Goal: Task Accomplishment & Management: Complete application form

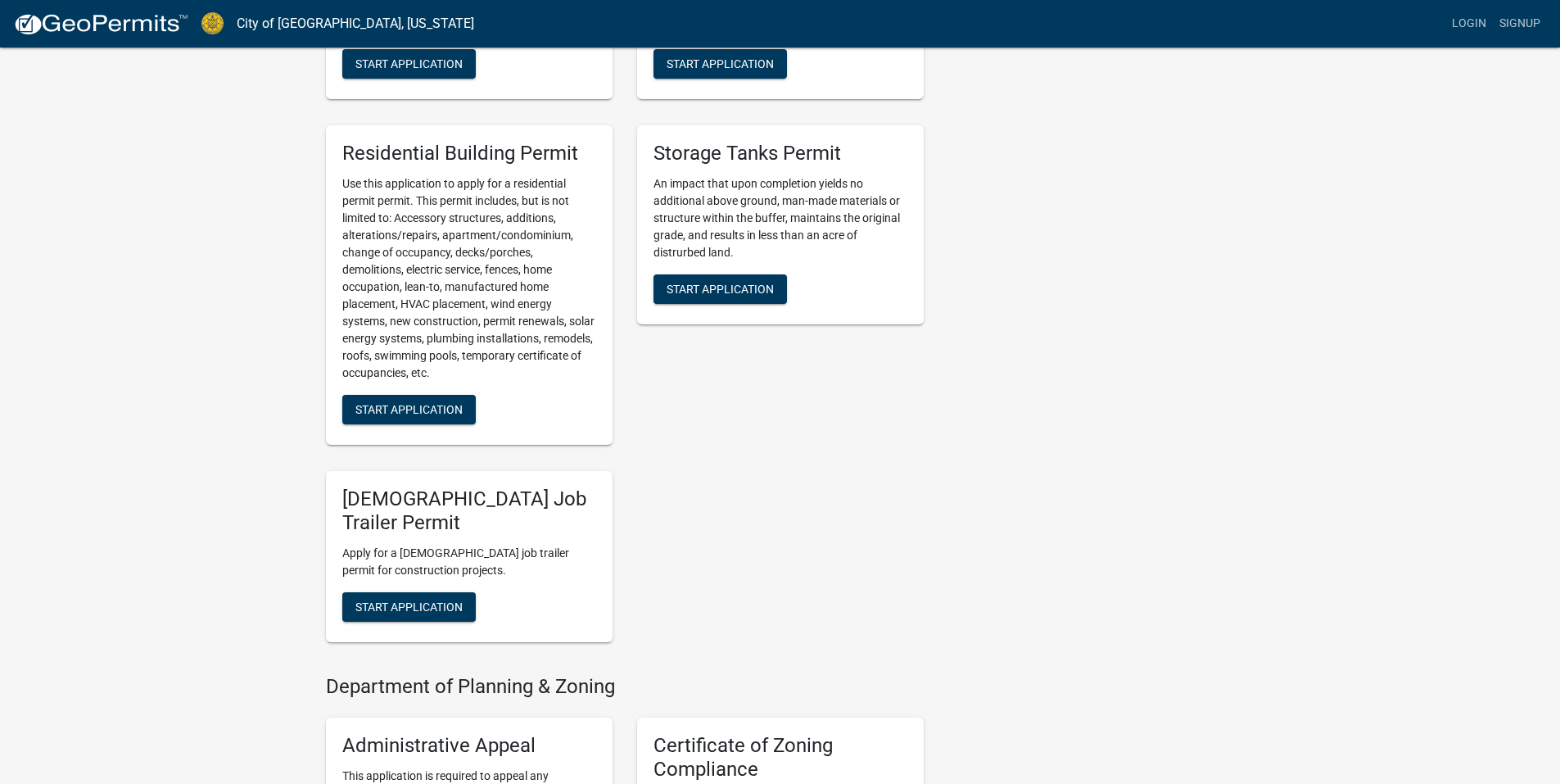
scroll to position [737, 0]
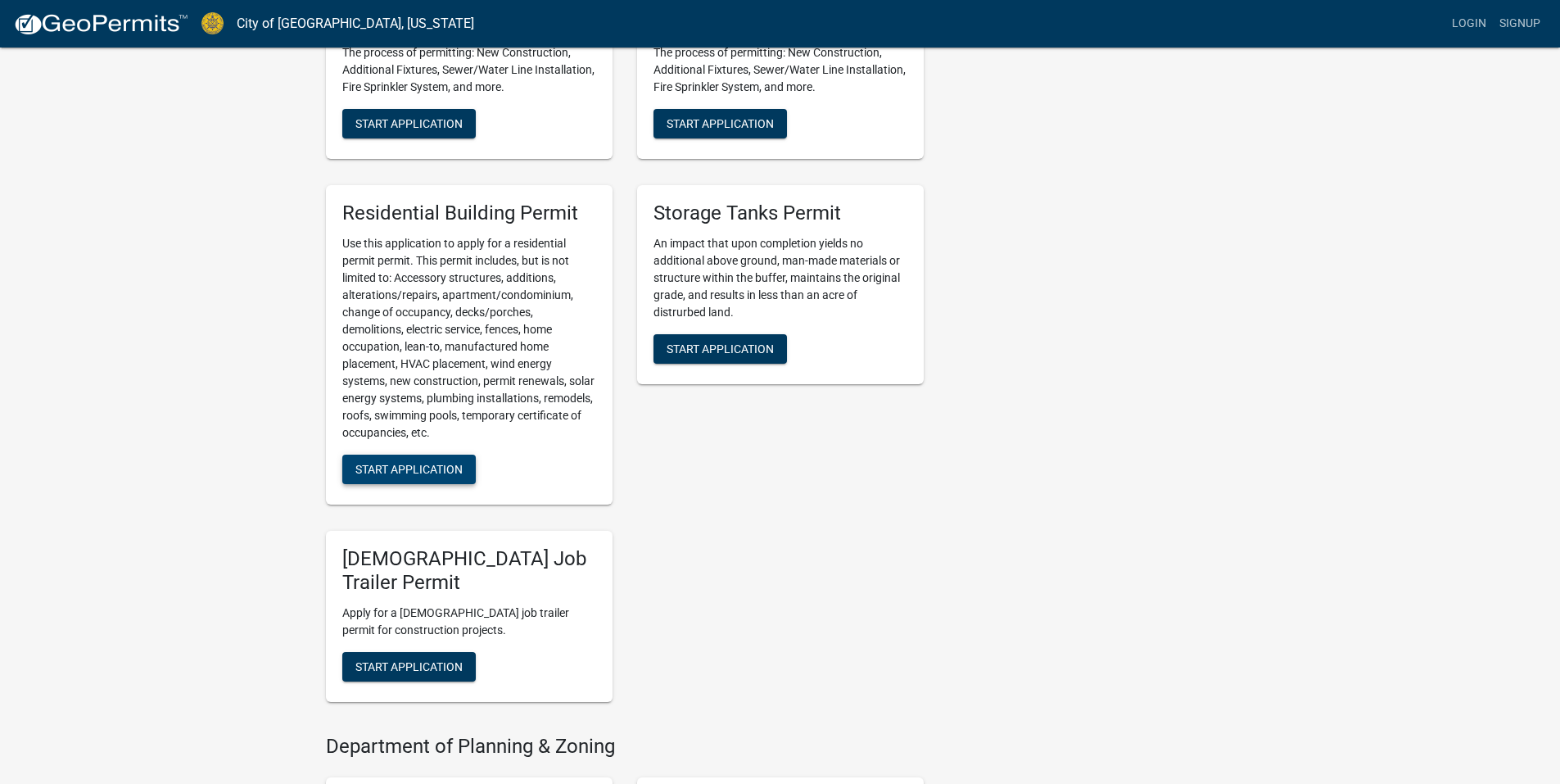
click at [399, 459] on button "Start Application" at bounding box center [409, 469] width 134 height 29
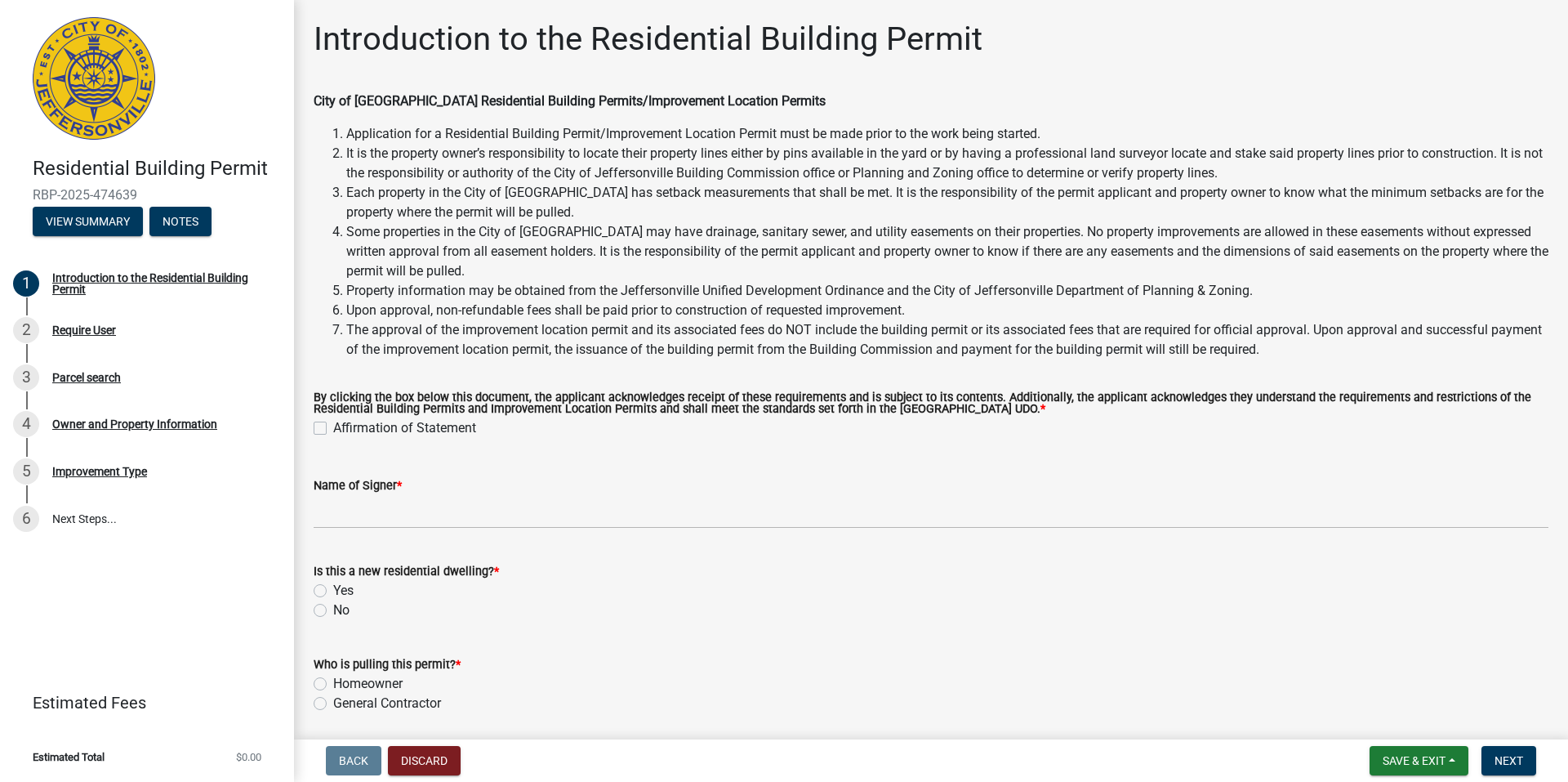
click at [334, 427] on label "Affirmation of Statement" at bounding box center [405, 428] width 143 height 20
click at [334, 427] on input "Affirmation of Statement" at bounding box center [339, 423] width 11 height 11
checkbox input "true"
click at [334, 609] on label "No" at bounding box center [342, 610] width 16 height 20
click at [334, 609] on input "No" at bounding box center [339, 606] width 11 height 11
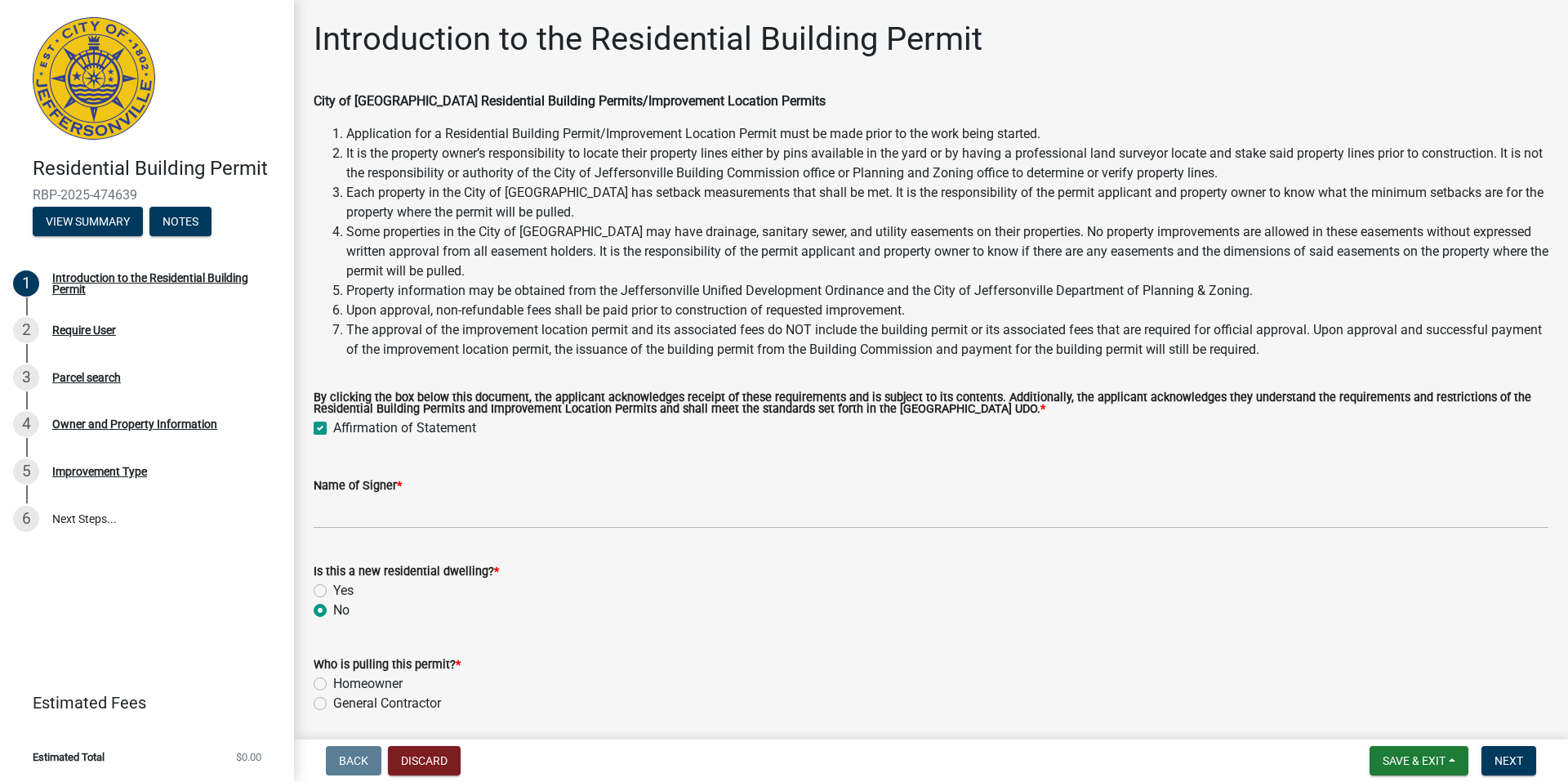
radio input "true"
click at [334, 681] on label "Homeowner" at bounding box center [368, 683] width 69 height 20
click at [334, 681] on input "Homeowner" at bounding box center [339, 679] width 11 height 11
radio input "true"
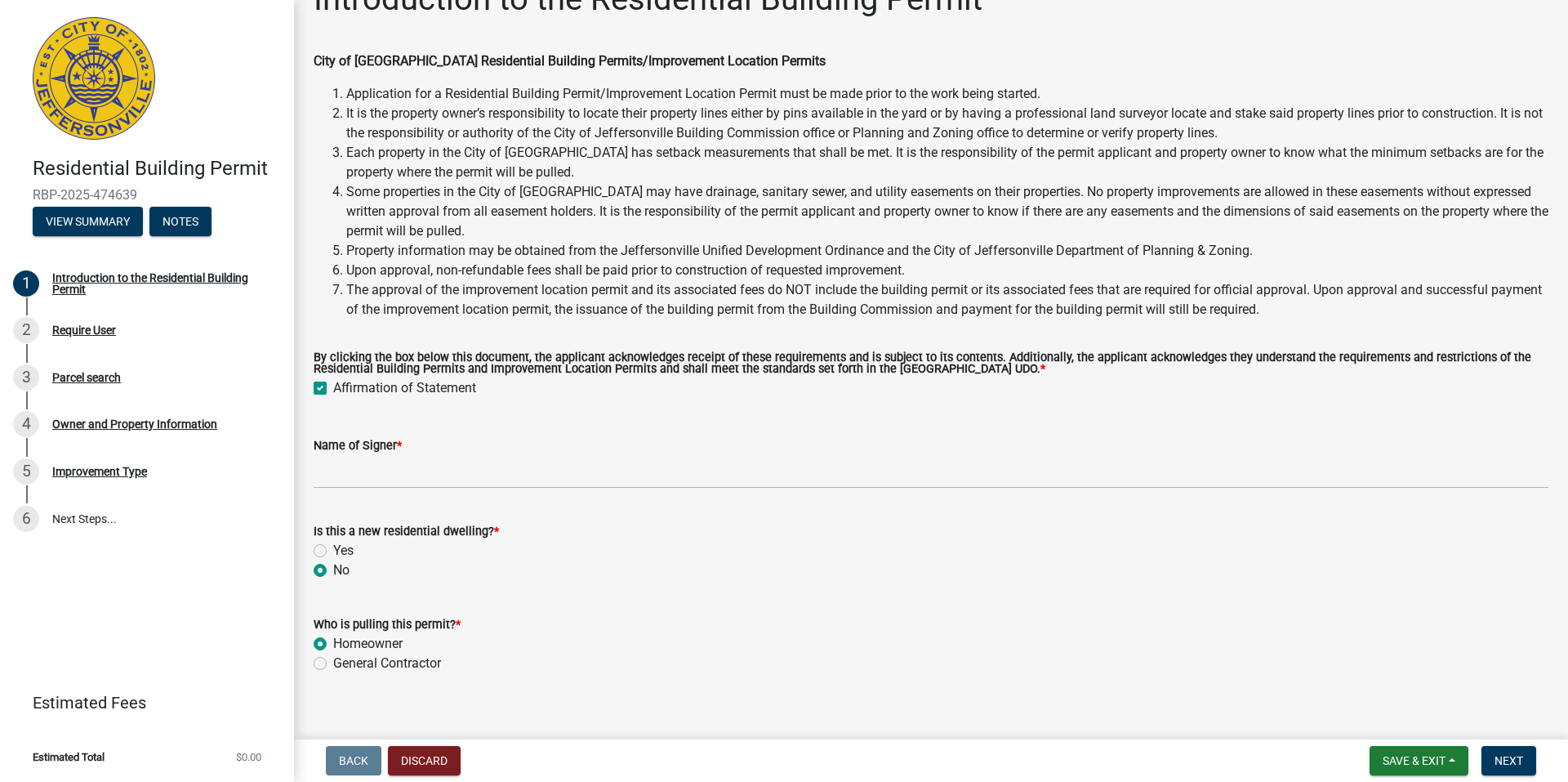
scroll to position [60, 0]
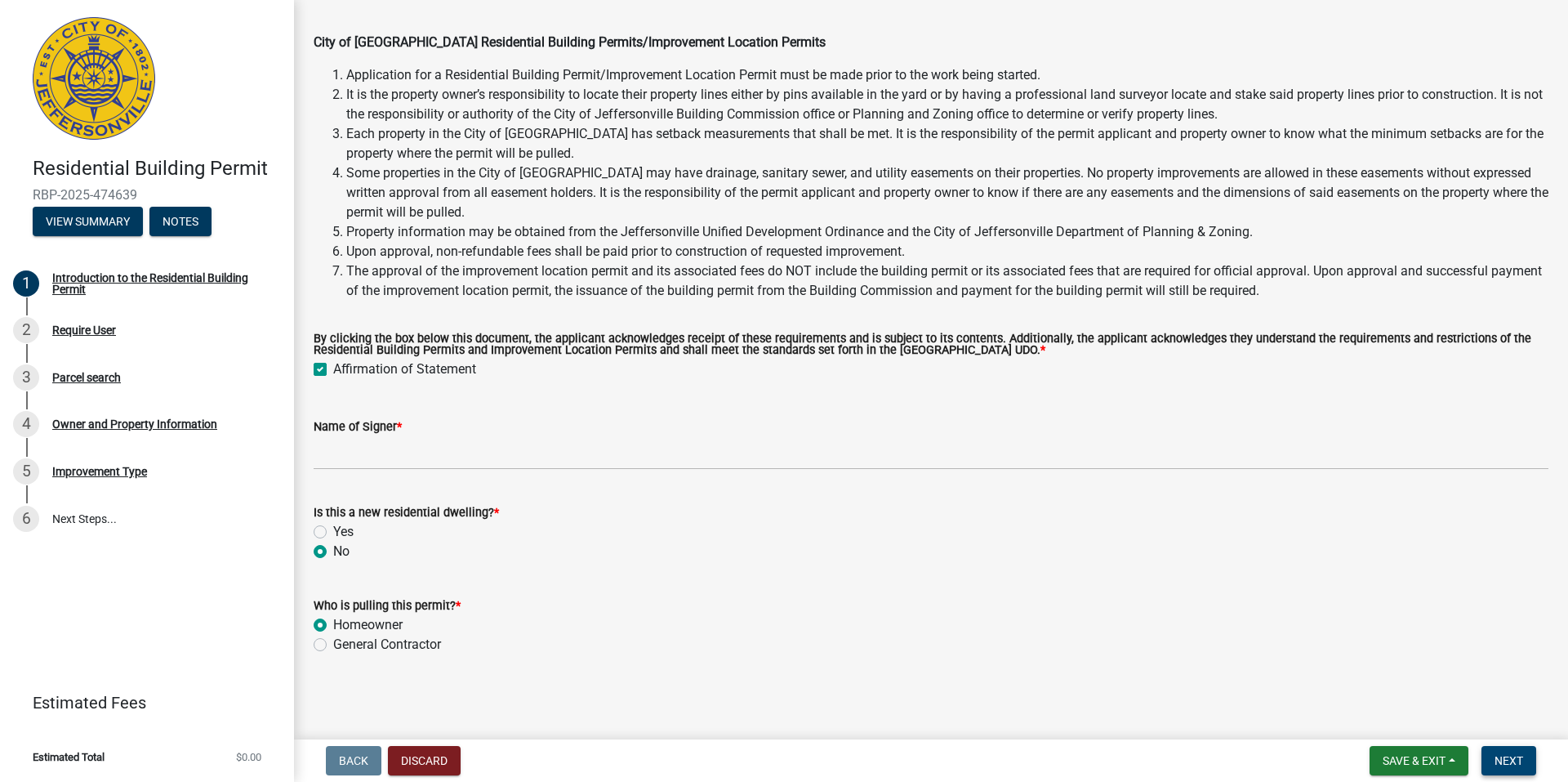
click at [1501, 762] on span "Next" at bounding box center [1508, 760] width 28 height 13
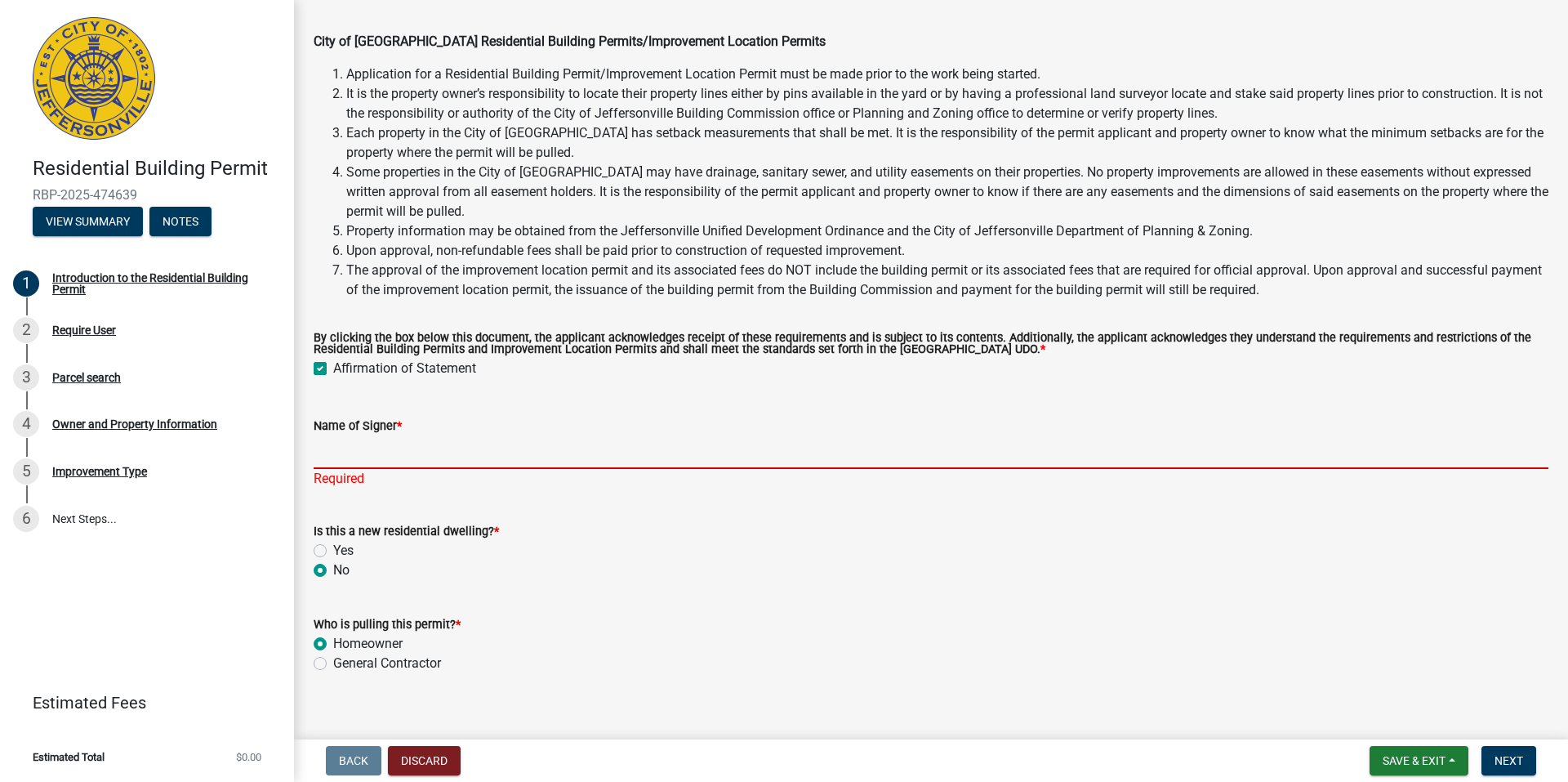
click at [337, 452] on input "Name of Signer *" at bounding box center [931, 452] width 1234 height 34
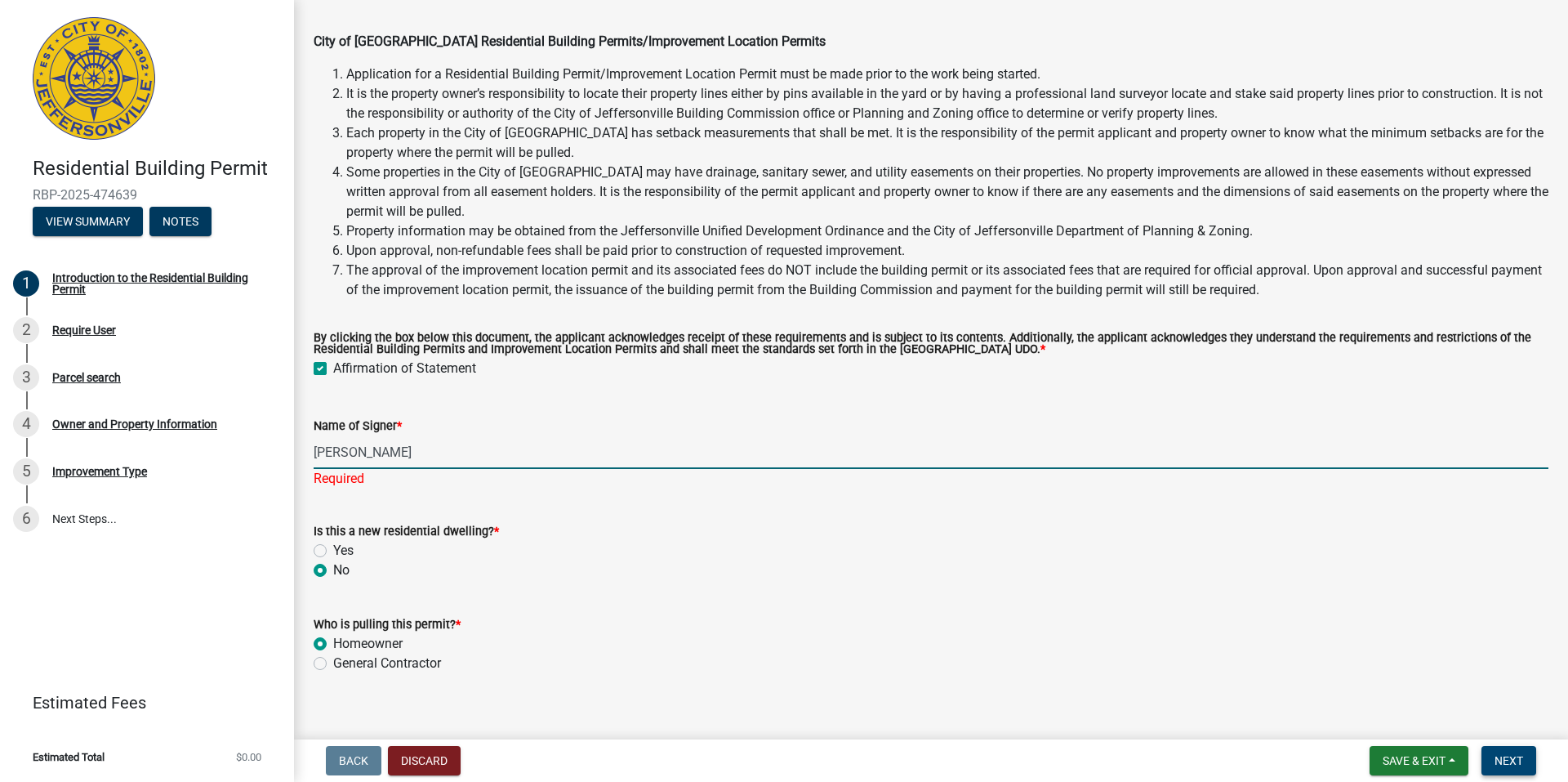
type input "[PERSON_NAME]"
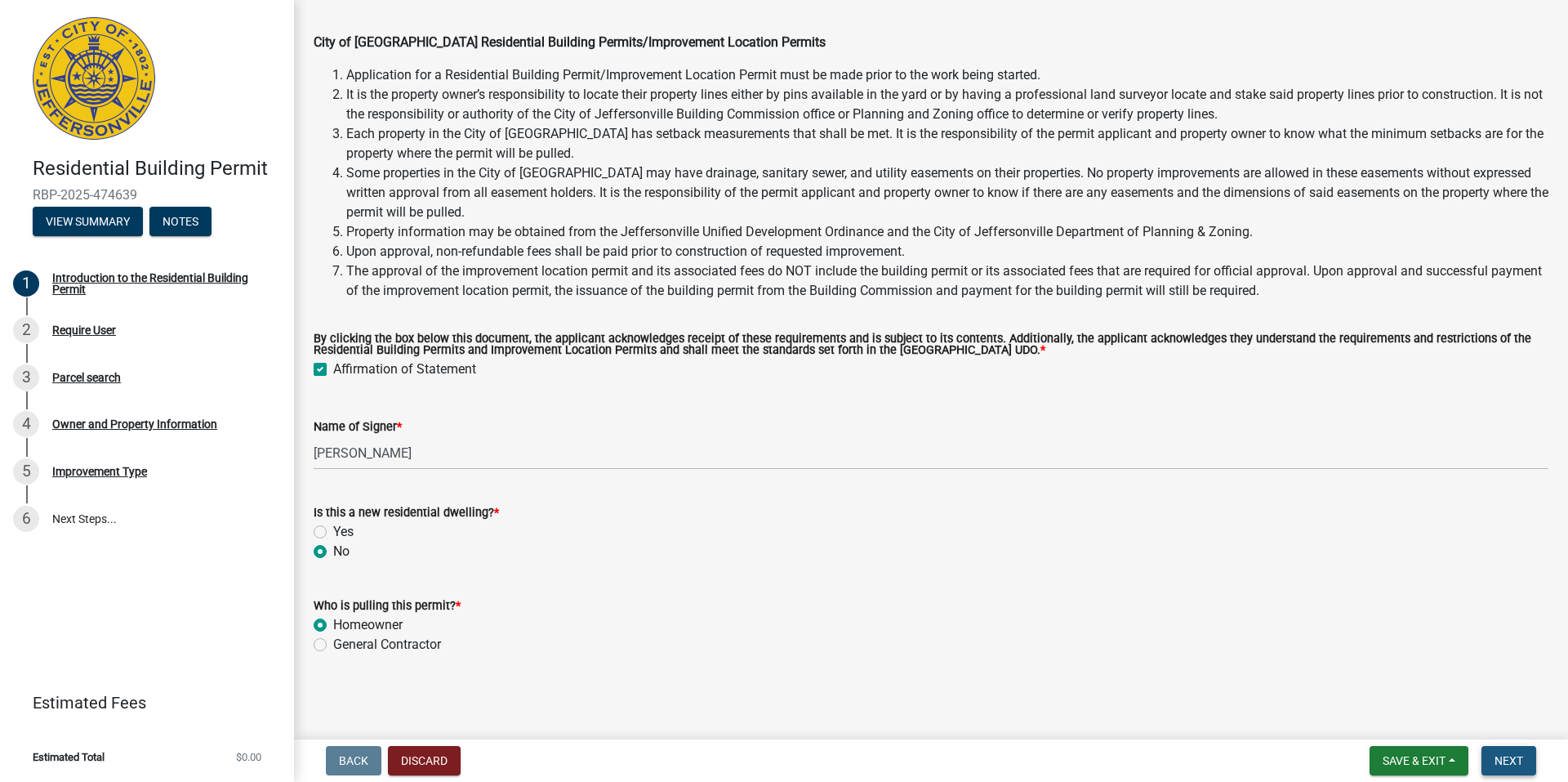
click at [1505, 754] on span "Next" at bounding box center [1508, 760] width 28 height 13
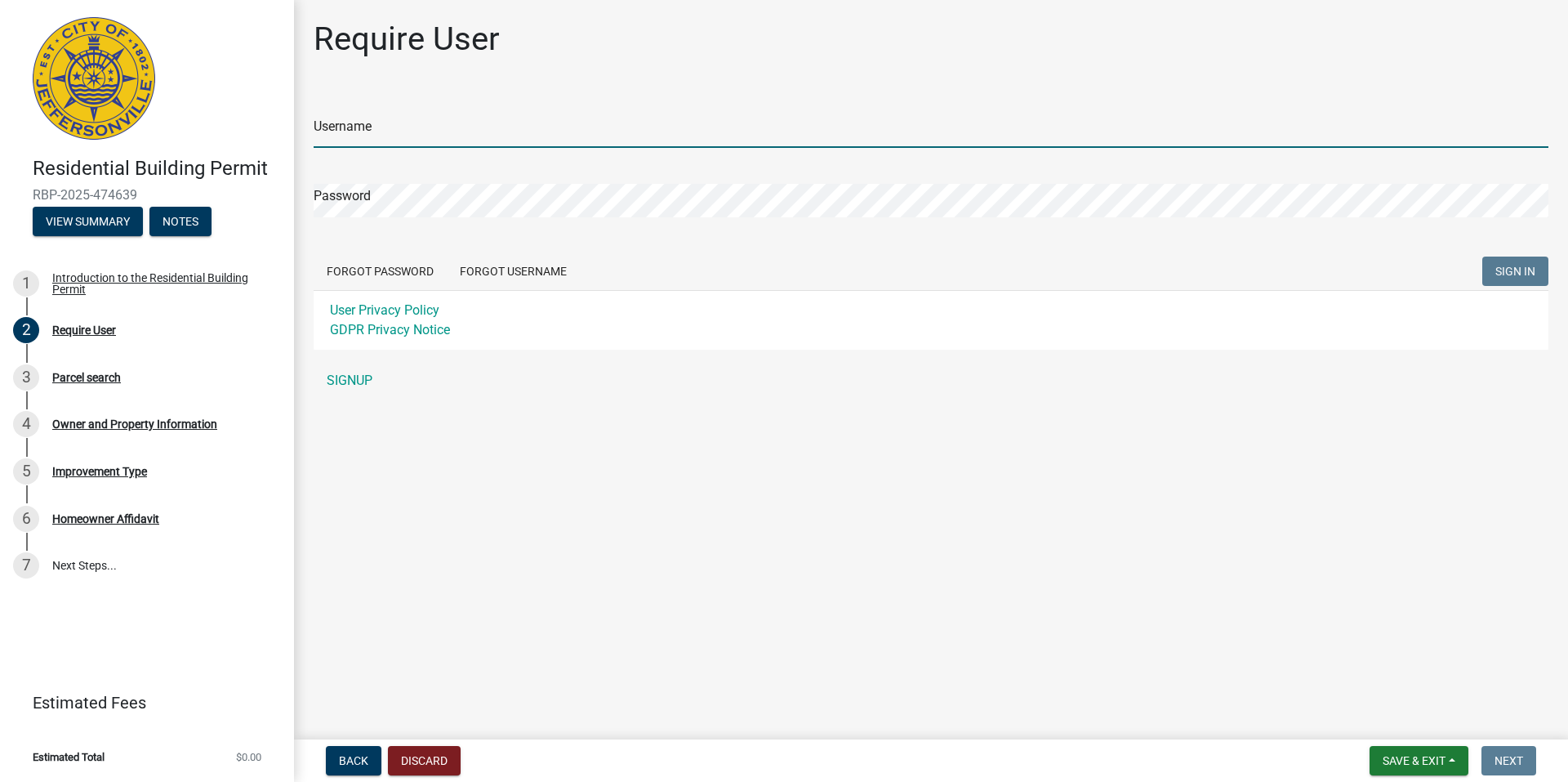
click at [406, 129] on input "Username" at bounding box center [931, 132] width 1234 height 34
type input "halloween1120"
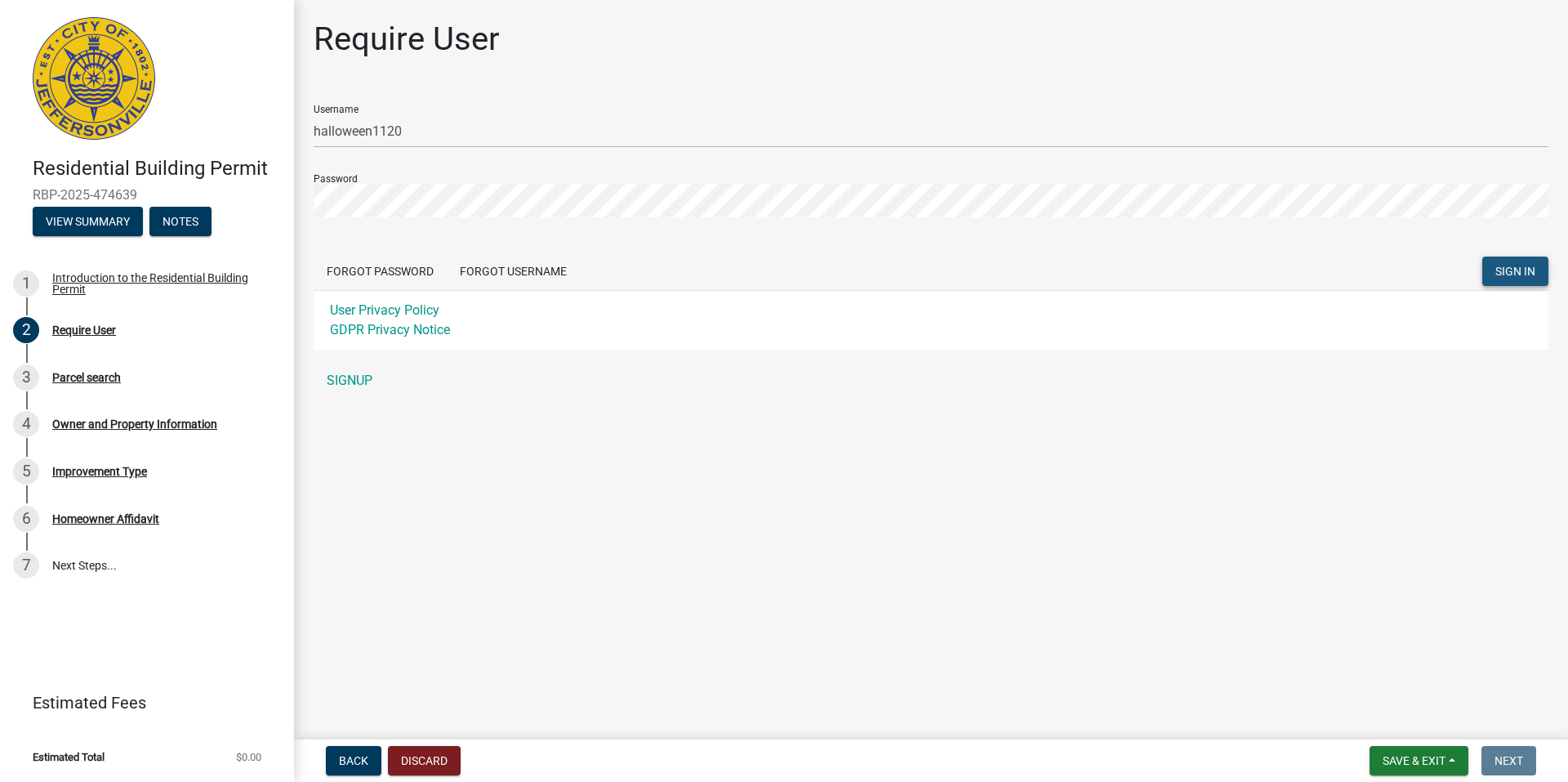
click at [1517, 261] on button "SIGN IN" at bounding box center [1515, 270] width 66 height 29
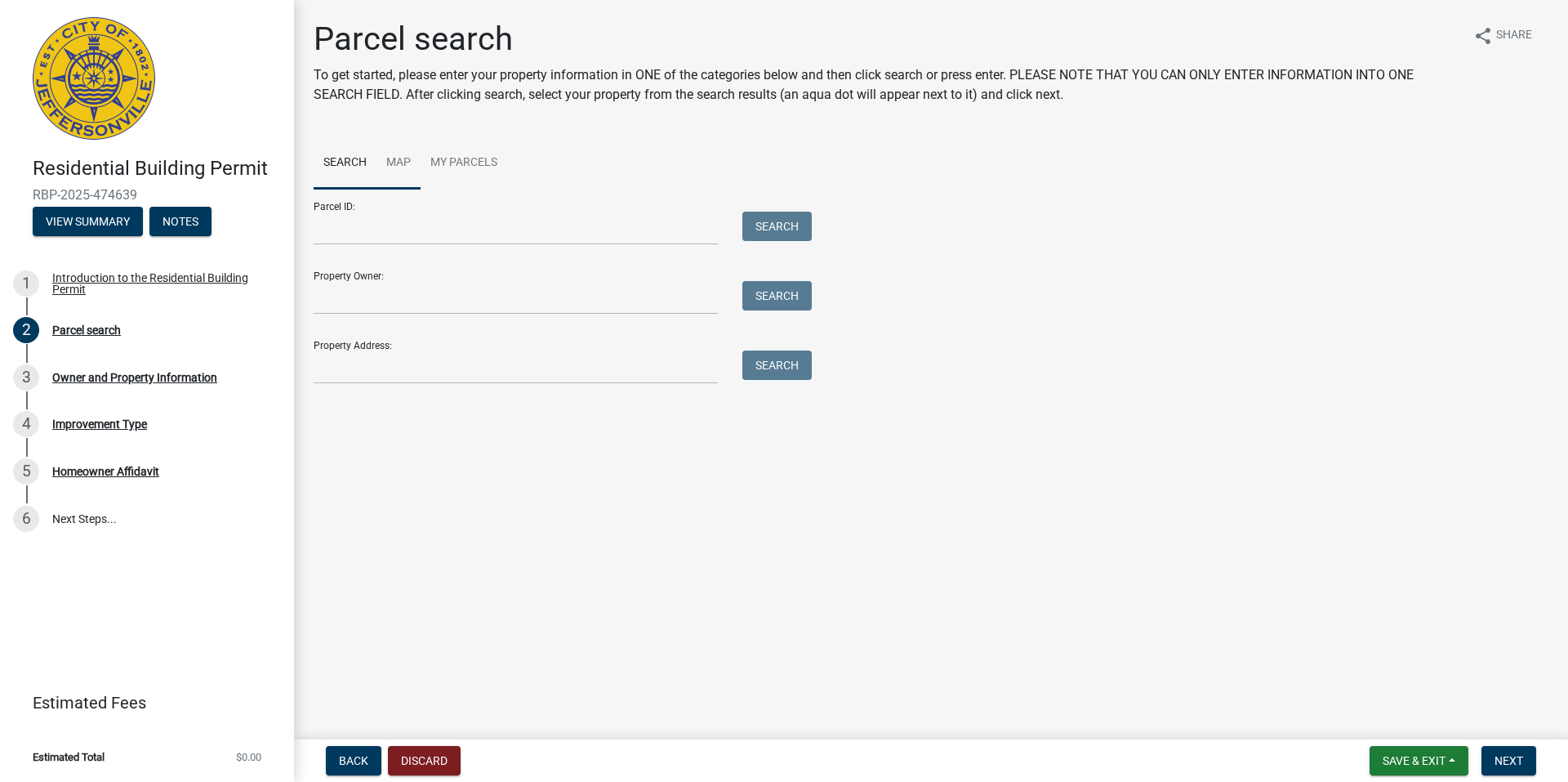
click at [404, 163] on link "Map" at bounding box center [398, 163] width 44 height 52
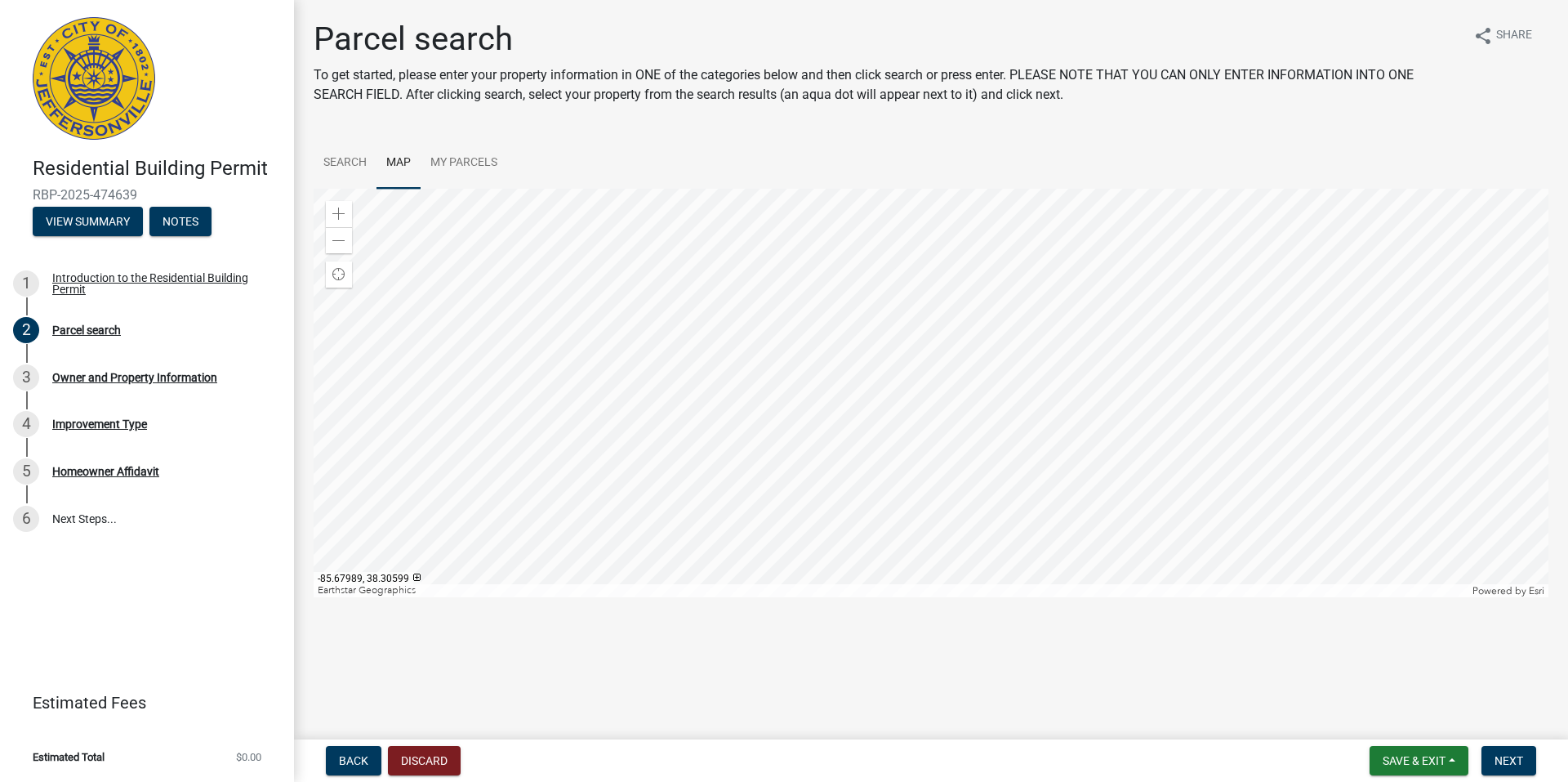
click at [962, 430] on div at bounding box center [931, 392] width 1234 height 408
click at [333, 207] on span at bounding box center [339, 214] width 13 height 13
click at [1015, 246] on div at bounding box center [931, 392] width 1234 height 408
click at [881, 492] on div at bounding box center [931, 392] width 1234 height 408
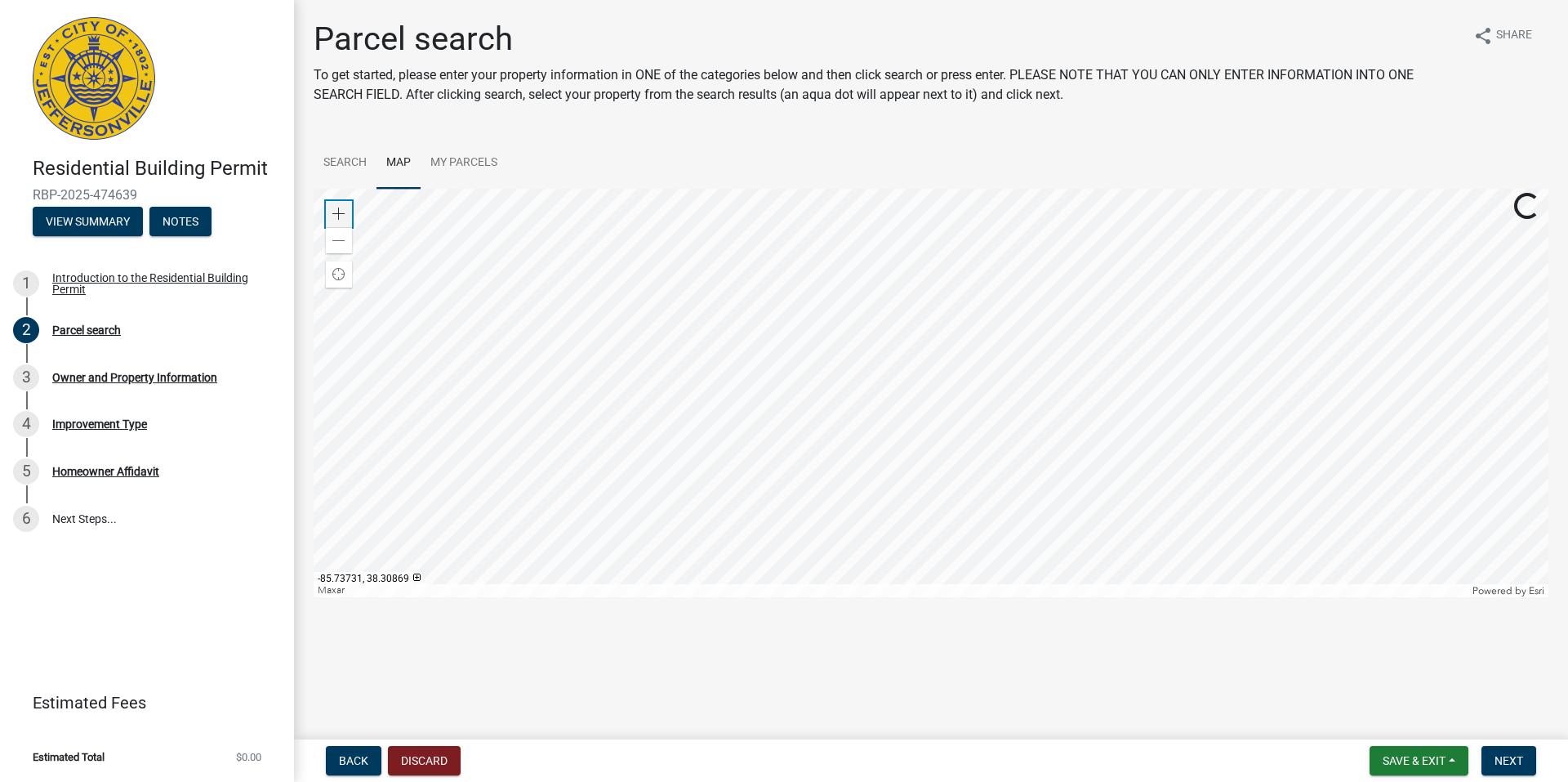
click at [335, 204] on div "Zoom in" at bounding box center [338, 214] width 26 height 26
click at [932, 402] on div at bounding box center [931, 392] width 1234 height 408
click at [344, 206] on div "Zoom in" at bounding box center [338, 214] width 26 height 26
click at [962, 357] on div at bounding box center [931, 392] width 1234 height 408
click at [342, 213] on span at bounding box center [339, 214] width 13 height 13
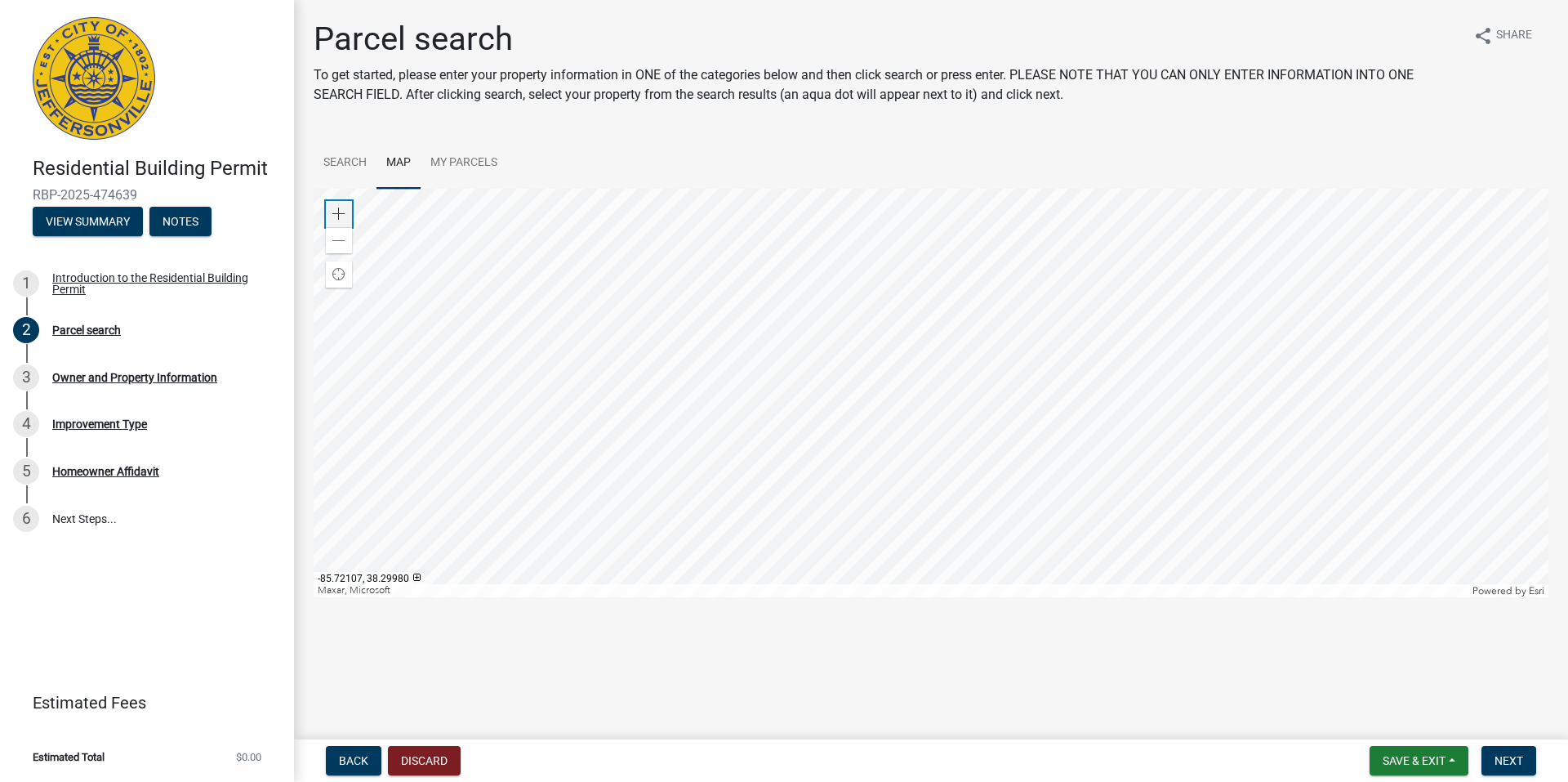
click at [342, 213] on span at bounding box center [339, 214] width 13 height 13
click at [763, 290] on div at bounding box center [931, 392] width 1234 height 408
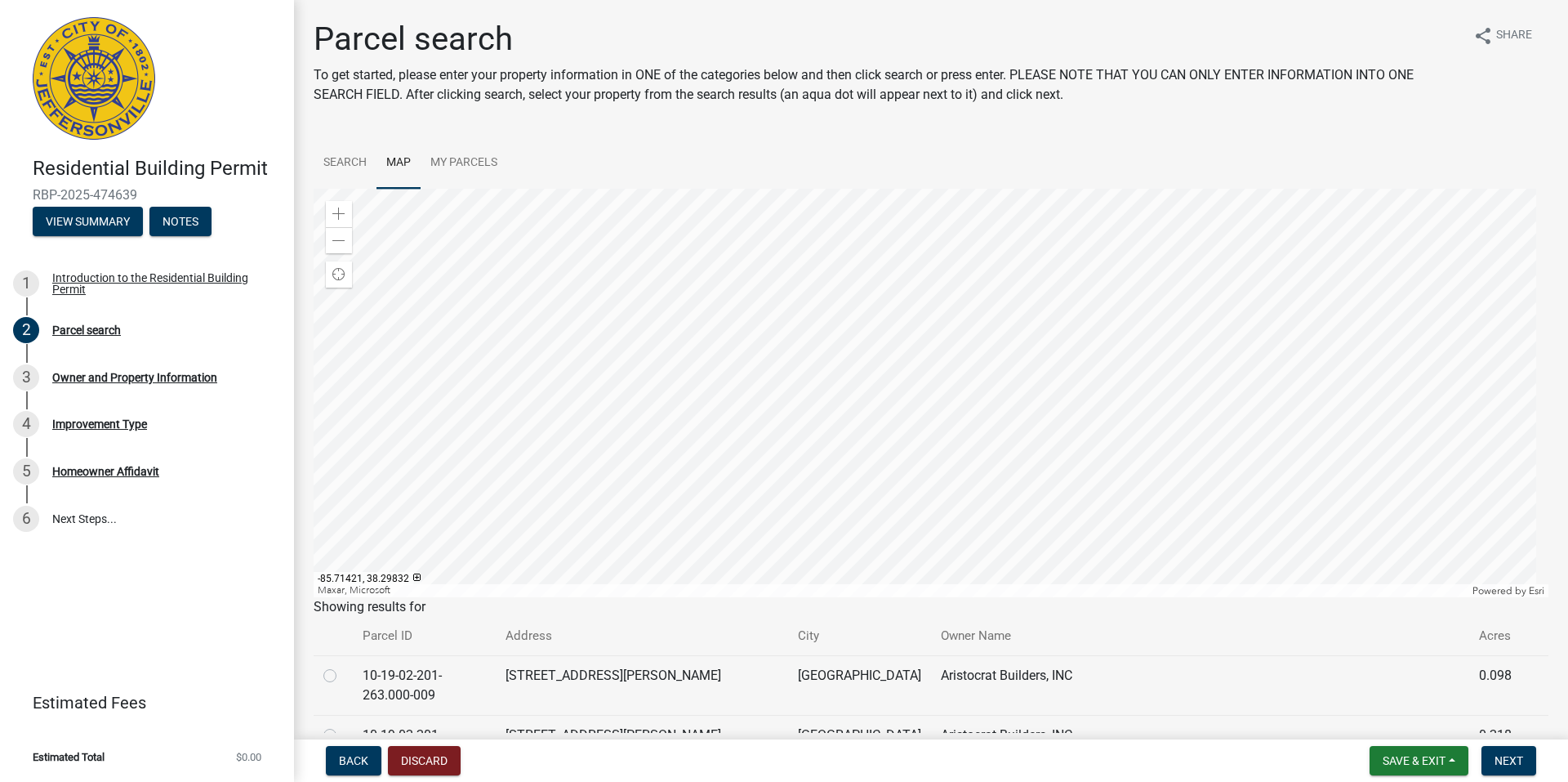
click at [755, 299] on div at bounding box center [931, 392] width 1234 height 408
click at [338, 157] on link "Search" at bounding box center [345, 163] width 63 height 52
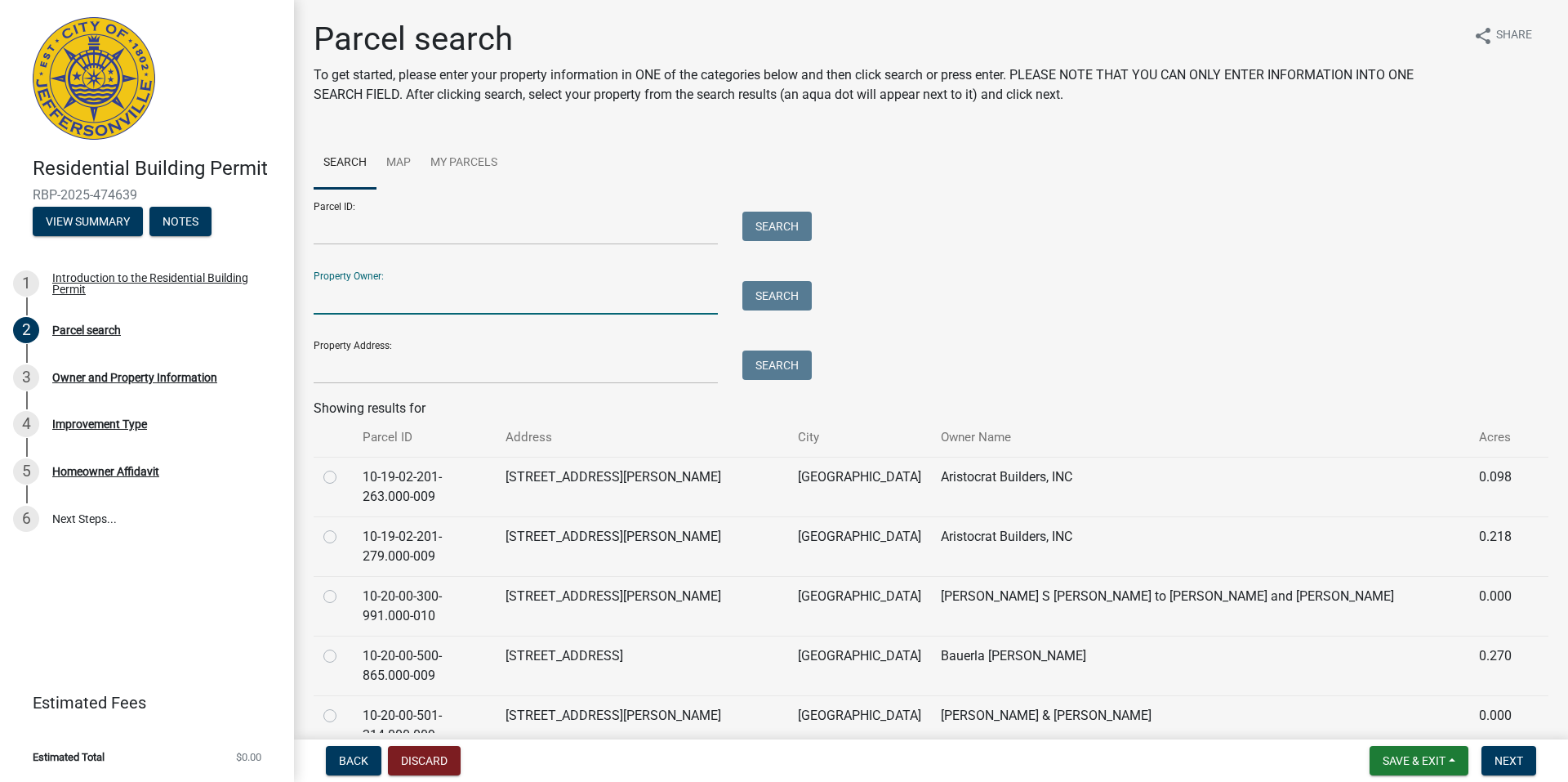
click at [392, 302] on input "Property Owner:" at bounding box center [516, 298] width 404 height 34
type input "[PERSON_NAME]"
click at [775, 294] on button "Search" at bounding box center [777, 295] width 69 height 29
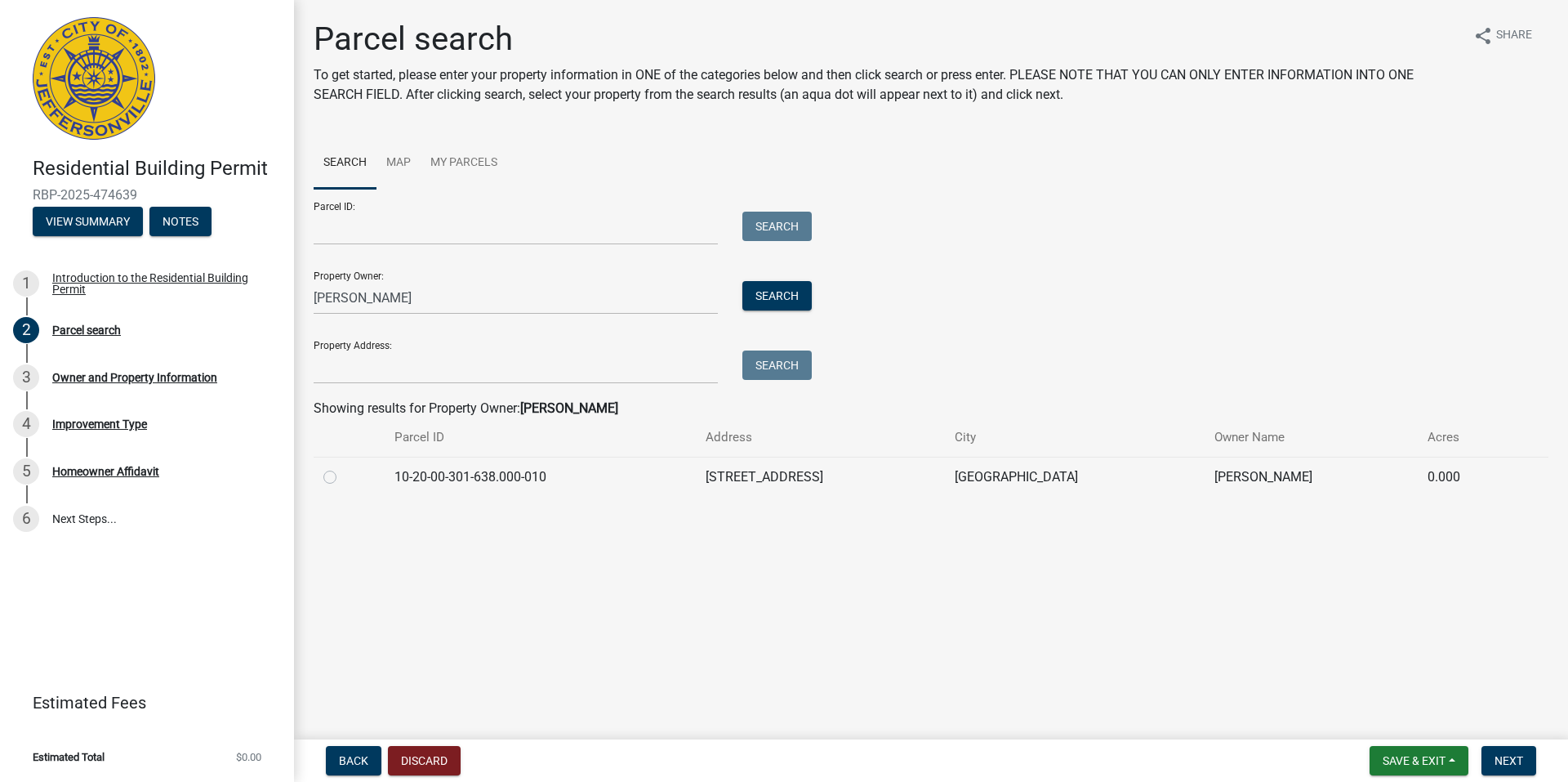
click at [343, 467] on label at bounding box center [343, 467] width 0 height 0
click at [343, 476] on input "radio" at bounding box center [349, 472] width 11 height 11
radio input "true"
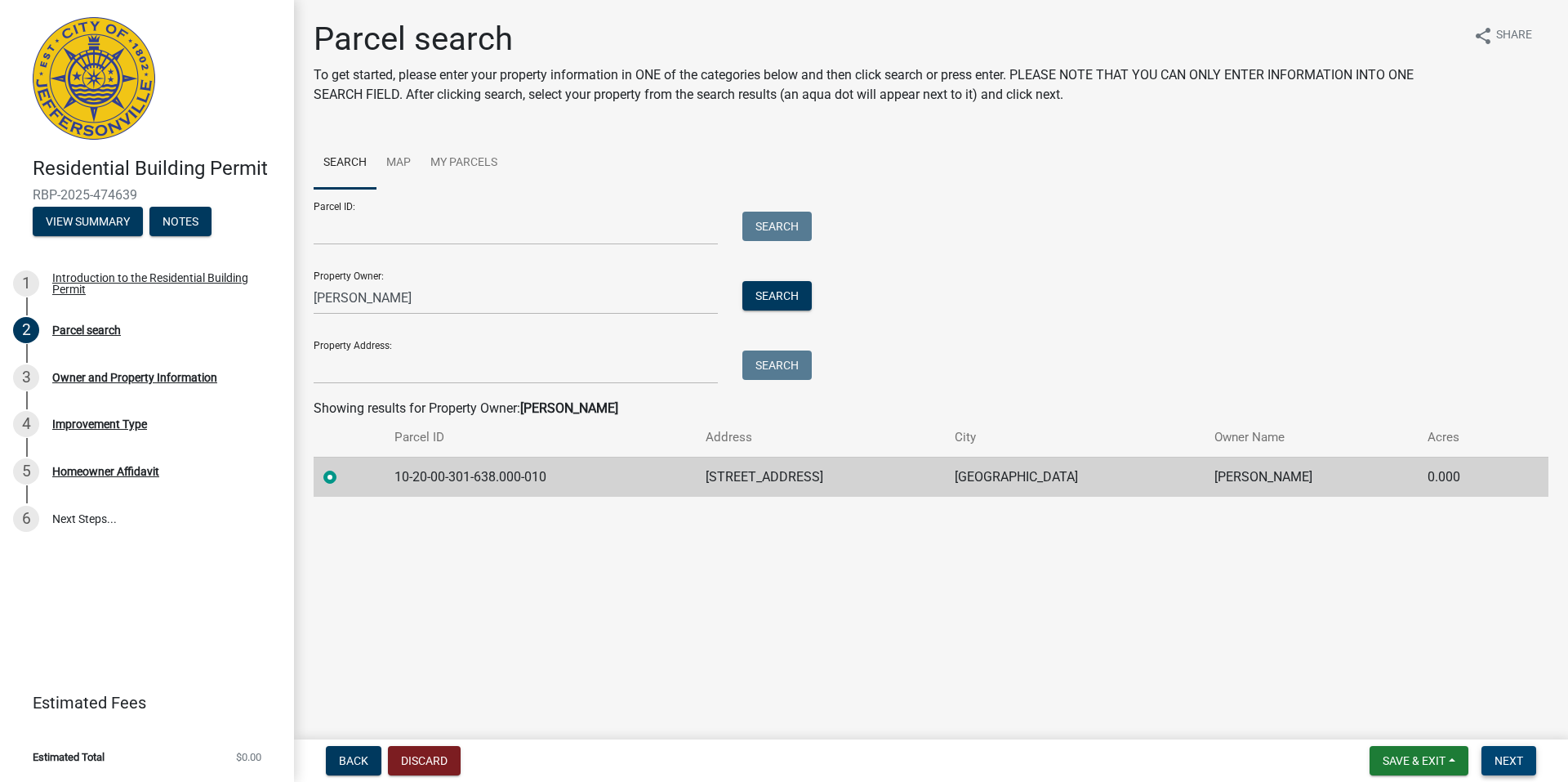
click at [1500, 762] on span "Next" at bounding box center [1508, 760] width 28 height 13
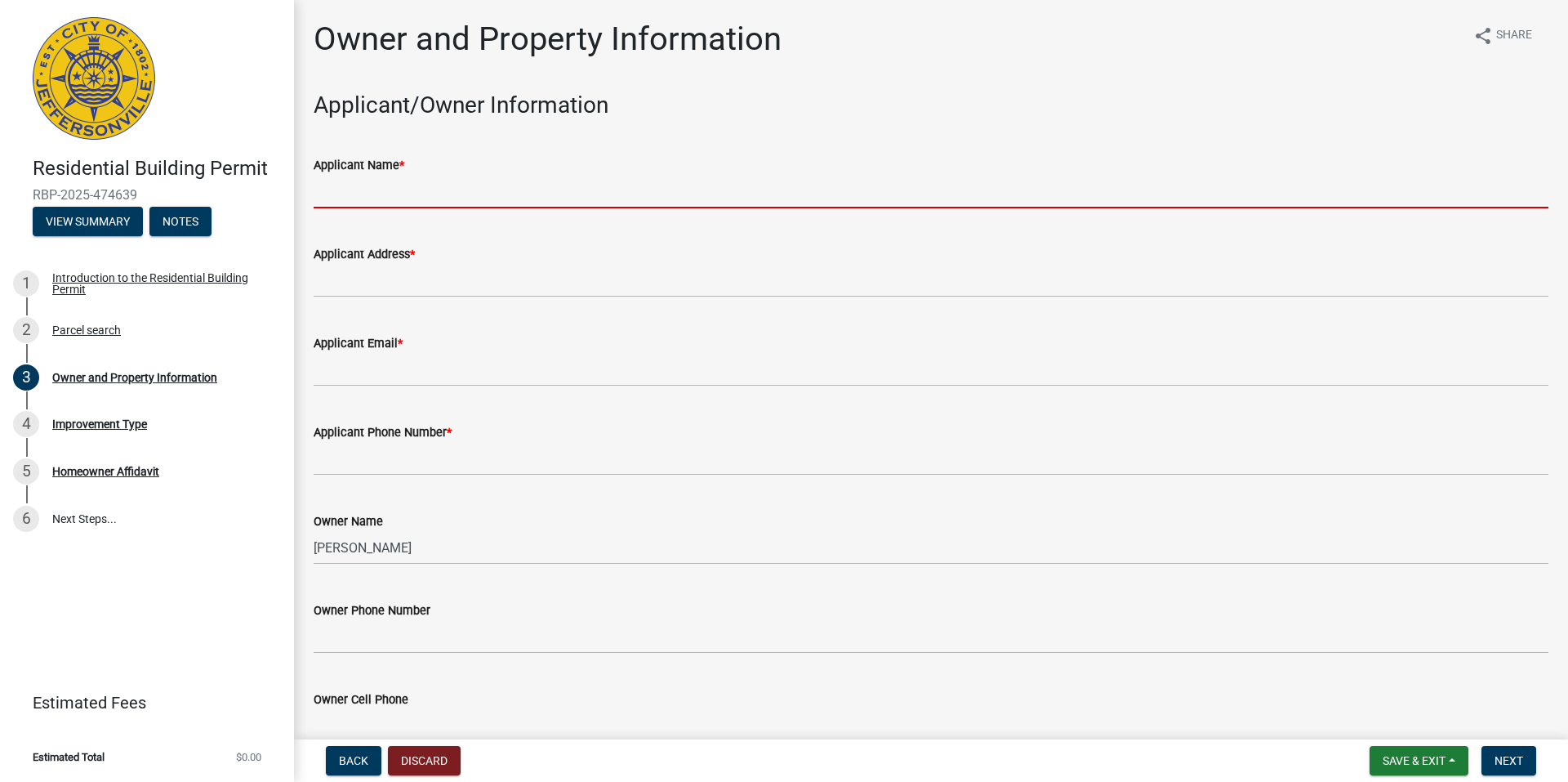
click at [418, 201] on input "Applicant Name *" at bounding box center [931, 191] width 1234 height 34
type input "[PERSON_NAME]"
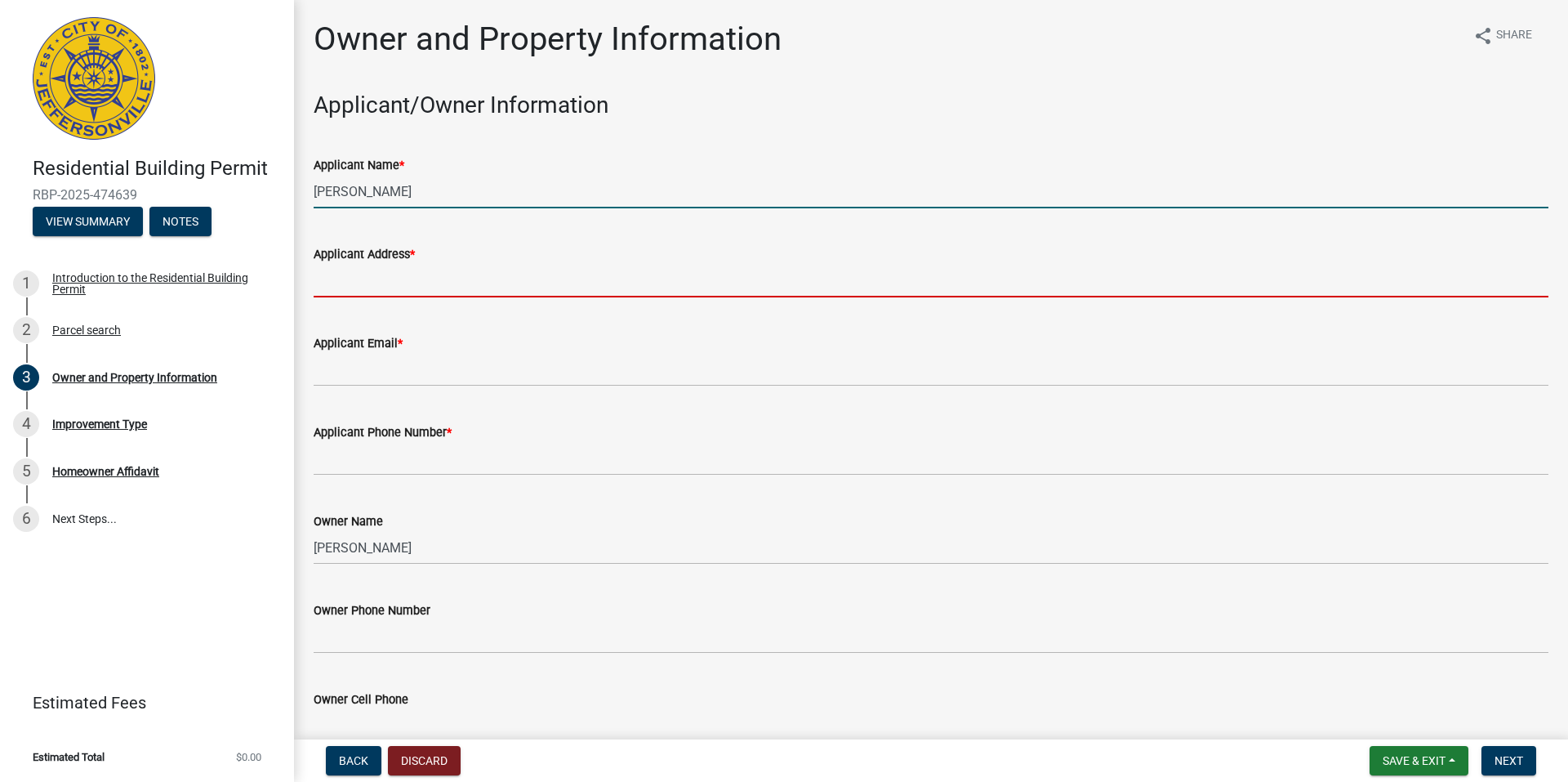
type input "[STREET_ADDRESS]"
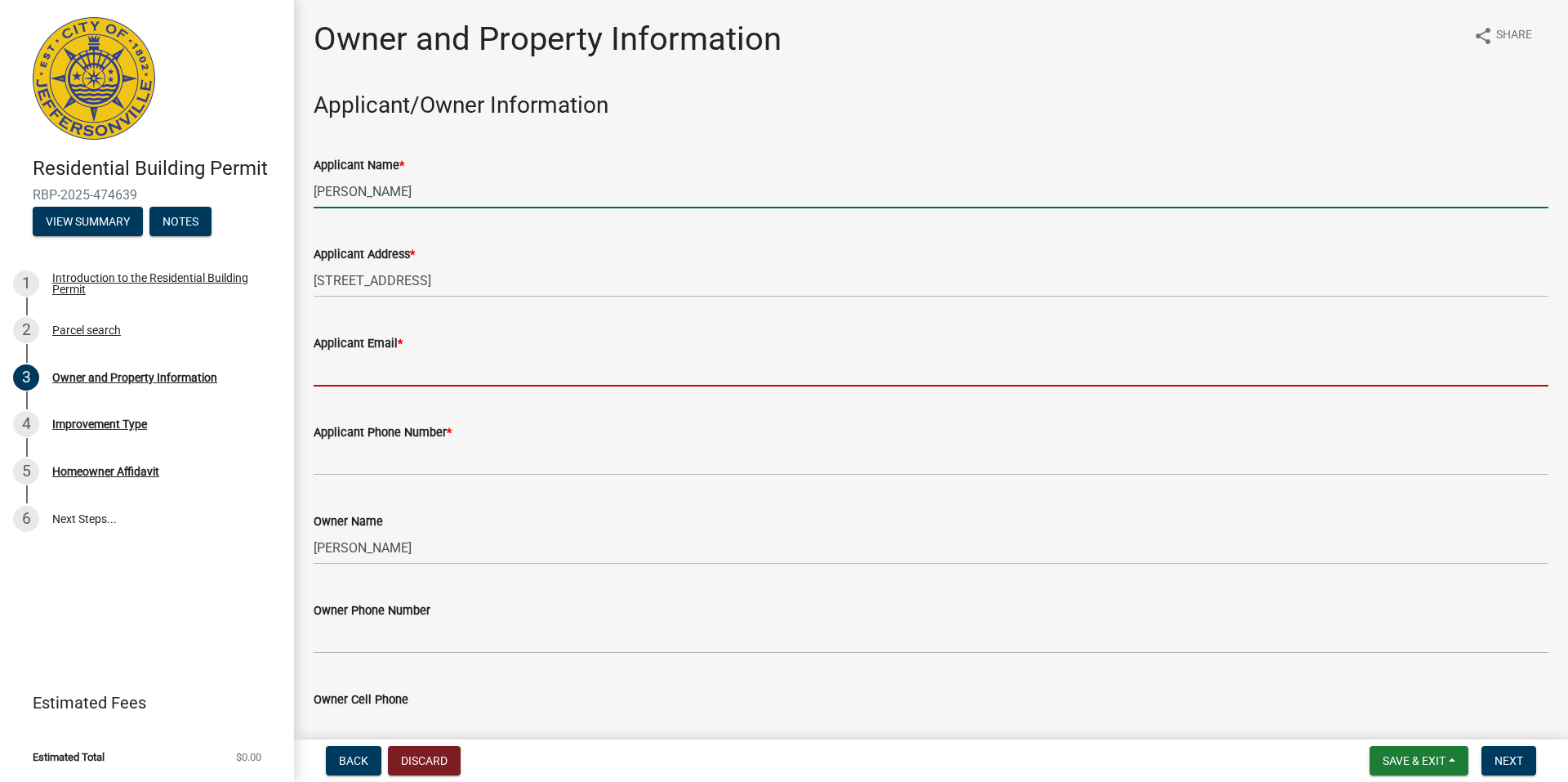
type input "[EMAIL_ADDRESS][DOMAIN_NAME]"
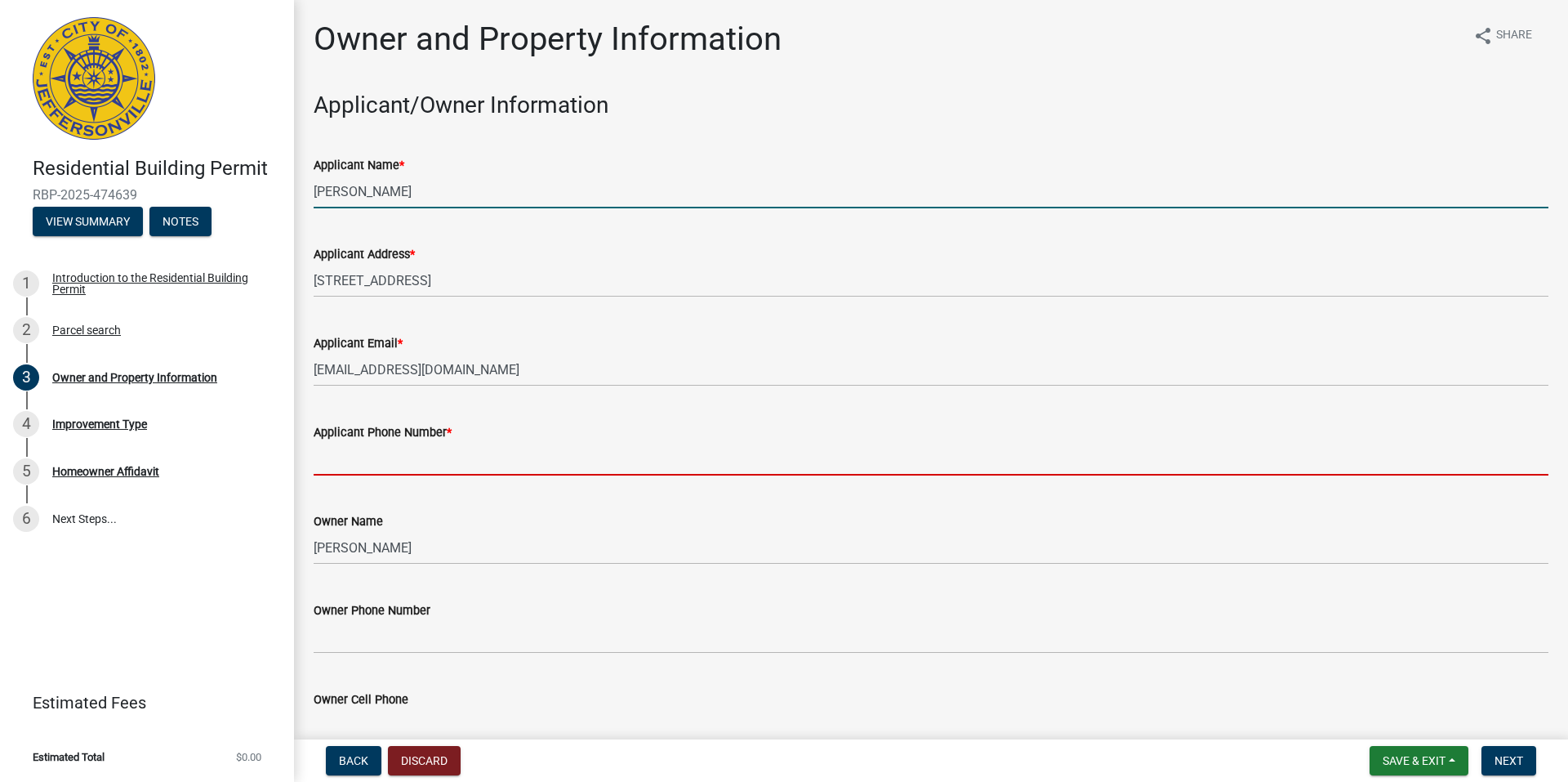
type input "5028301623"
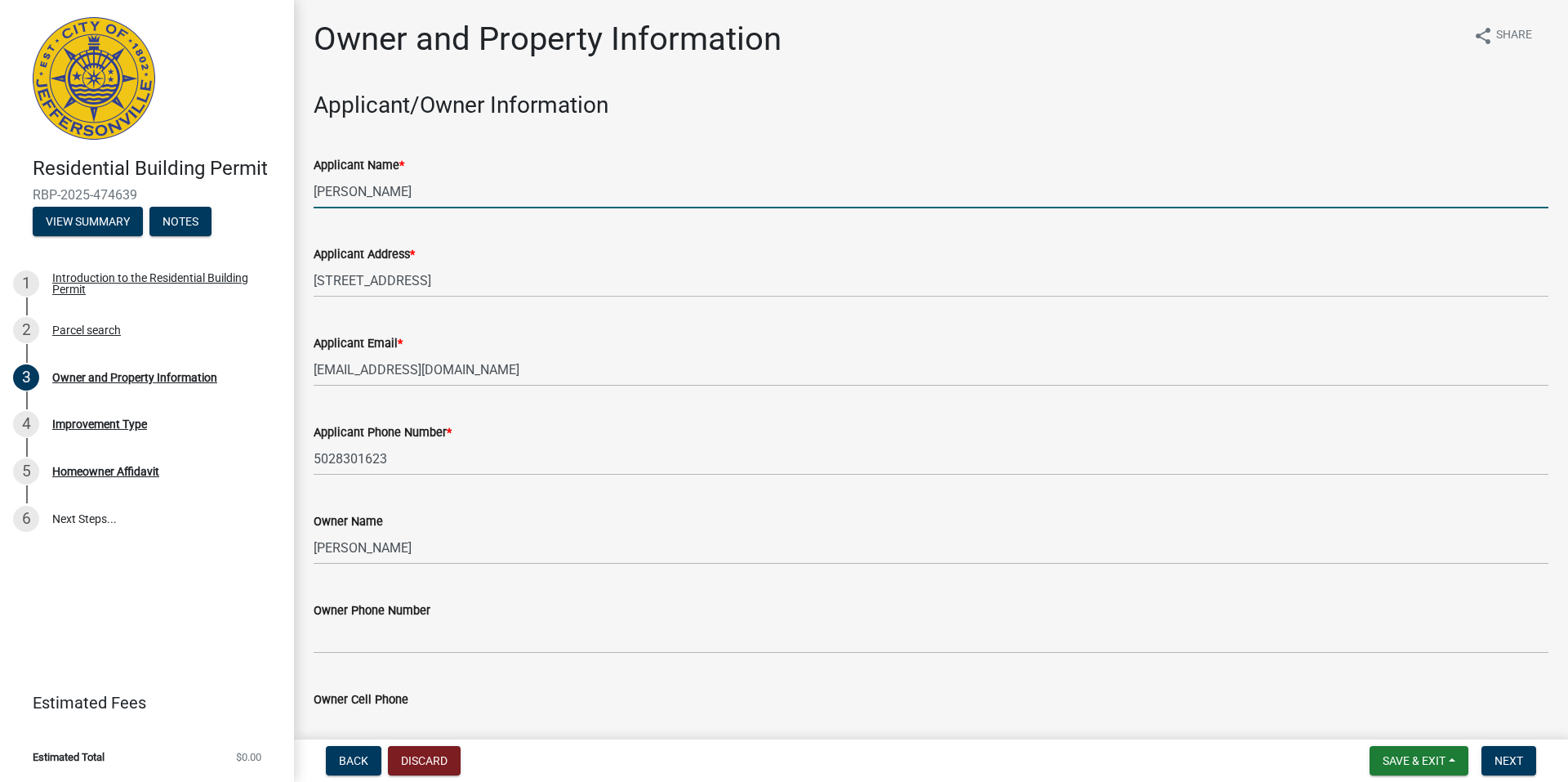
scroll to position [82, 0]
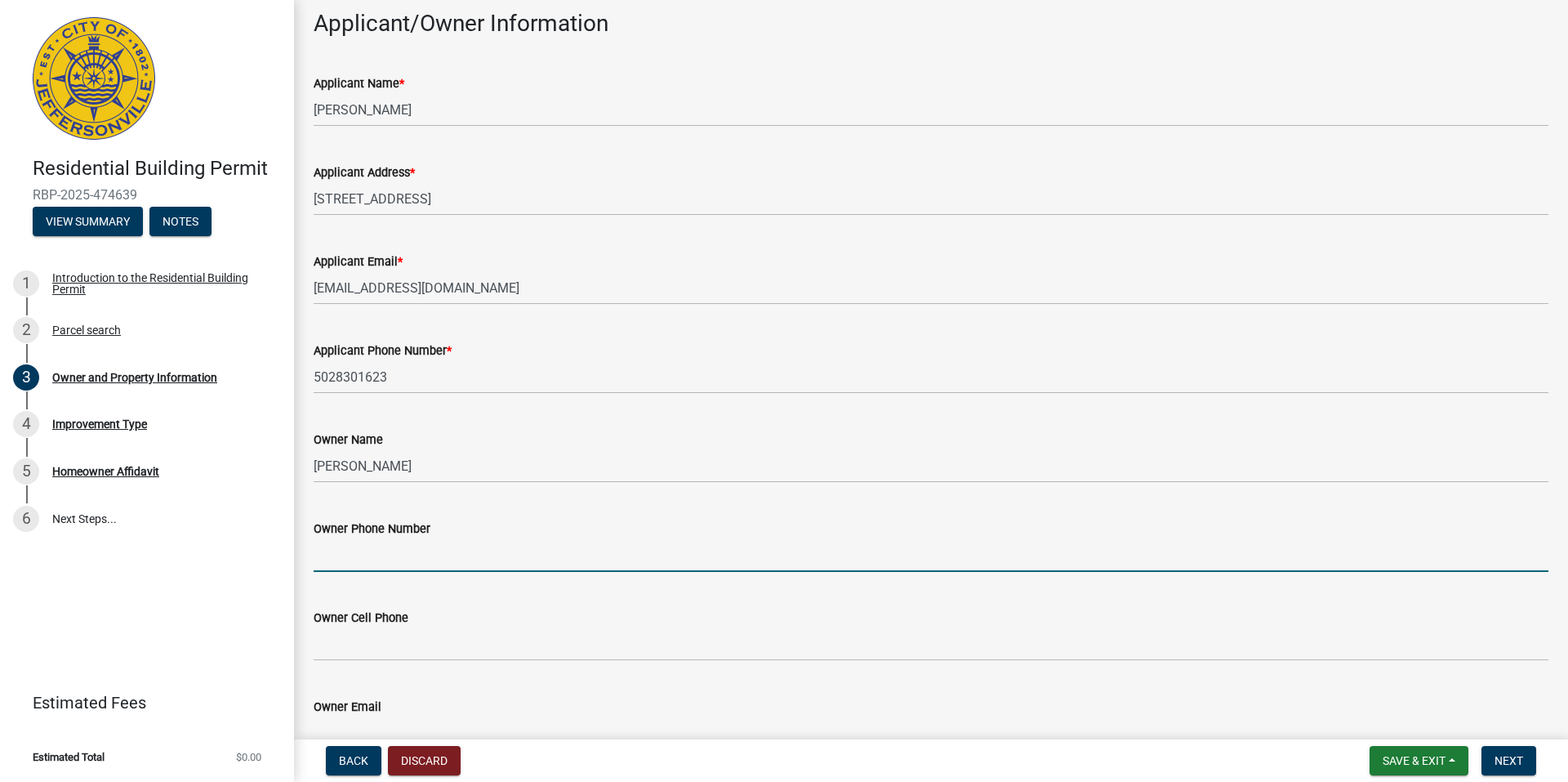
click at [462, 560] on input "Owner Phone Number" at bounding box center [931, 555] width 1234 height 34
type input "5028301623"
type input "[EMAIL_ADDRESS][DOMAIN_NAME]"
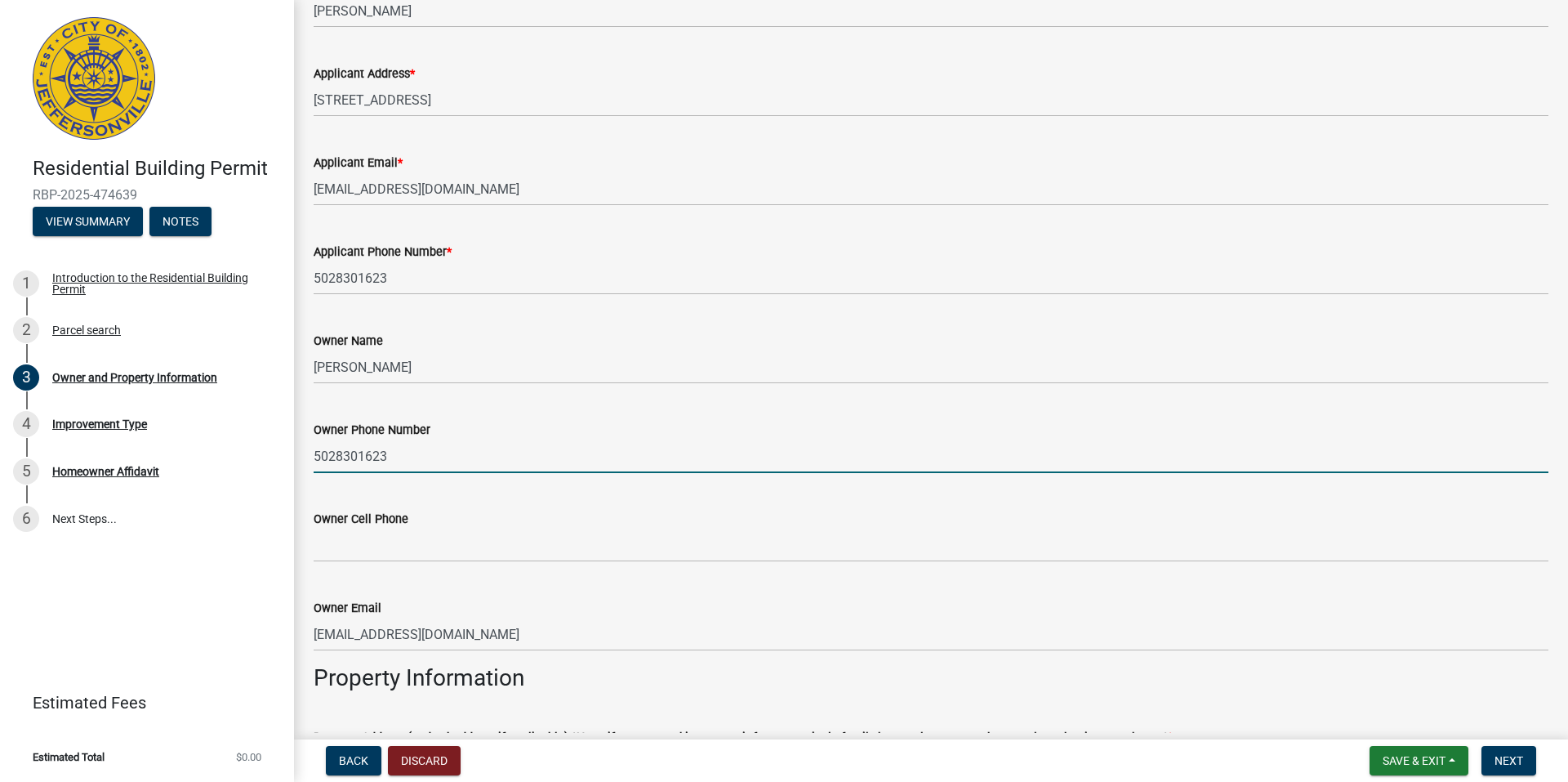
scroll to position [245, 0]
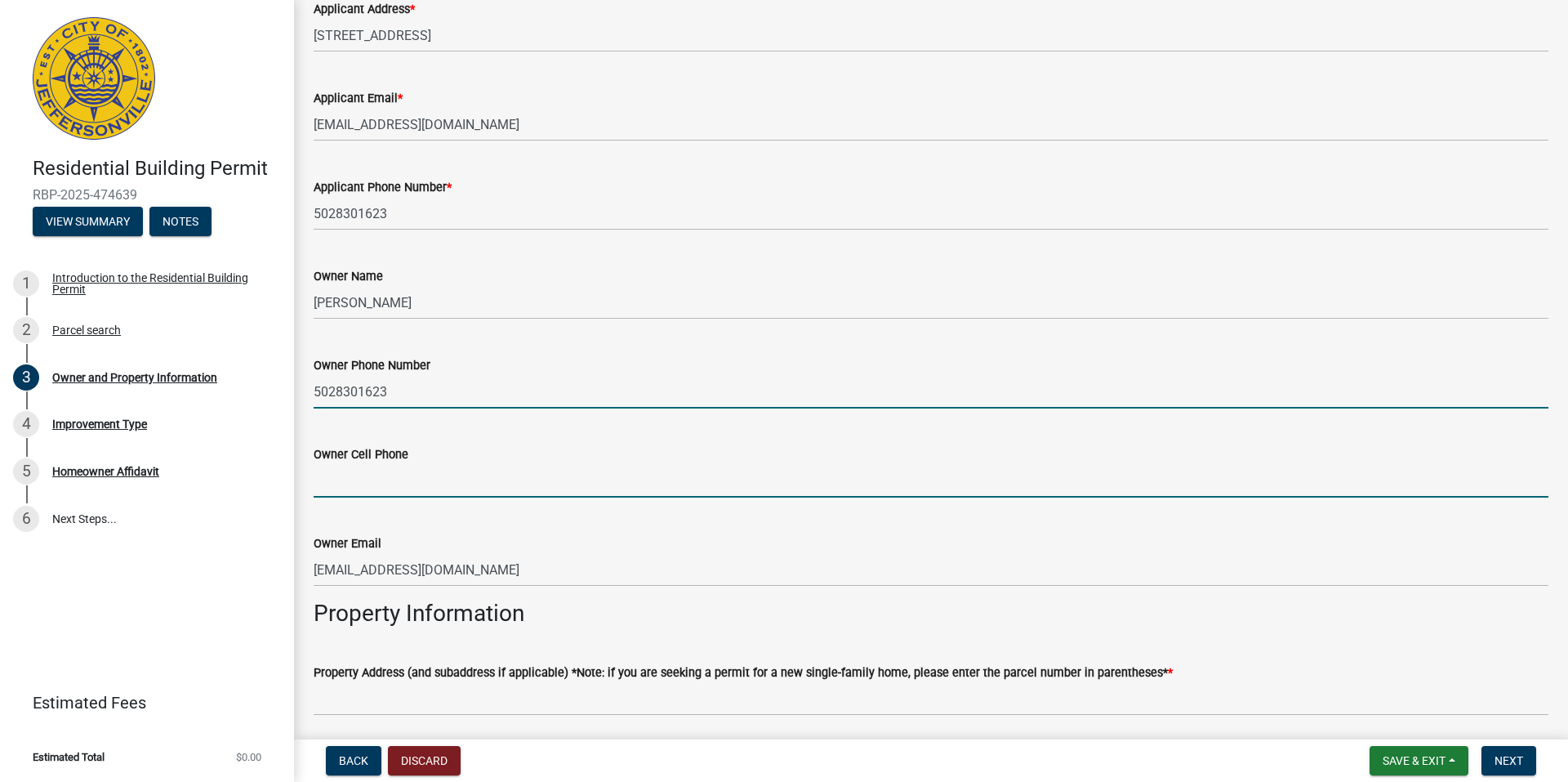
click at [461, 484] on input "Owner Cell Phone" at bounding box center [931, 480] width 1234 height 34
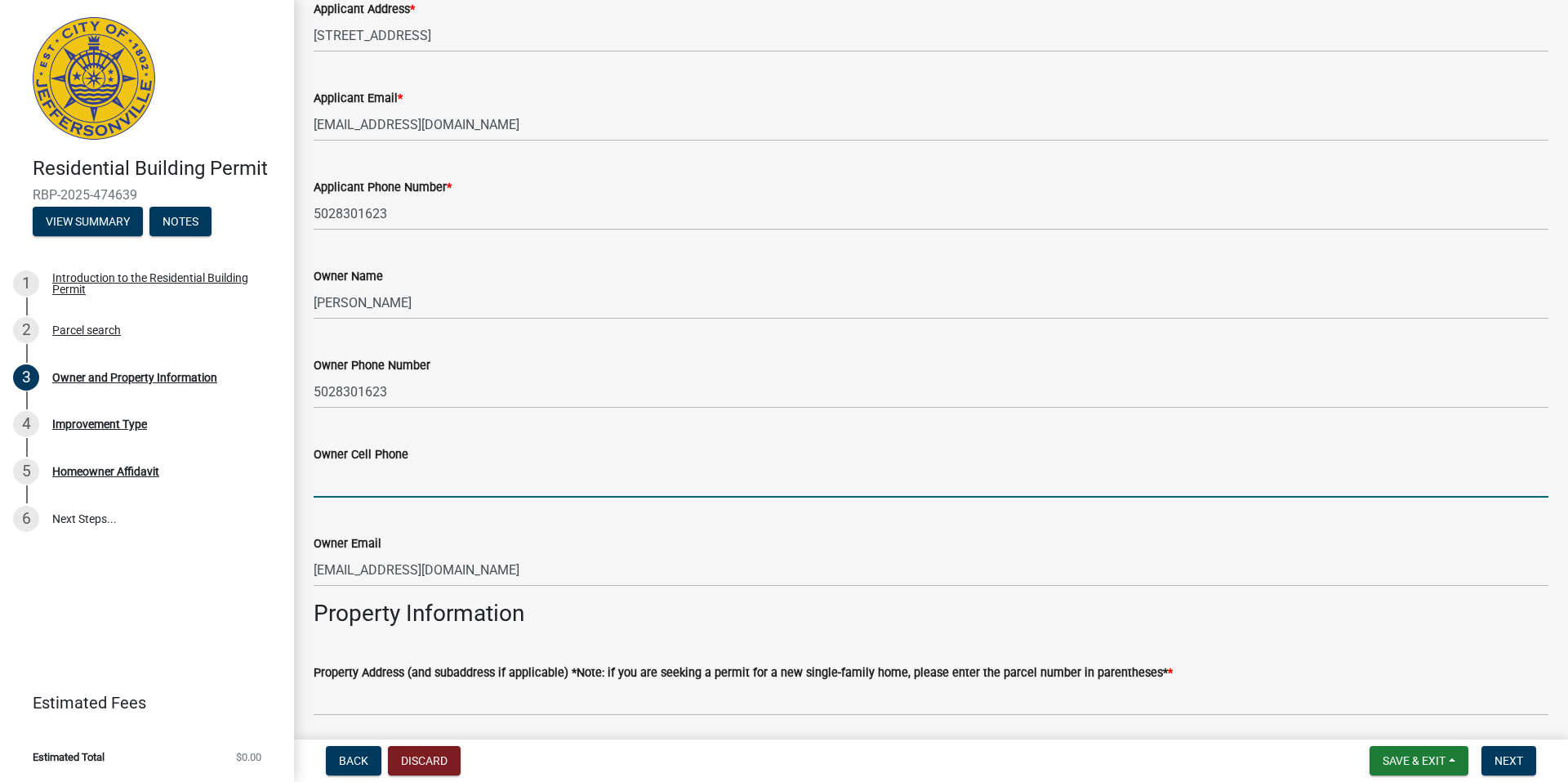
type input "5028301623"
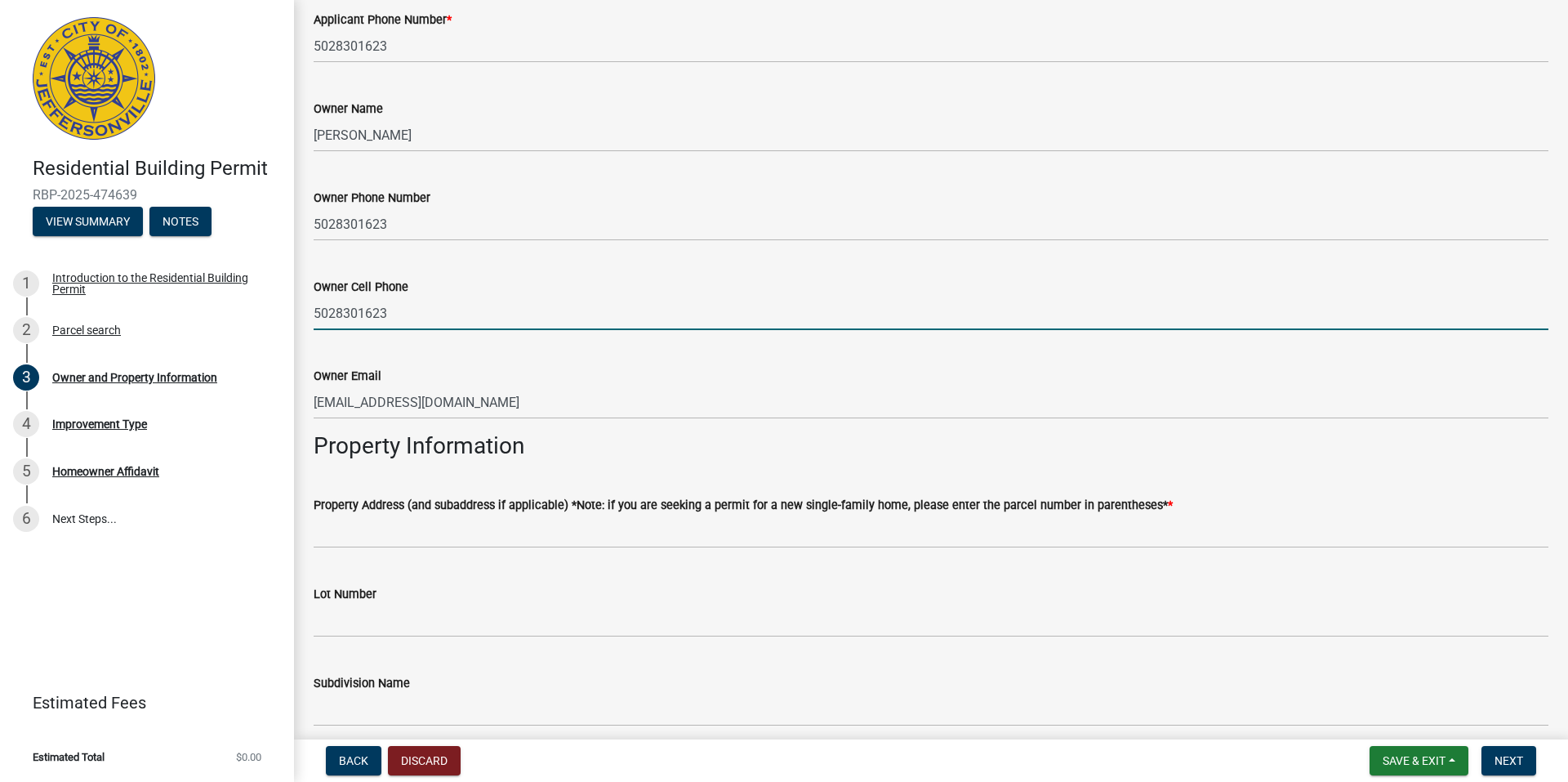
scroll to position [490, 0]
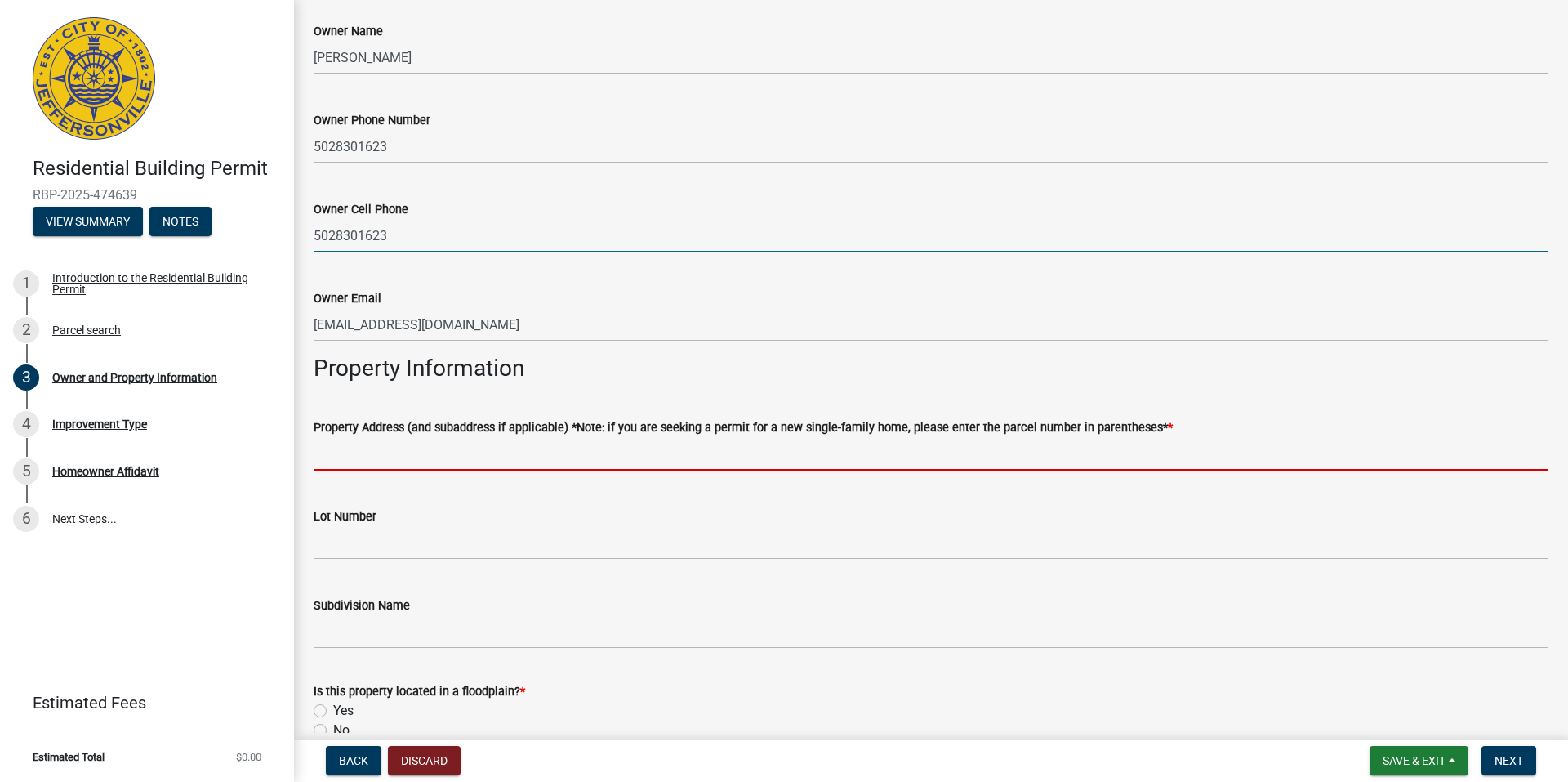
click at [437, 455] on input "Property Address (and subaddress if applicable) *Note: if you are seeking a per…" at bounding box center [931, 454] width 1234 height 34
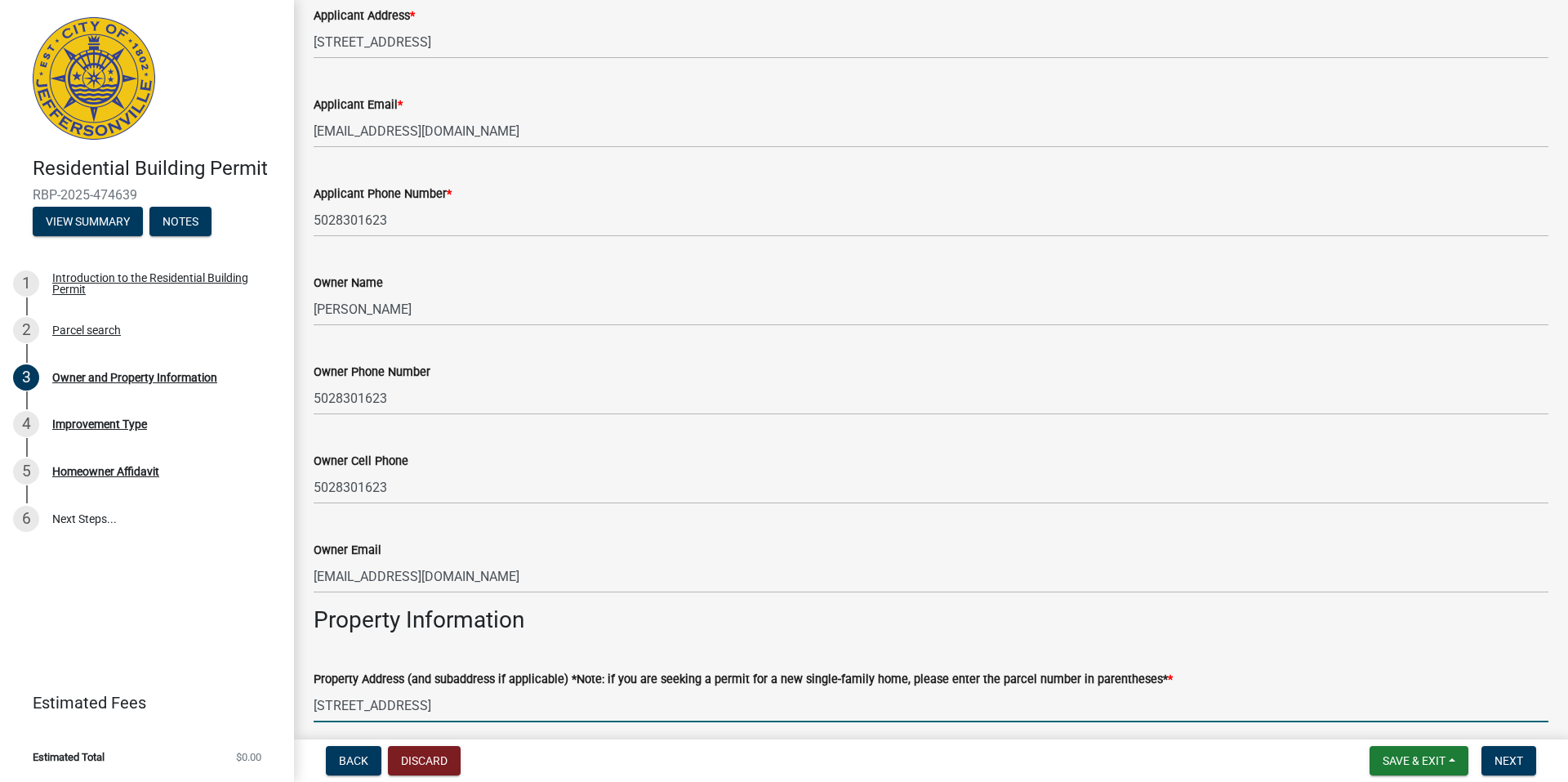
scroll to position [327, 0]
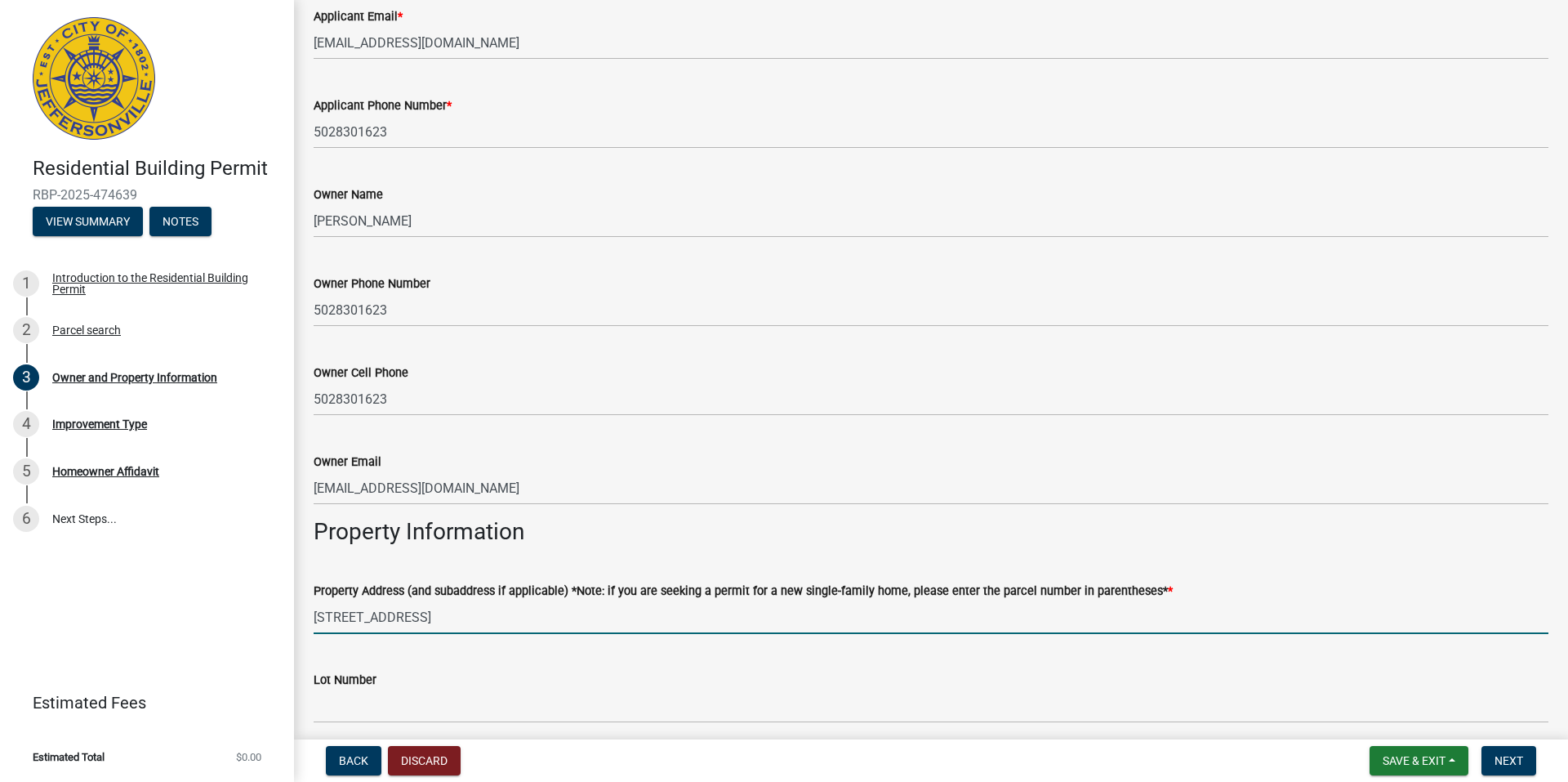
click at [494, 614] on input "[STREET_ADDRESS]" at bounding box center [931, 617] width 1234 height 34
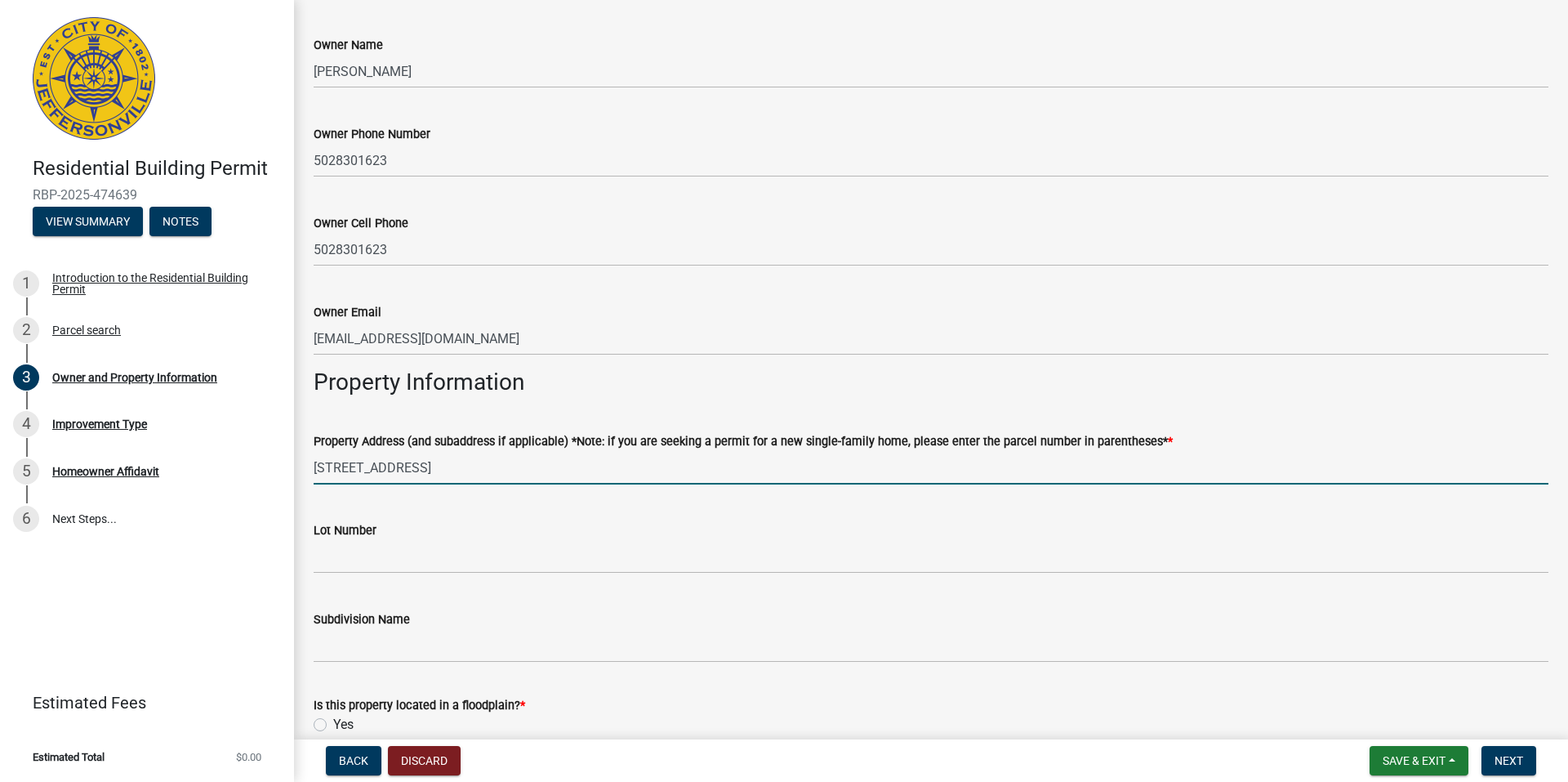
scroll to position [490, 0]
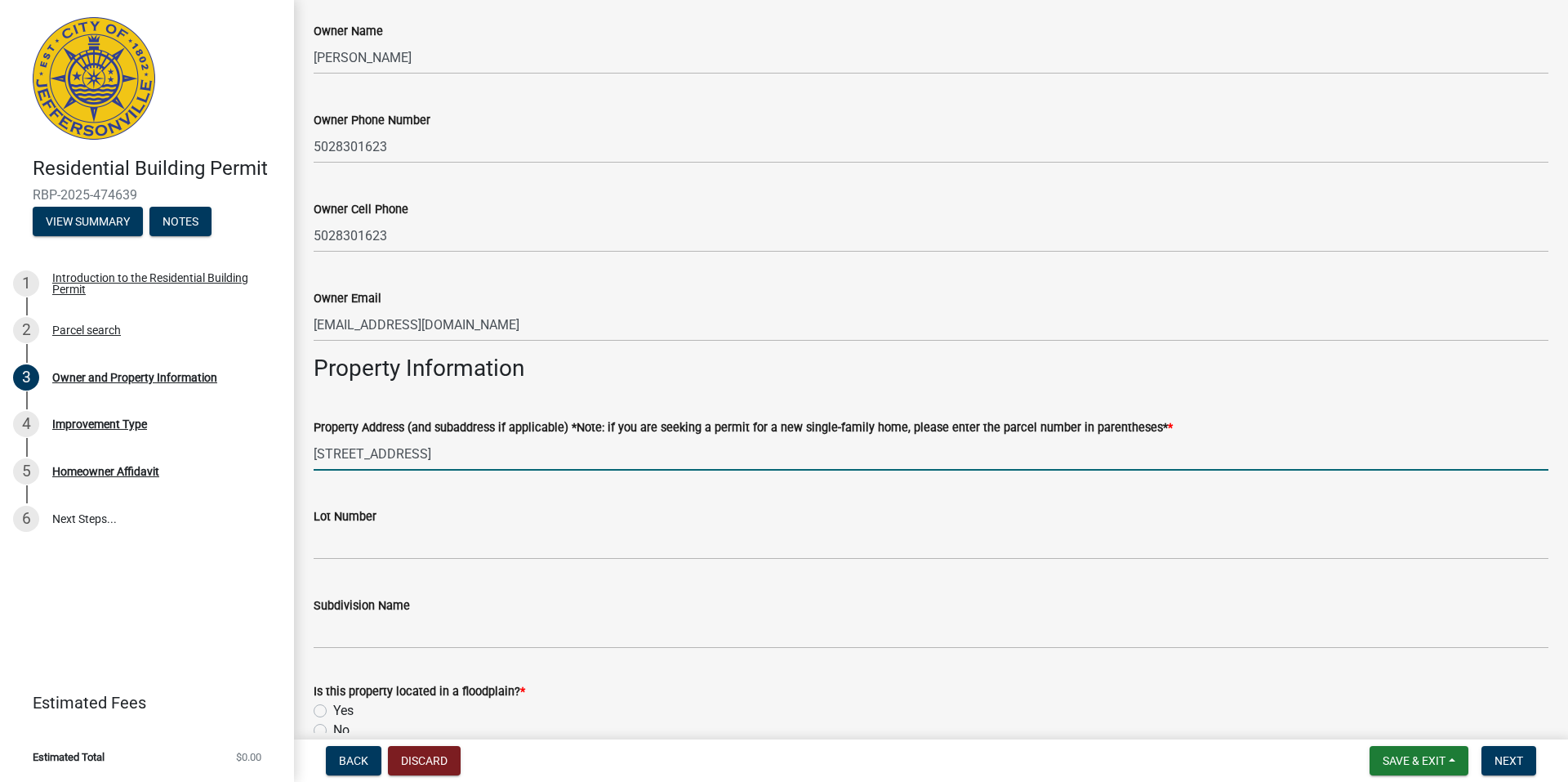
type input "[STREET_ADDRESS]"
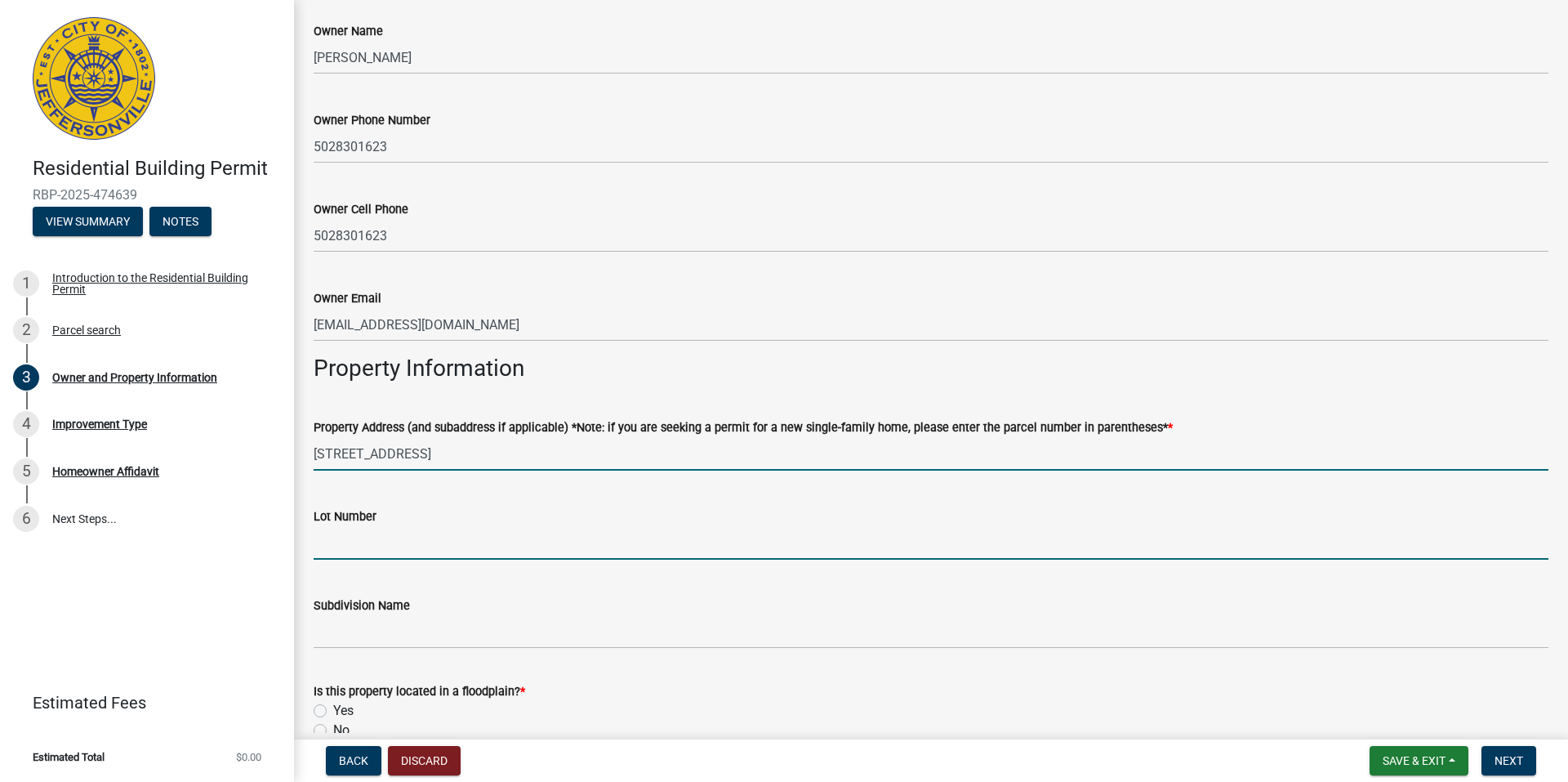
click at [374, 548] on input "Lot Number" at bounding box center [931, 543] width 1234 height 34
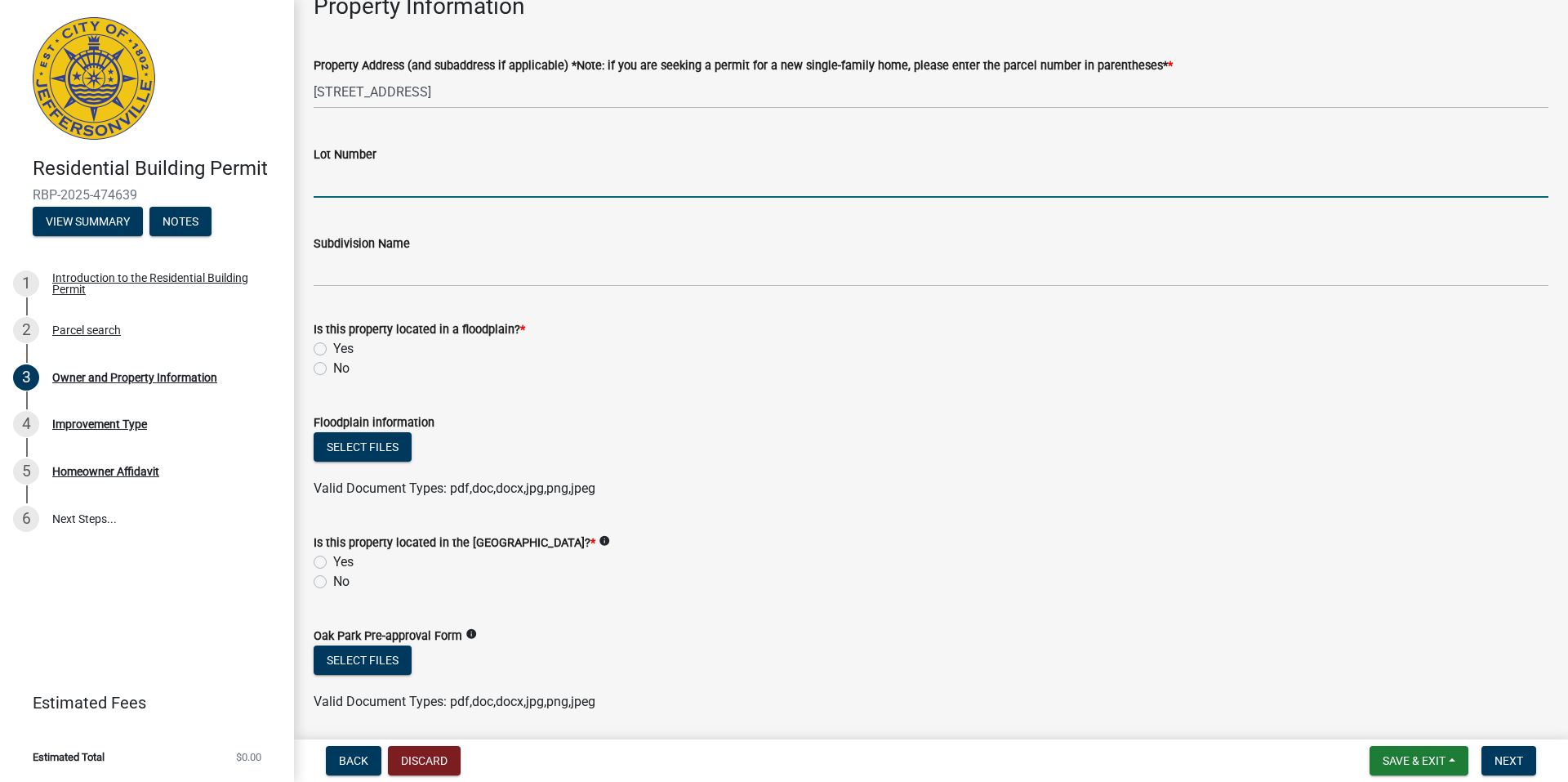
scroll to position [899, 0]
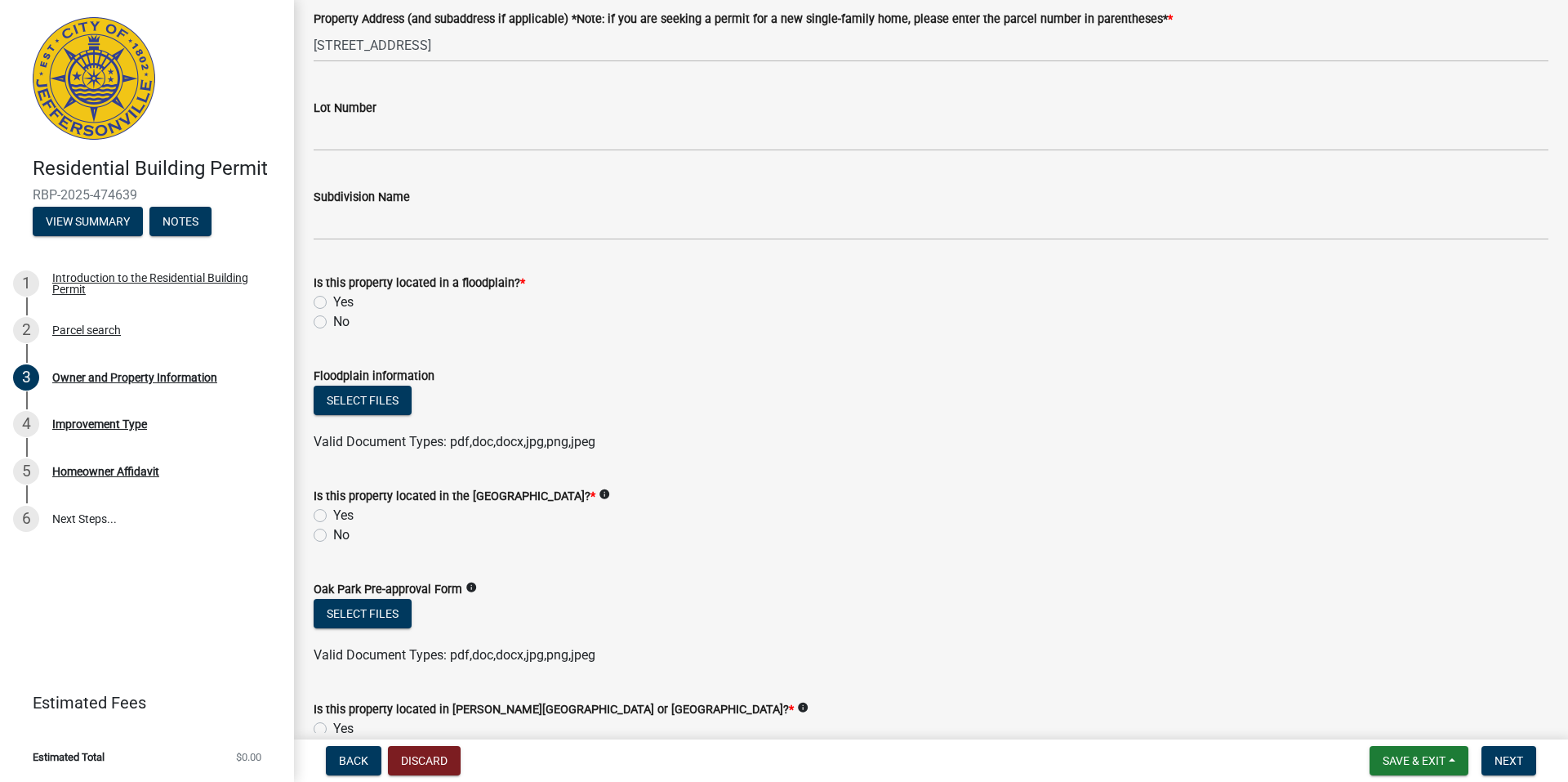
click at [334, 535] on label "No" at bounding box center [342, 535] width 16 height 20
click at [334, 535] on input "No" at bounding box center [339, 530] width 11 height 11
radio input "true"
click at [334, 323] on label "No" at bounding box center [342, 322] width 16 height 20
click at [334, 323] on input "No" at bounding box center [339, 318] width 11 height 11
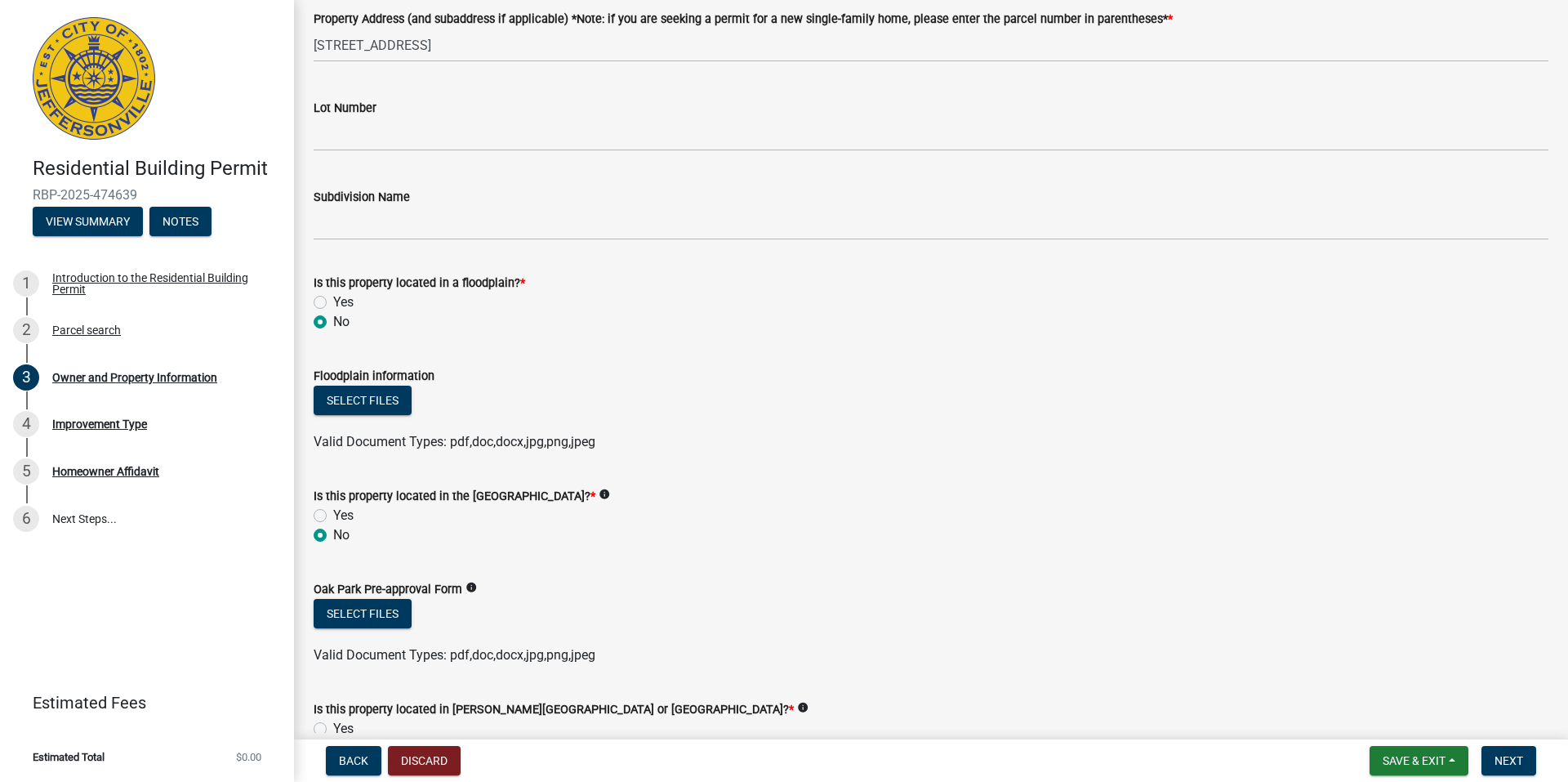
radio input "true"
click at [350, 405] on button "Select files" at bounding box center [363, 399] width 98 height 29
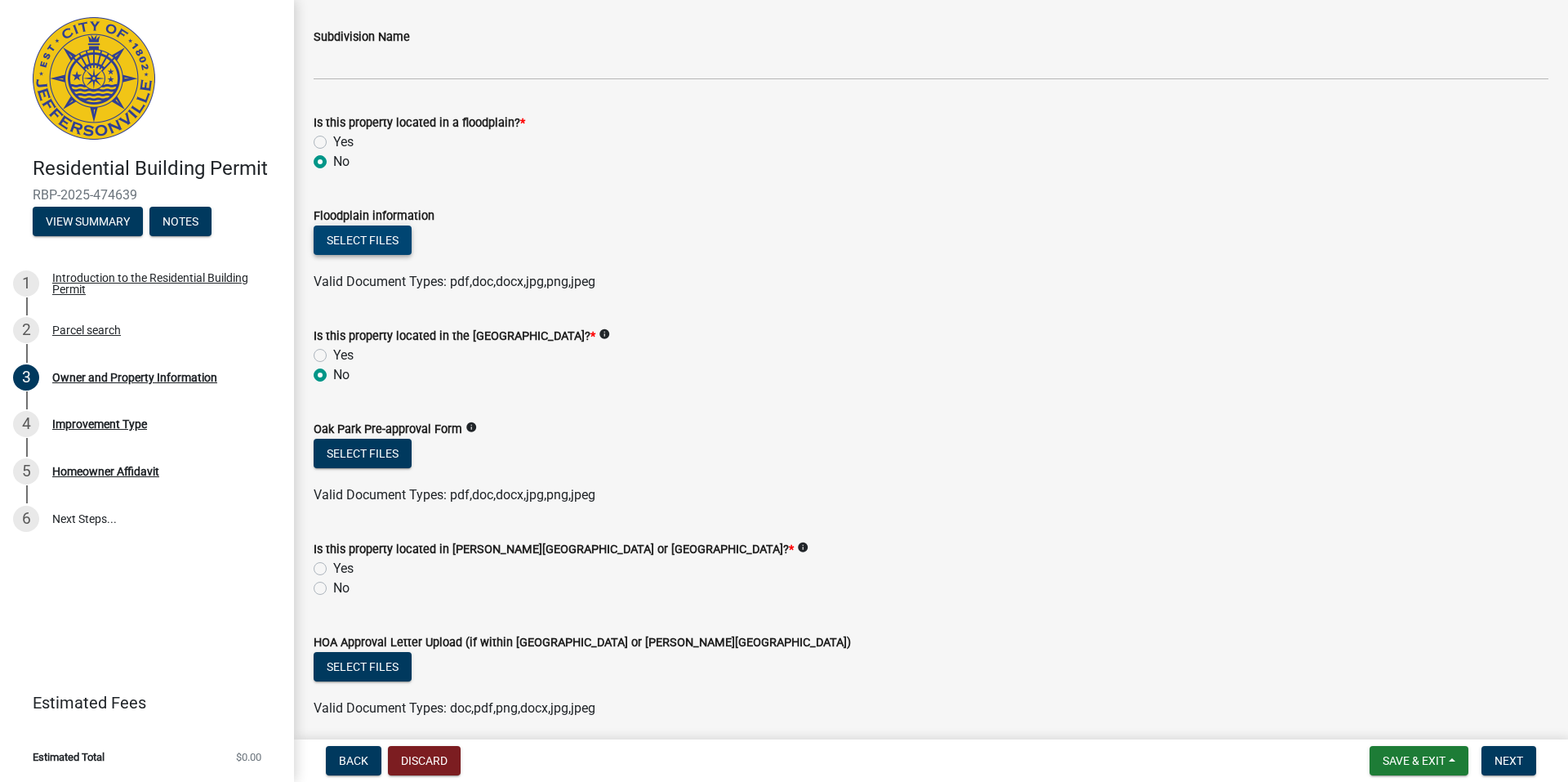
scroll to position [1062, 0]
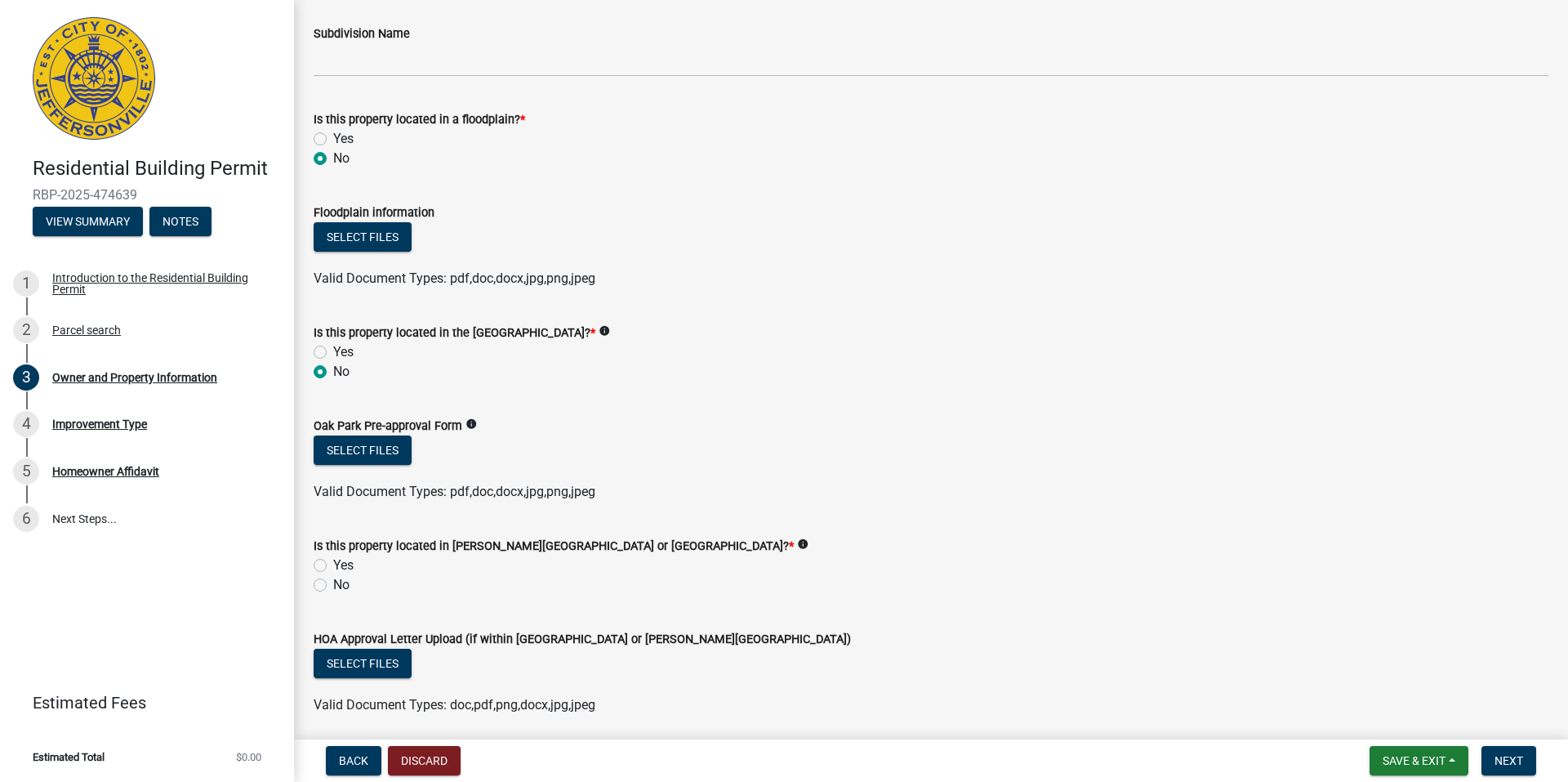
click at [334, 586] on label "No" at bounding box center [342, 584] width 16 height 20
click at [334, 585] on input "No" at bounding box center [339, 580] width 11 height 11
radio input "true"
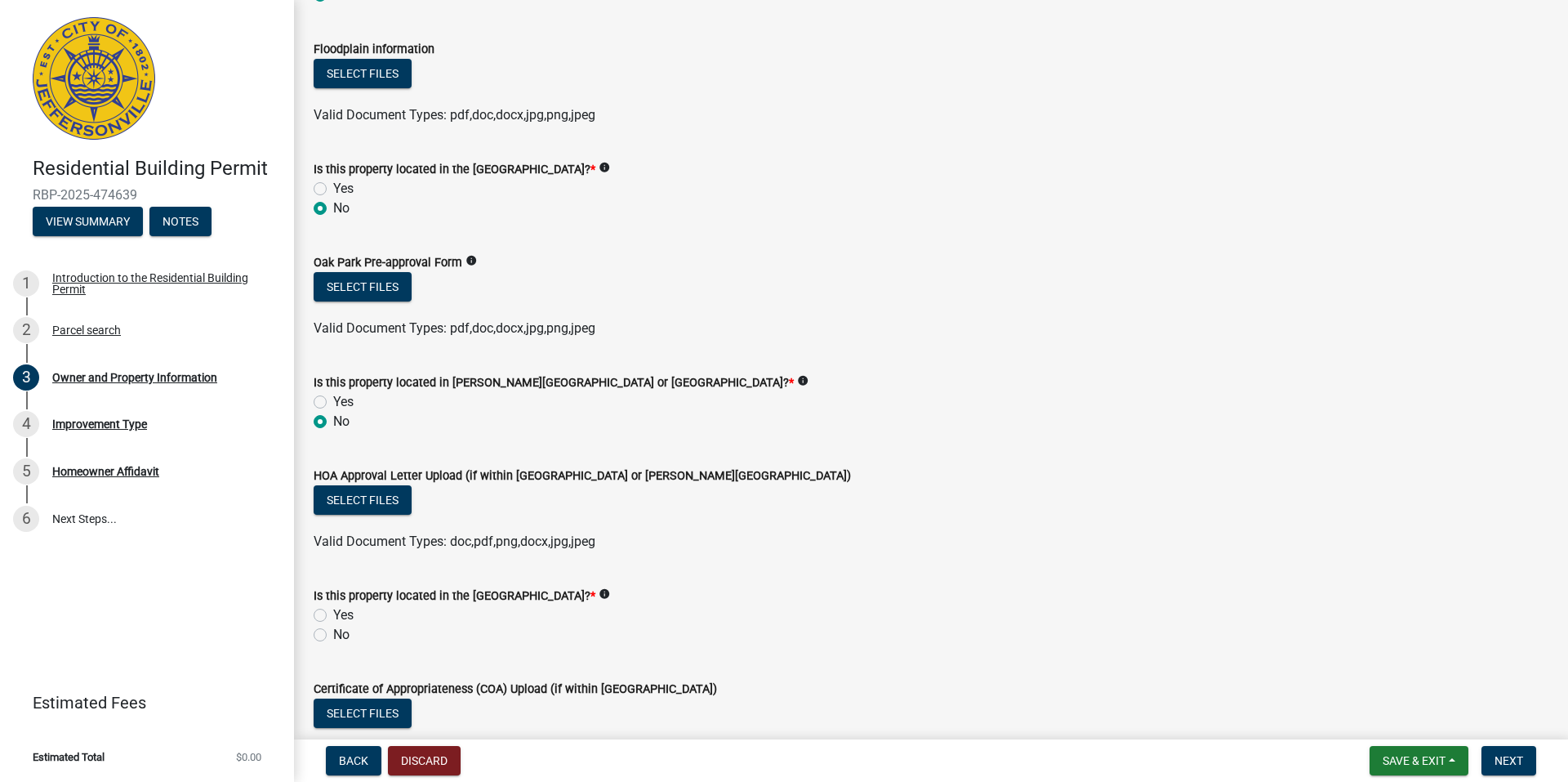
drag, startPoint x: 321, startPoint y: 636, endPoint x: 474, endPoint y: 644, distance: 153.2
click at [334, 635] on label "No" at bounding box center [342, 634] width 16 height 20
click at [334, 635] on input "No" at bounding box center [339, 630] width 11 height 11
radio input "true"
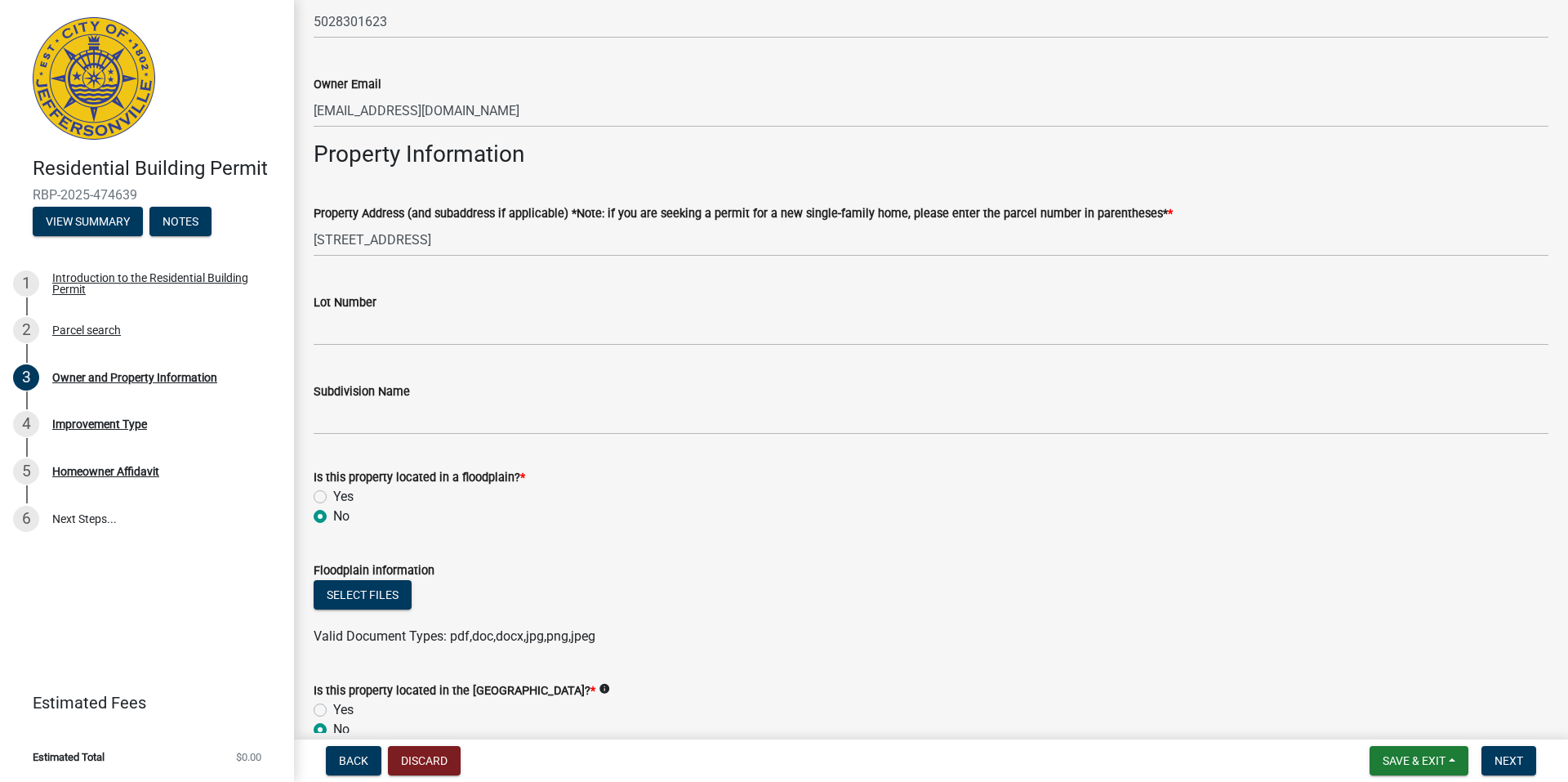
scroll to position [682, 0]
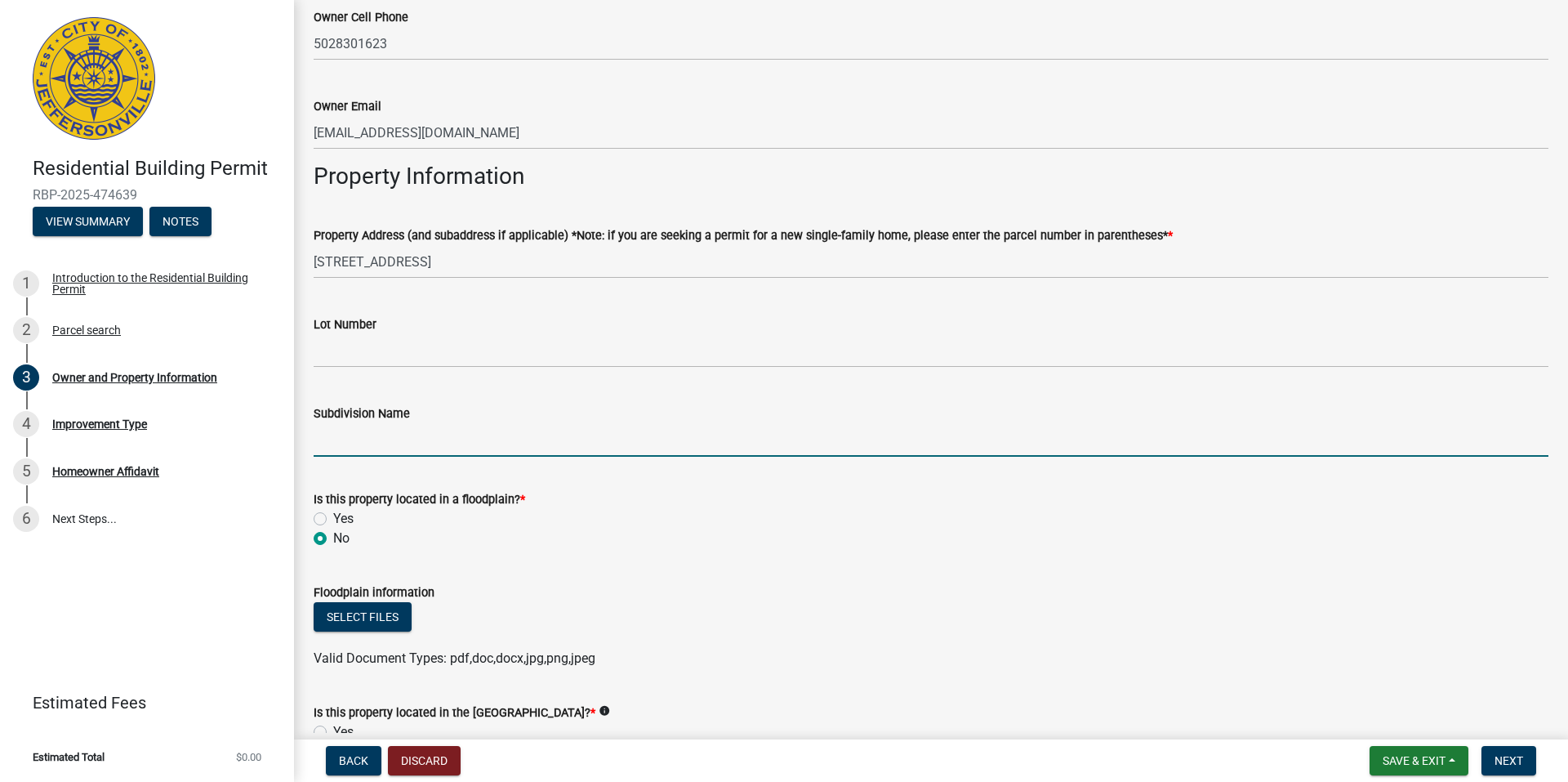
click at [394, 436] on input "Subdivision Name" at bounding box center [931, 440] width 1234 height 34
type input "Rolling Hills"
click at [1522, 758] on span "Next" at bounding box center [1508, 760] width 28 height 13
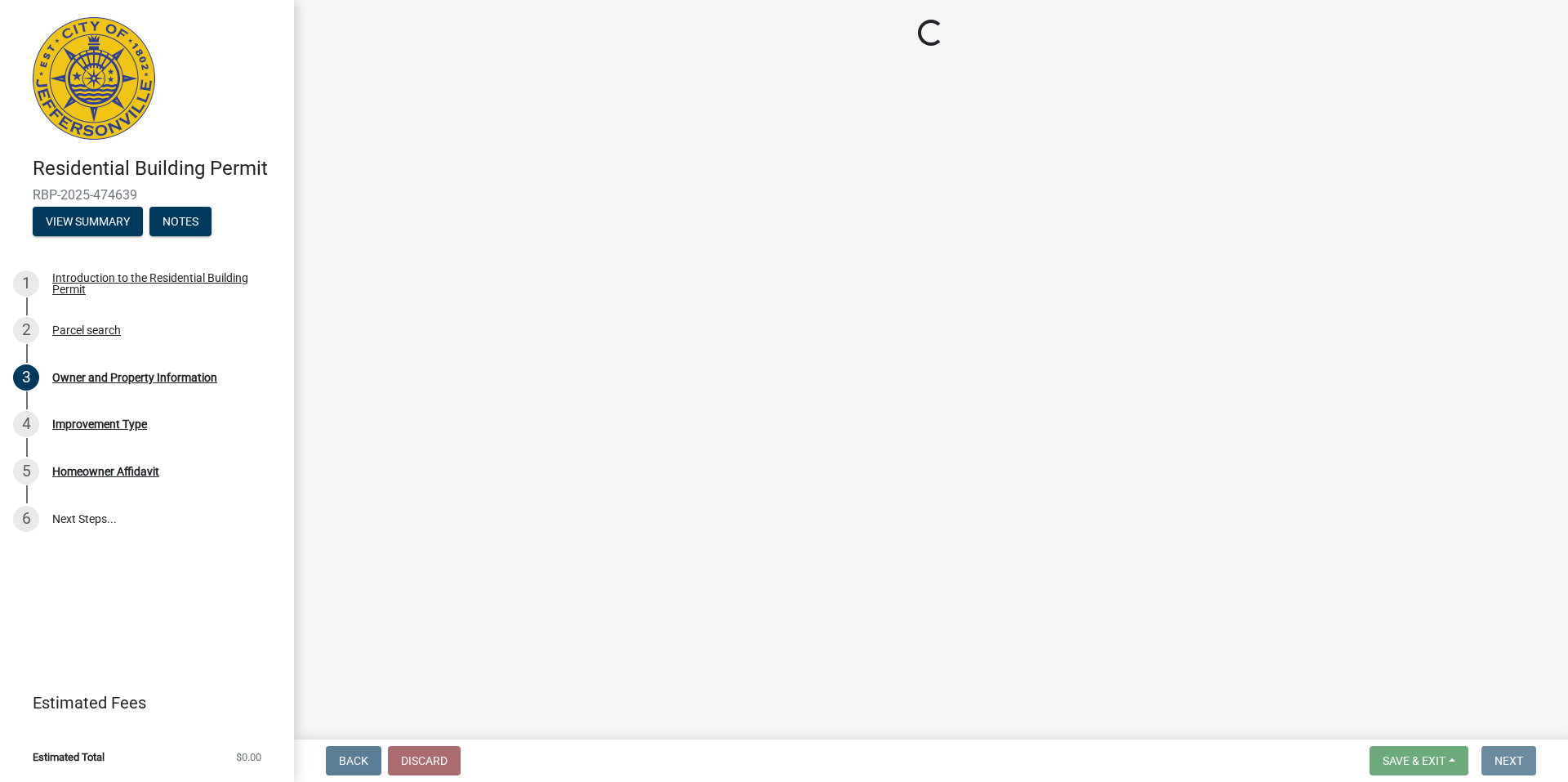
scroll to position [0, 0]
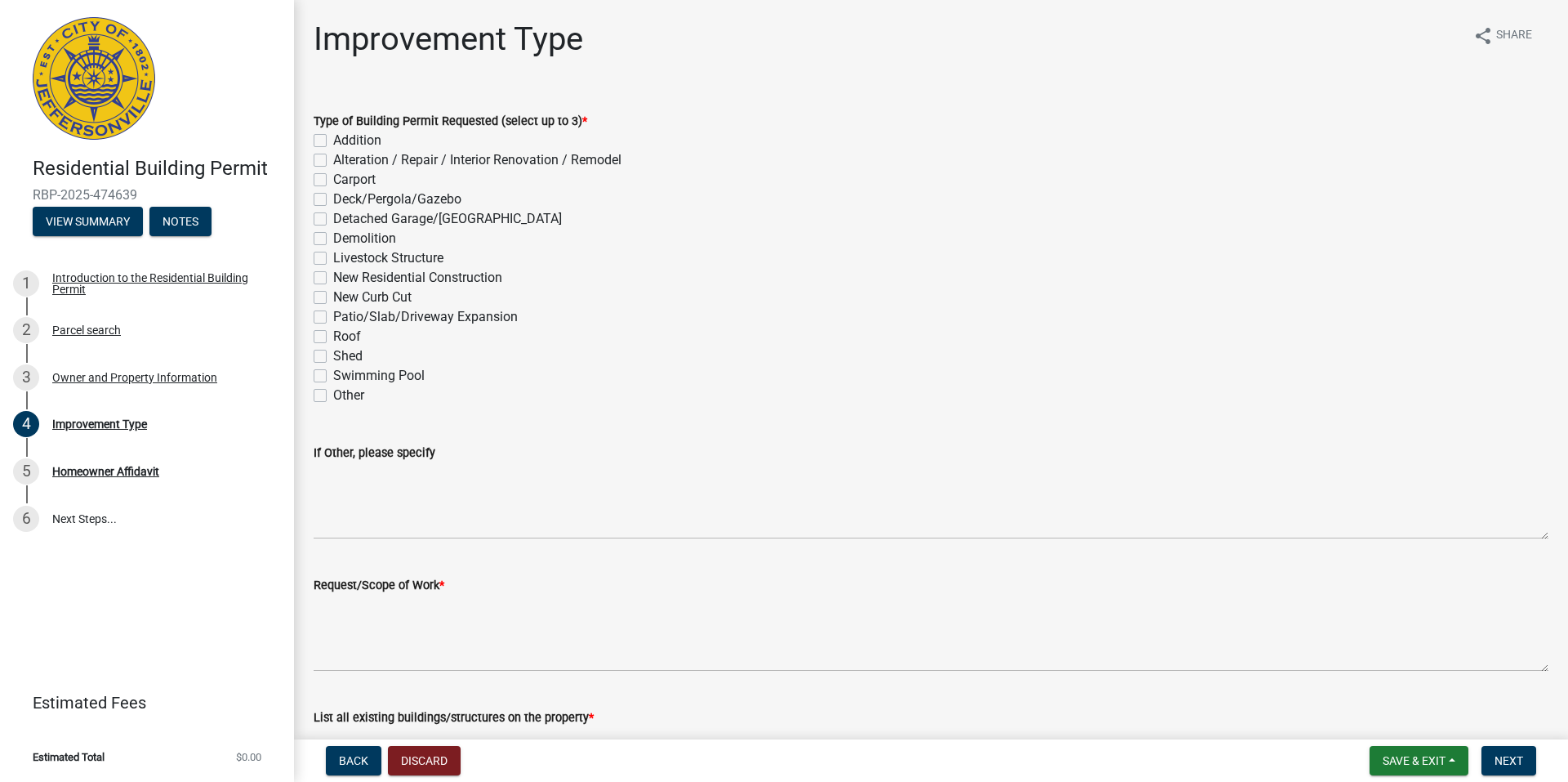
click at [334, 181] on label "Carport" at bounding box center [355, 180] width 43 height 20
click at [334, 181] on input "Carport" at bounding box center [339, 175] width 11 height 11
checkbox input "true"
checkbox input "false"
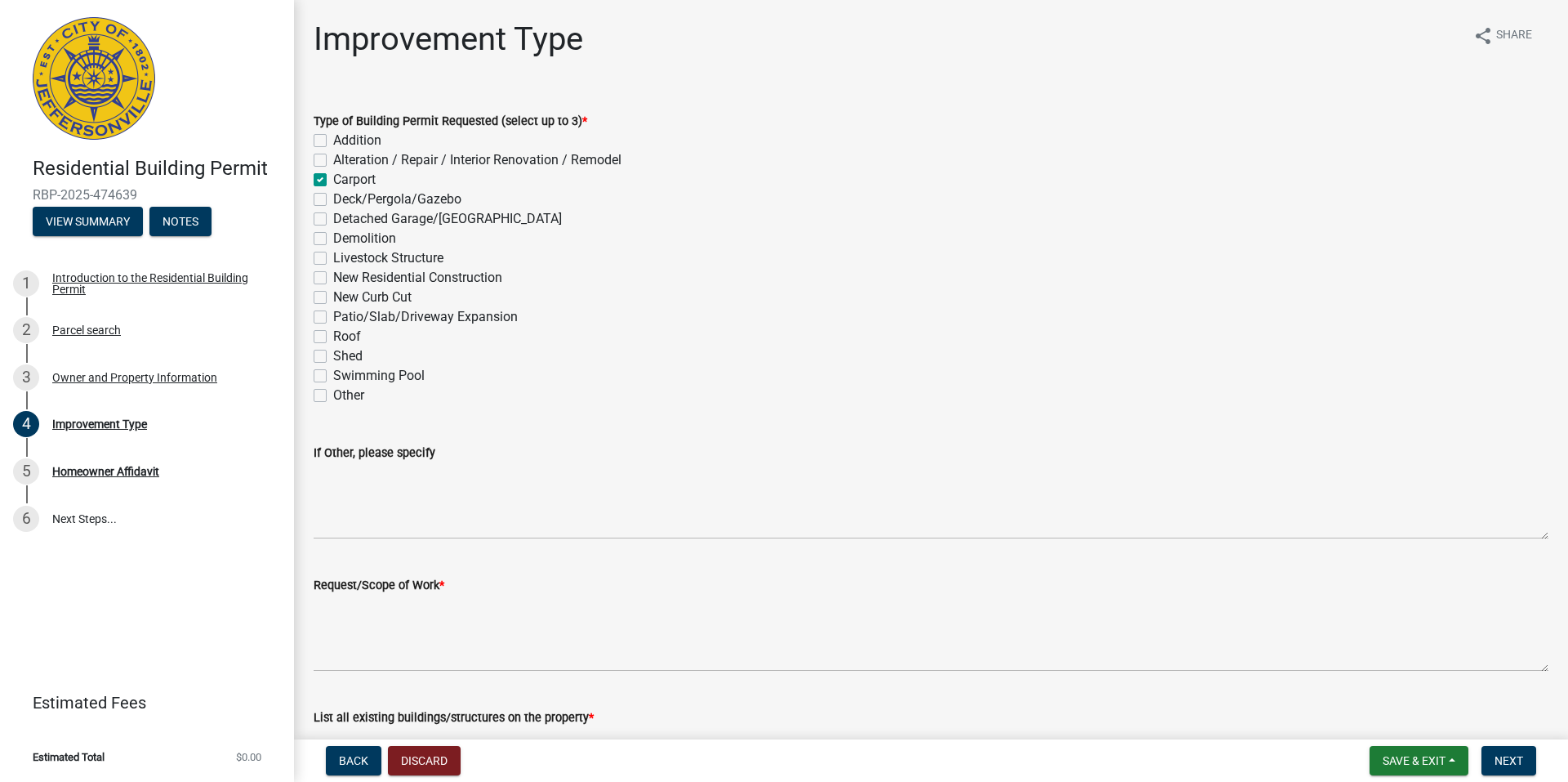
checkbox input "true"
checkbox input "false"
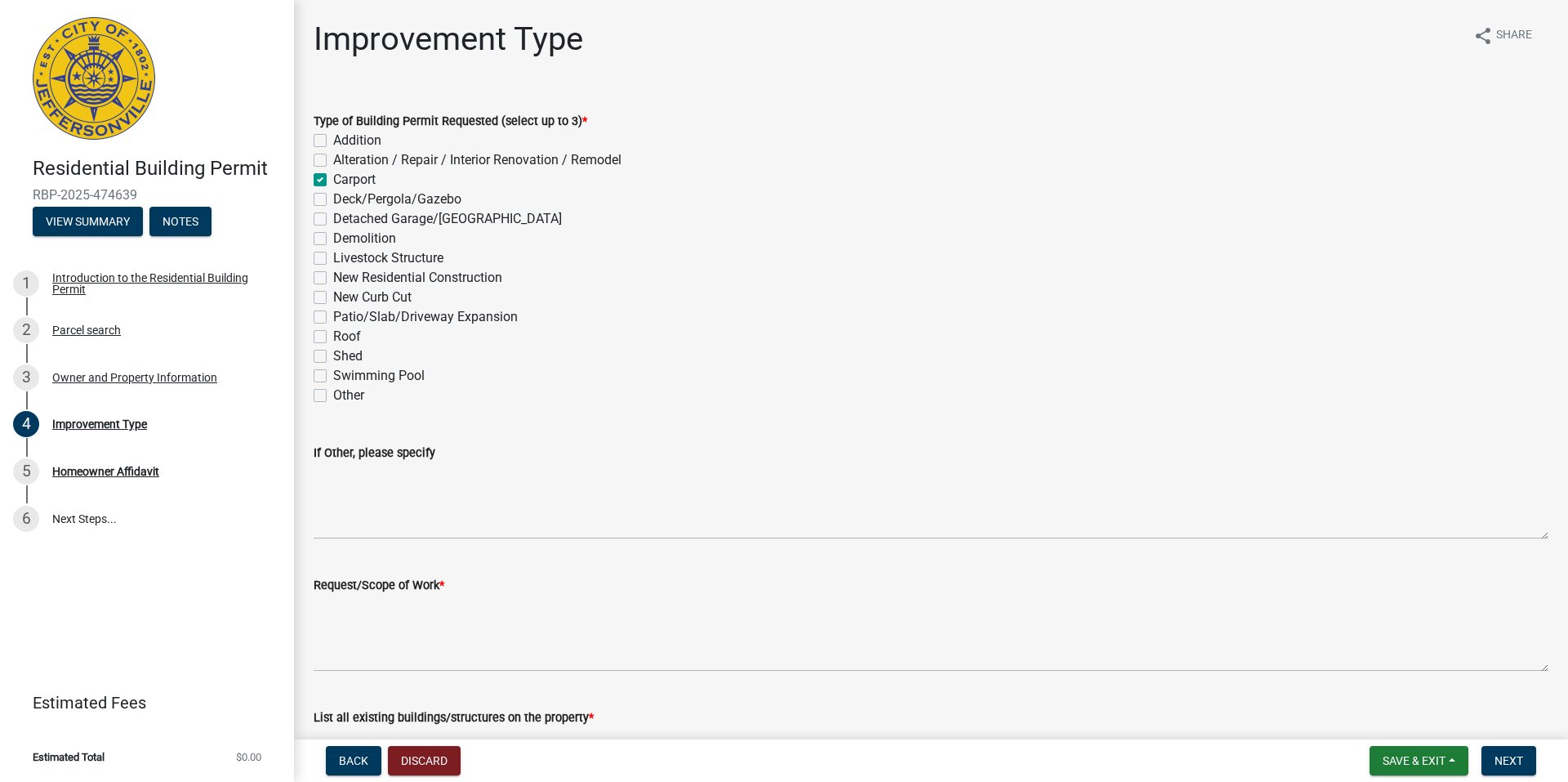
checkbox input "false"
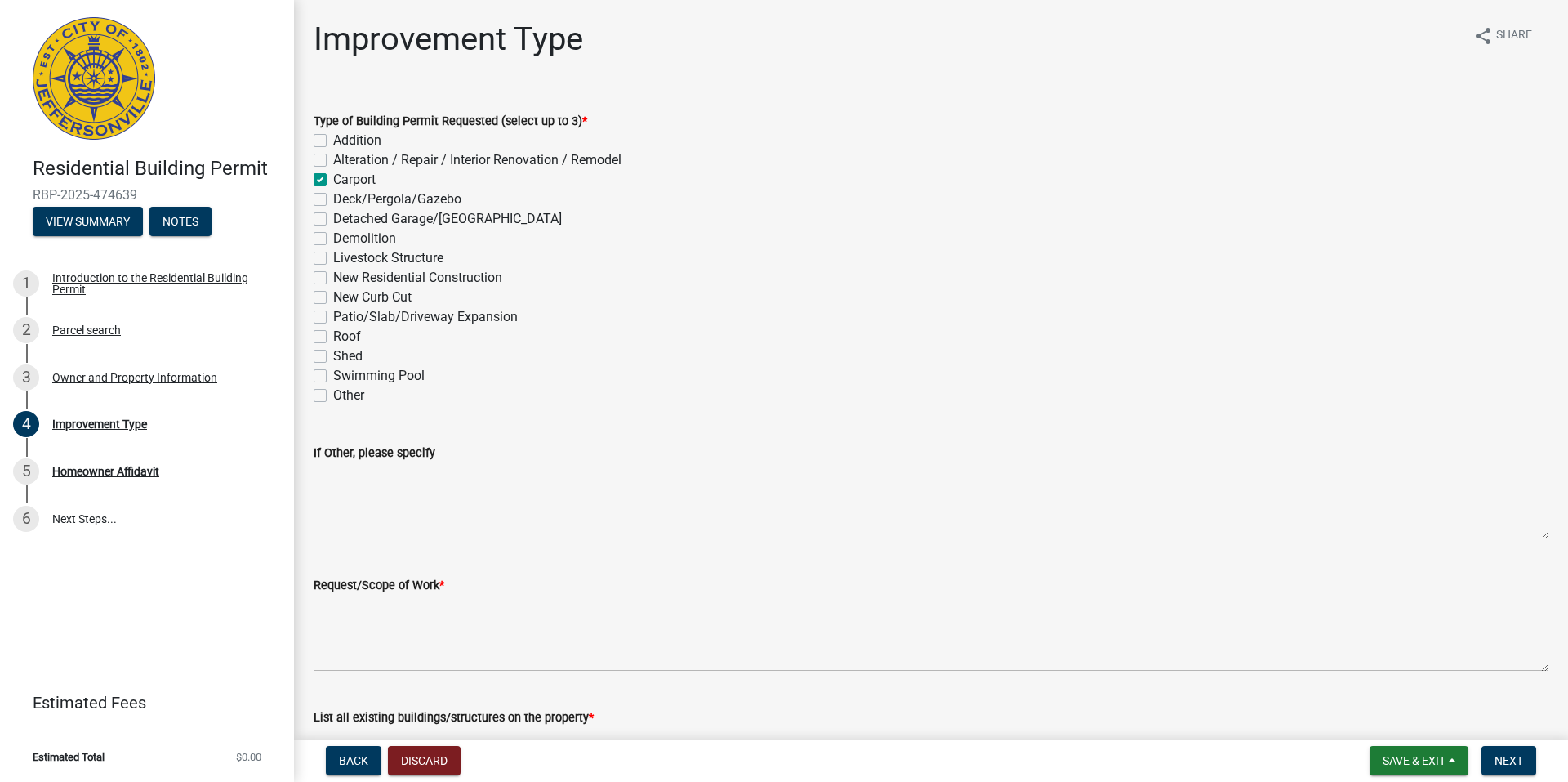
checkbox input "false"
click at [334, 140] on label "Addition" at bounding box center [358, 141] width 48 height 20
click at [334, 140] on input "Addition" at bounding box center [339, 136] width 11 height 11
checkbox input "true"
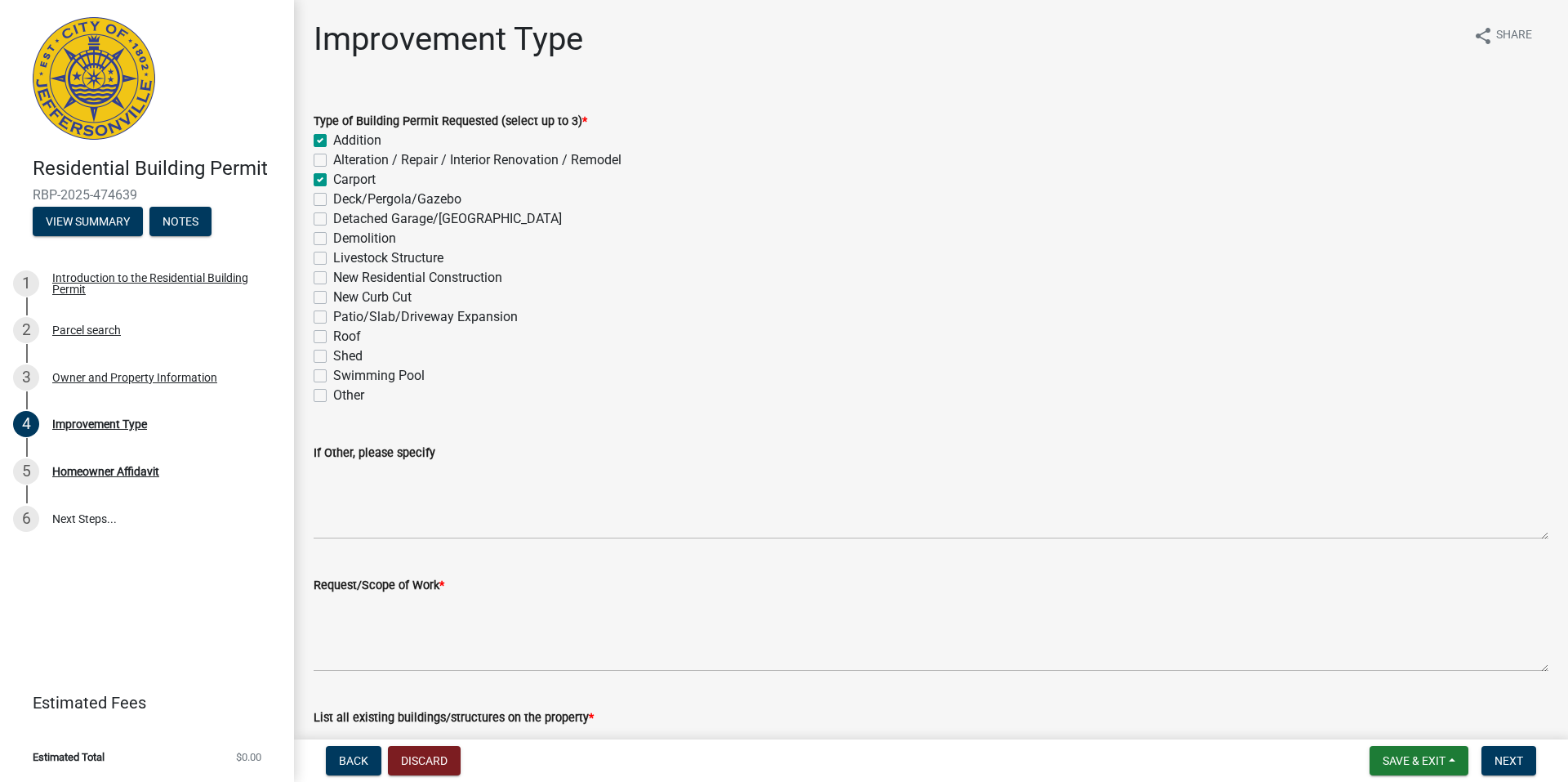
checkbox input "false"
checkbox input "true"
checkbox input "false"
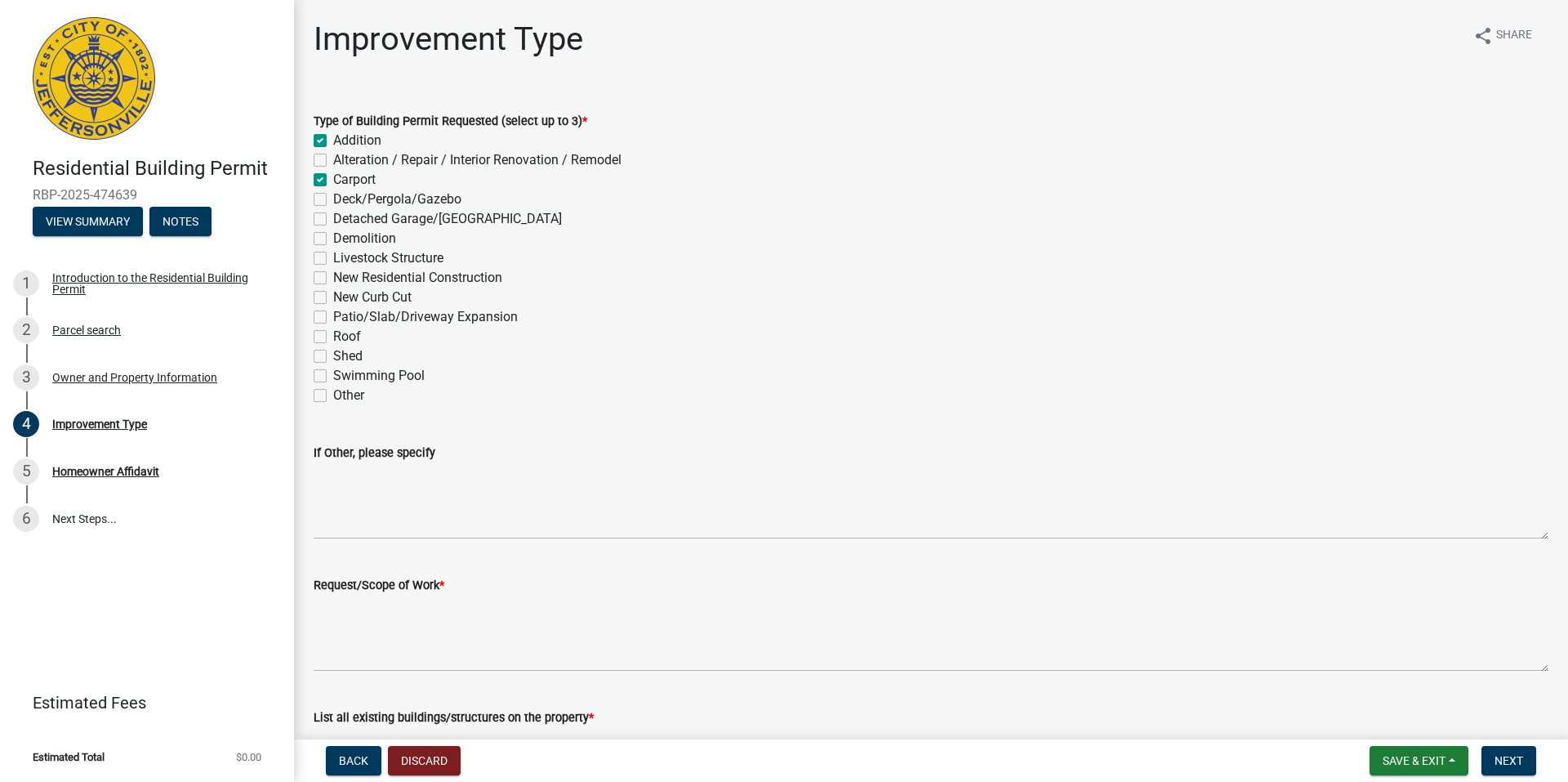
checkbox input "false"
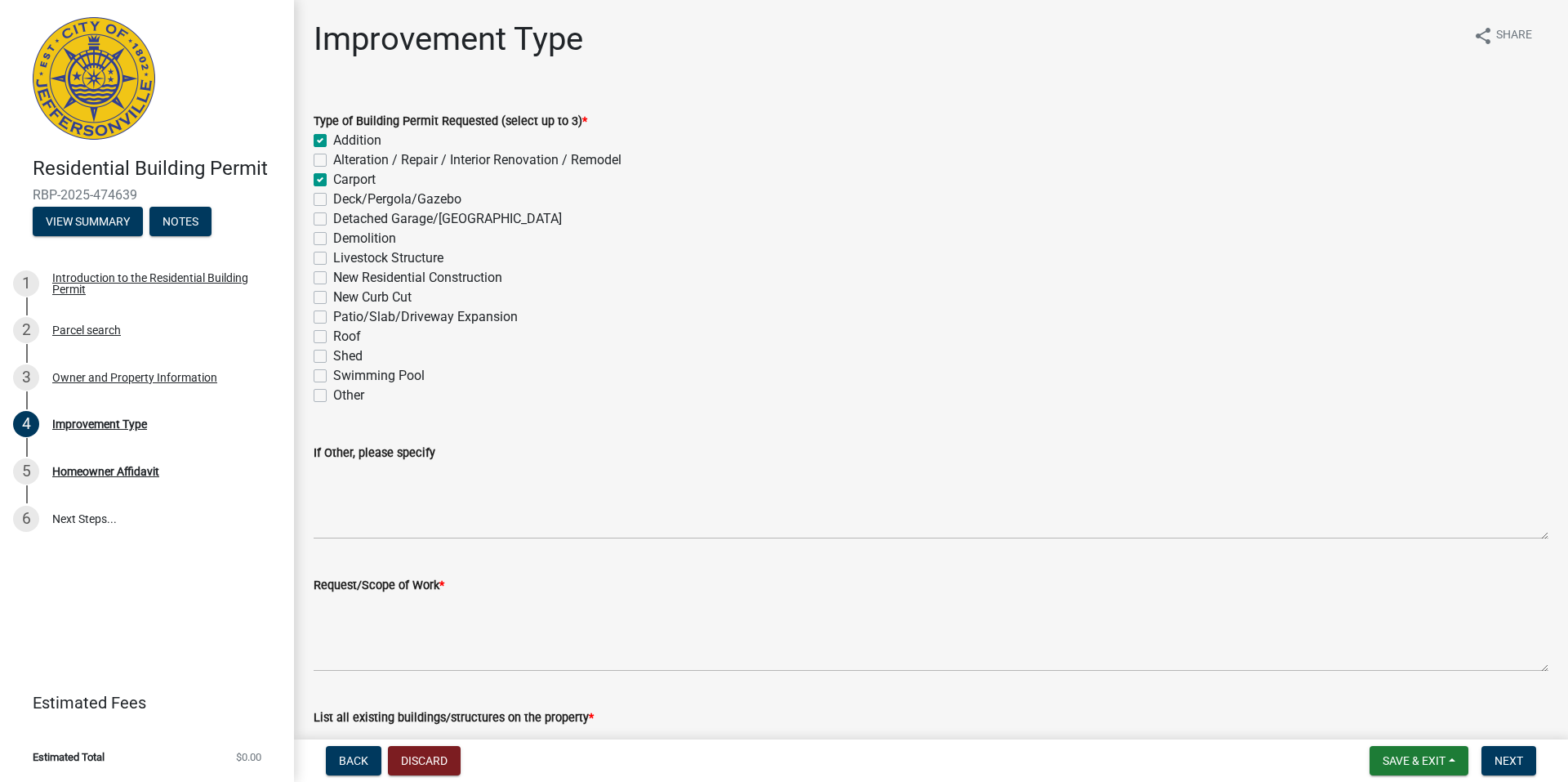
checkbox input "false"
click at [334, 397] on label "Other" at bounding box center [349, 395] width 31 height 20
click at [334, 396] on input "Other" at bounding box center [339, 391] width 11 height 11
checkbox input "true"
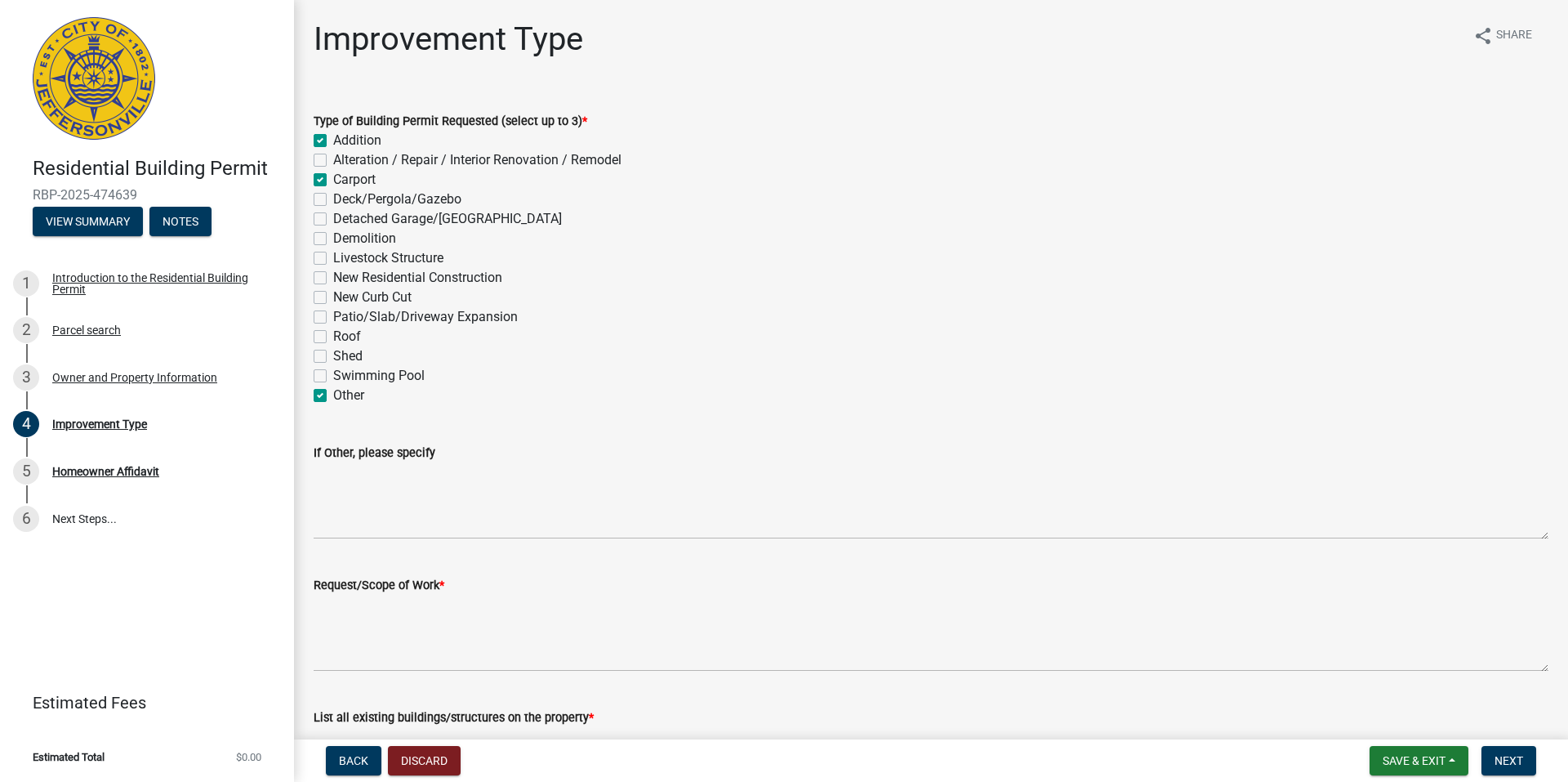
checkbox input "true"
checkbox input "false"
checkbox input "true"
checkbox input "false"
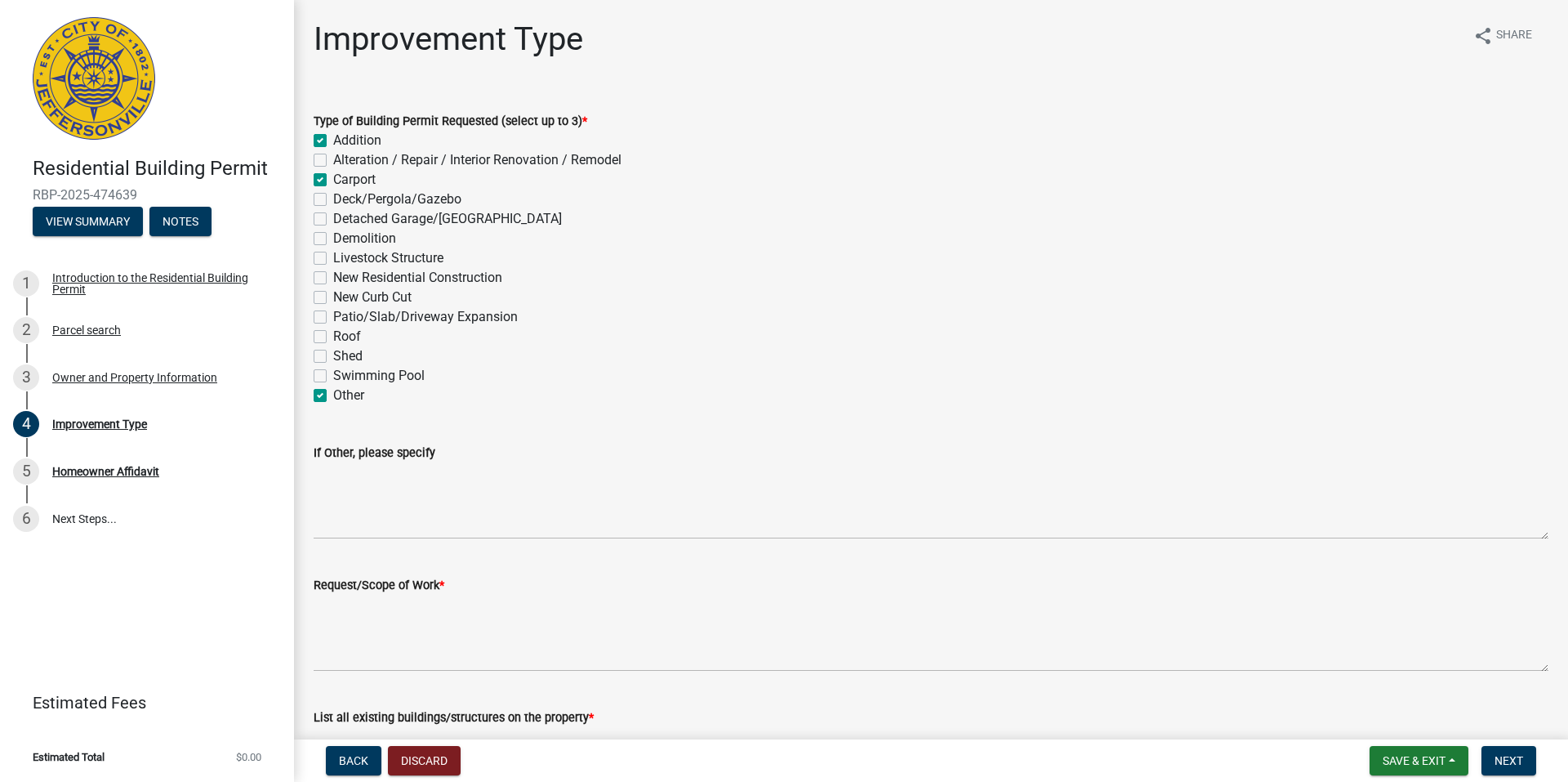
checkbox input "false"
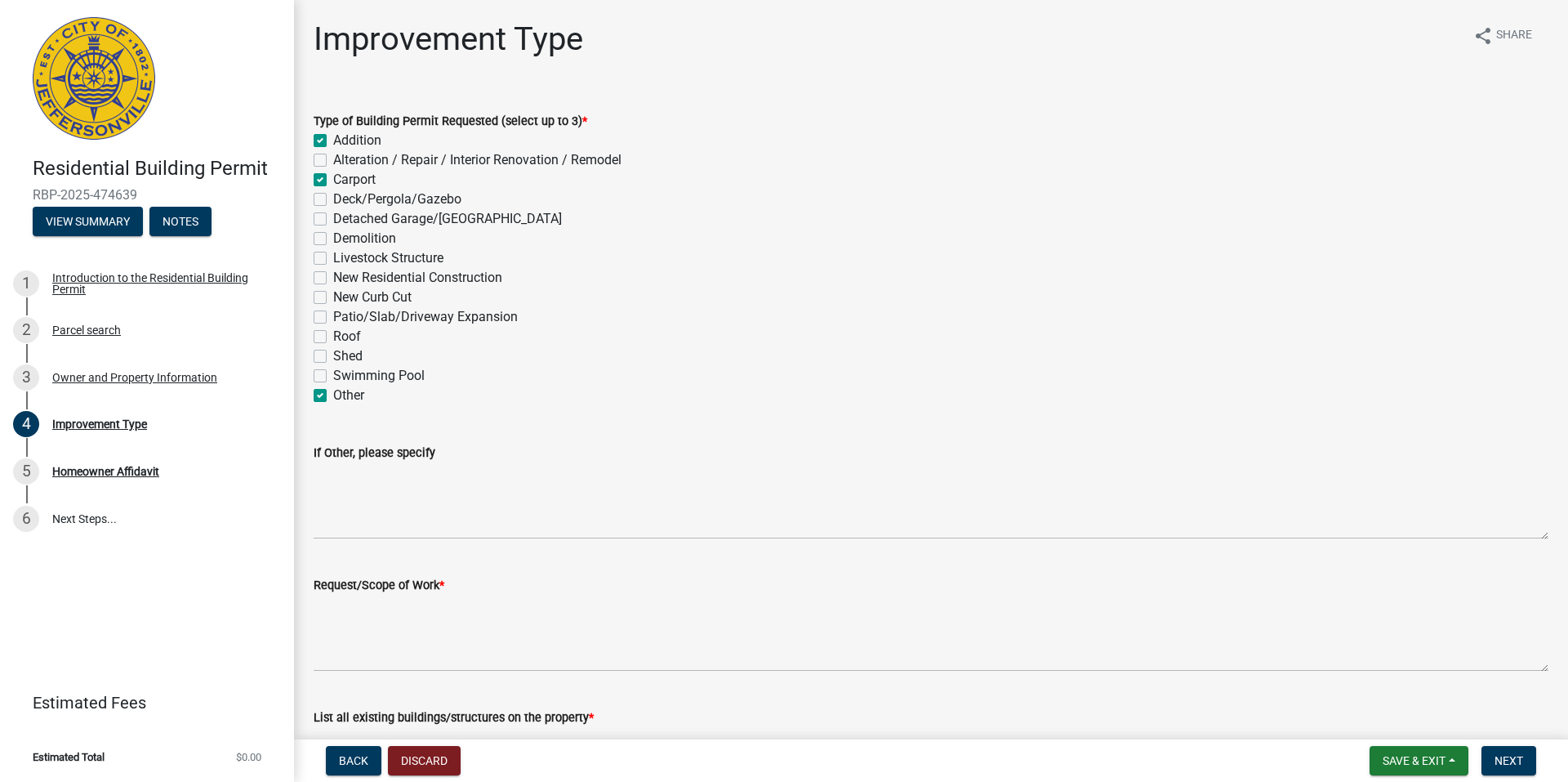
checkbox input "false"
checkbox input "true"
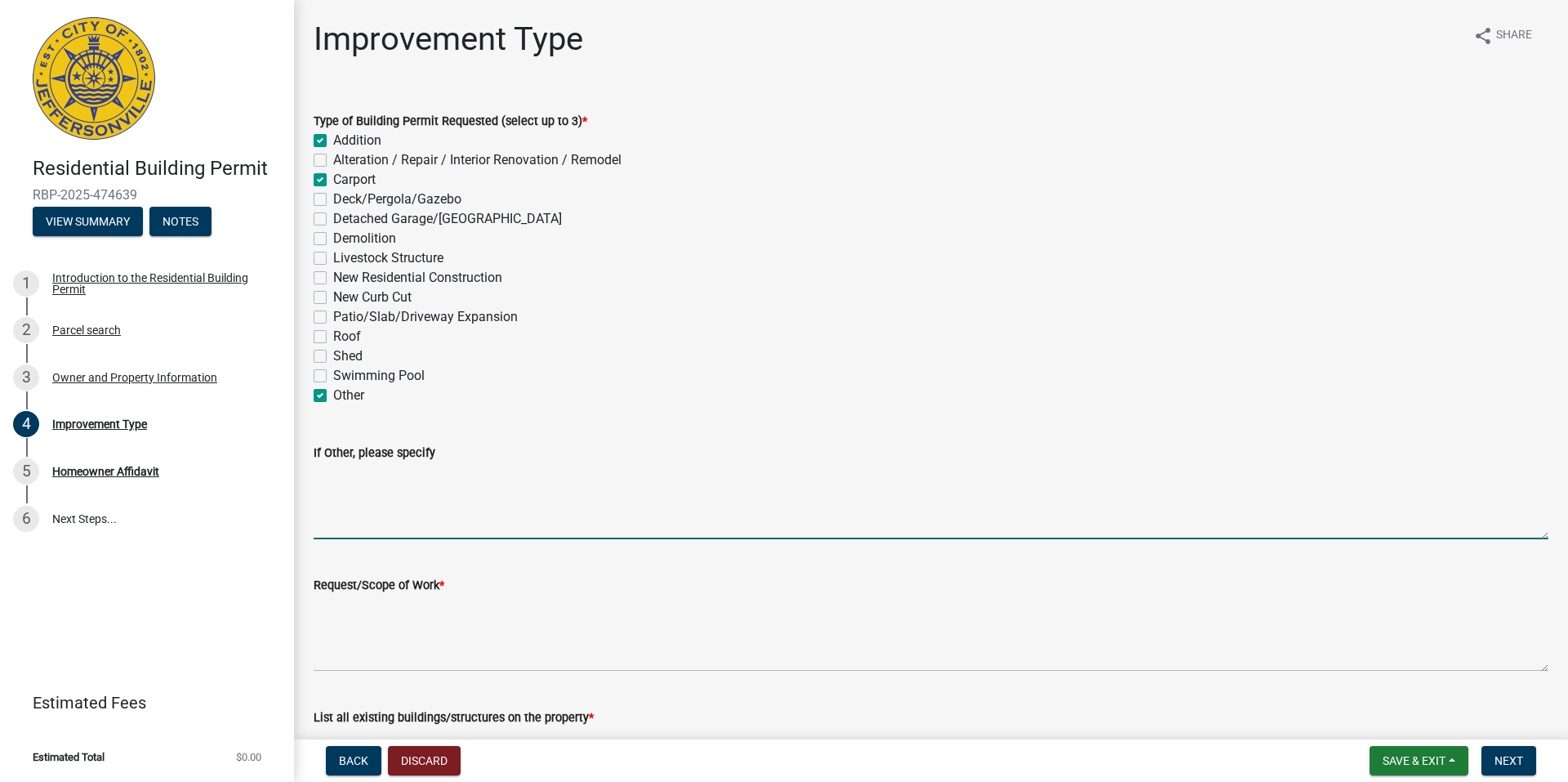
click at [373, 515] on textarea "If Other, please specify" at bounding box center [931, 501] width 1234 height 77
type textarea "F"
type textarea "Carport to Garage"
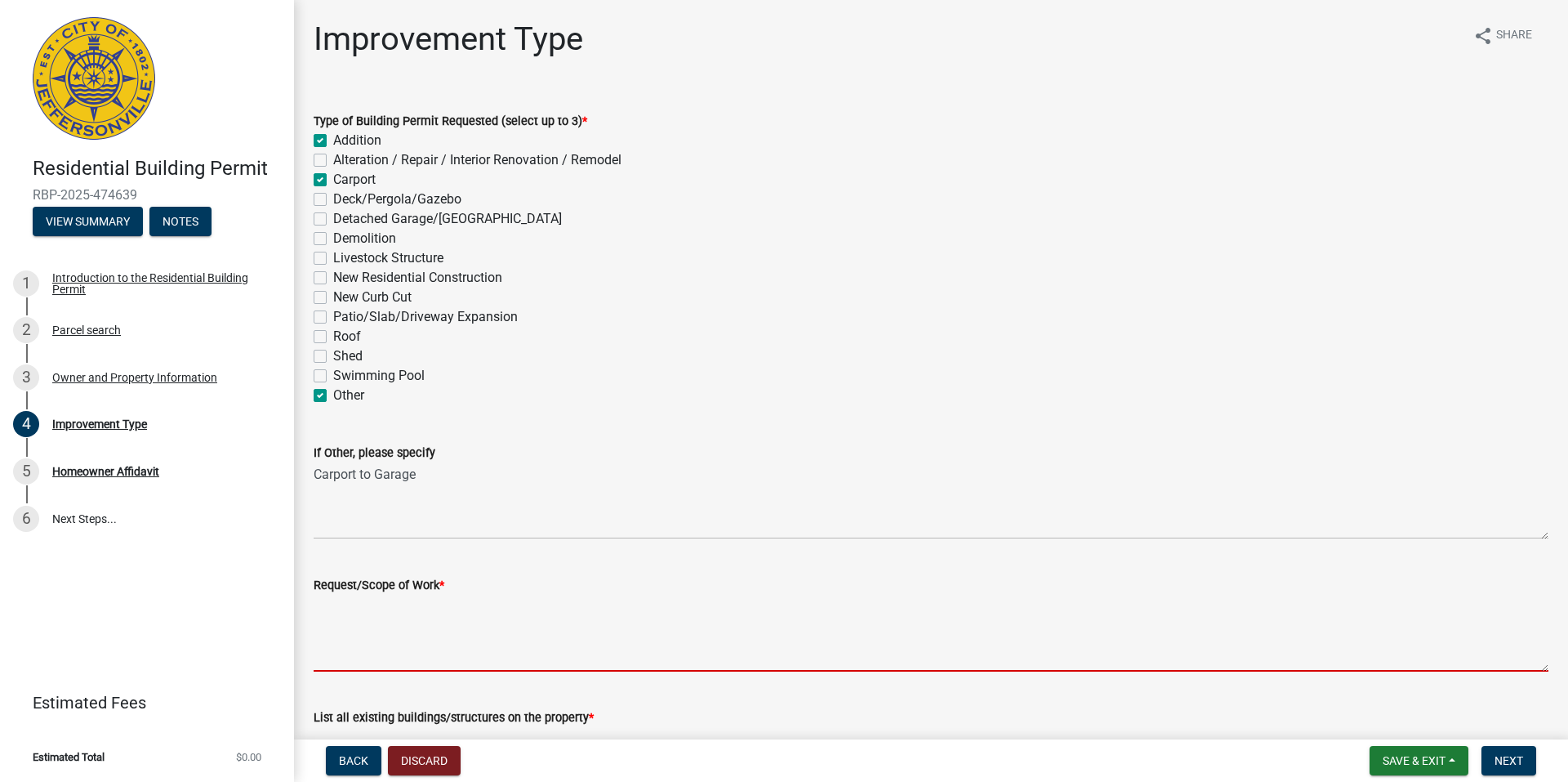
click at [352, 666] on textarea "Request/Scope of Work *" at bounding box center [931, 633] width 1234 height 77
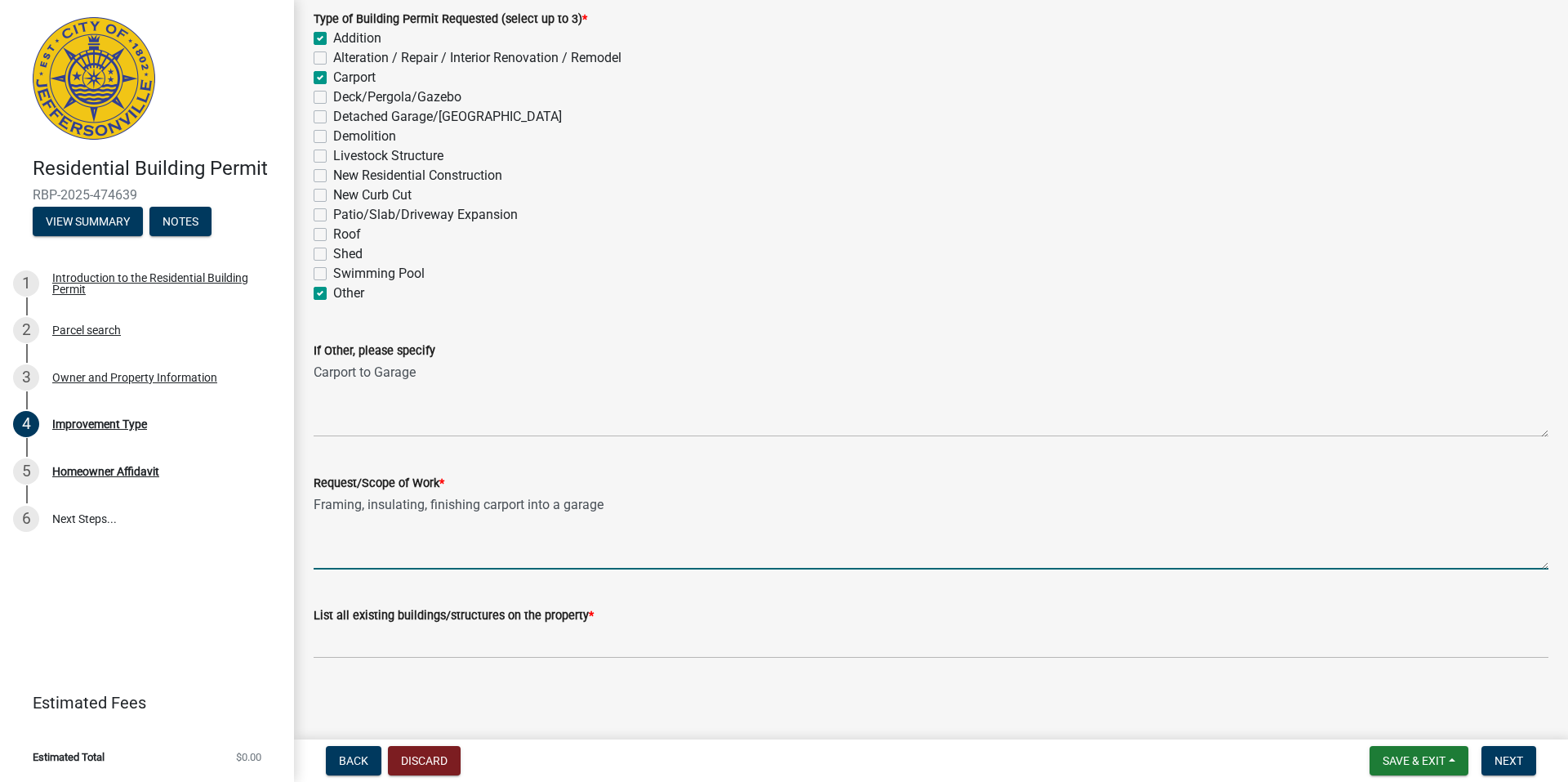
scroll to position [105, 0]
type textarea "Framing, insulating, finishing carport into a garage"
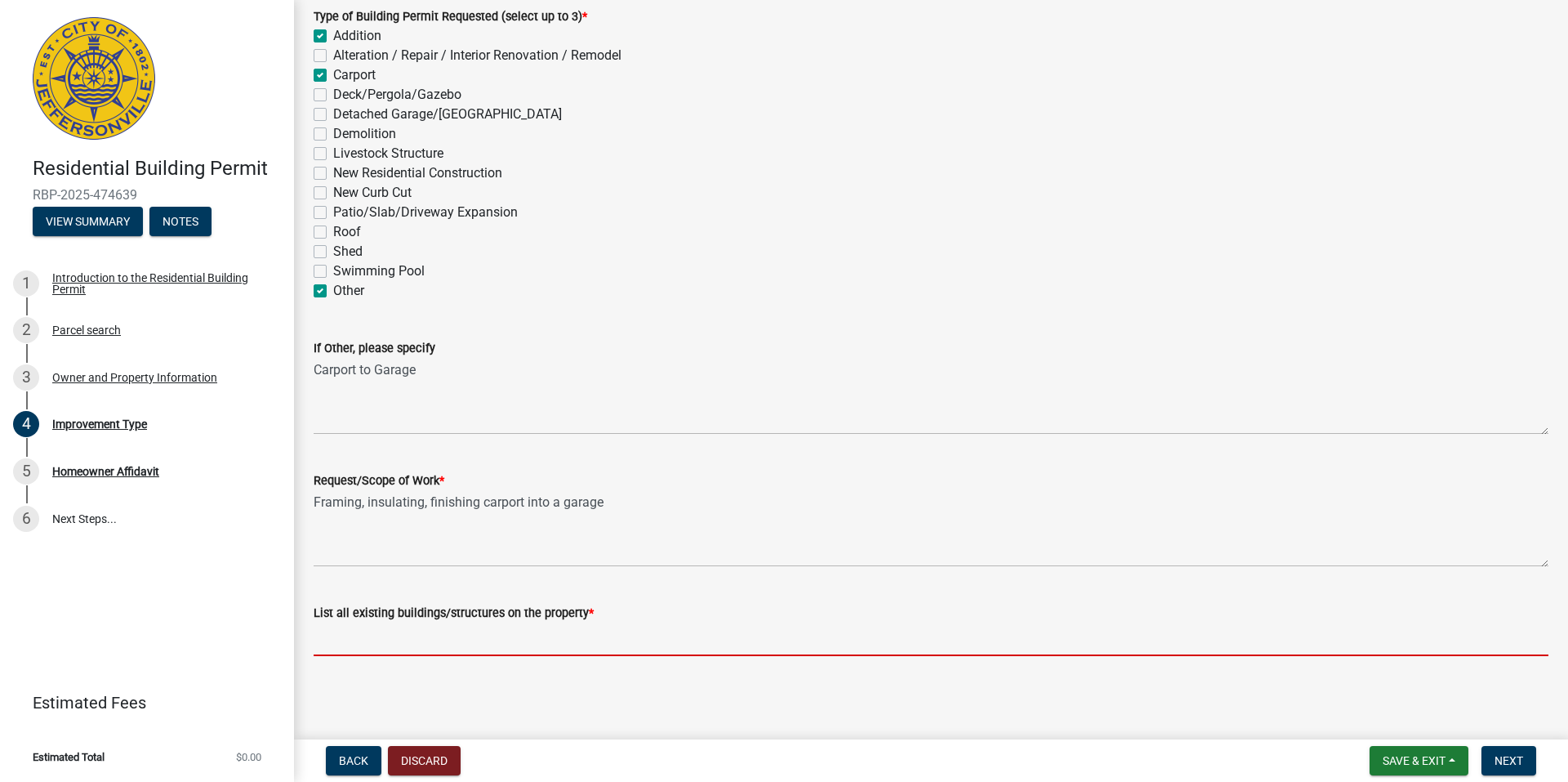
click at [438, 639] on input "List all existing buildings/structures on the property *" at bounding box center [931, 640] width 1234 height 34
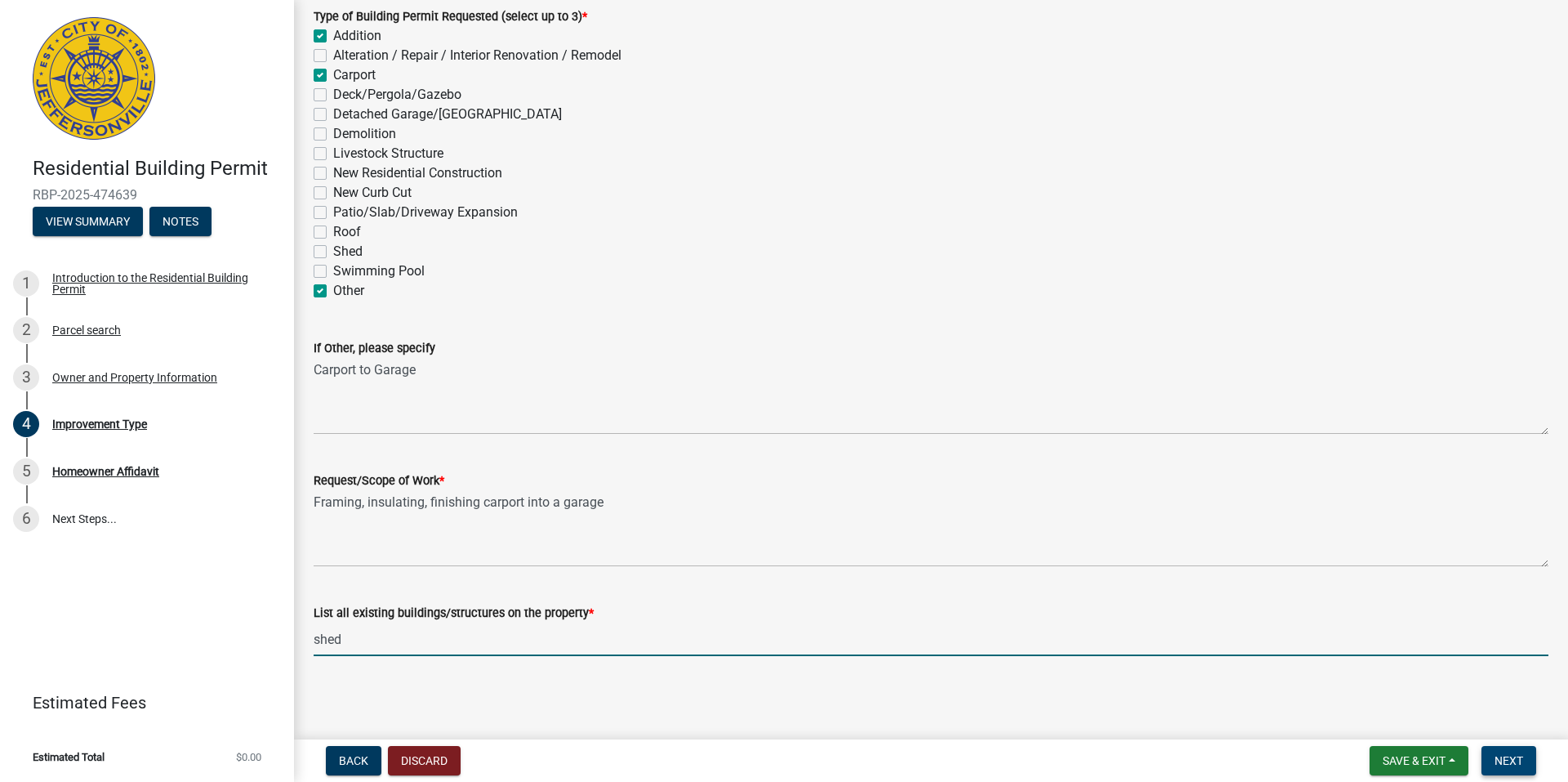
type input "shed"
click at [1514, 764] on span "Next" at bounding box center [1508, 760] width 28 height 13
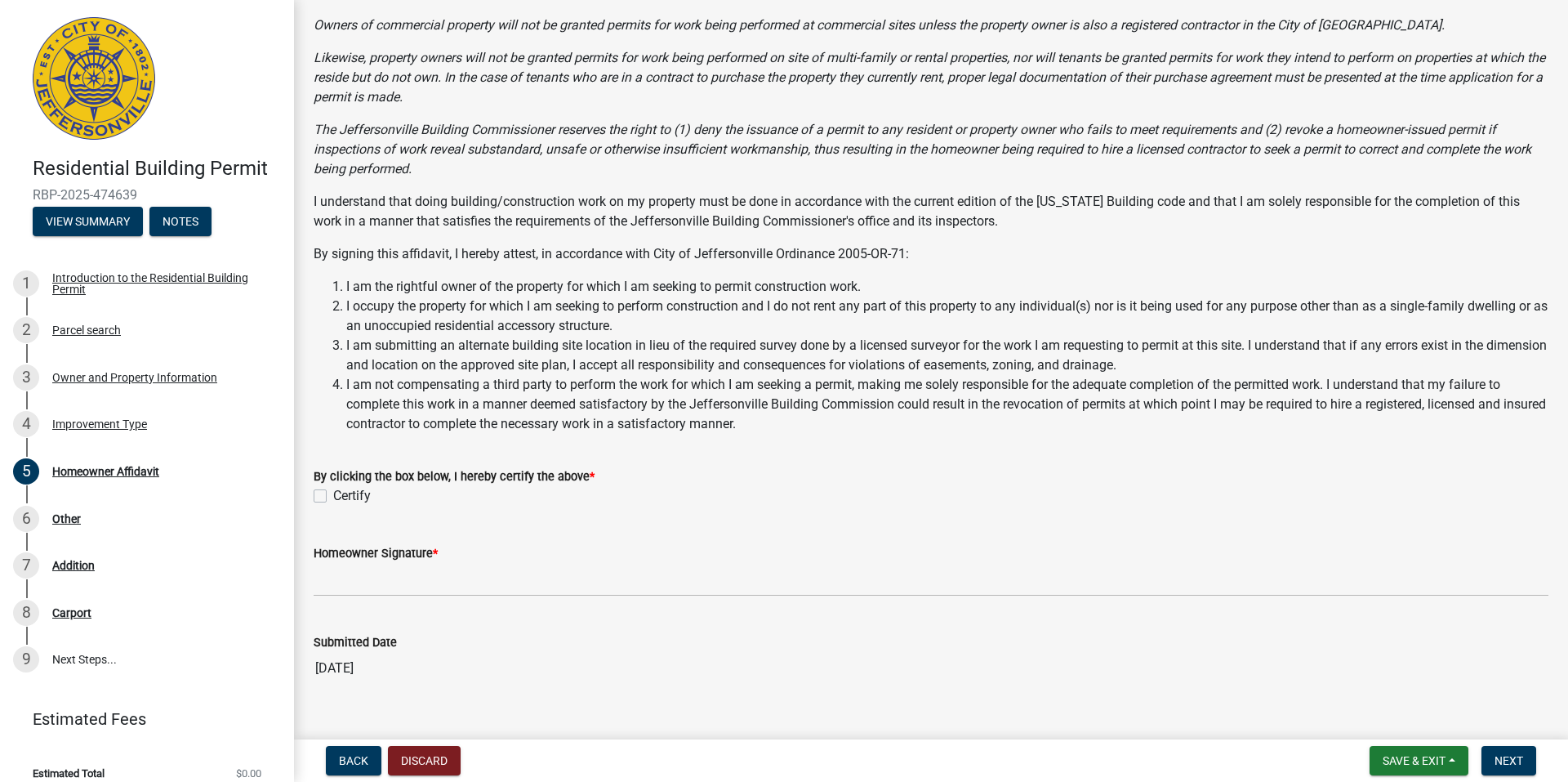
scroll to position [189, 0]
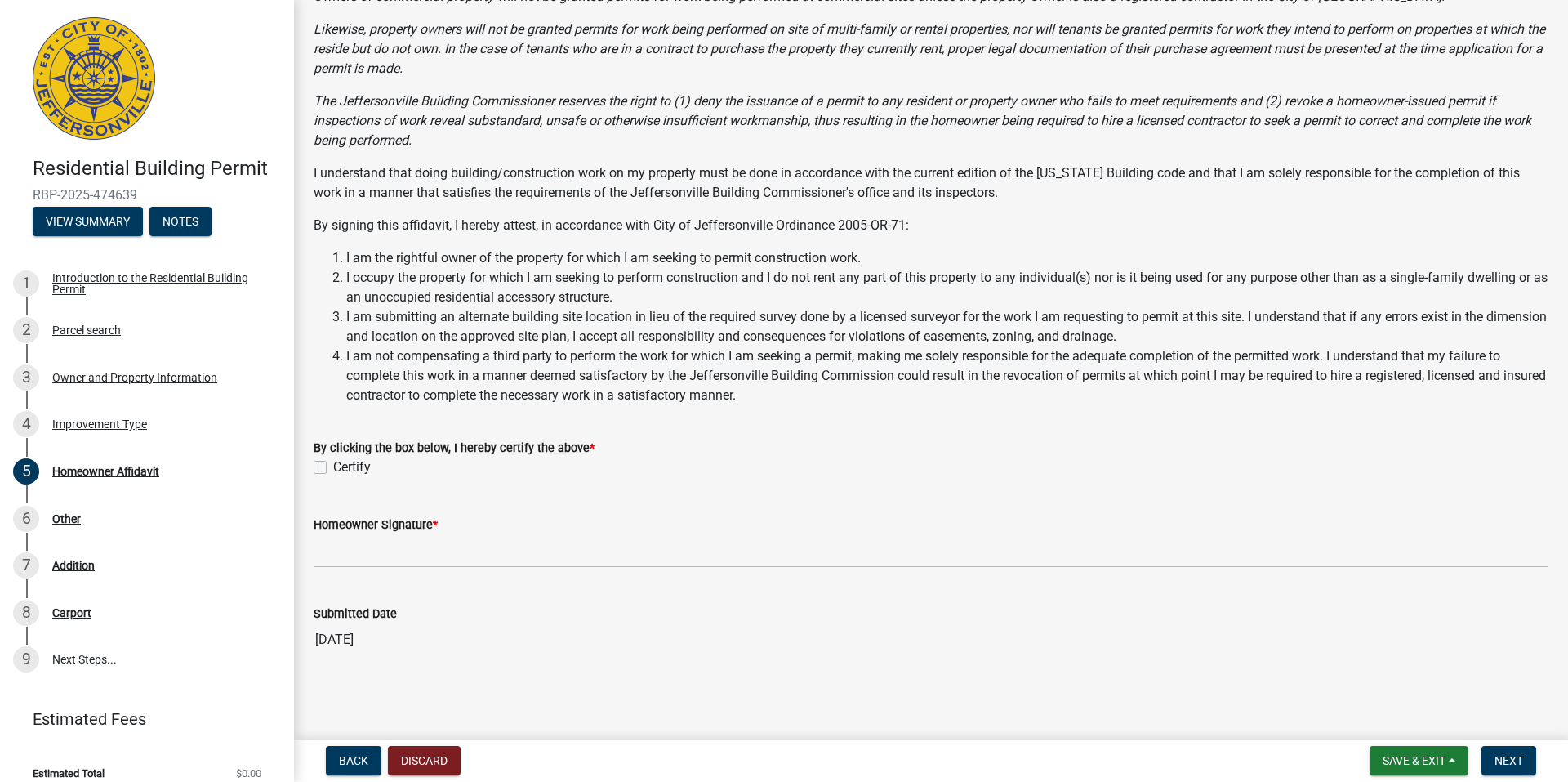
click at [334, 471] on label "Certify" at bounding box center [352, 467] width 37 height 20
click at [334, 468] on input "Certify" at bounding box center [339, 463] width 11 height 11
checkbox input "true"
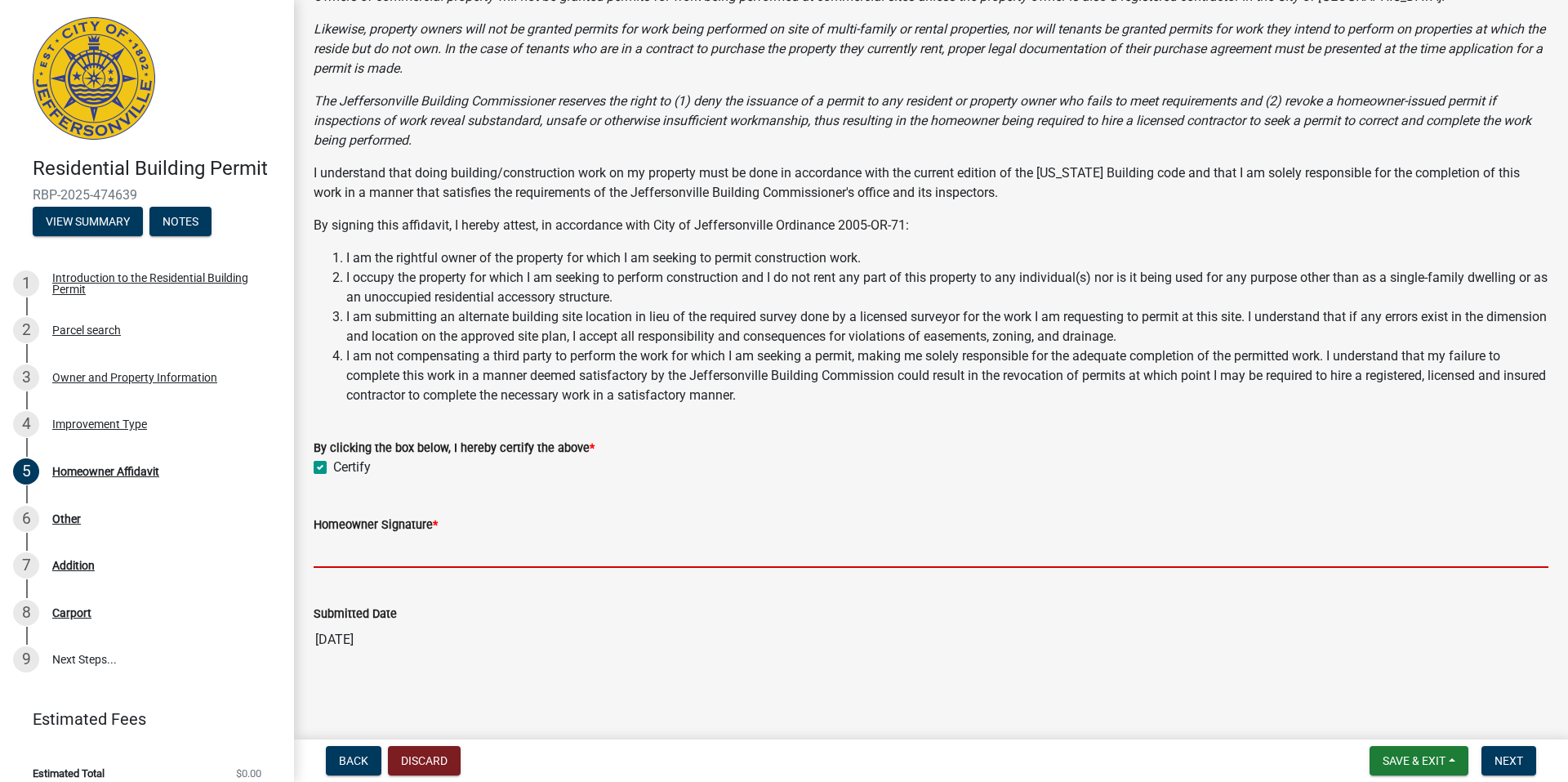
click at [408, 552] on input "Homeowner Signature *" at bounding box center [931, 551] width 1234 height 34
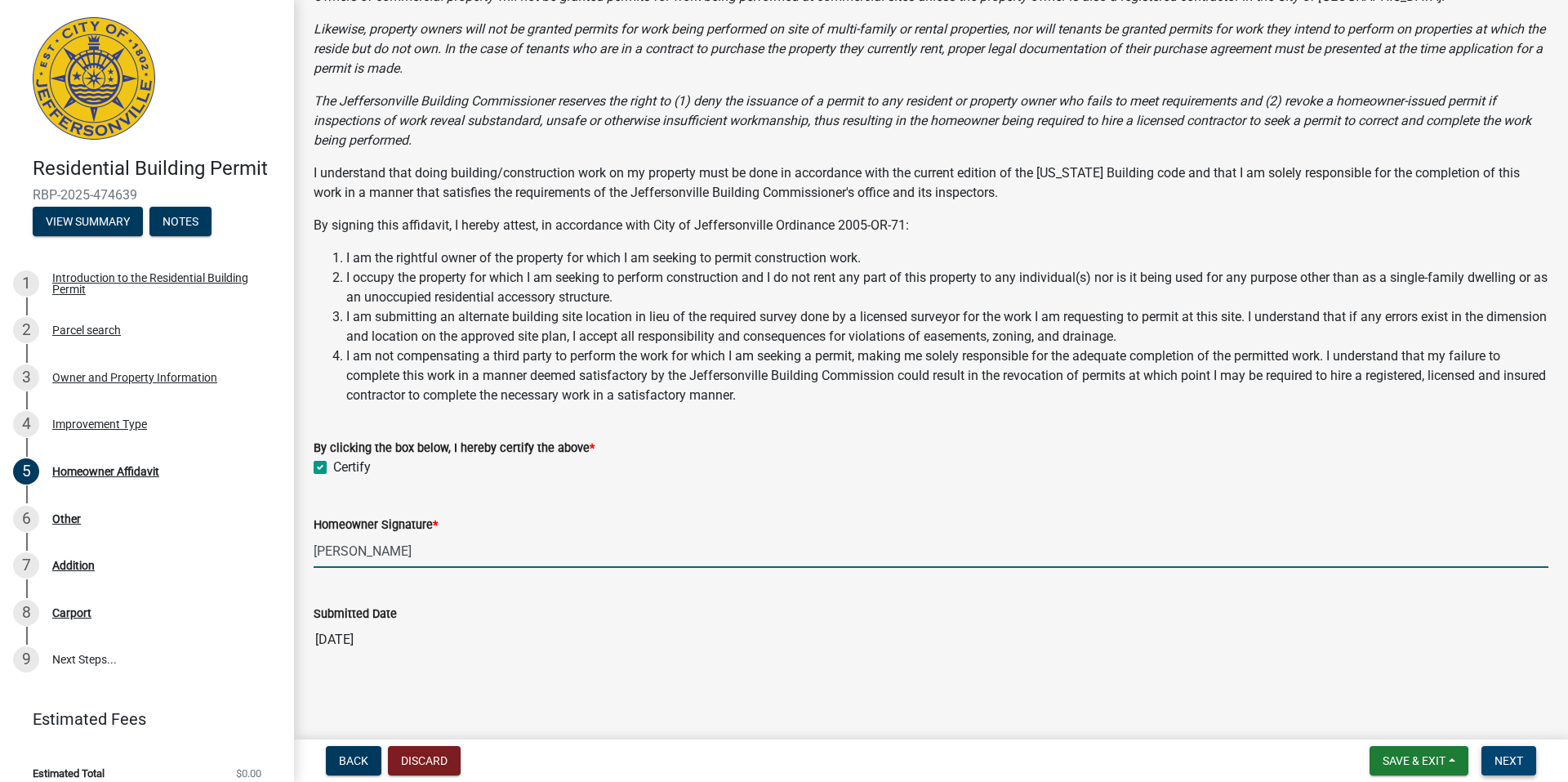
type input "[PERSON_NAME]"
click at [1516, 757] on span "Next" at bounding box center [1508, 760] width 28 height 13
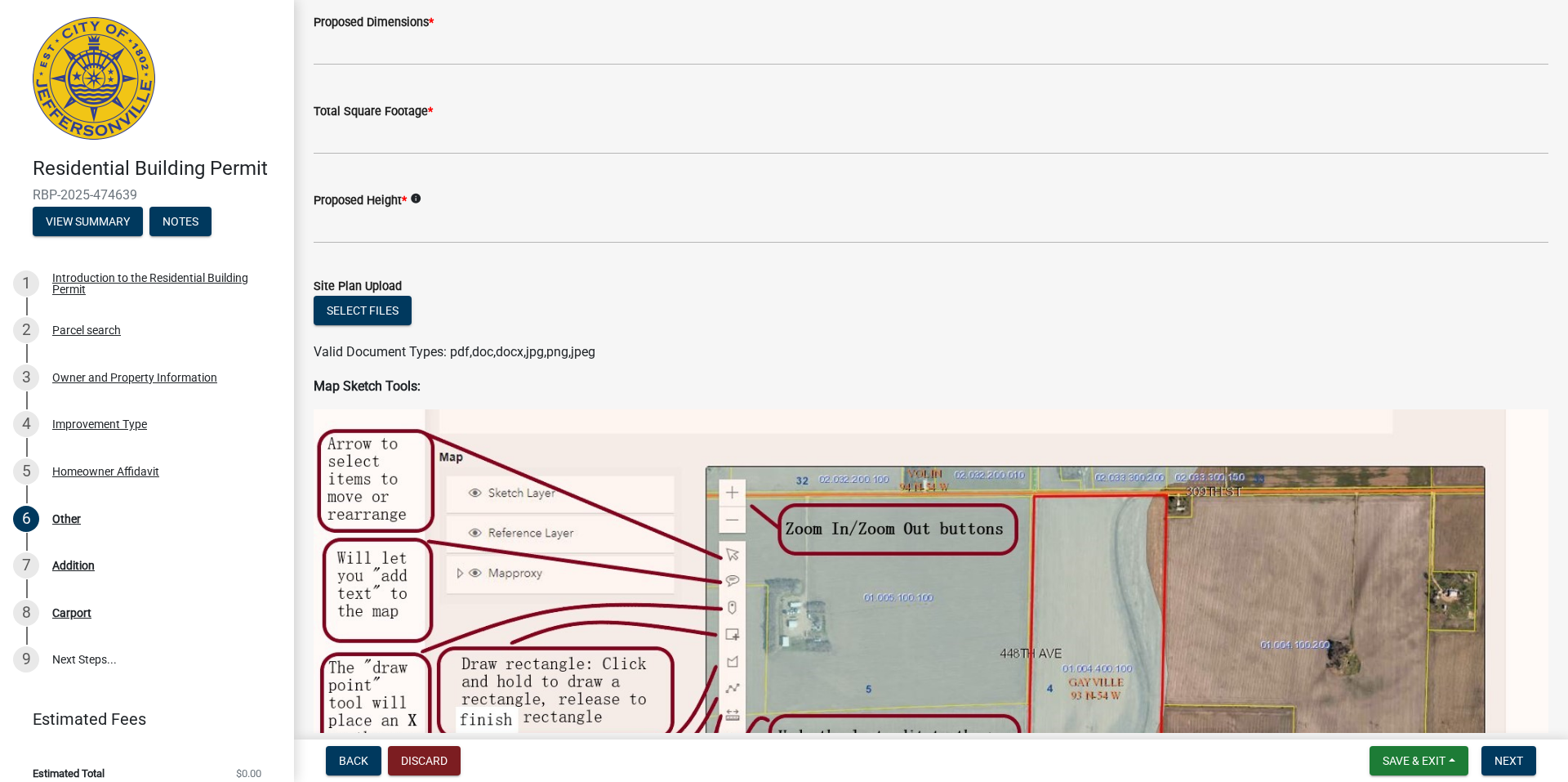
scroll to position [0, 0]
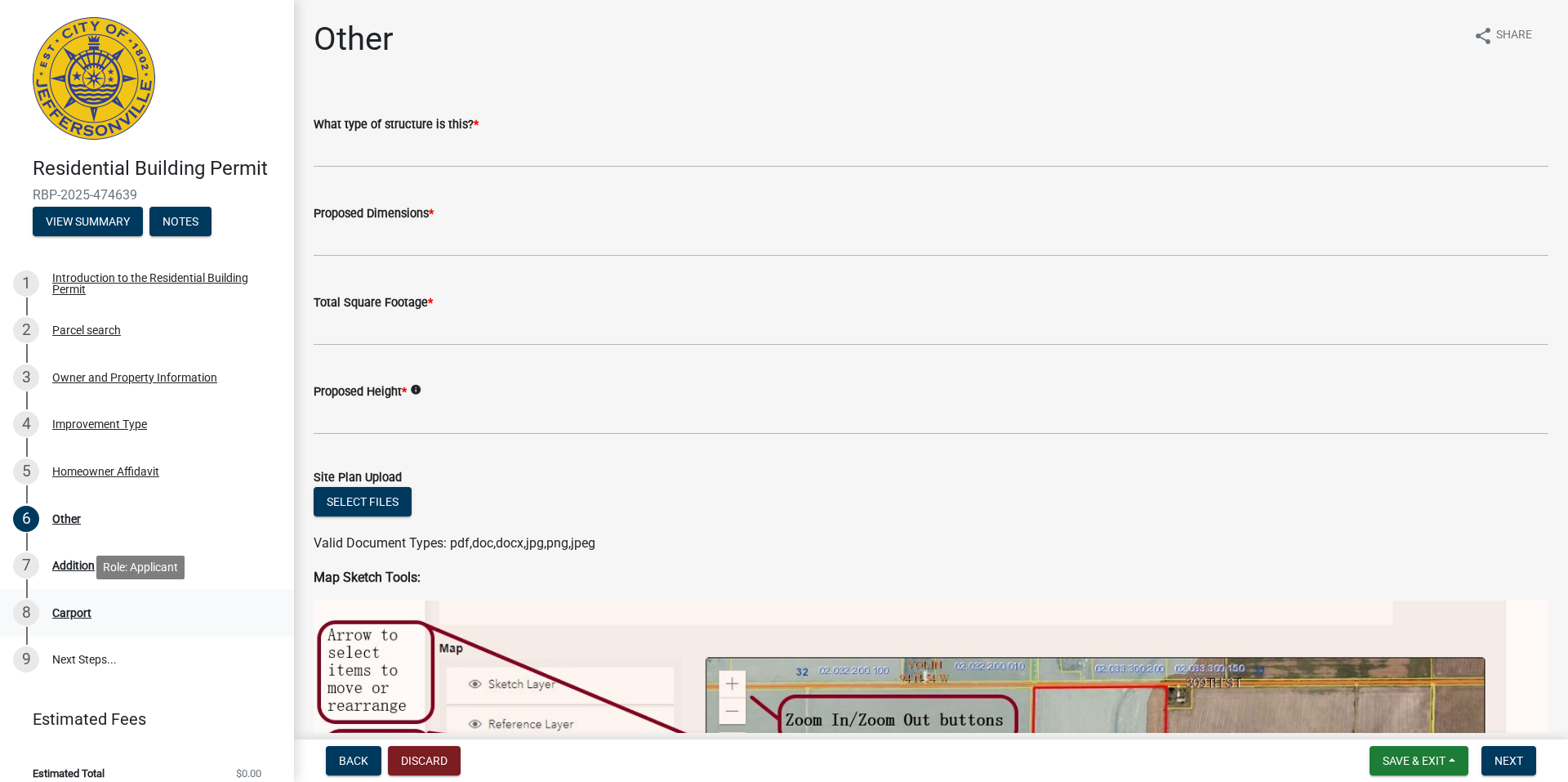
click at [76, 608] on div "Carport" at bounding box center [72, 612] width 39 height 12
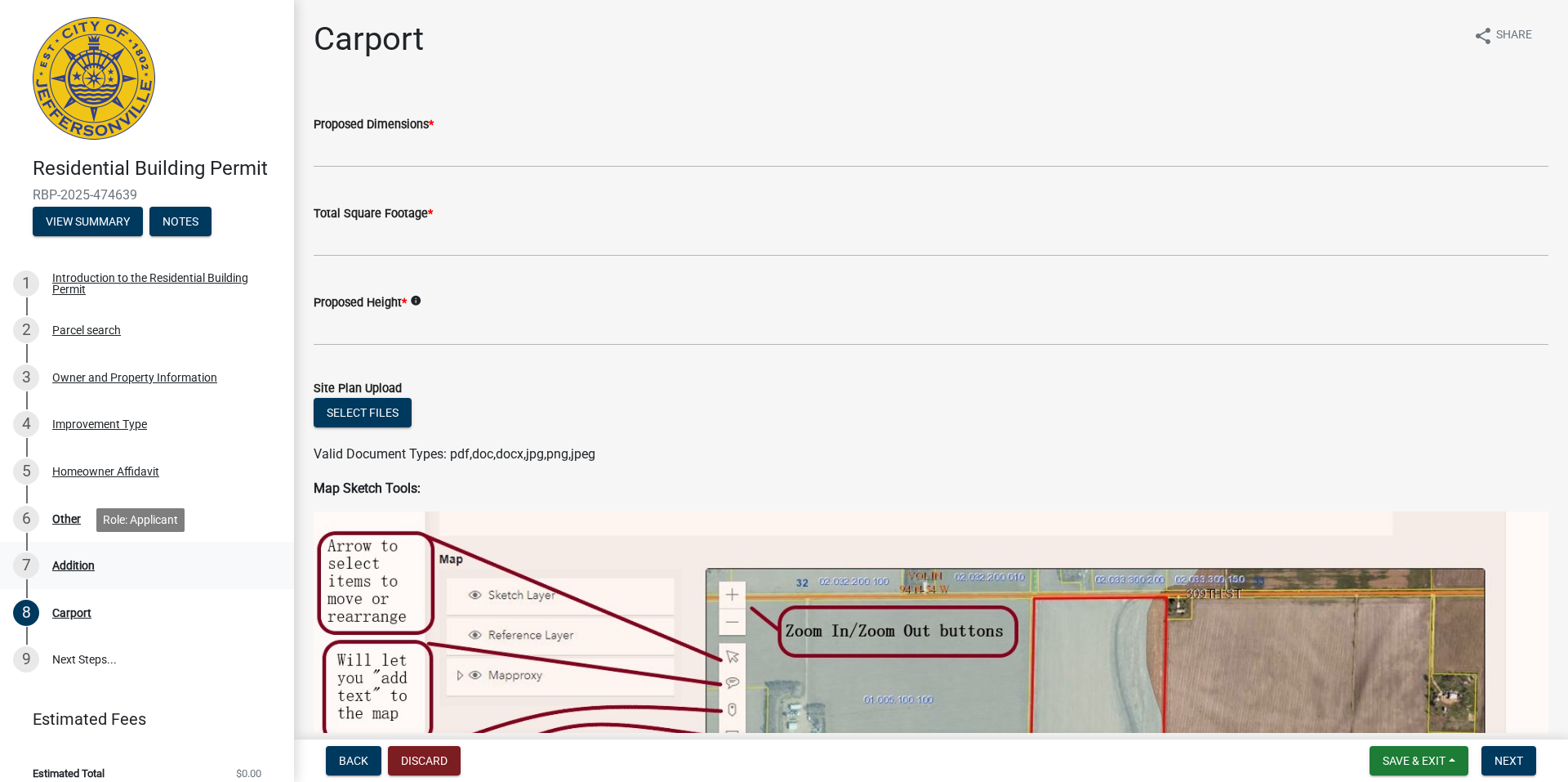
click at [77, 565] on div "Addition" at bounding box center [74, 565] width 43 height 12
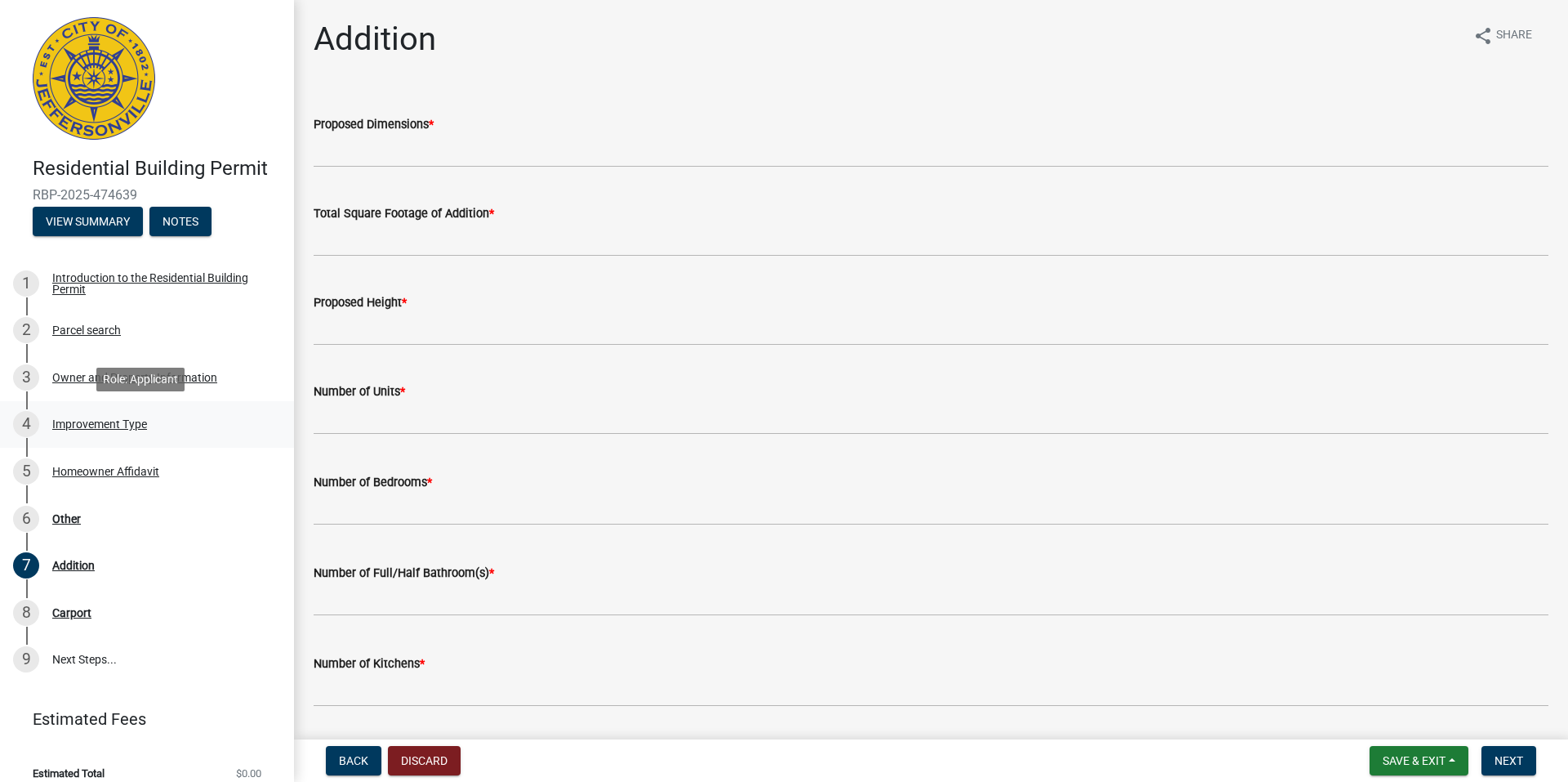
click at [84, 423] on div "Improvement Type" at bounding box center [100, 423] width 95 height 12
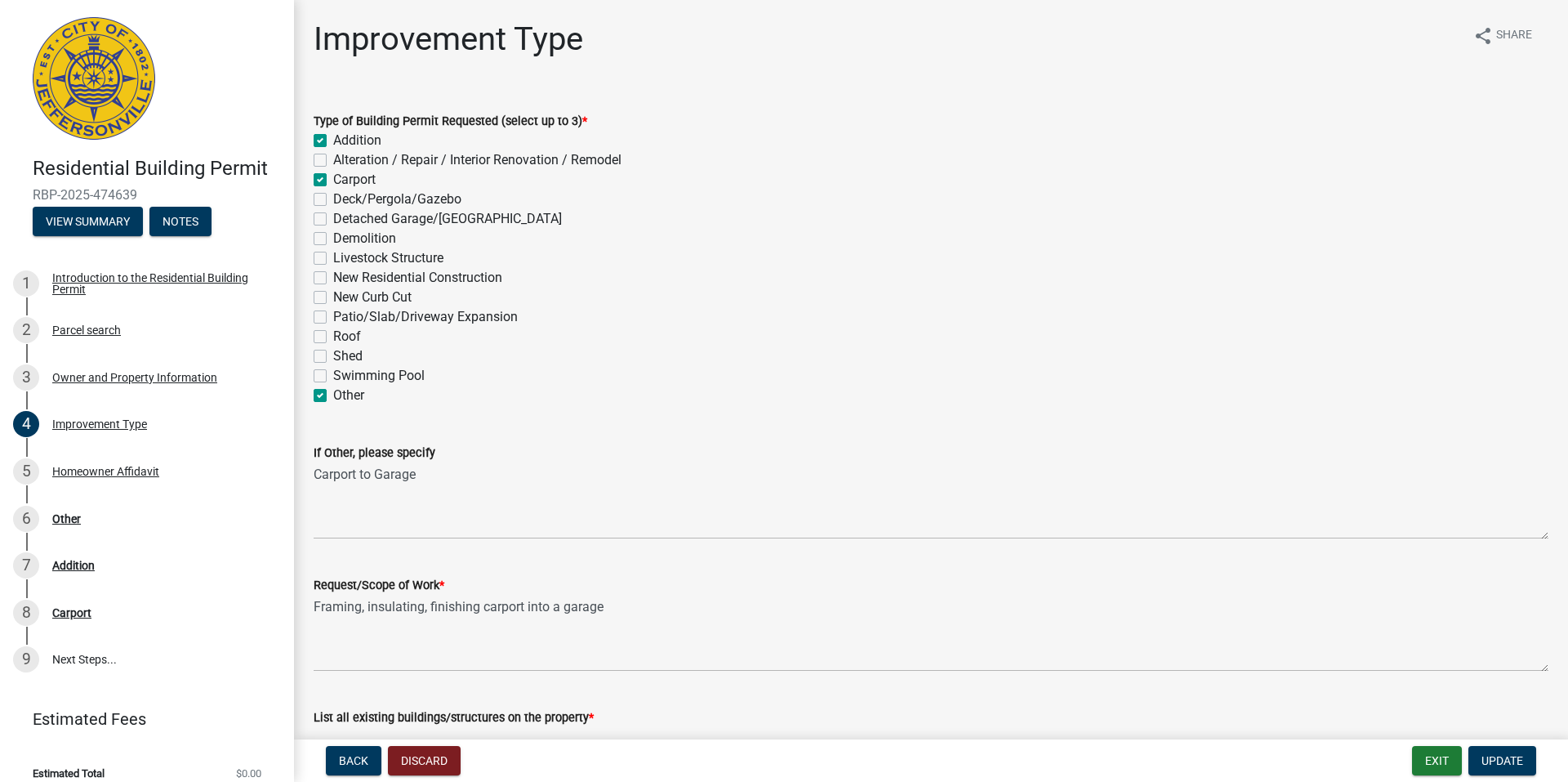
click at [334, 137] on label "Addition" at bounding box center [358, 141] width 48 height 20
click at [334, 137] on input "Addition" at bounding box center [339, 136] width 11 height 11
checkbox input "false"
checkbox input "true"
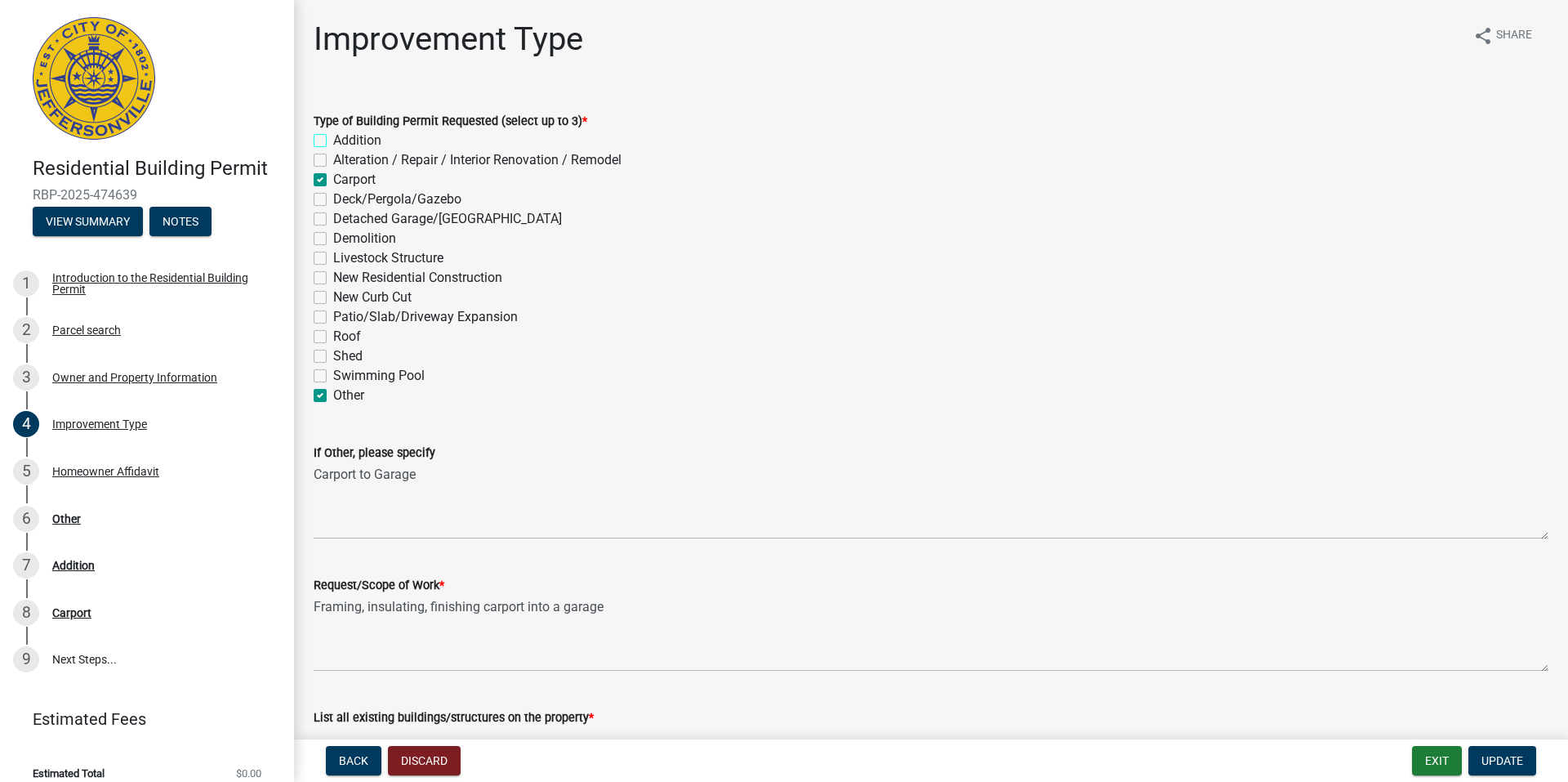
checkbox input "false"
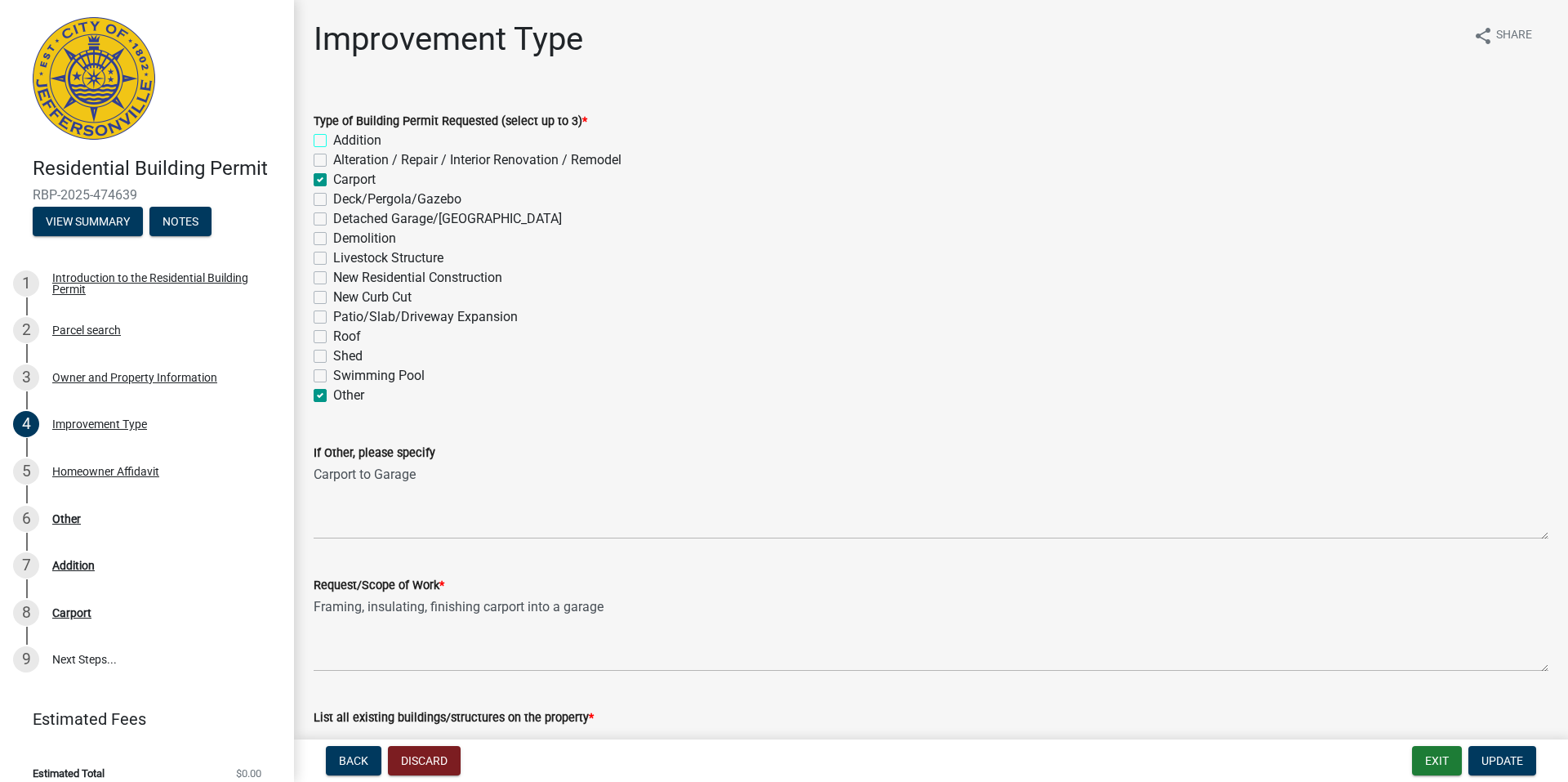
checkbox input "false"
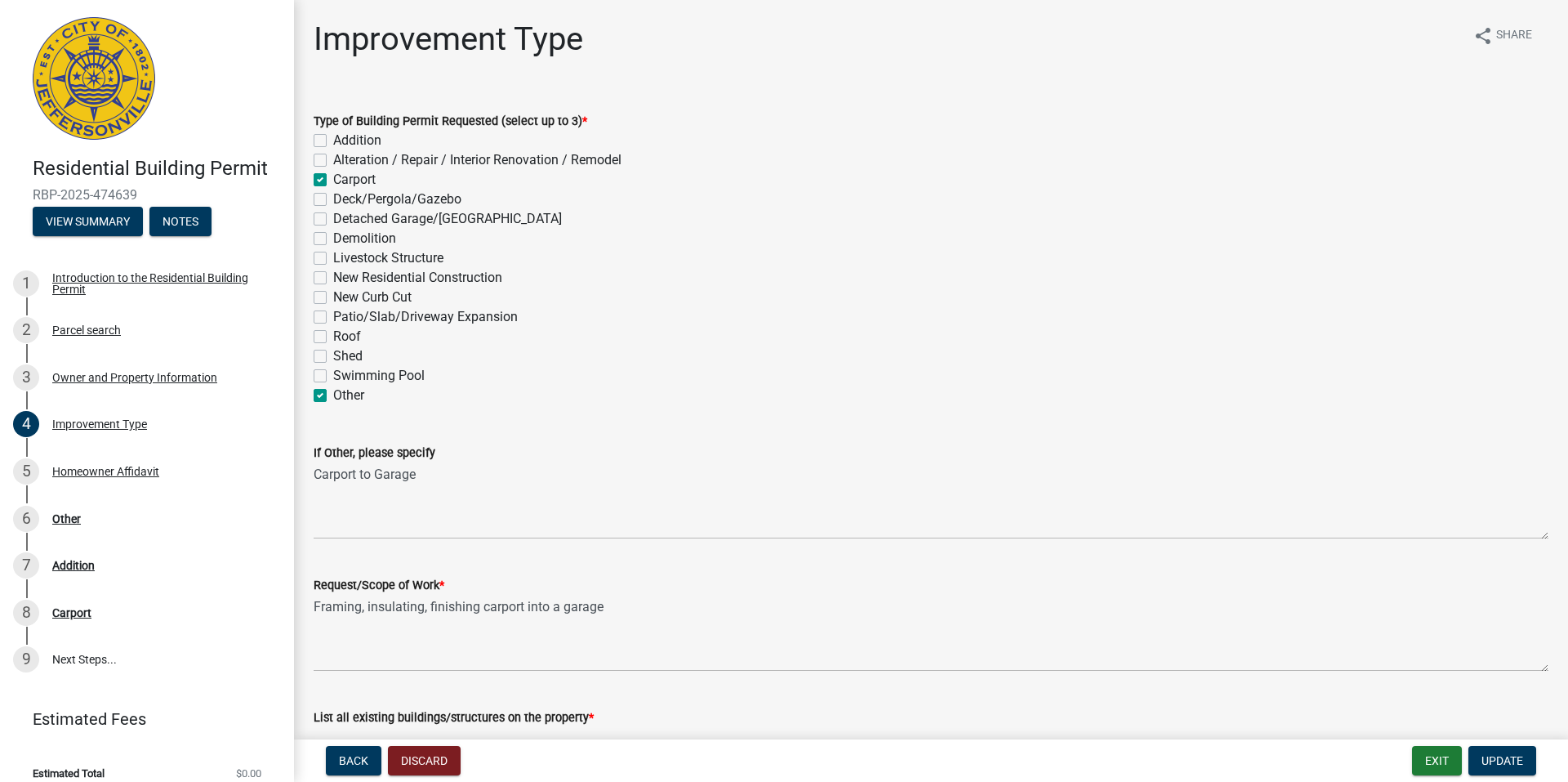
click at [334, 391] on label "Other" at bounding box center [349, 395] width 31 height 20
click at [334, 391] on input "Other" at bounding box center [339, 391] width 11 height 11
checkbox input "false"
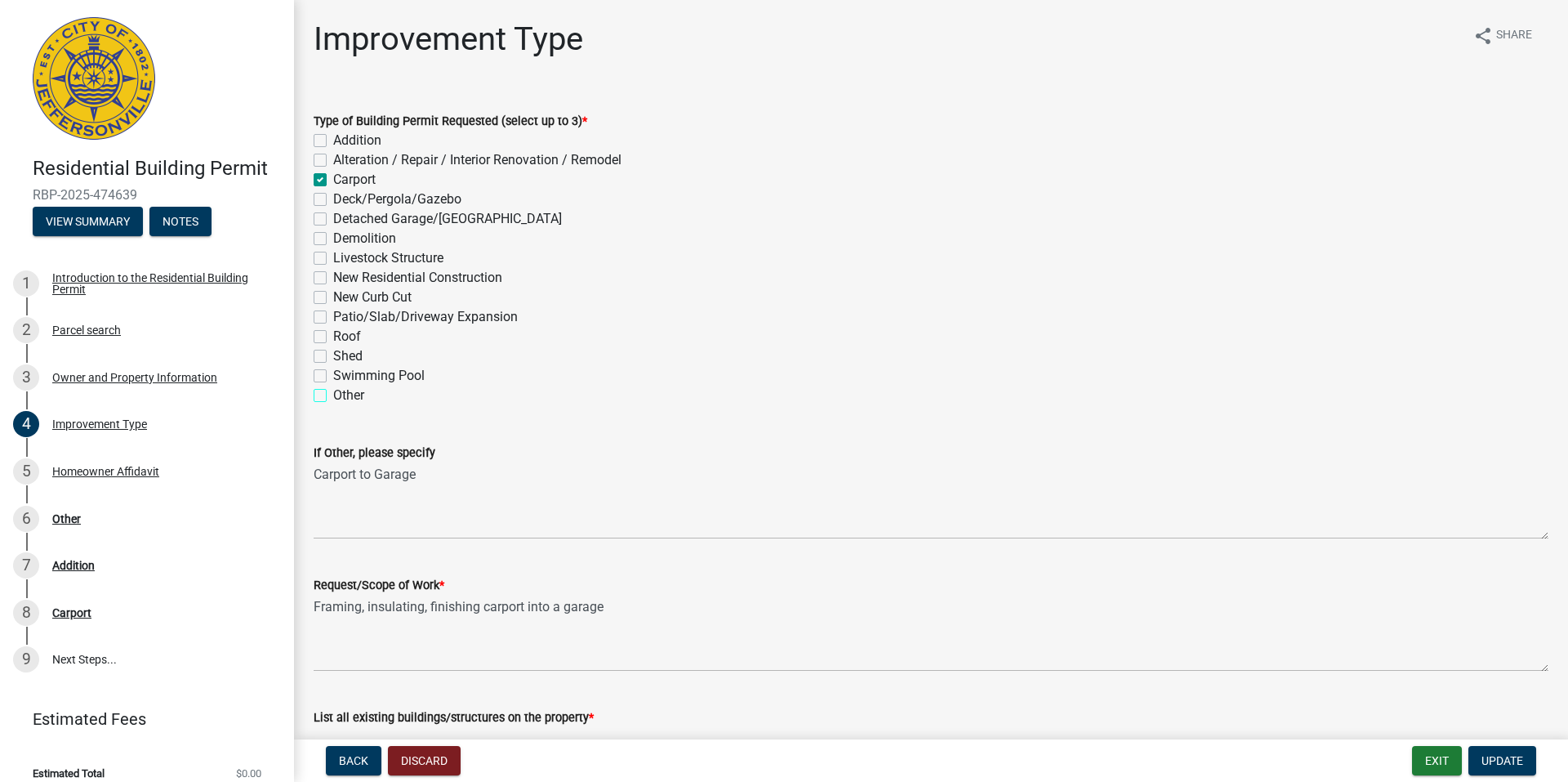
checkbox input "true"
checkbox input "false"
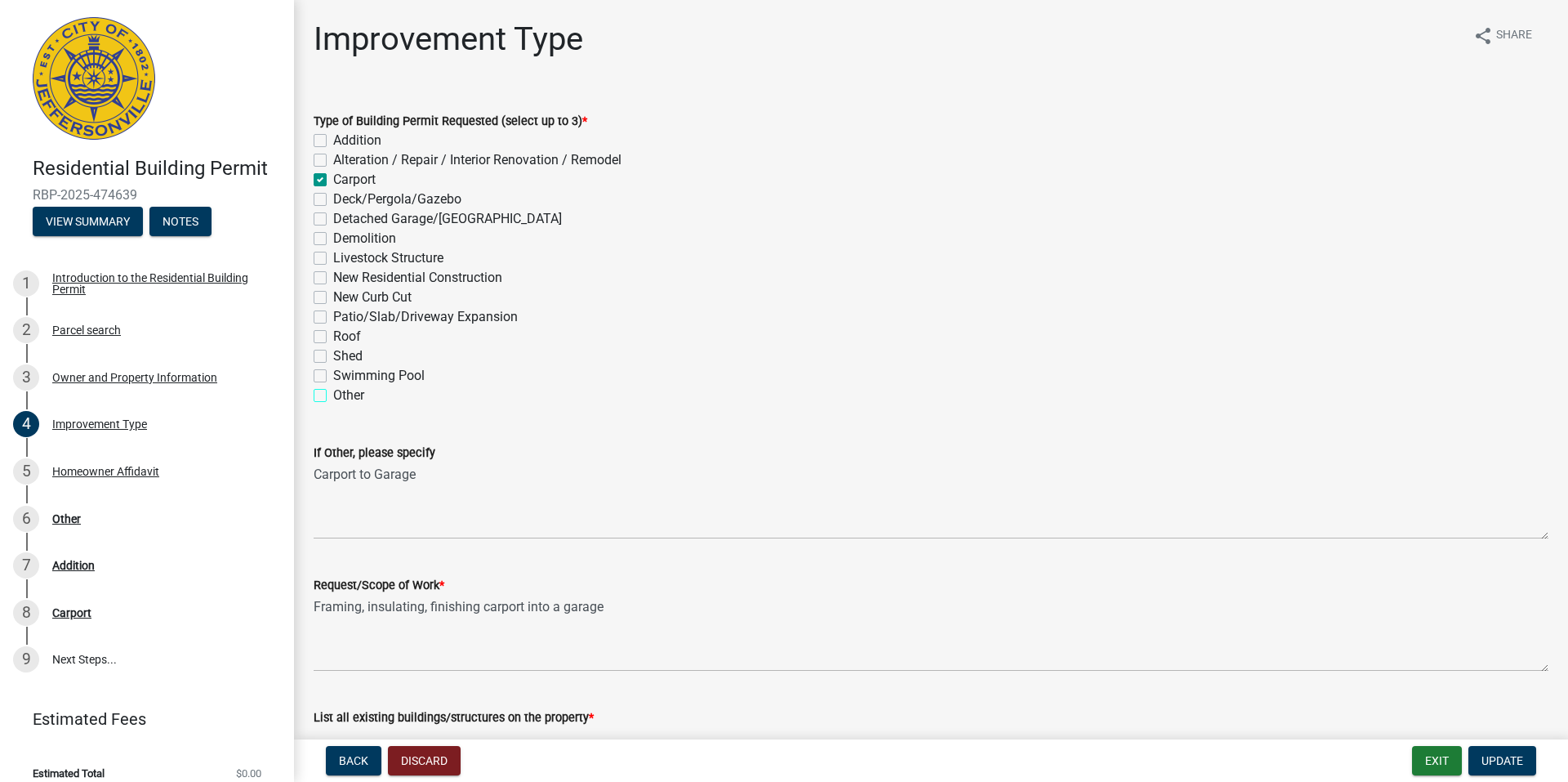
checkbox input "false"
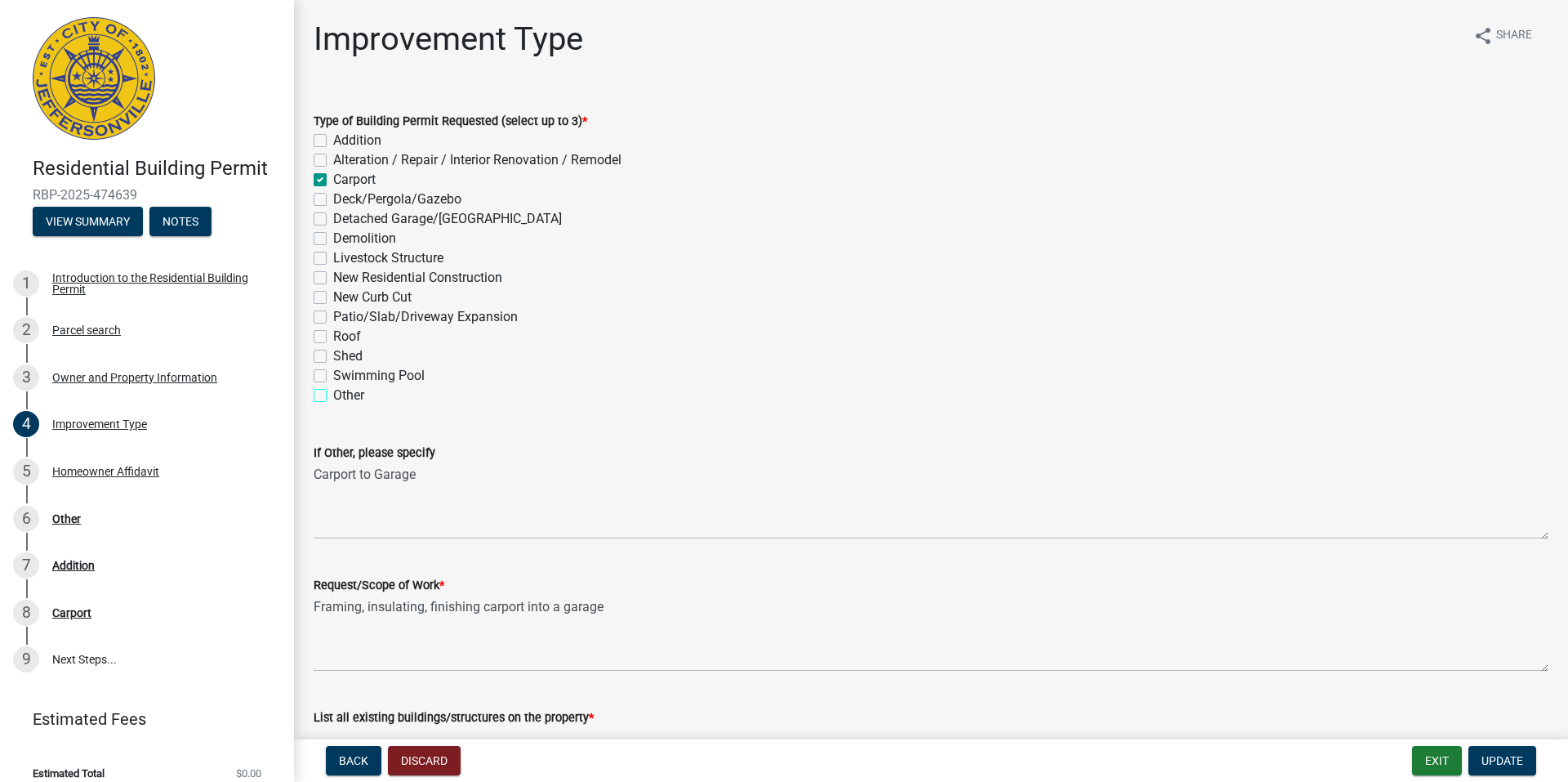
checkbox input "false"
click at [1517, 760] on span "Update" at bounding box center [1501, 760] width 42 height 13
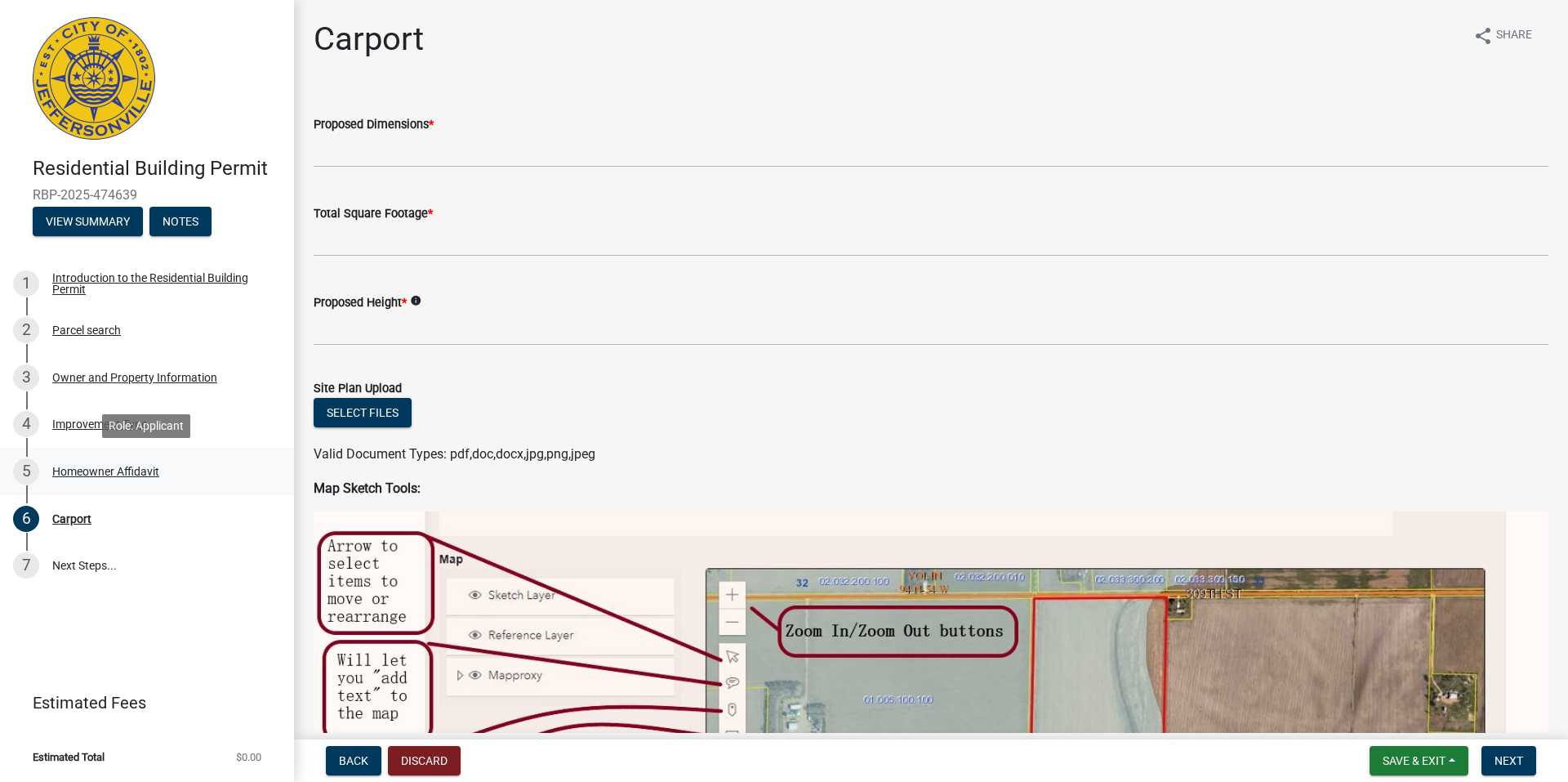
click at [130, 475] on div "Homeowner Affidavit" at bounding box center [106, 471] width 107 height 12
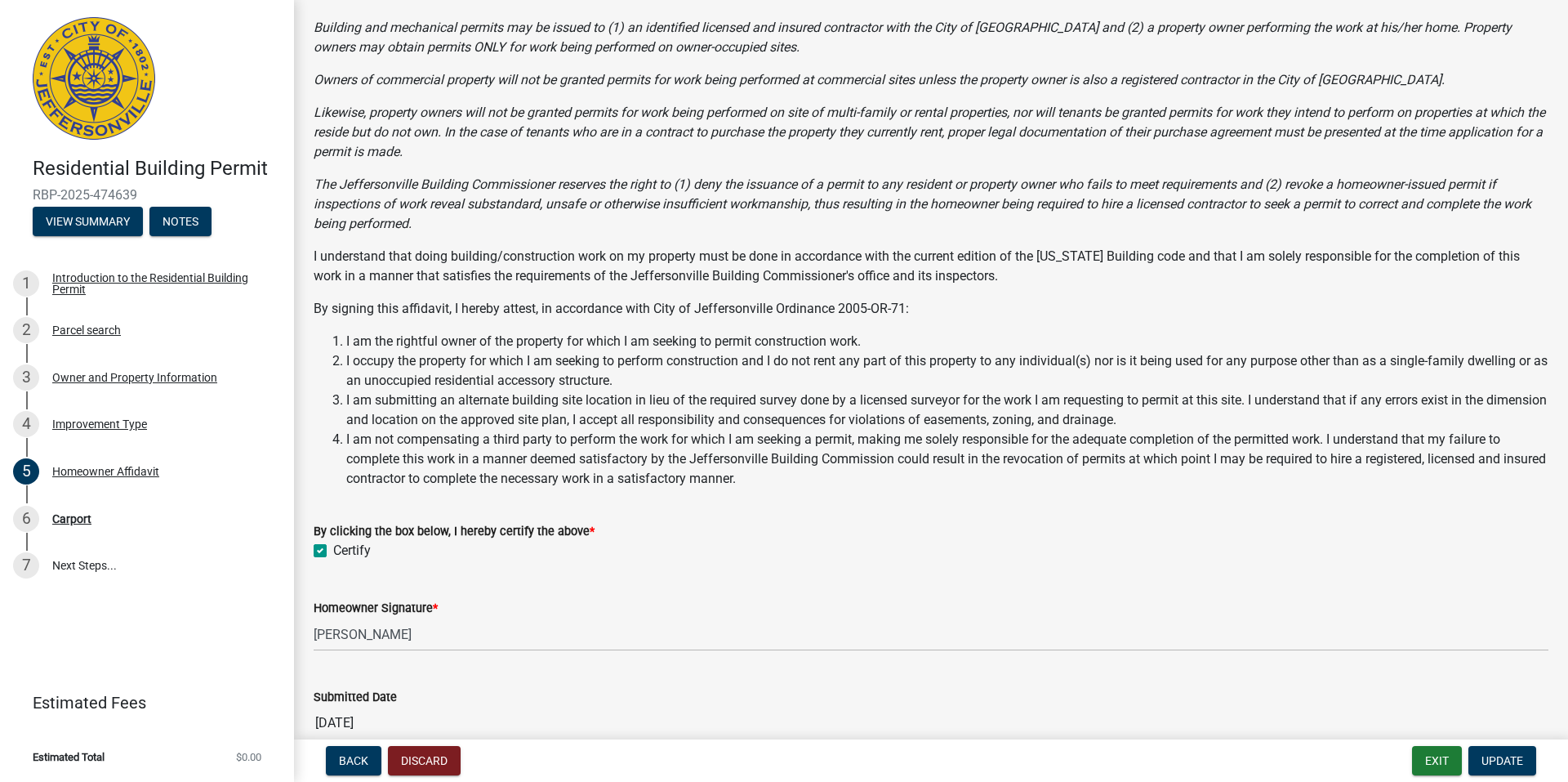
scroll to position [189, 0]
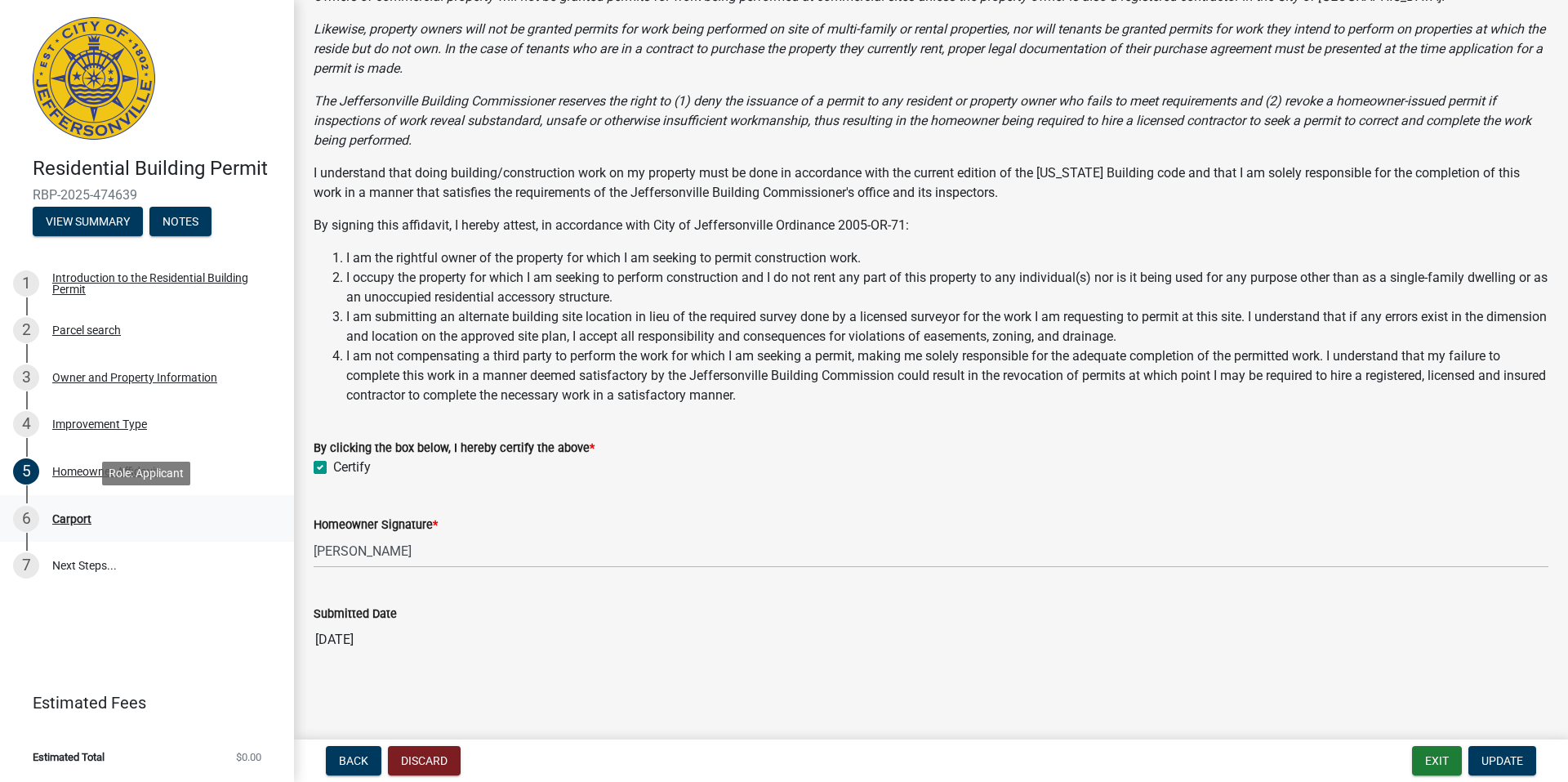
click at [81, 523] on div "Carport" at bounding box center [72, 519] width 39 height 12
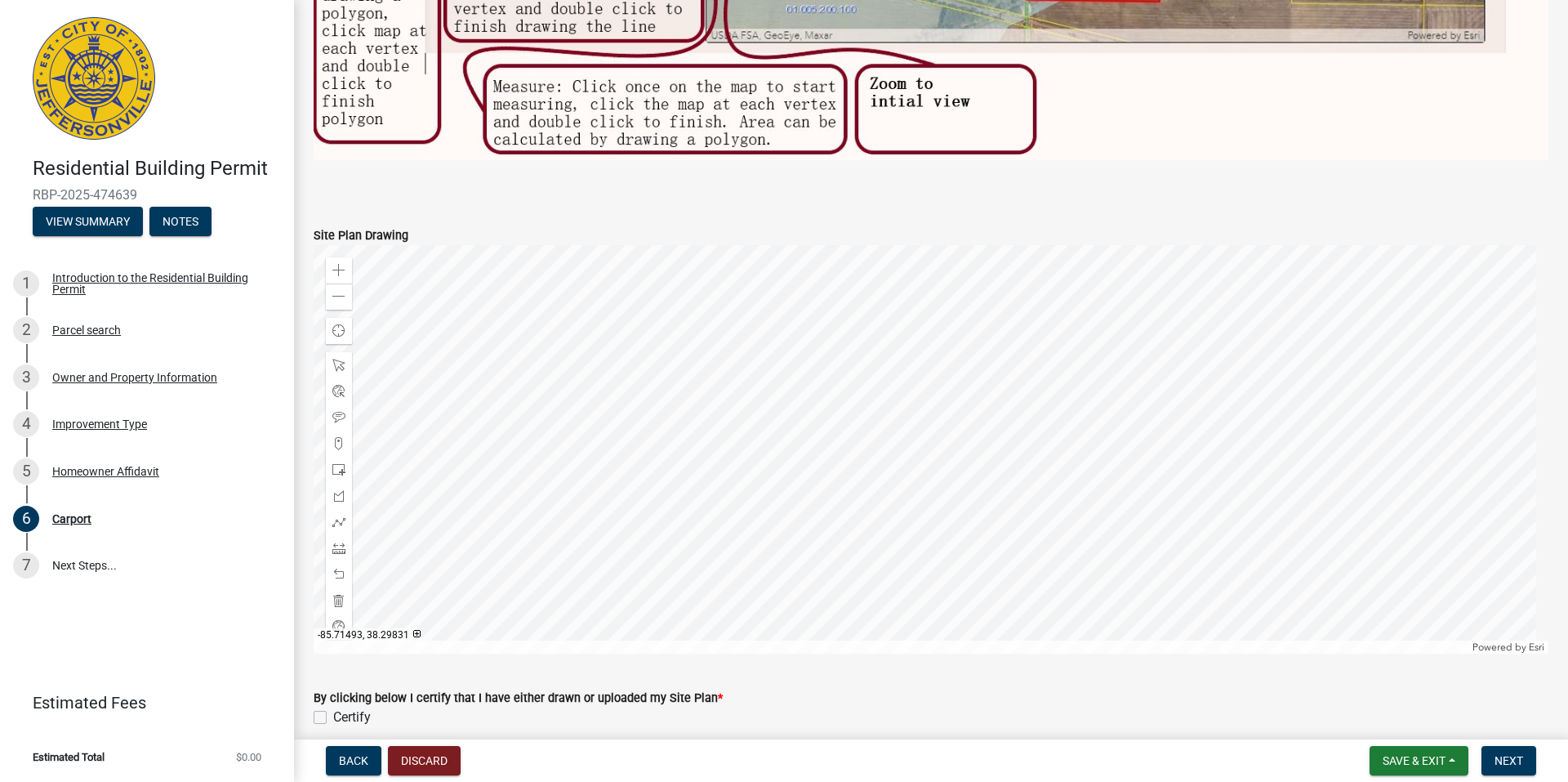
scroll to position [1062, 0]
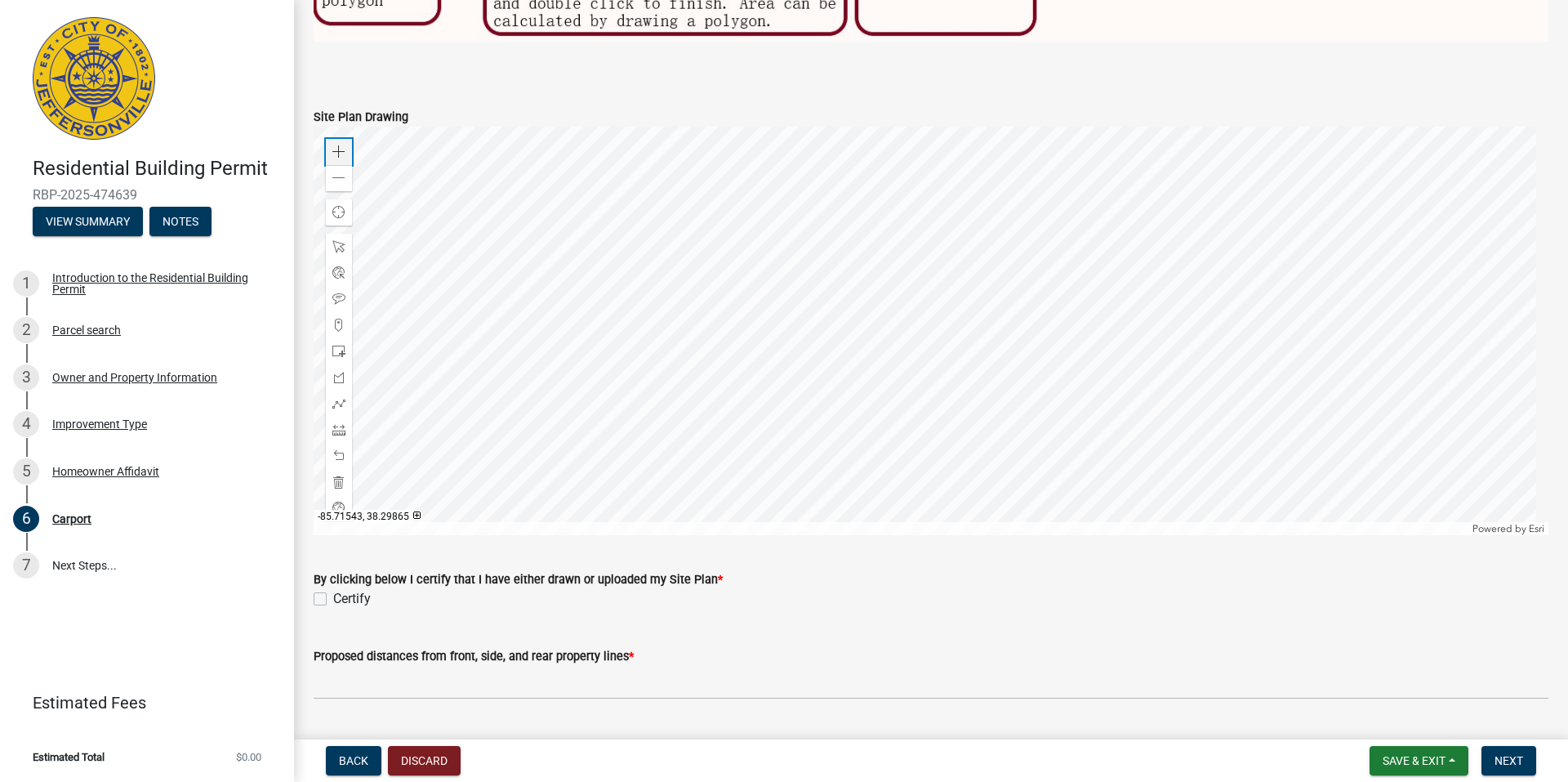
click at [336, 139] on div "Zoom in" at bounding box center [338, 151] width 26 height 26
click at [345, 172] on div "Zoom out" at bounding box center [338, 177] width 26 height 26
click at [344, 240] on span at bounding box center [339, 246] width 13 height 13
click at [338, 424] on span at bounding box center [339, 430] width 13 height 13
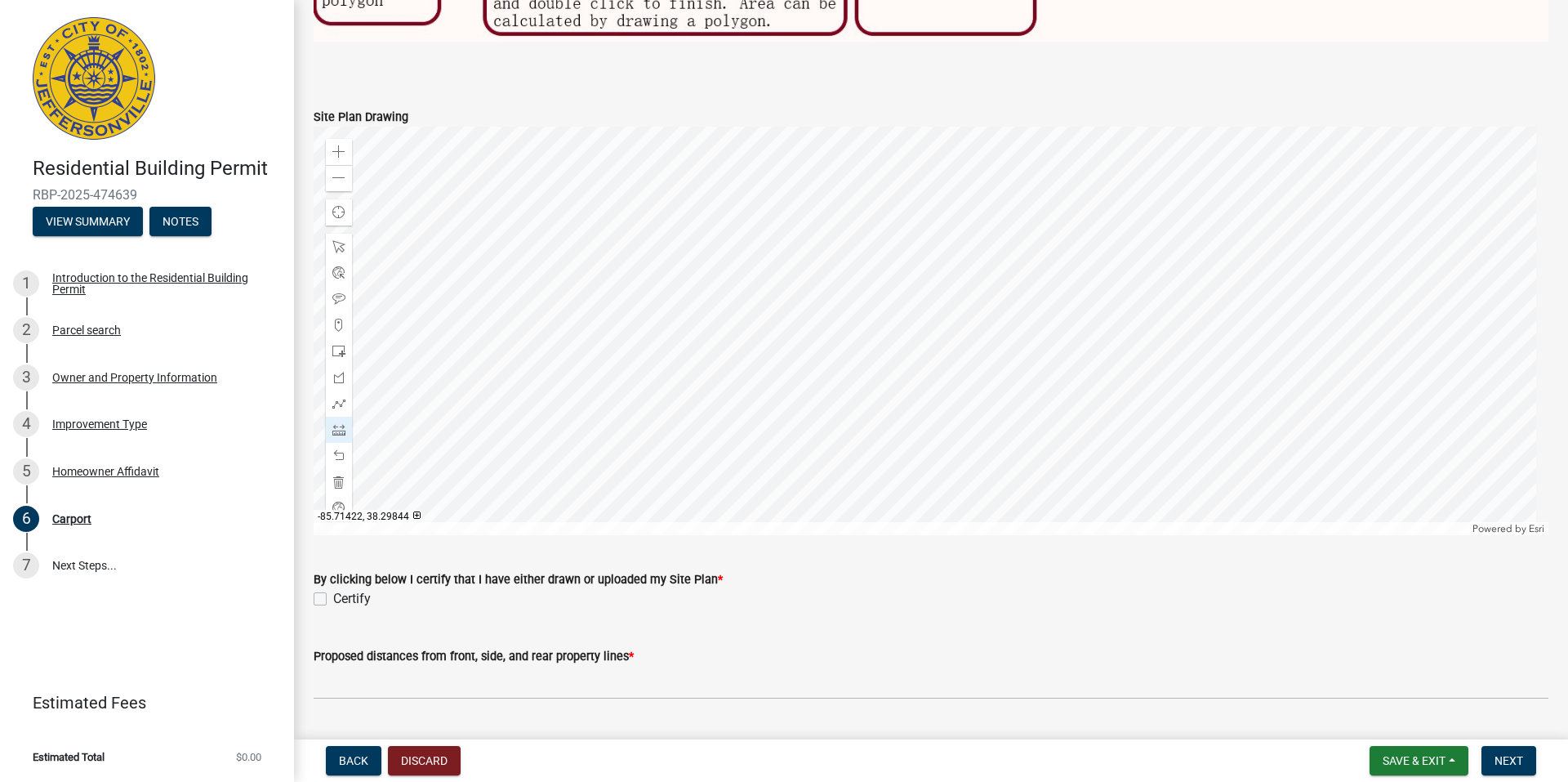
click at [921, 206] on div at bounding box center [931, 330] width 1234 height 408
click at [839, 264] on div at bounding box center [931, 330] width 1234 height 408
click at [864, 300] on div at bounding box center [931, 330] width 1234 height 408
click at [939, 238] on div at bounding box center [931, 330] width 1234 height 408
click at [921, 206] on div at bounding box center [931, 330] width 1234 height 408
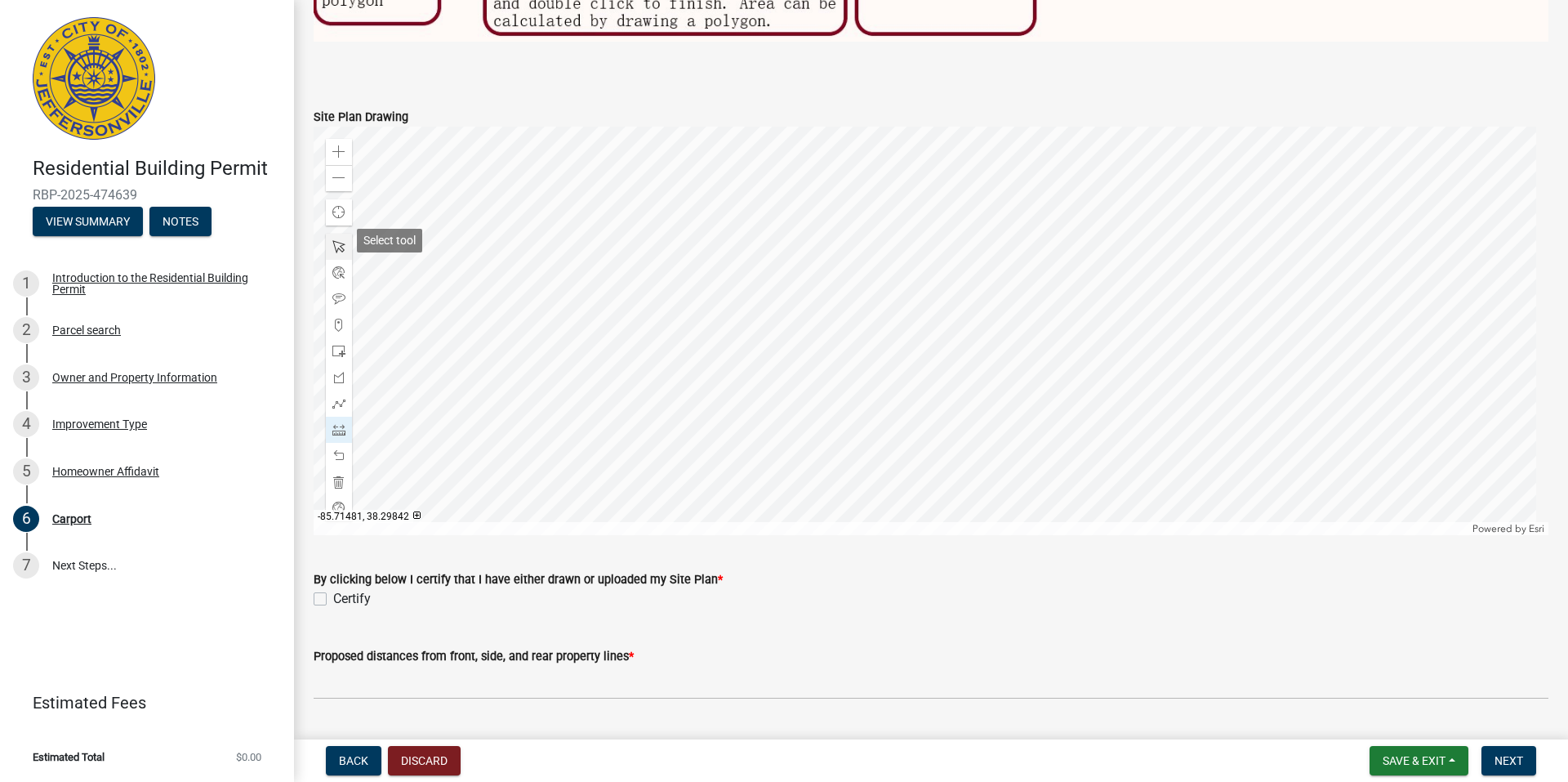
click at [337, 240] on span at bounding box center [339, 246] width 13 height 13
click at [335, 423] on span at bounding box center [339, 430] width 13 height 13
click at [939, 236] on div at bounding box center [931, 330] width 1234 height 408
click at [854, 294] on div at bounding box center [931, 330] width 1234 height 408
click at [834, 257] on div at bounding box center [931, 330] width 1234 height 408
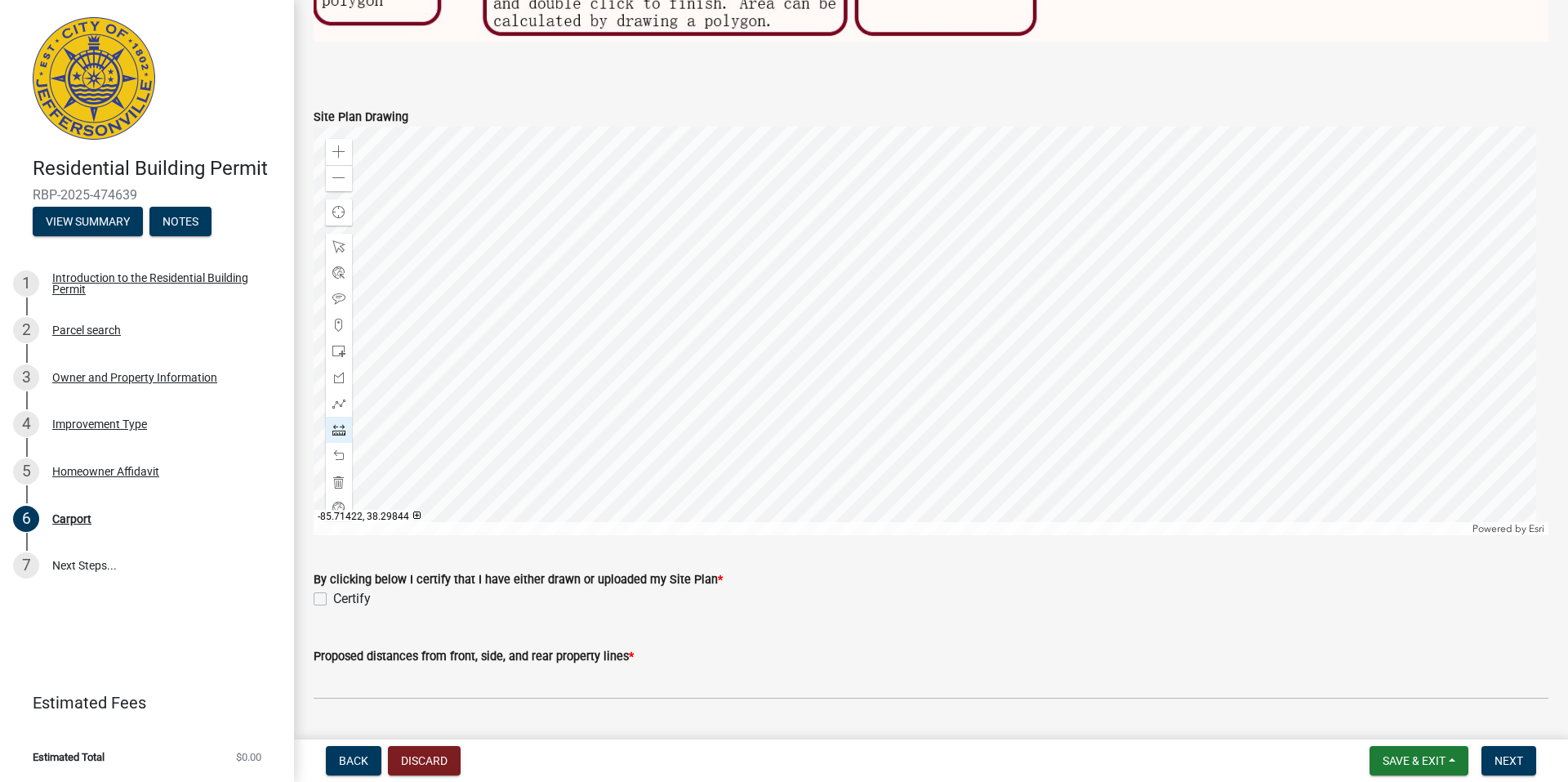
click at [920, 200] on div at bounding box center [931, 330] width 1234 height 408
click at [939, 235] on div at bounding box center [931, 330] width 1234 height 408
click at [341, 174] on span at bounding box center [339, 178] width 13 height 13
click at [337, 293] on span at bounding box center [339, 299] width 13 height 13
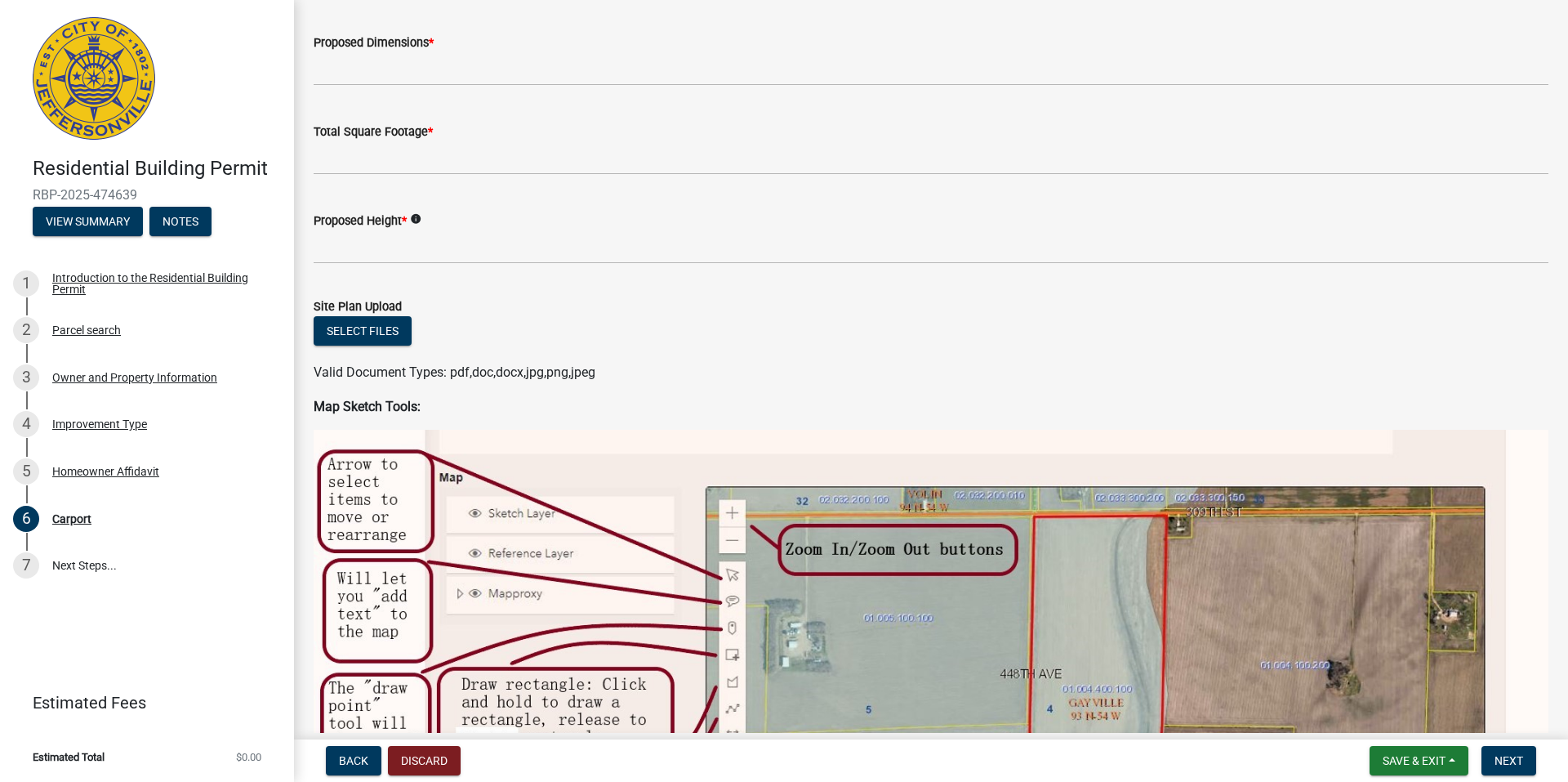
scroll to position [0, 0]
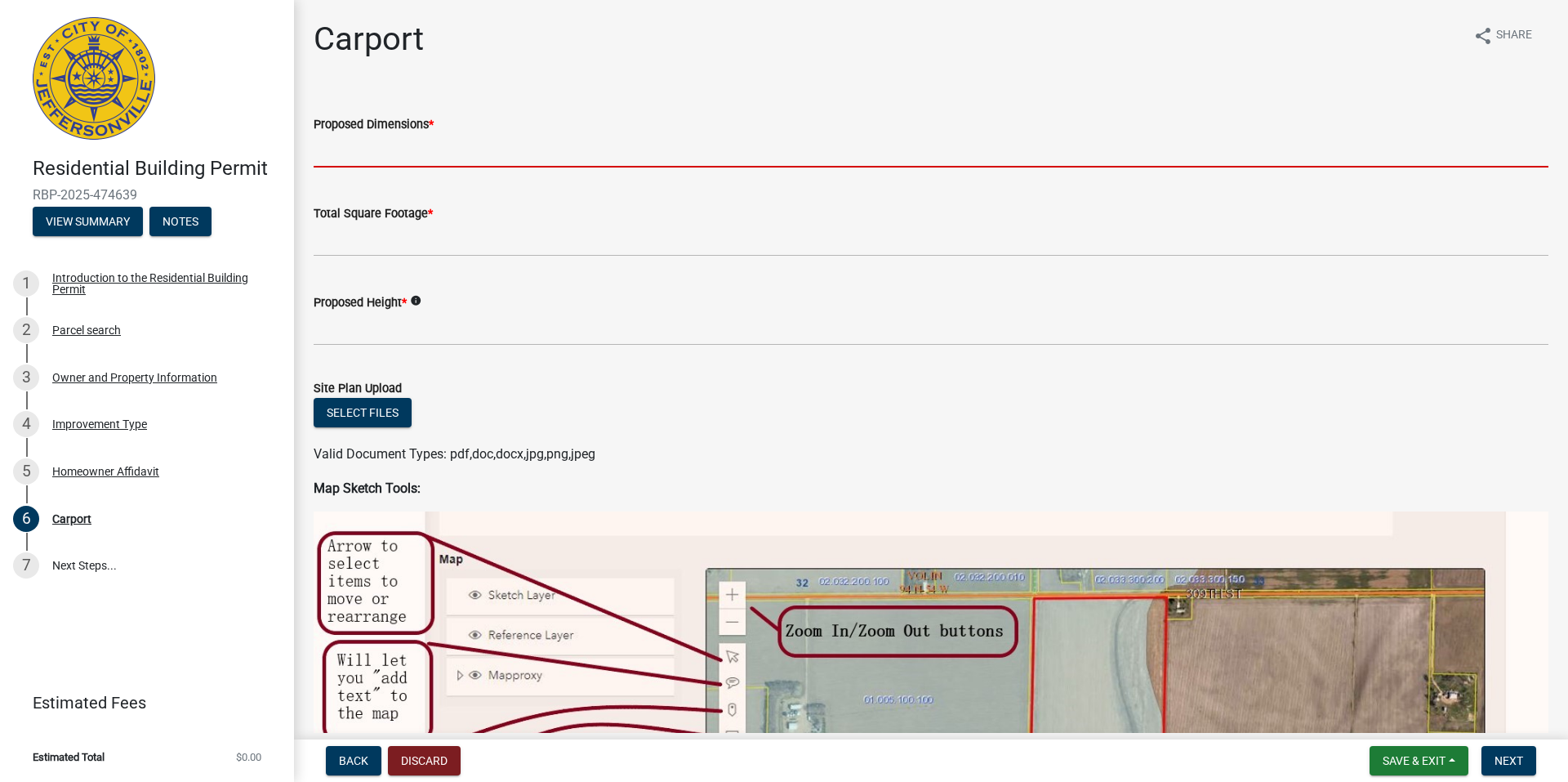
click at [415, 150] on input "Proposed Dimensions *" at bounding box center [931, 151] width 1234 height 34
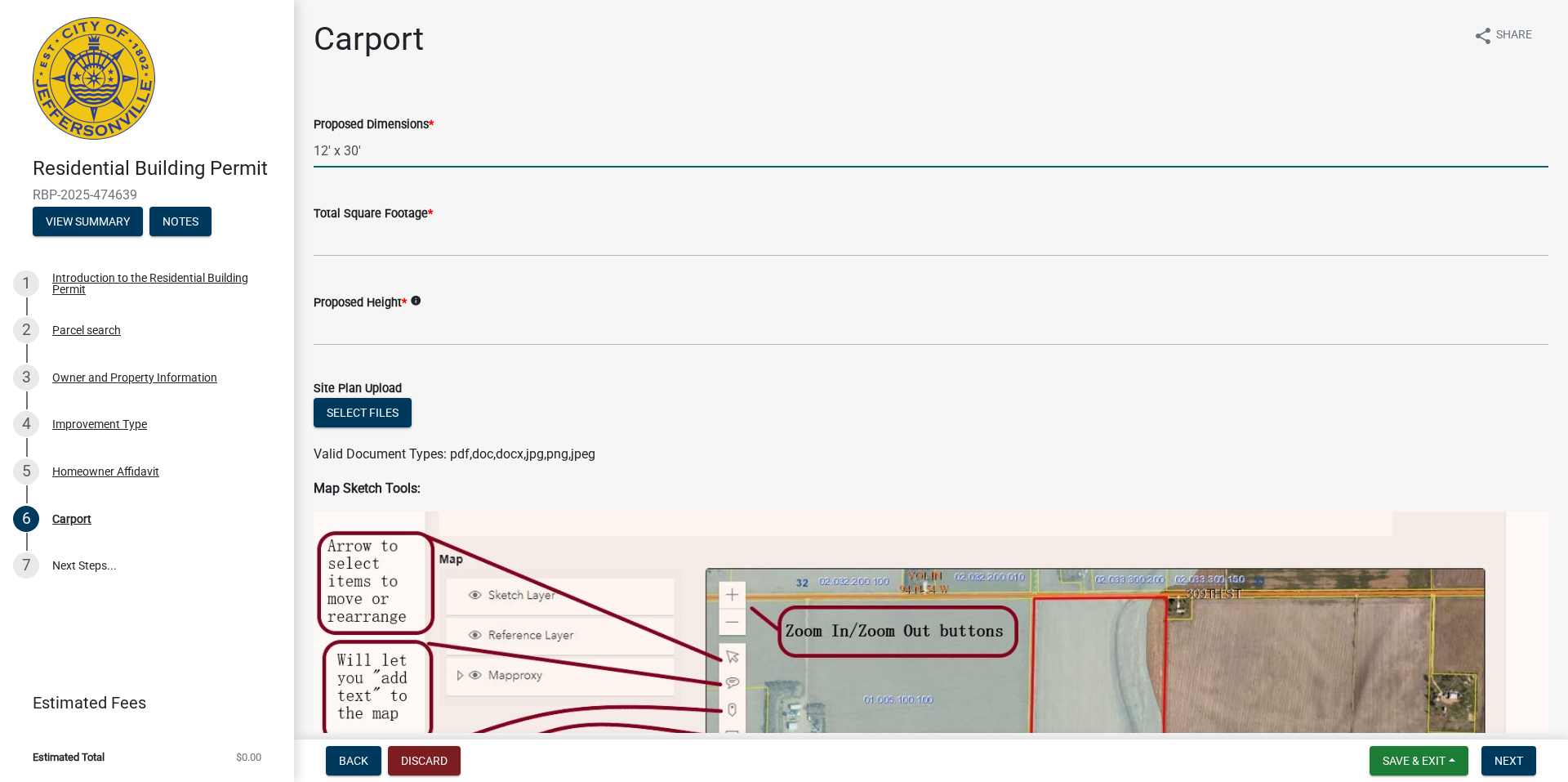
type input "12' x 30'"
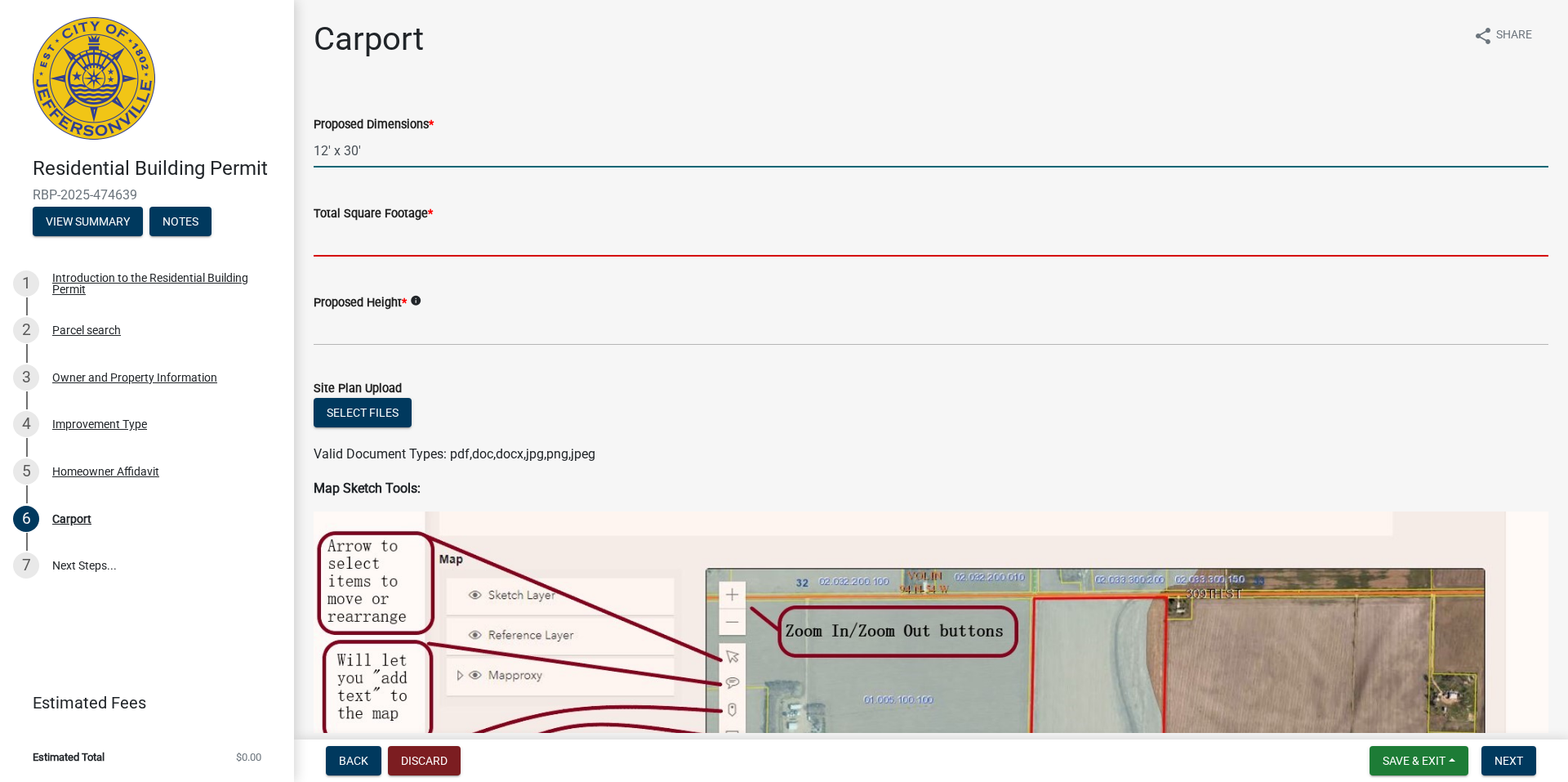
click at [383, 248] on input "Total Square Footage *" at bounding box center [931, 240] width 1234 height 34
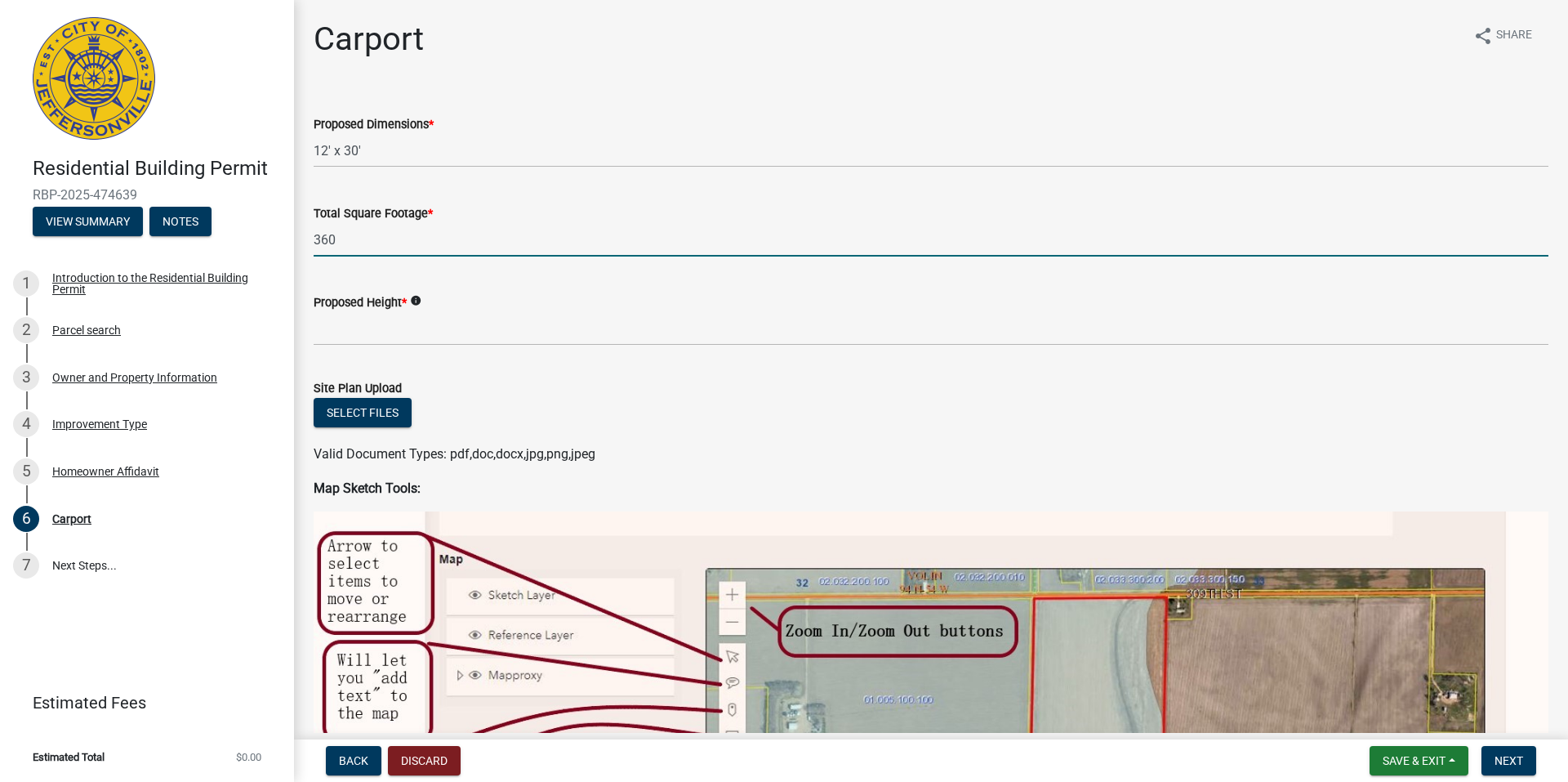
type input "360"
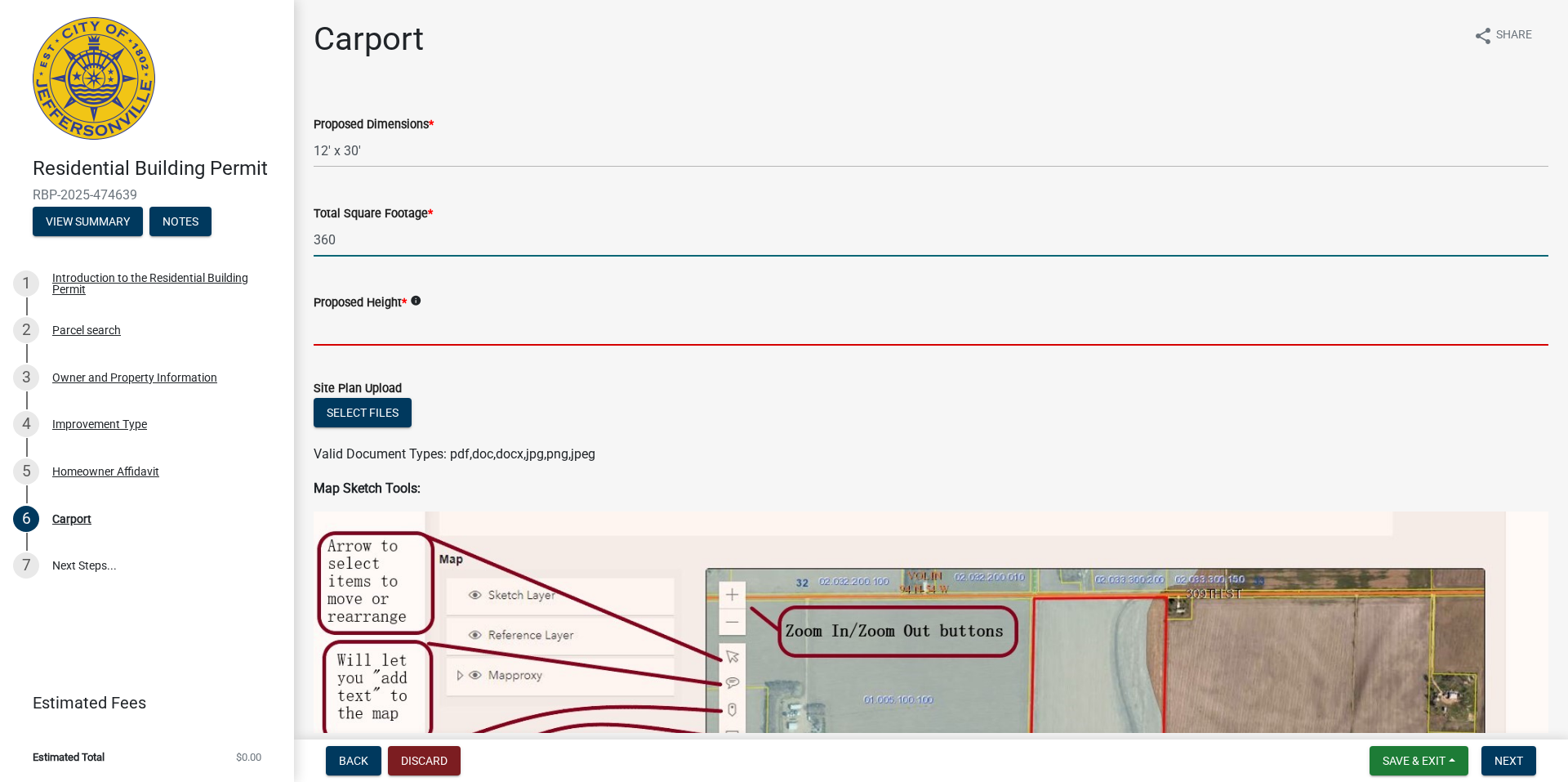
click at [383, 333] on input "Proposed Height *" at bounding box center [931, 329] width 1234 height 34
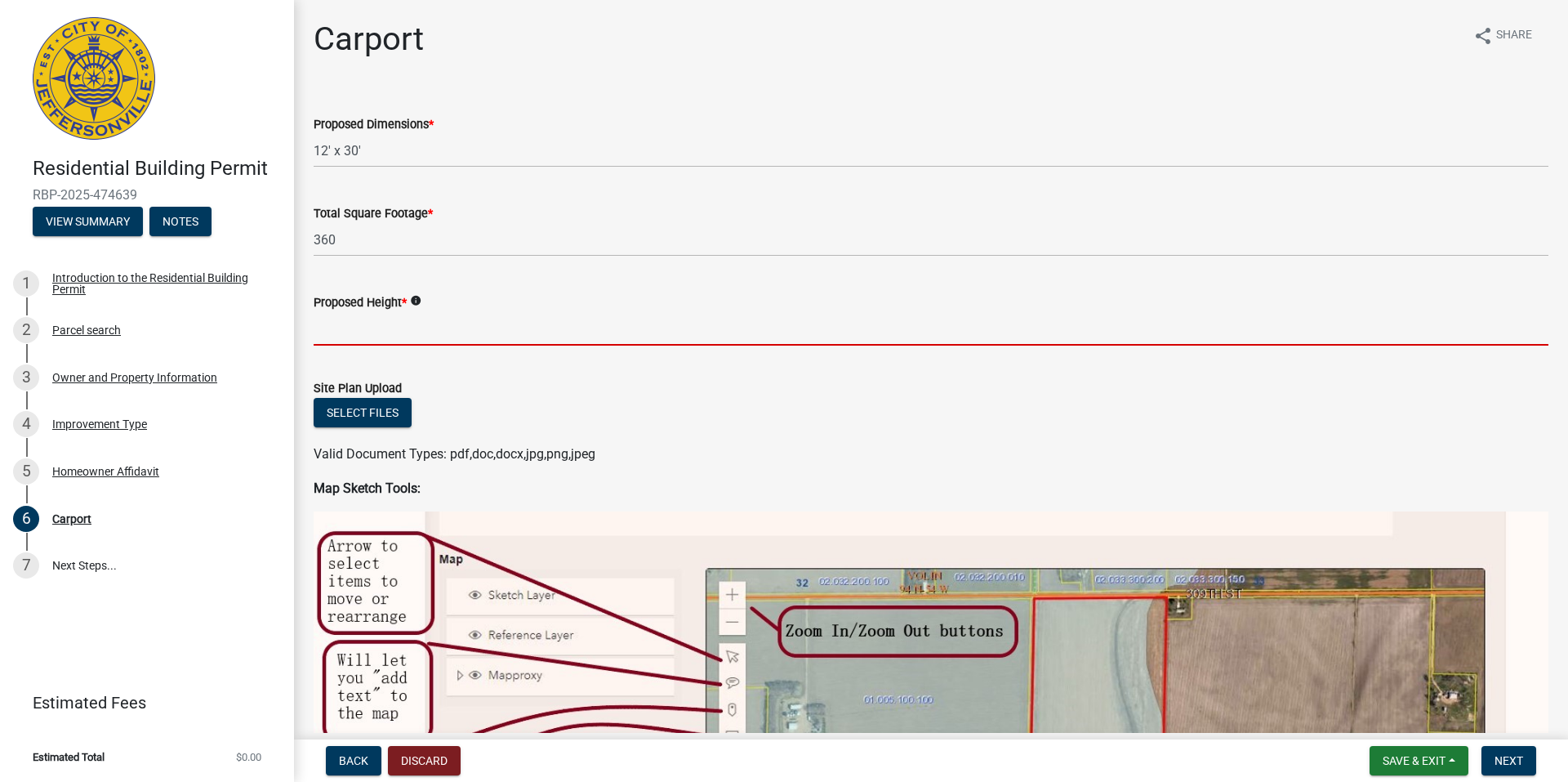
click at [421, 299] on icon "info" at bounding box center [415, 300] width 12 height 12
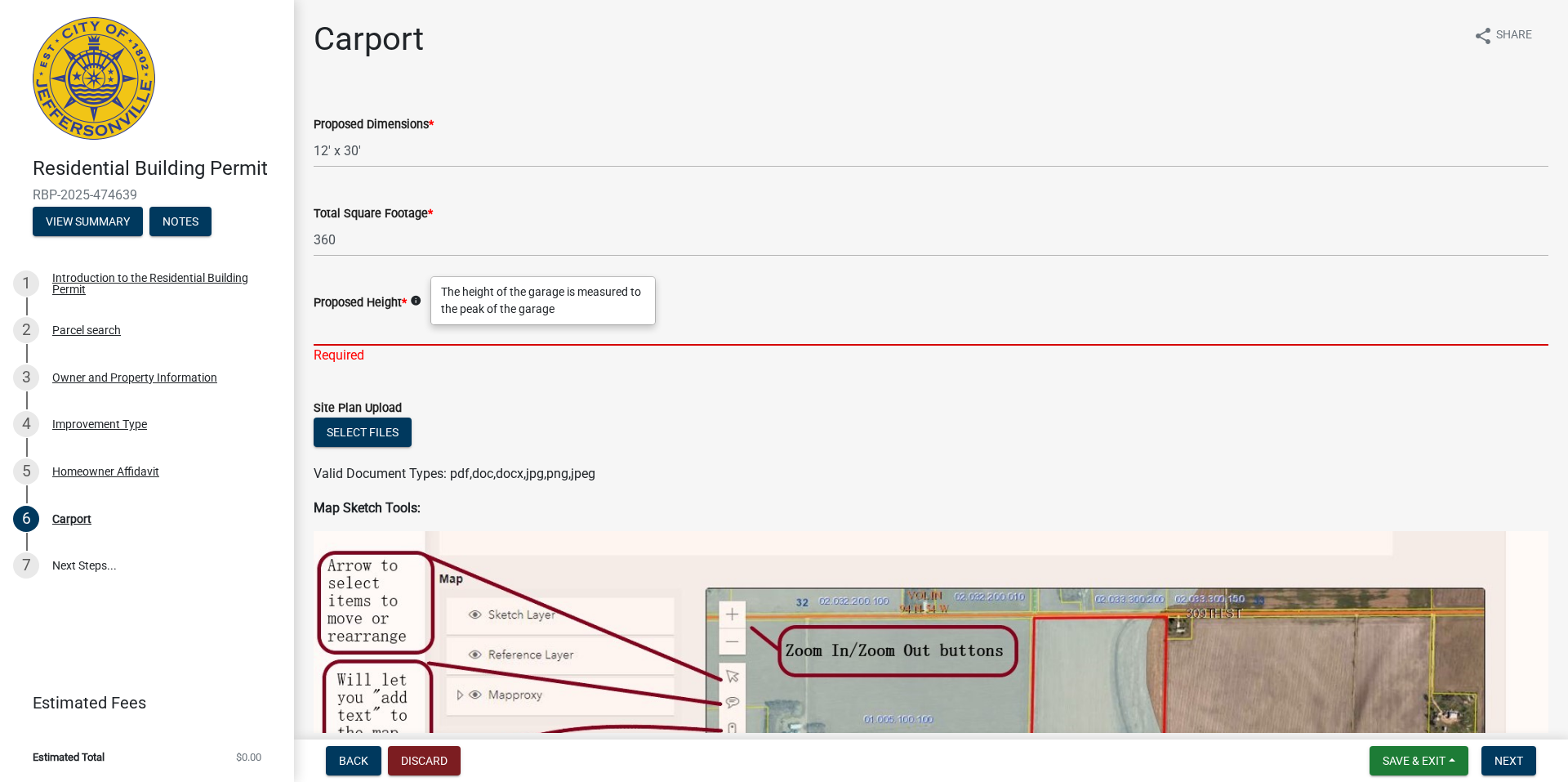
click at [342, 329] on input "Proposed Height *" at bounding box center [931, 329] width 1234 height 34
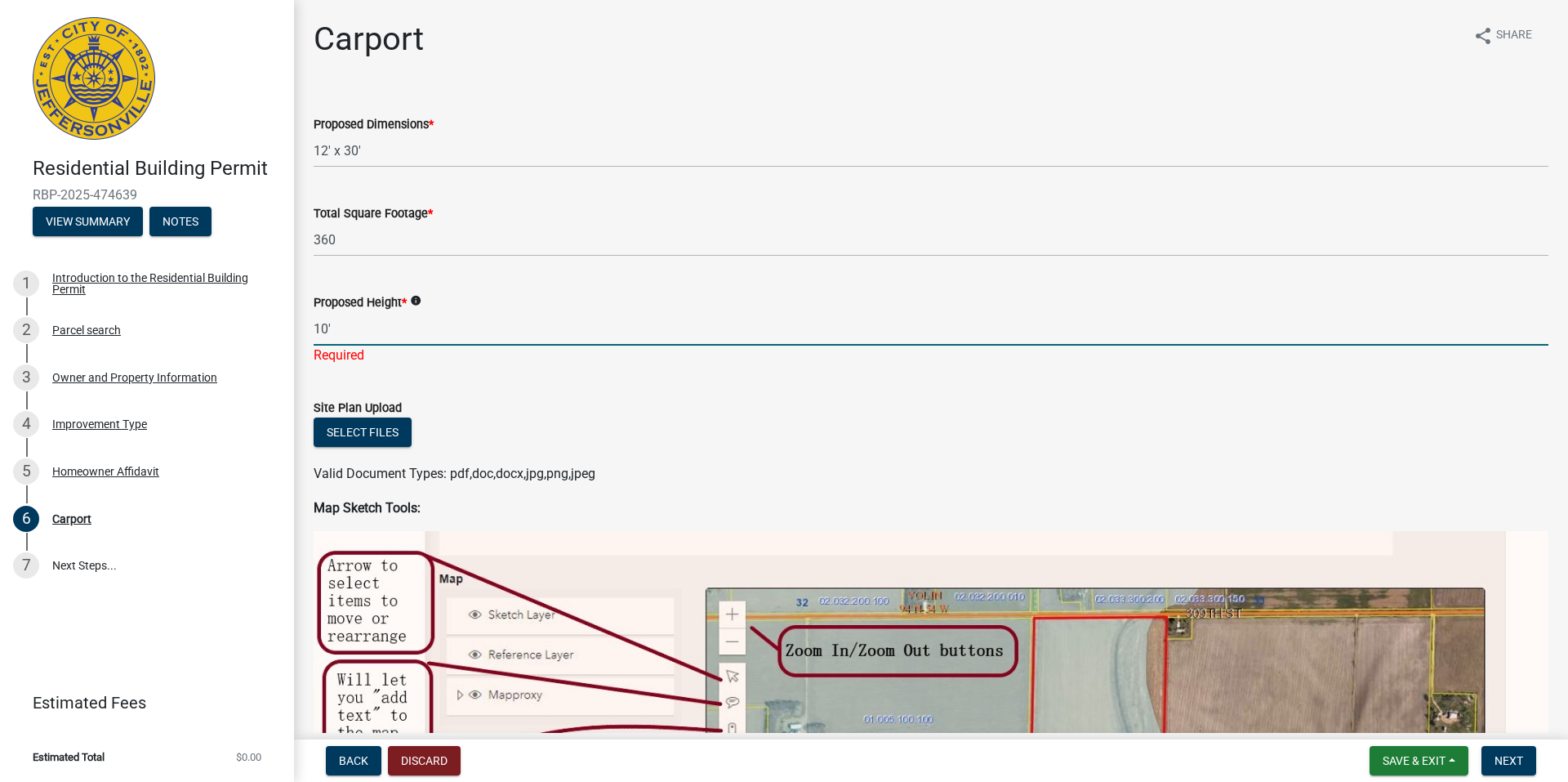
type input "10'"
click at [619, 382] on form "Site Plan Upload Select files Valid Document Types: pdf,doc,docx,jpg,png,jpeg" at bounding box center [931, 431] width 1234 height 105
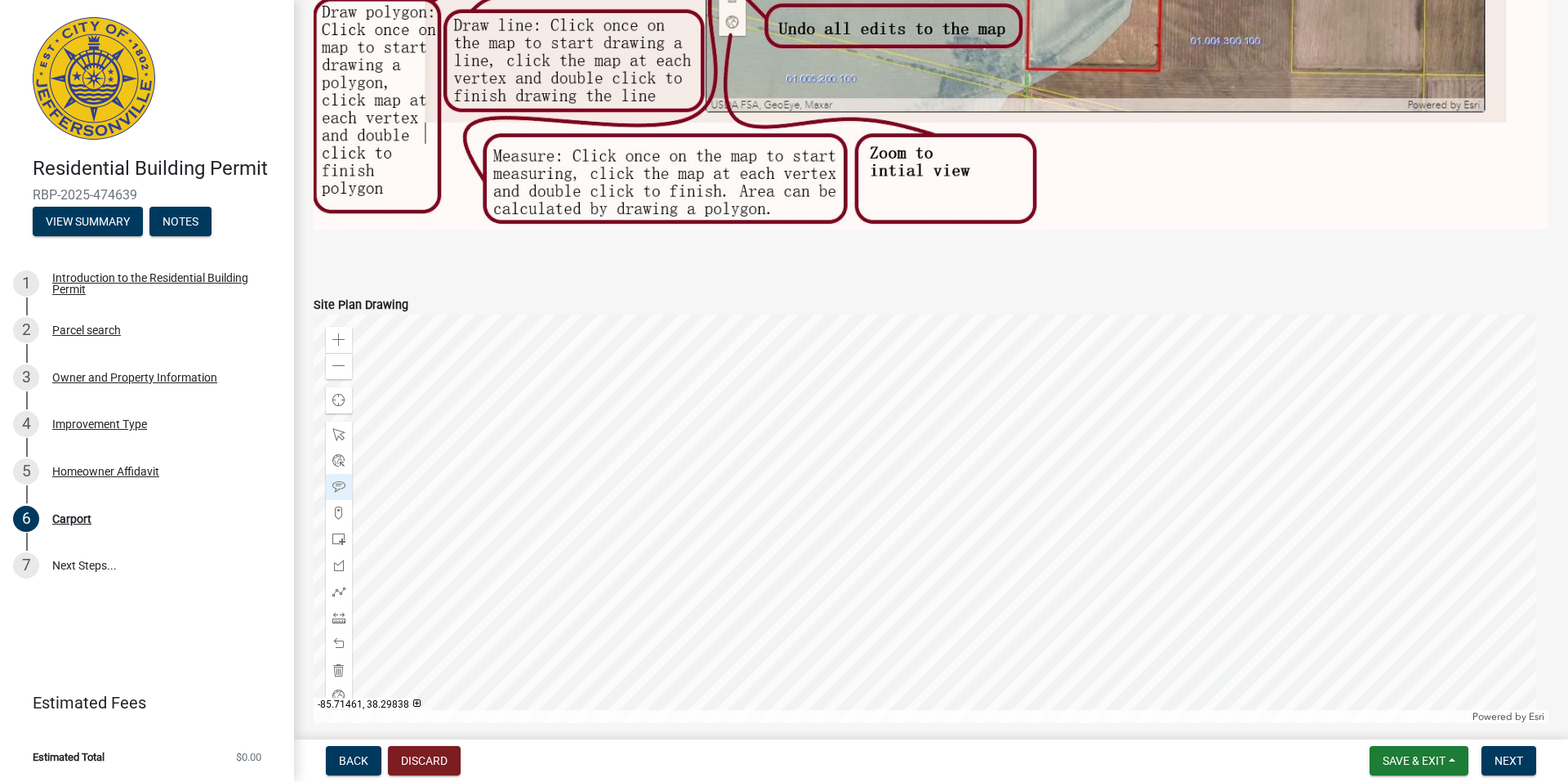
scroll to position [980, 0]
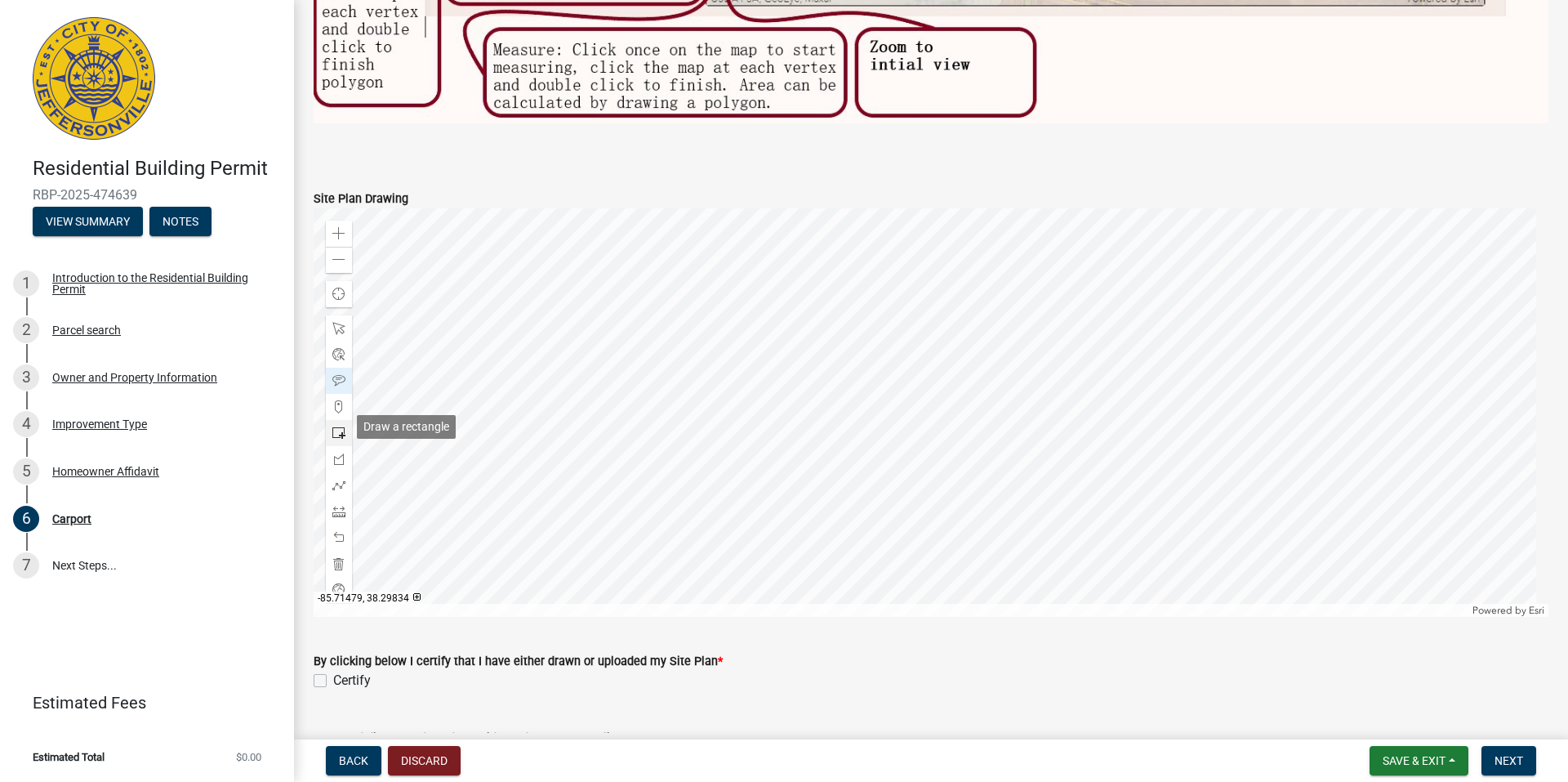
click at [334, 427] on span at bounding box center [339, 432] width 13 height 13
click at [1120, 262] on div at bounding box center [931, 412] width 1234 height 408
click at [345, 326] on div at bounding box center [338, 327] width 26 height 26
click at [1133, 278] on div at bounding box center [931, 412] width 1234 height 408
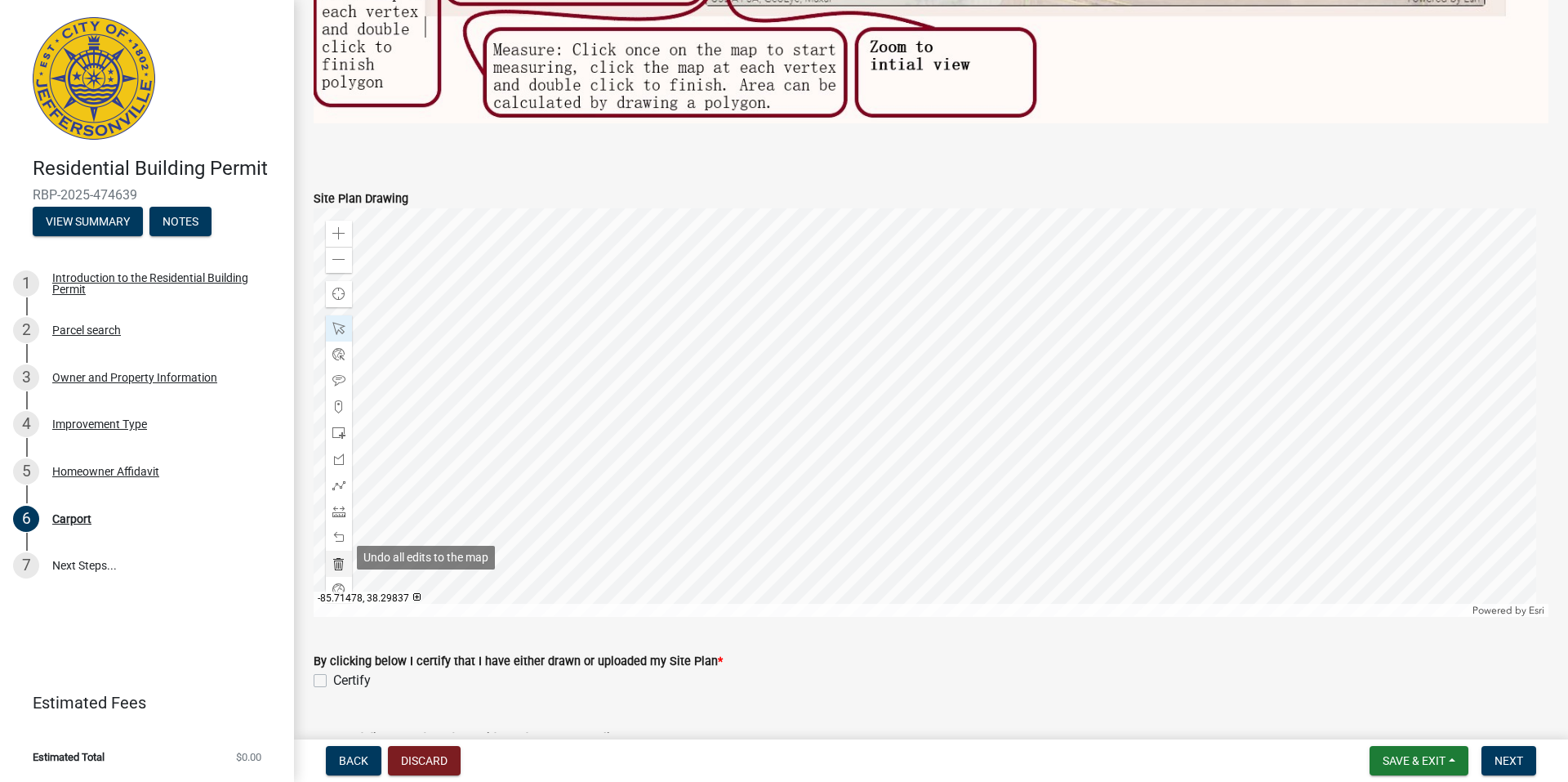
click at [338, 558] on span at bounding box center [339, 563] width 13 height 13
click at [342, 426] on span at bounding box center [339, 432] width 13 height 13
click at [1057, 365] on div at bounding box center [931, 412] width 1234 height 408
click at [336, 561] on span at bounding box center [339, 563] width 13 height 13
click at [343, 403] on span at bounding box center [339, 407] width 13 height 13
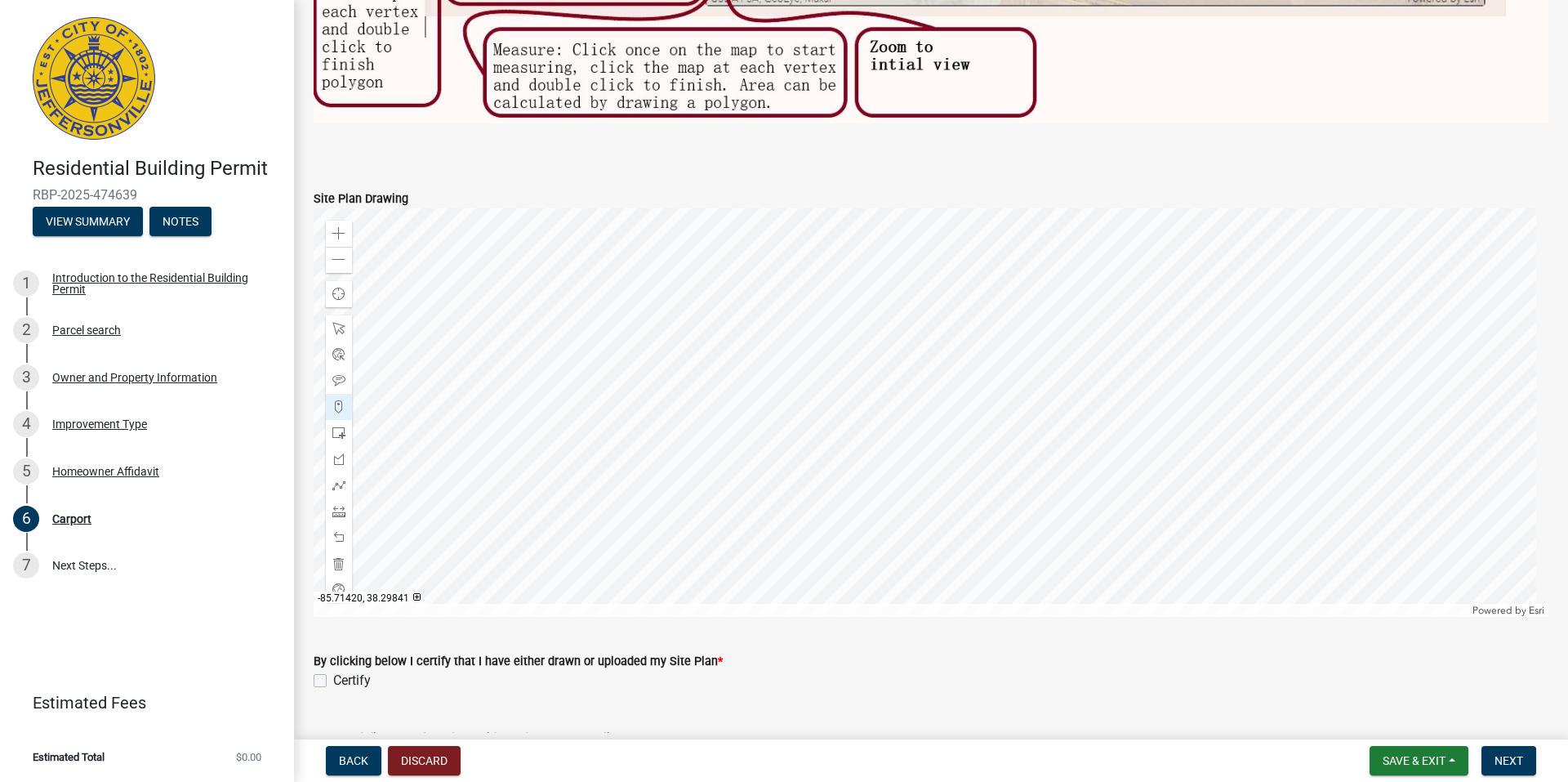
click at [1210, 270] on div at bounding box center [931, 412] width 1234 height 408
click at [1212, 271] on div at bounding box center [931, 412] width 1234 height 408
click at [1111, 359] on div at bounding box center [931, 412] width 1234 height 408
click at [1071, 301] on div at bounding box center [931, 412] width 1234 height 408
click at [1186, 225] on div at bounding box center [931, 412] width 1234 height 408
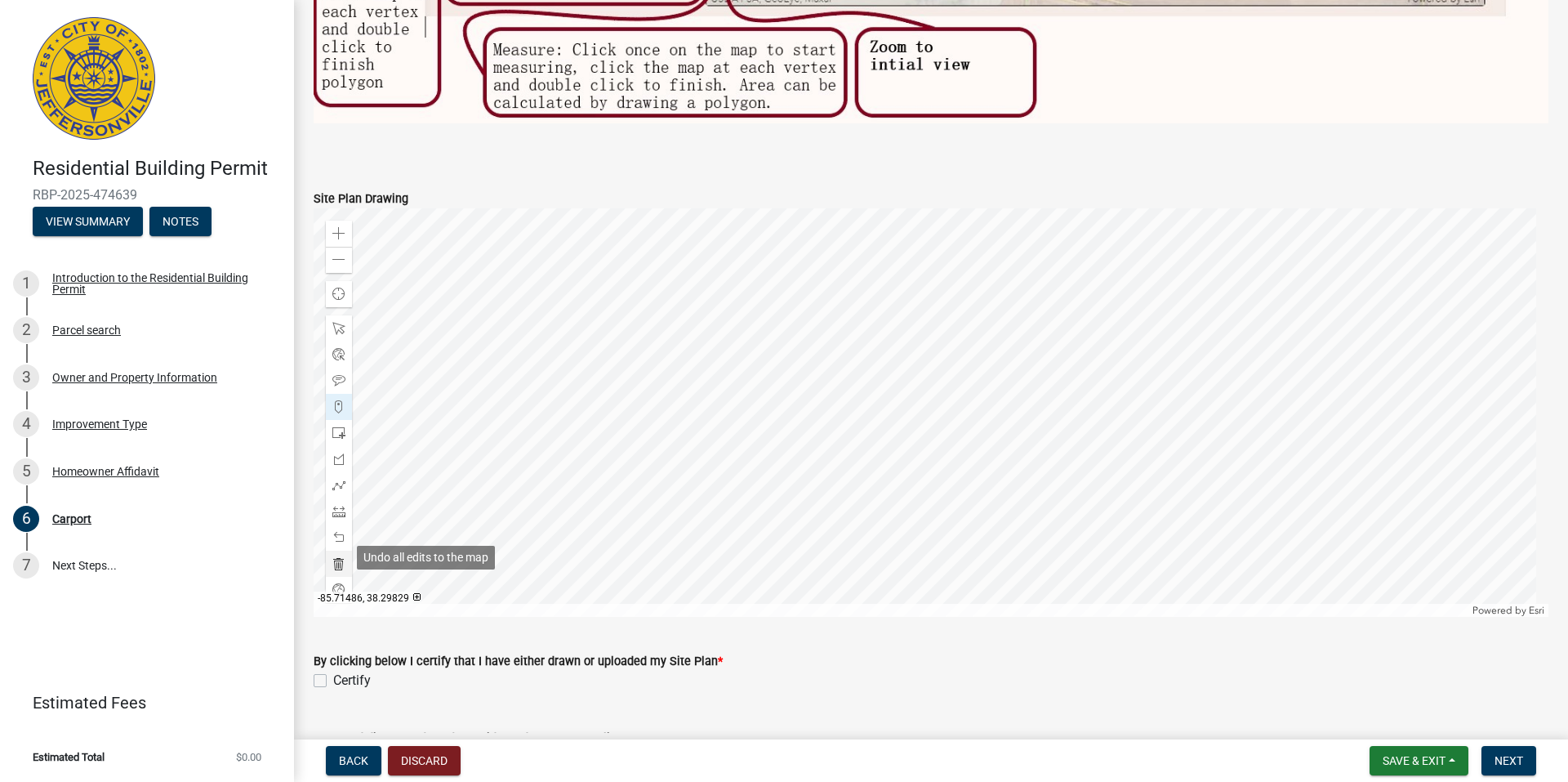
click at [340, 557] on span at bounding box center [339, 563] width 13 height 13
click at [344, 482] on span at bounding box center [339, 485] width 13 height 13
click at [1183, 225] on div at bounding box center [931, 412] width 1234 height 408
click at [1072, 303] on div at bounding box center [931, 412] width 1234 height 408
click at [1112, 361] on div at bounding box center [931, 412] width 1234 height 408
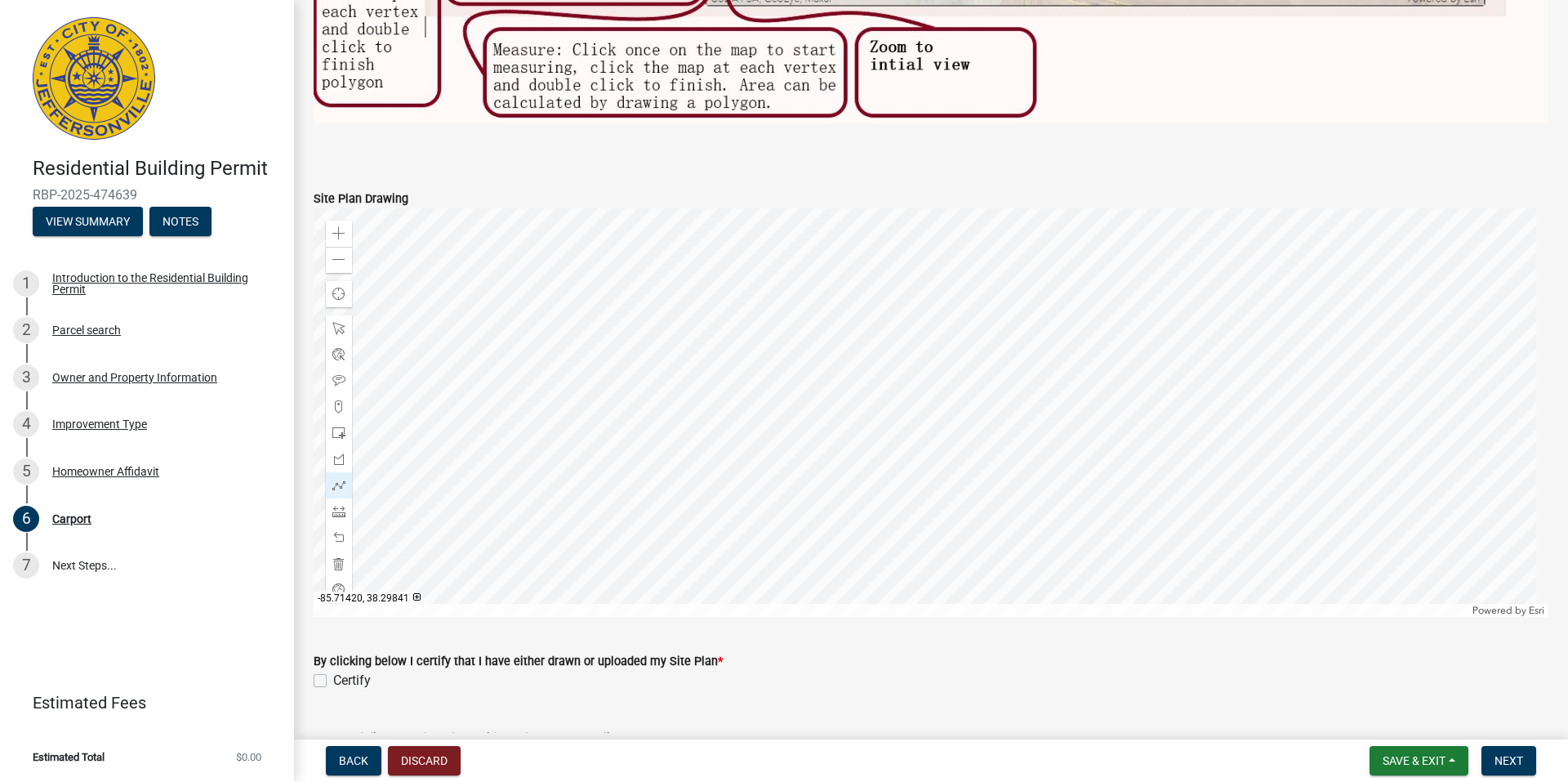
click at [1211, 270] on div at bounding box center [931, 412] width 1234 height 408
click at [1186, 226] on div at bounding box center [931, 412] width 1234 height 408
click at [337, 374] on span at bounding box center [339, 380] width 13 height 13
click at [917, 208] on div at bounding box center [931, 412] width 1234 height 408
click at [982, 550] on div at bounding box center [931, 412] width 1234 height 408
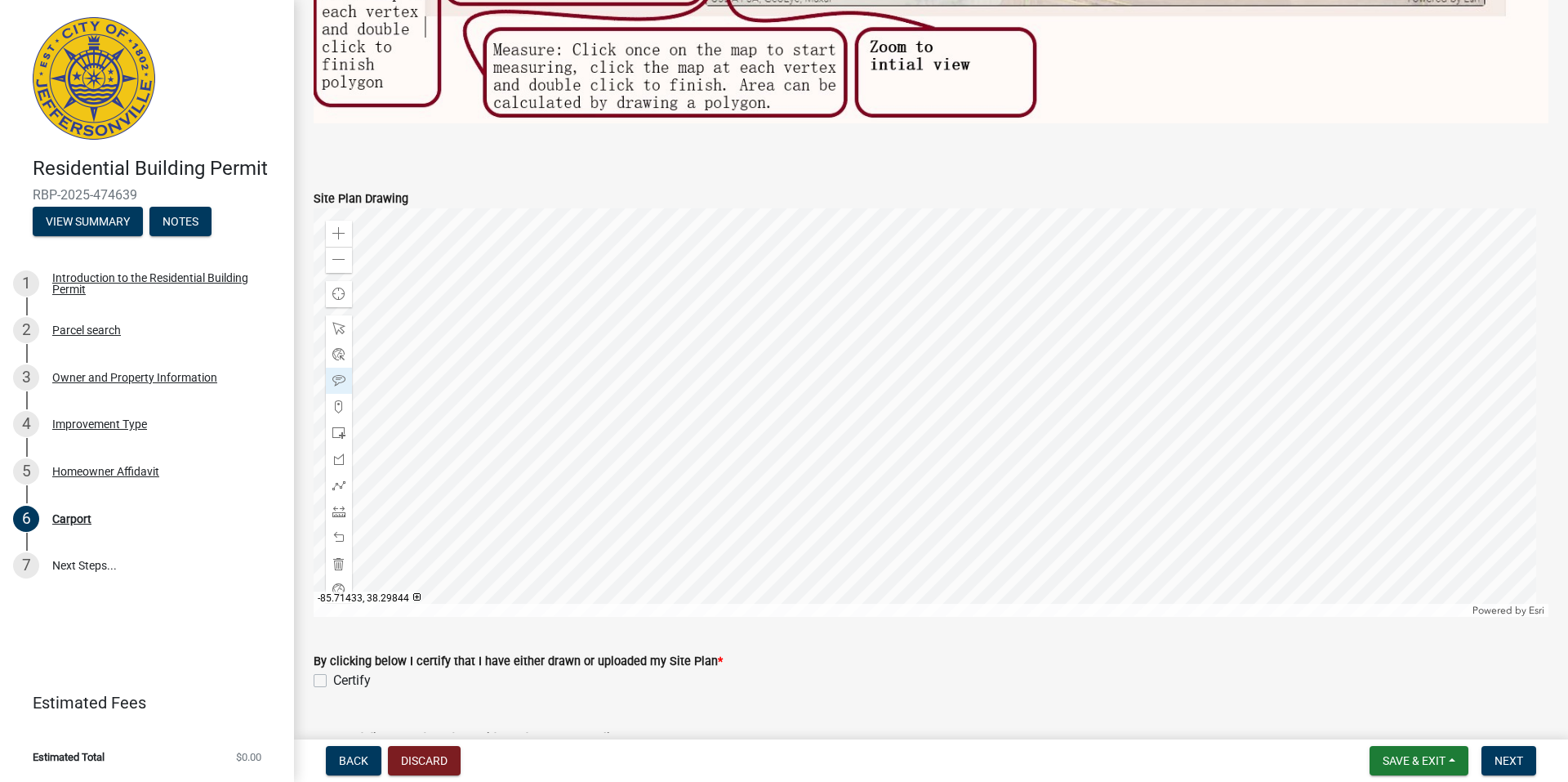
click at [878, 307] on div at bounding box center [931, 412] width 1234 height 408
click at [340, 430] on span at bounding box center [339, 432] width 13 height 13
click at [977, 332] on div at bounding box center [931, 412] width 1234 height 408
click at [335, 376] on span at bounding box center [339, 380] width 13 height 13
click at [878, 304] on div at bounding box center [931, 412] width 1234 height 408
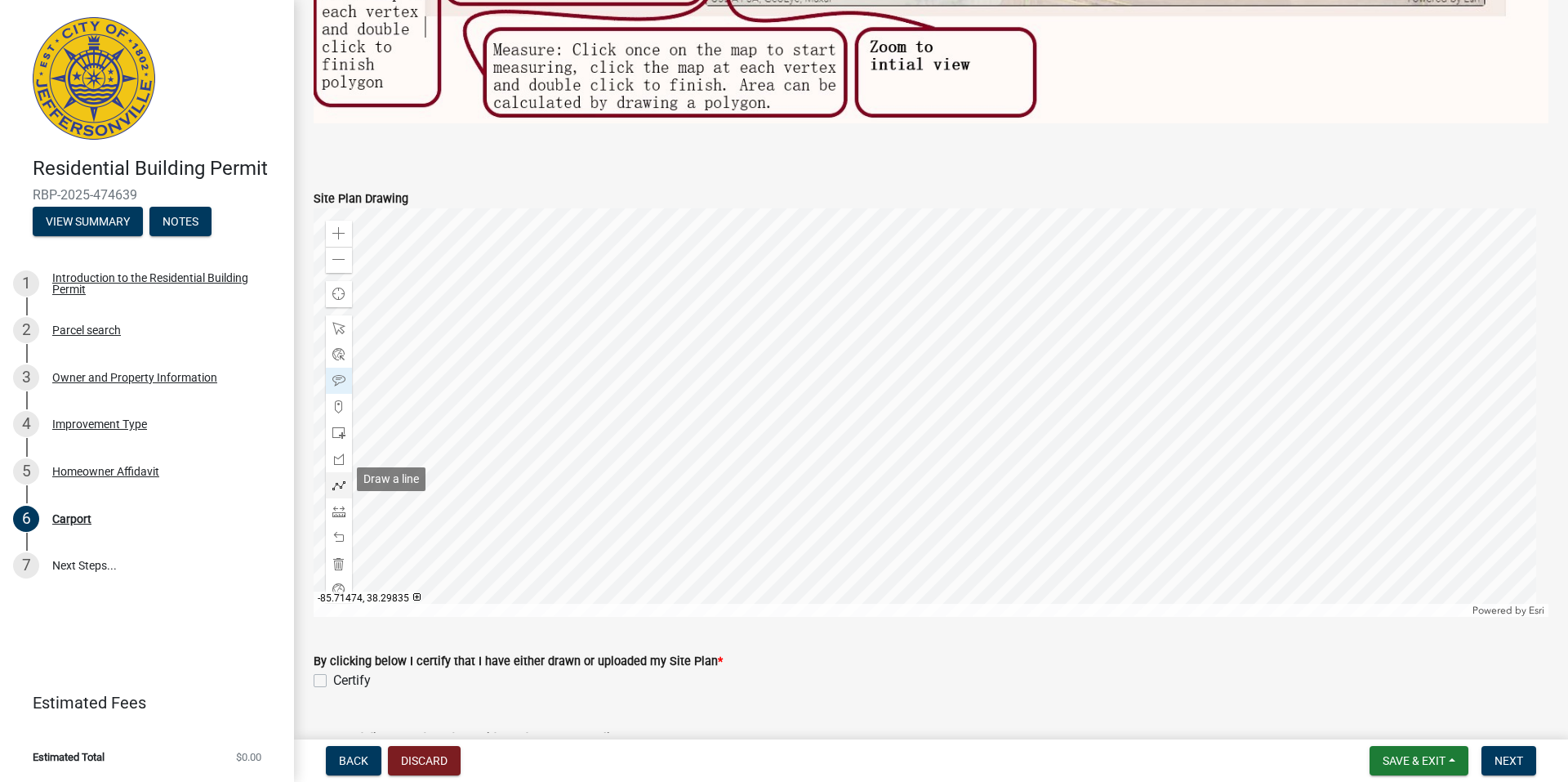
click at [344, 479] on span at bounding box center [339, 485] width 13 height 13
click at [1089, 286] on div at bounding box center [931, 412] width 1234 height 408
click at [1091, 283] on div at bounding box center [931, 412] width 1234 height 408
click at [977, 358] on div at bounding box center [931, 412] width 1234 height 408
click at [1015, 414] on div at bounding box center [931, 412] width 1234 height 408
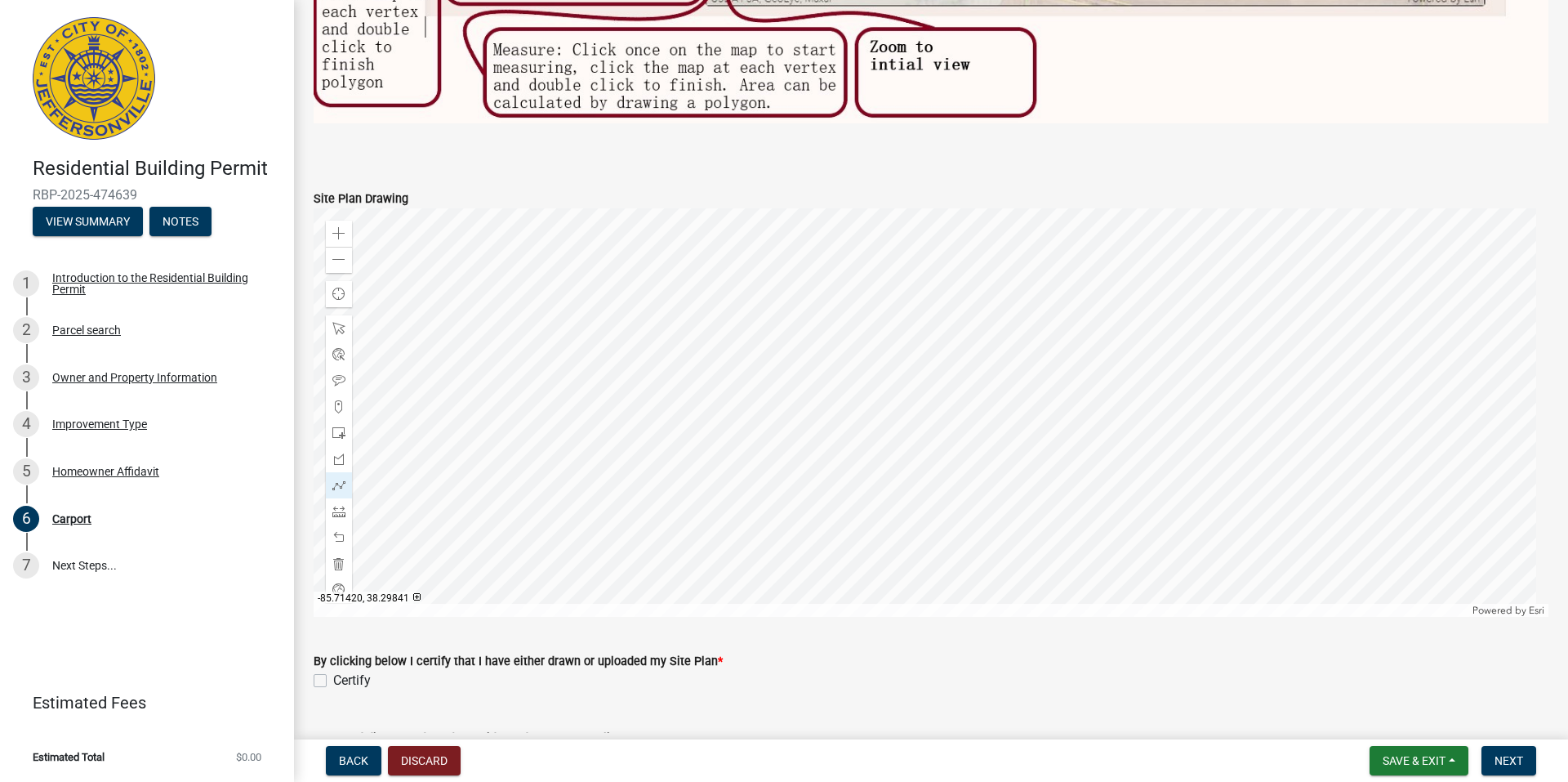
click at [1116, 327] on div at bounding box center [931, 412] width 1234 height 408
click at [1093, 285] on div at bounding box center [931, 412] width 1234 height 408
click at [1041, 274] on div at bounding box center [931, 412] width 1234 height 408
click at [340, 322] on span at bounding box center [339, 328] width 13 height 13
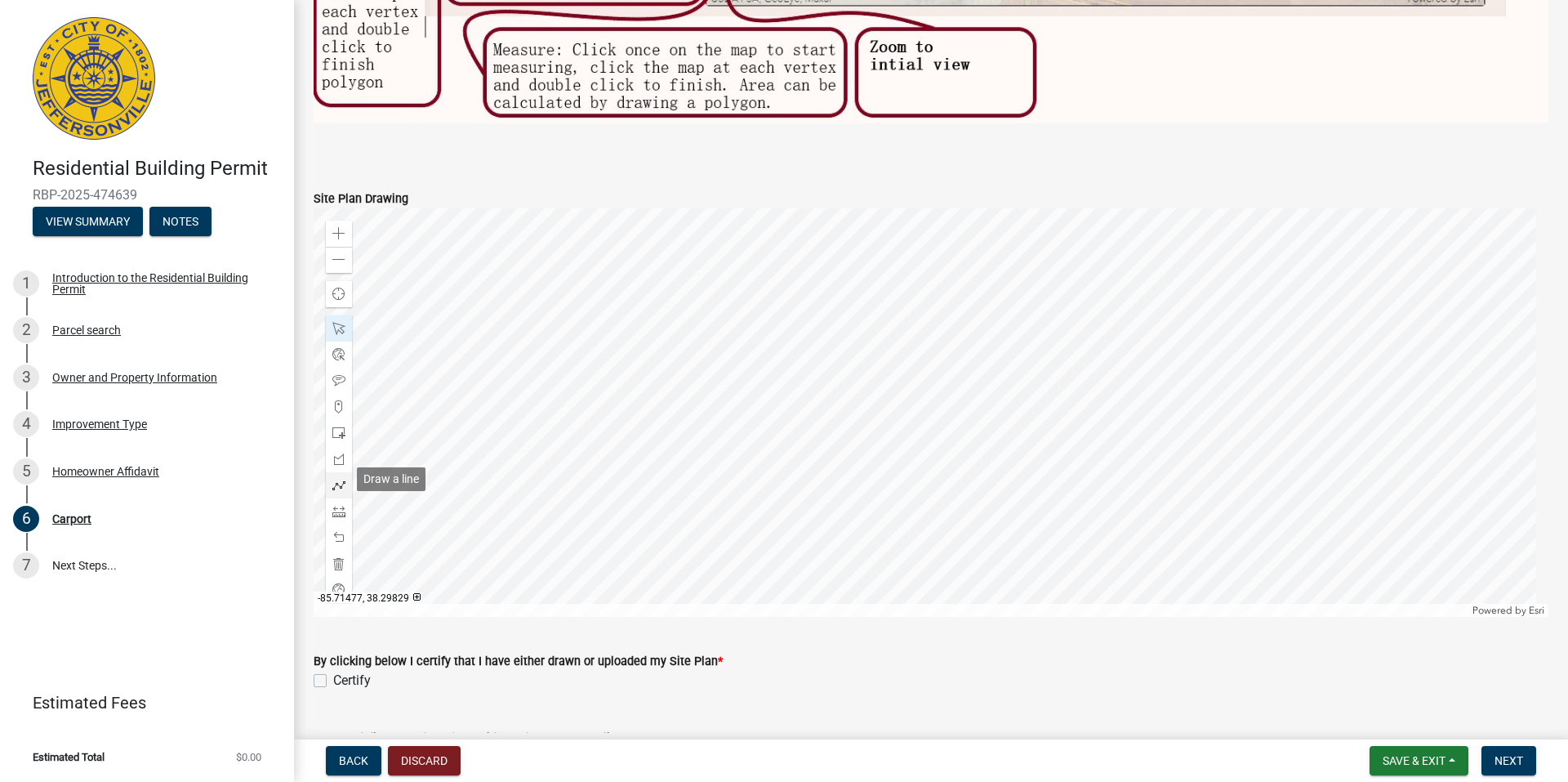
click at [333, 479] on span at bounding box center [339, 485] width 13 height 13
click at [1116, 328] on div at bounding box center [931, 412] width 1234 height 408
click at [1016, 408] on div at bounding box center [931, 412] width 1234 height 408
click at [981, 358] on div at bounding box center [931, 412] width 1234 height 408
click at [1090, 285] on div at bounding box center [931, 412] width 1234 height 408
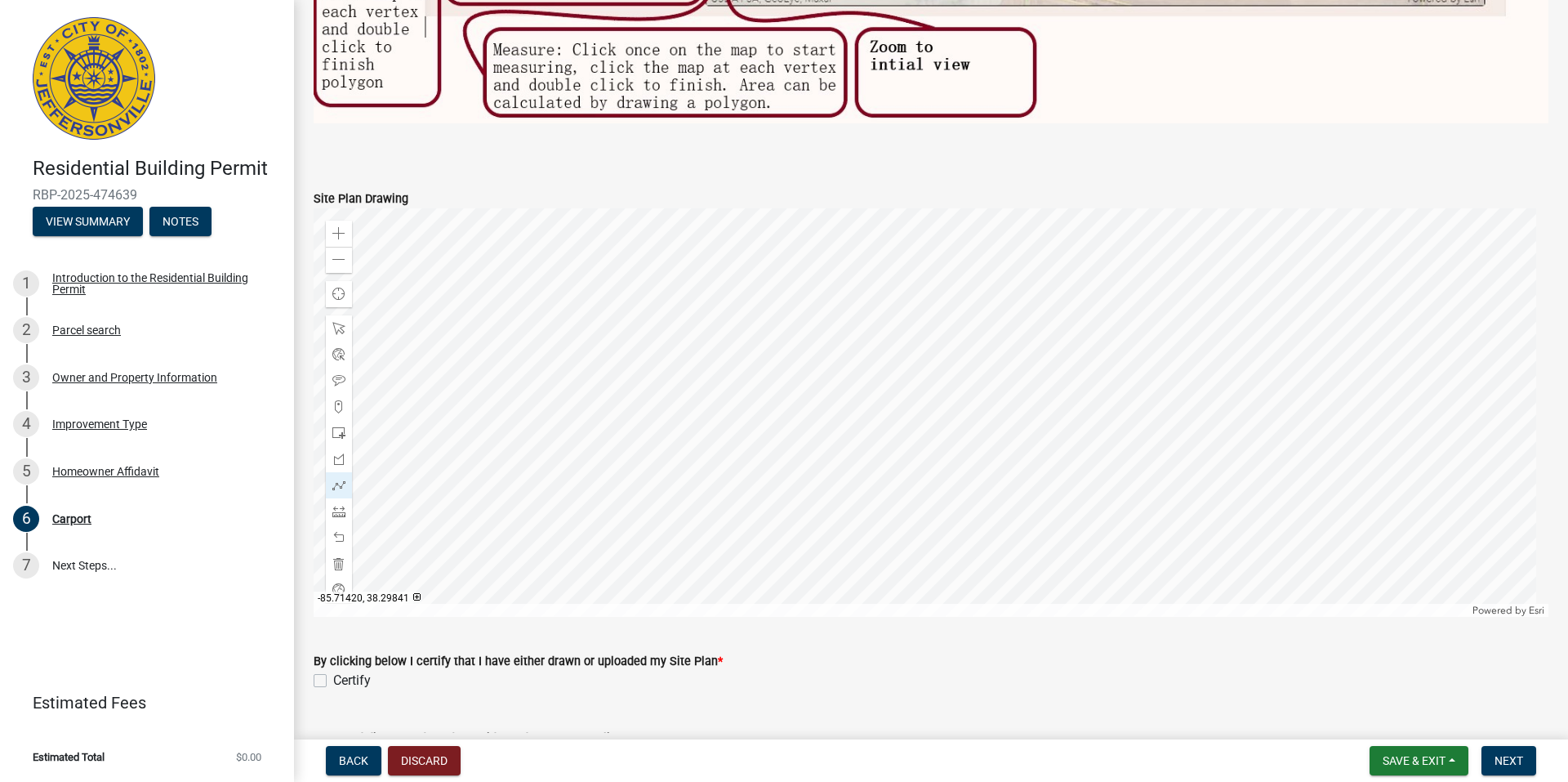
click at [1116, 329] on div at bounding box center [931, 412] width 1234 height 408
click at [334, 673] on label "Certify" at bounding box center [352, 681] width 37 height 20
click at [334, 673] on input "Certify" at bounding box center [339, 676] width 11 height 11
checkbox input "true"
click at [1518, 755] on span "Next" at bounding box center [1508, 760] width 28 height 13
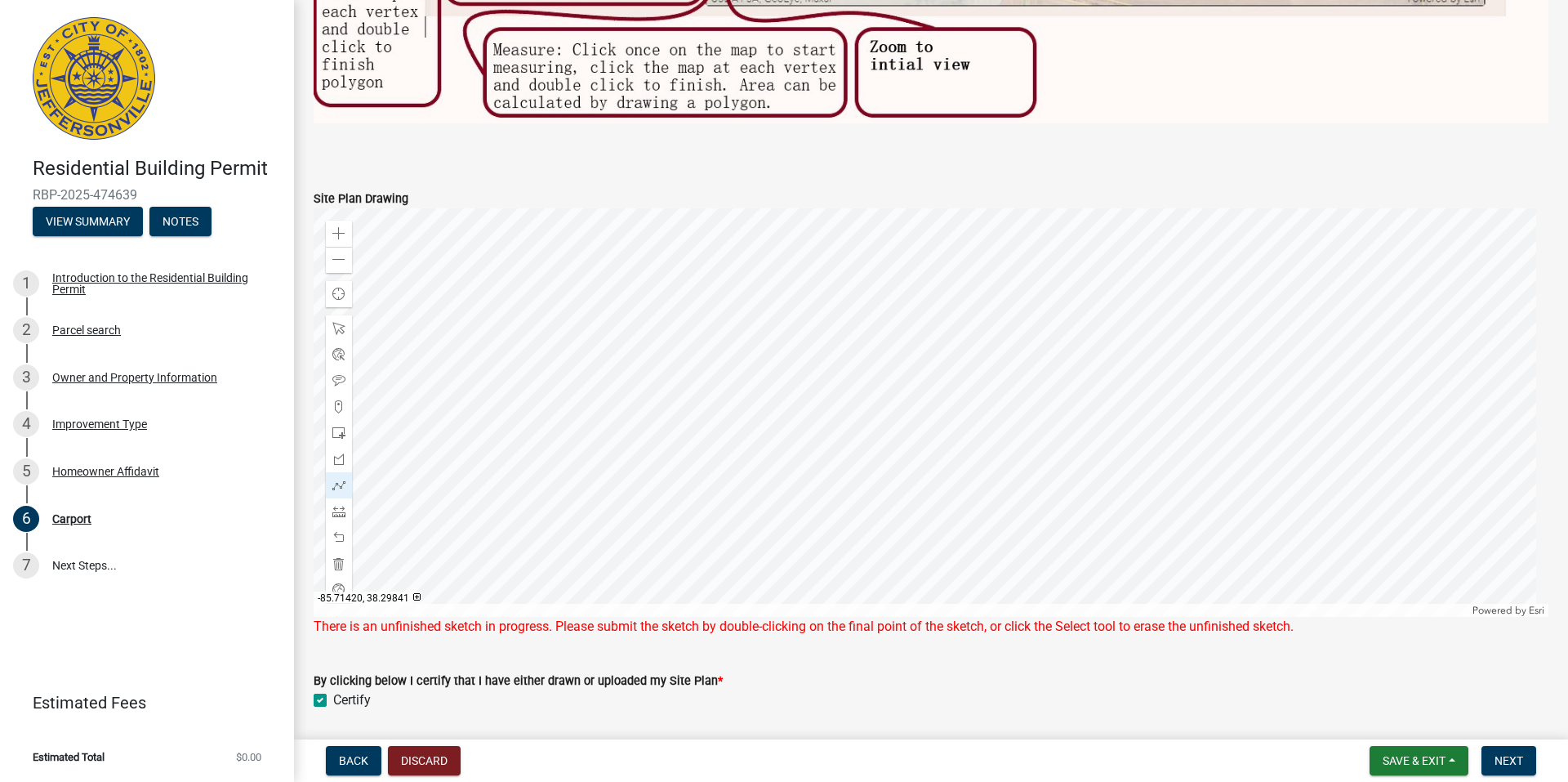
click at [1114, 328] on div at bounding box center [931, 412] width 1234 height 408
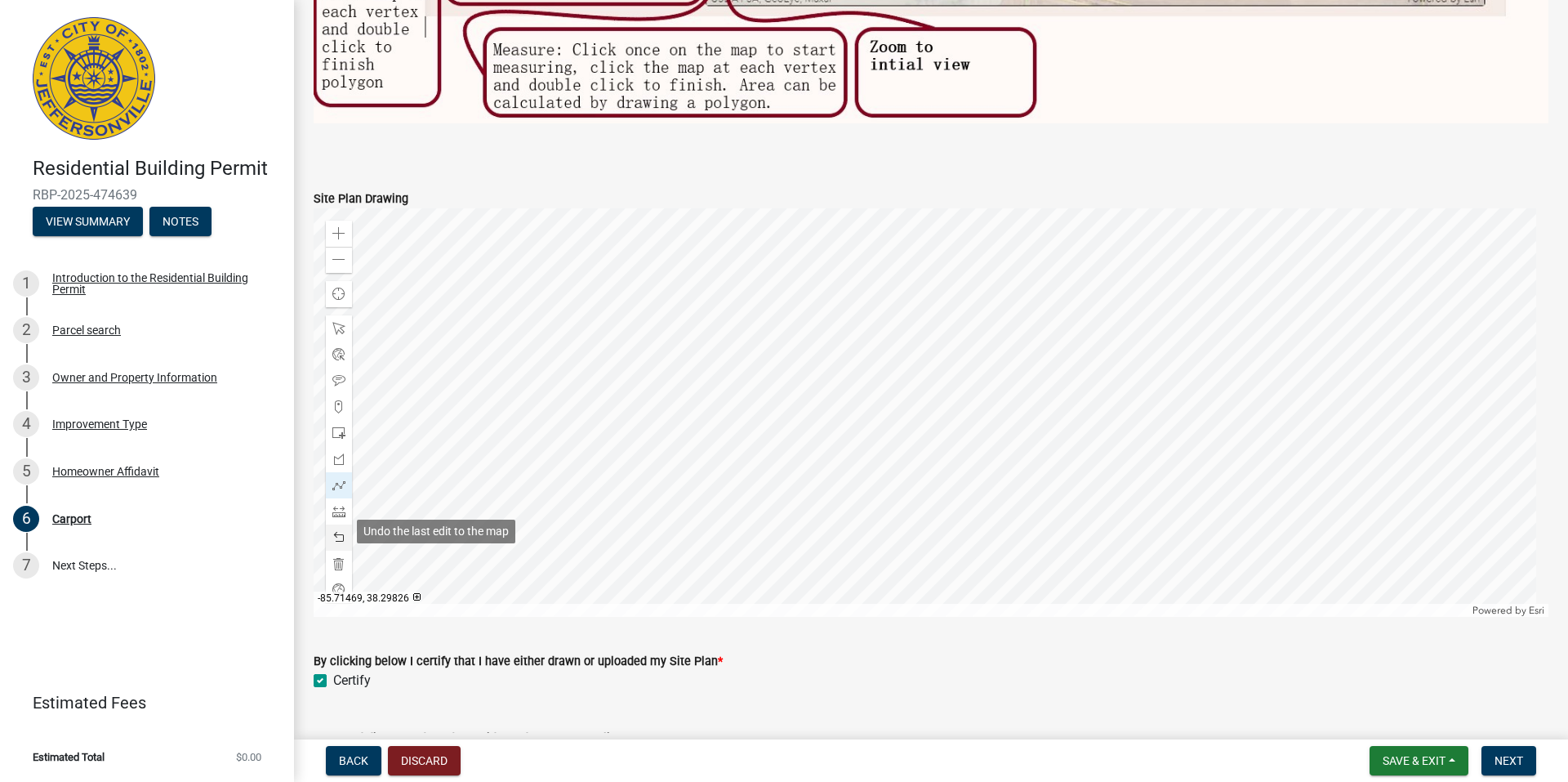
click at [341, 534] on span at bounding box center [339, 537] width 13 height 13
click at [341, 508] on span at bounding box center [339, 511] width 13 height 13
click at [1118, 328] on div at bounding box center [931, 412] width 1234 height 408
click at [339, 557] on span at bounding box center [339, 563] width 13 height 13
click at [1118, 326] on div at bounding box center [931, 412] width 1234 height 408
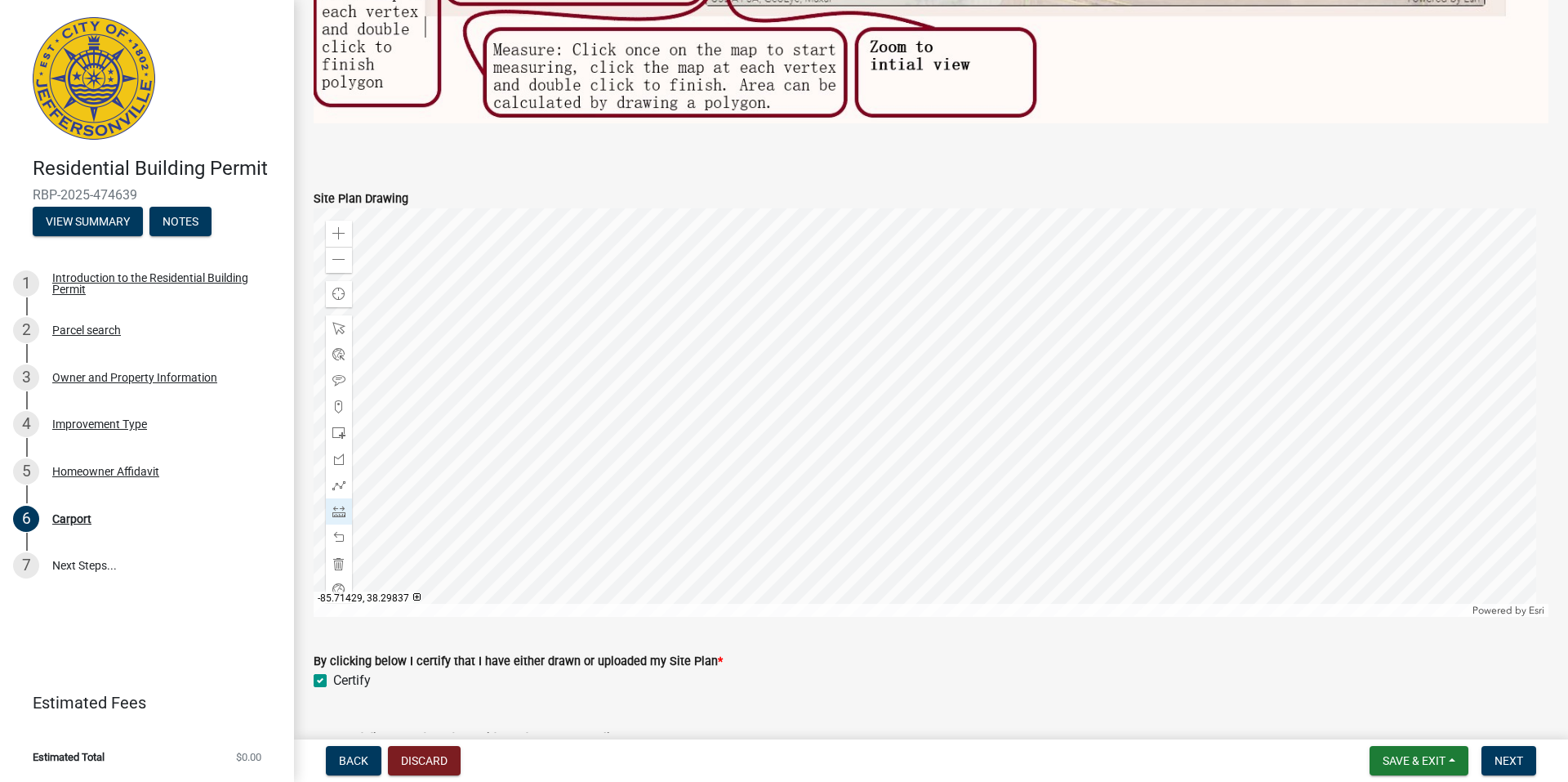
click at [1001, 406] on div at bounding box center [931, 412] width 1234 height 408
click at [341, 559] on span at bounding box center [339, 563] width 13 height 13
click at [1092, 282] on div at bounding box center [931, 412] width 1234 height 408
click at [975, 362] on div at bounding box center [931, 412] width 1234 height 408
click at [1017, 413] on div at bounding box center [931, 412] width 1234 height 408
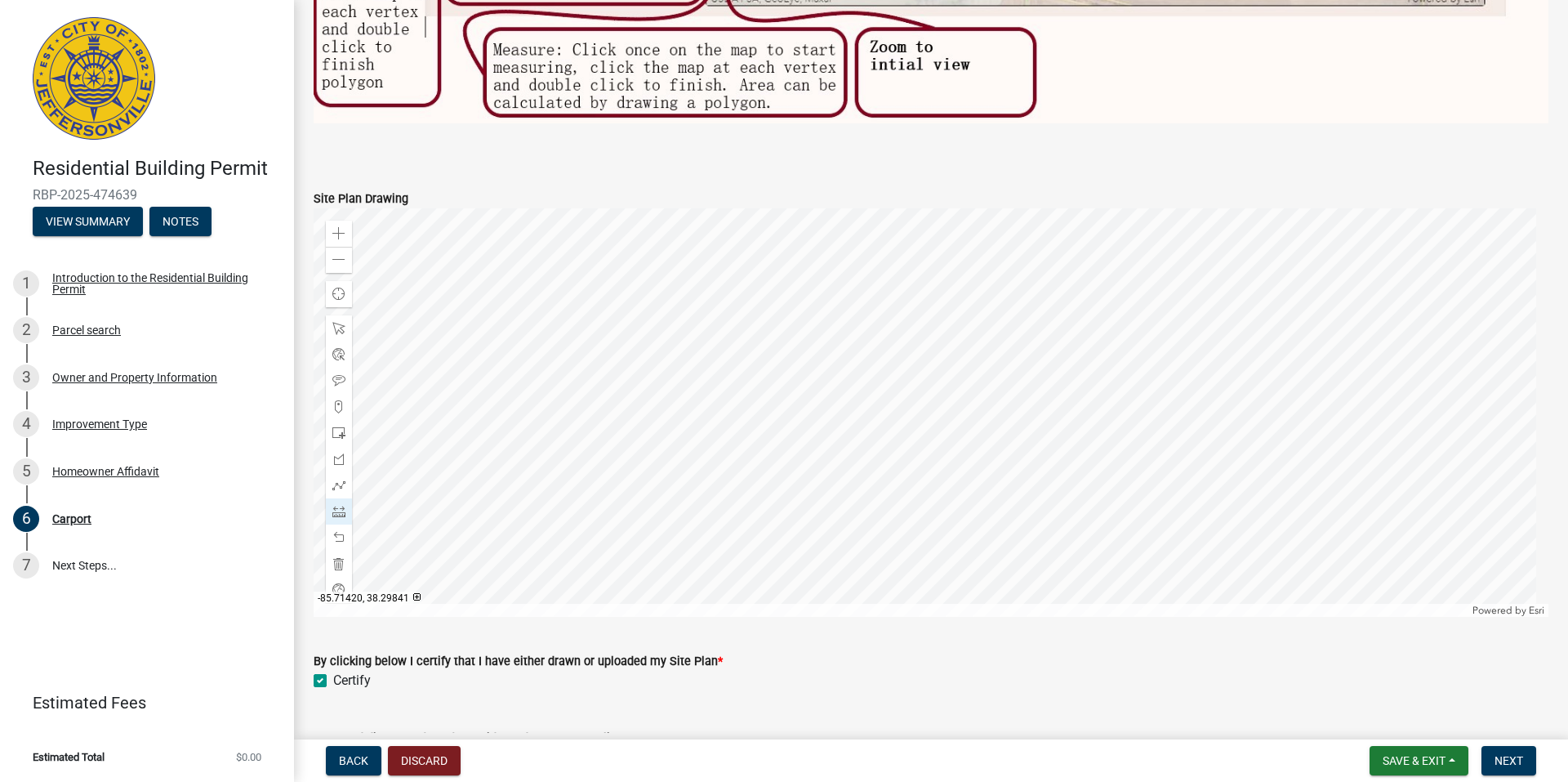
click at [1122, 327] on div at bounding box center [931, 412] width 1234 height 408
click at [1092, 282] on div at bounding box center [931, 412] width 1234 height 408
click at [1092, 304] on div at bounding box center [931, 412] width 1234 height 408
click at [344, 531] on span at bounding box center [339, 537] width 13 height 13
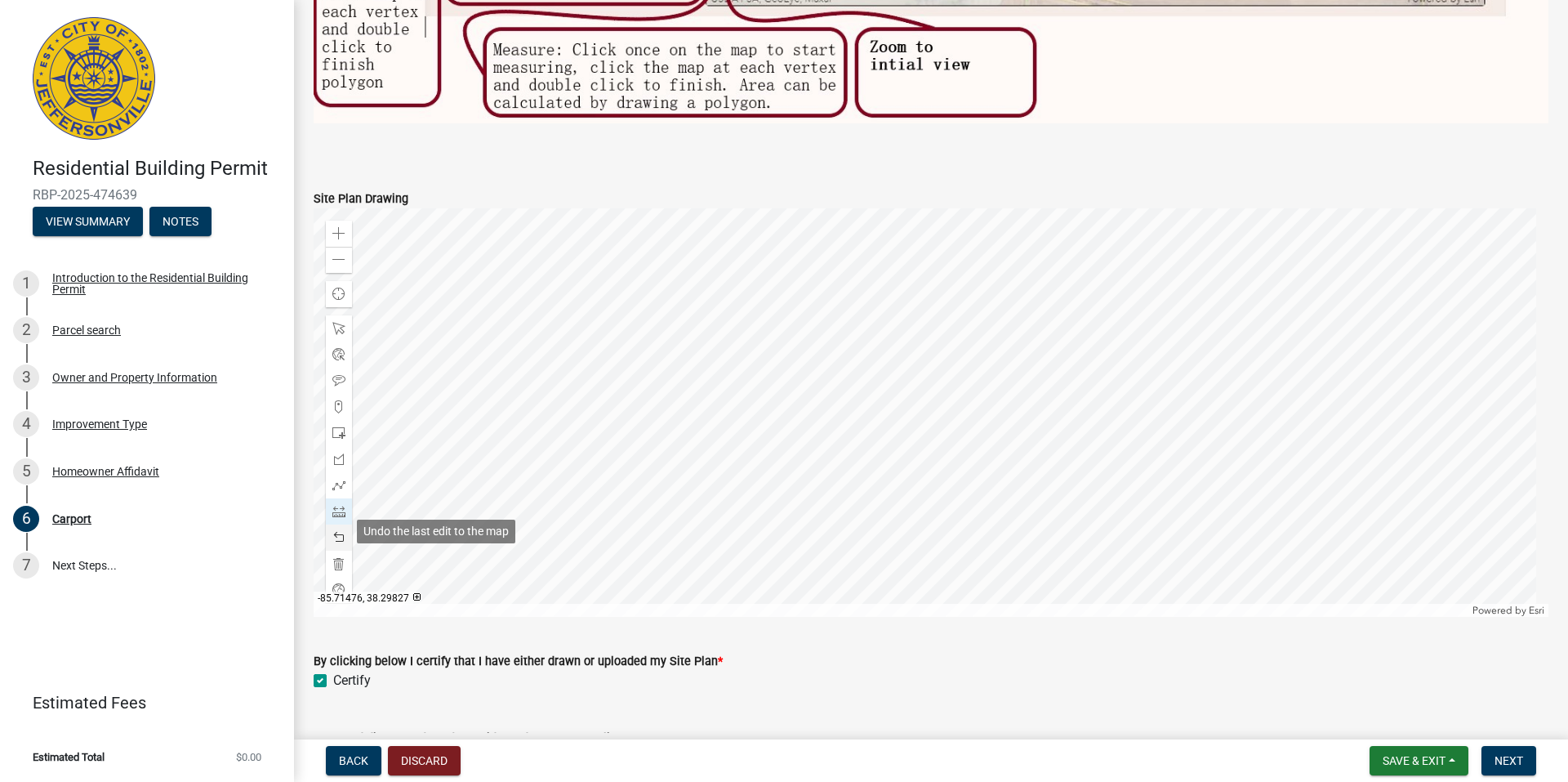
click at [342, 531] on span at bounding box center [339, 537] width 13 height 13
click at [342, 560] on span at bounding box center [339, 563] width 13 height 13
click at [1093, 282] on div at bounding box center [931, 412] width 1234 height 408
click at [975, 360] on div at bounding box center [931, 412] width 1234 height 408
click at [1013, 411] on div at bounding box center [931, 412] width 1234 height 408
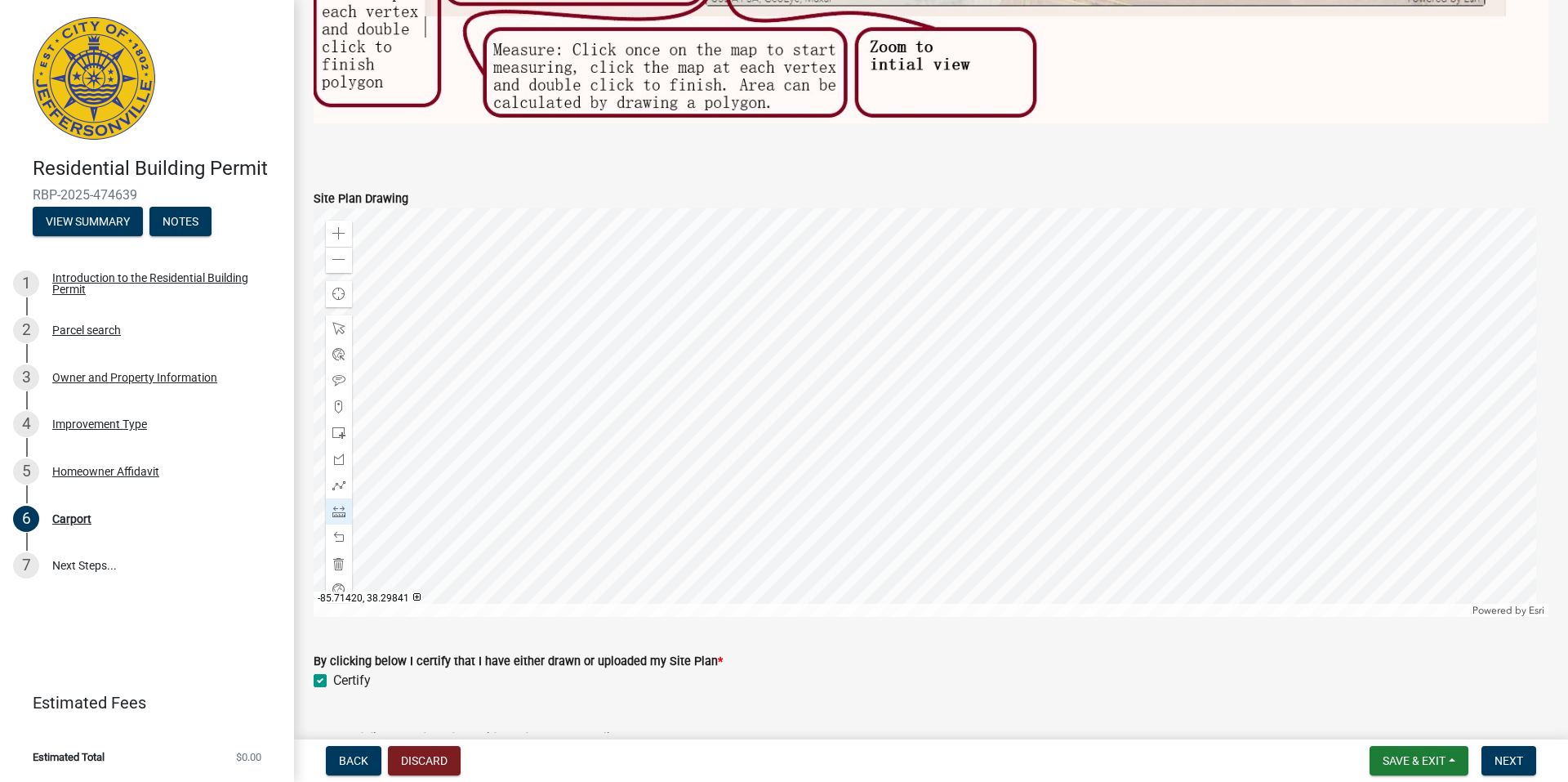
click at [1119, 327] on div at bounding box center [931, 412] width 1234 height 408
click at [1095, 279] on div at bounding box center [931, 412] width 1234 height 408
click at [346, 426] on div at bounding box center [338, 432] width 26 height 26
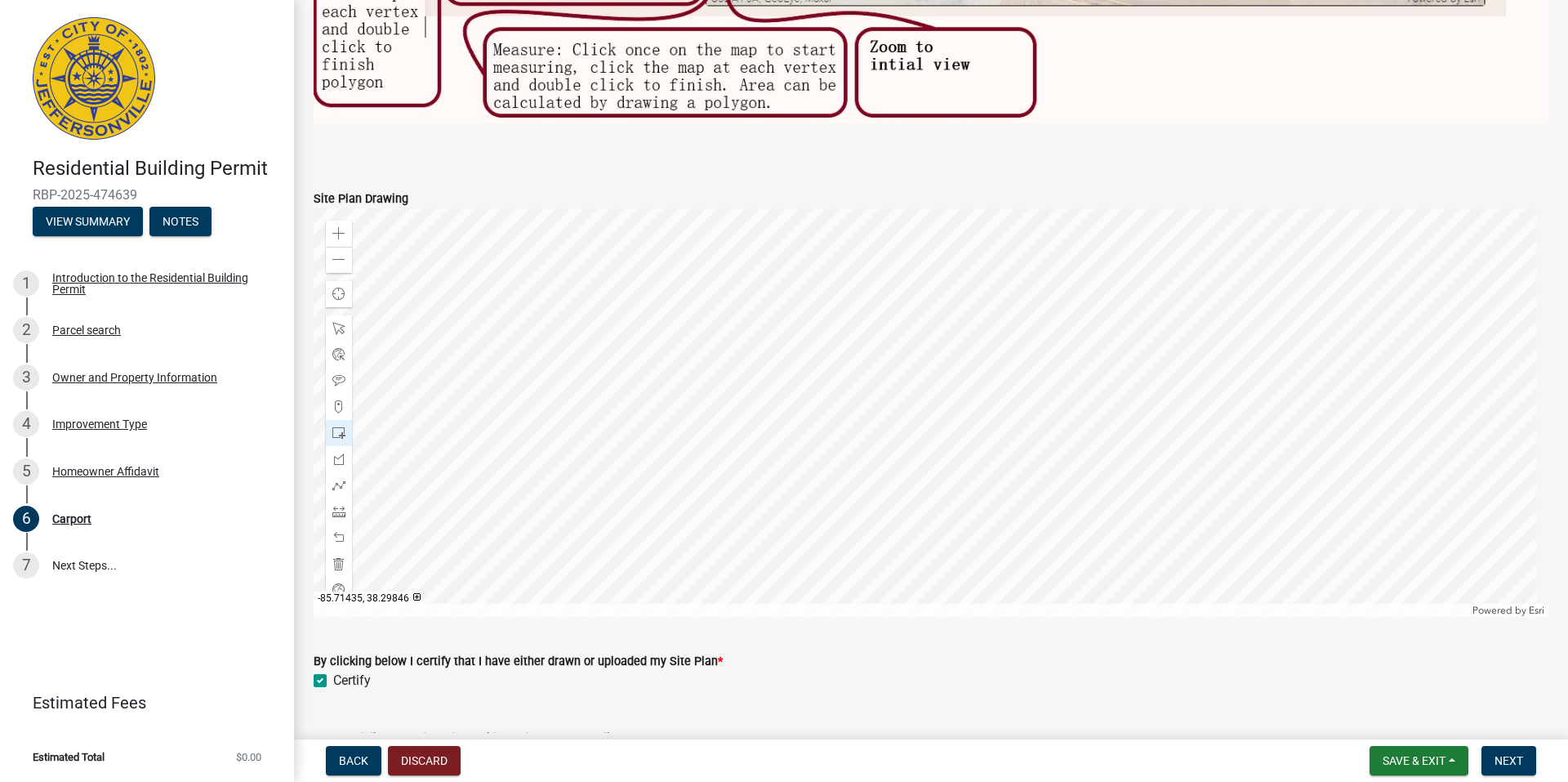
click at [903, 242] on div at bounding box center [931, 412] width 1234 height 408
click at [903, 243] on div at bounding box center [931, 412] width 1234 height 408
click at [337, 531] on span at bounding box center [339, 537] width 13 height 13
click at [343, 531] on span at bounding box center [339, 537] width 13 height 13
click at [1035, 310] on div at bounding box center [931, 412] width 1234 height 408
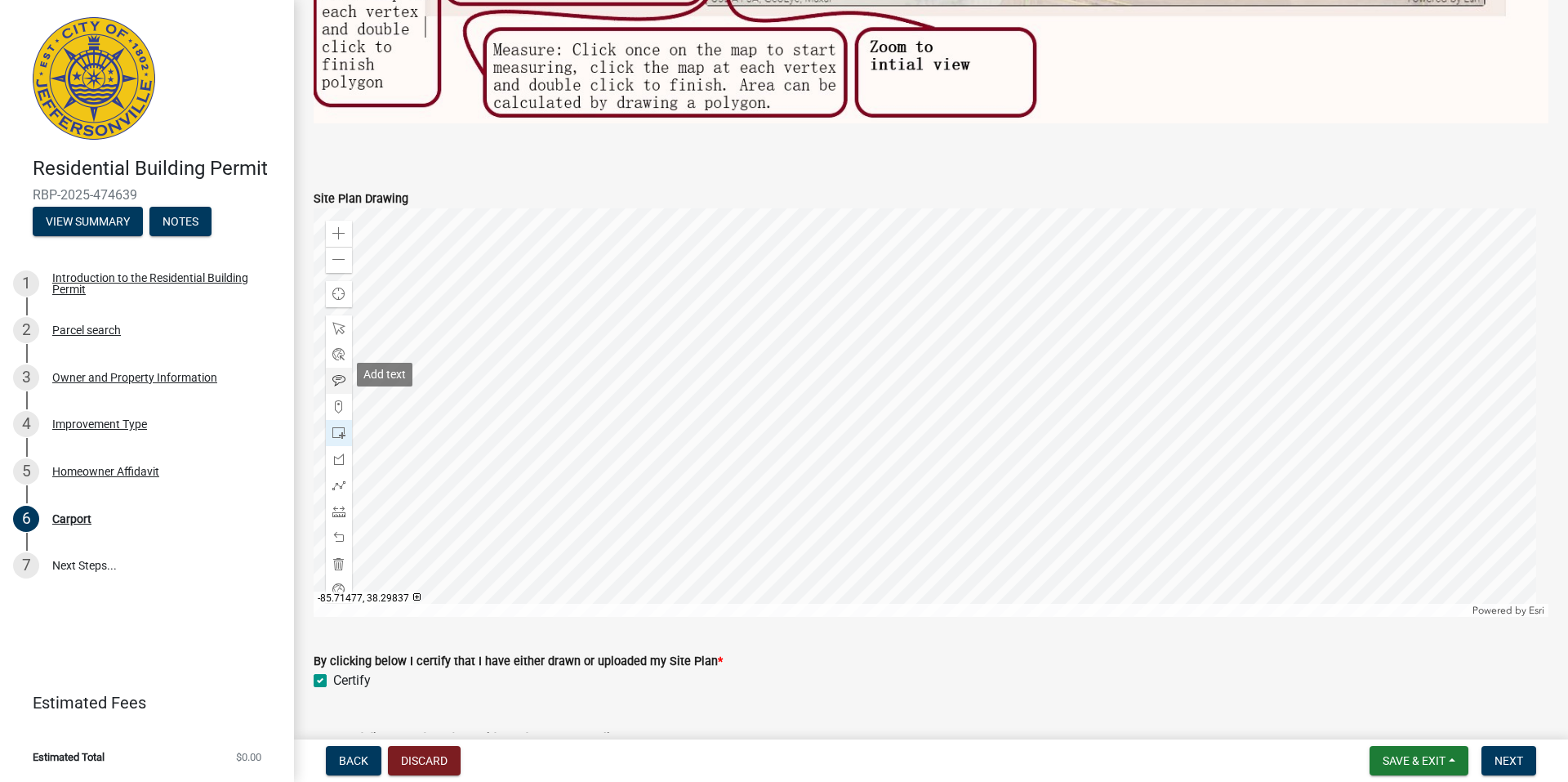
click at [340, 378] on span at bounding box center [339, 380] width 13 height 13
click at [972, 298] on div at bounding box center [931, 412] width 1234 height 408
click at [880, 354] on div at bounding box center [931, 412] width 1234 height 408
click at [341, 324] on span at bounding box center [339, 328] width 13 height 13
click at [889, 346] on div at bounding box center [931, 412] width 1234 height 408
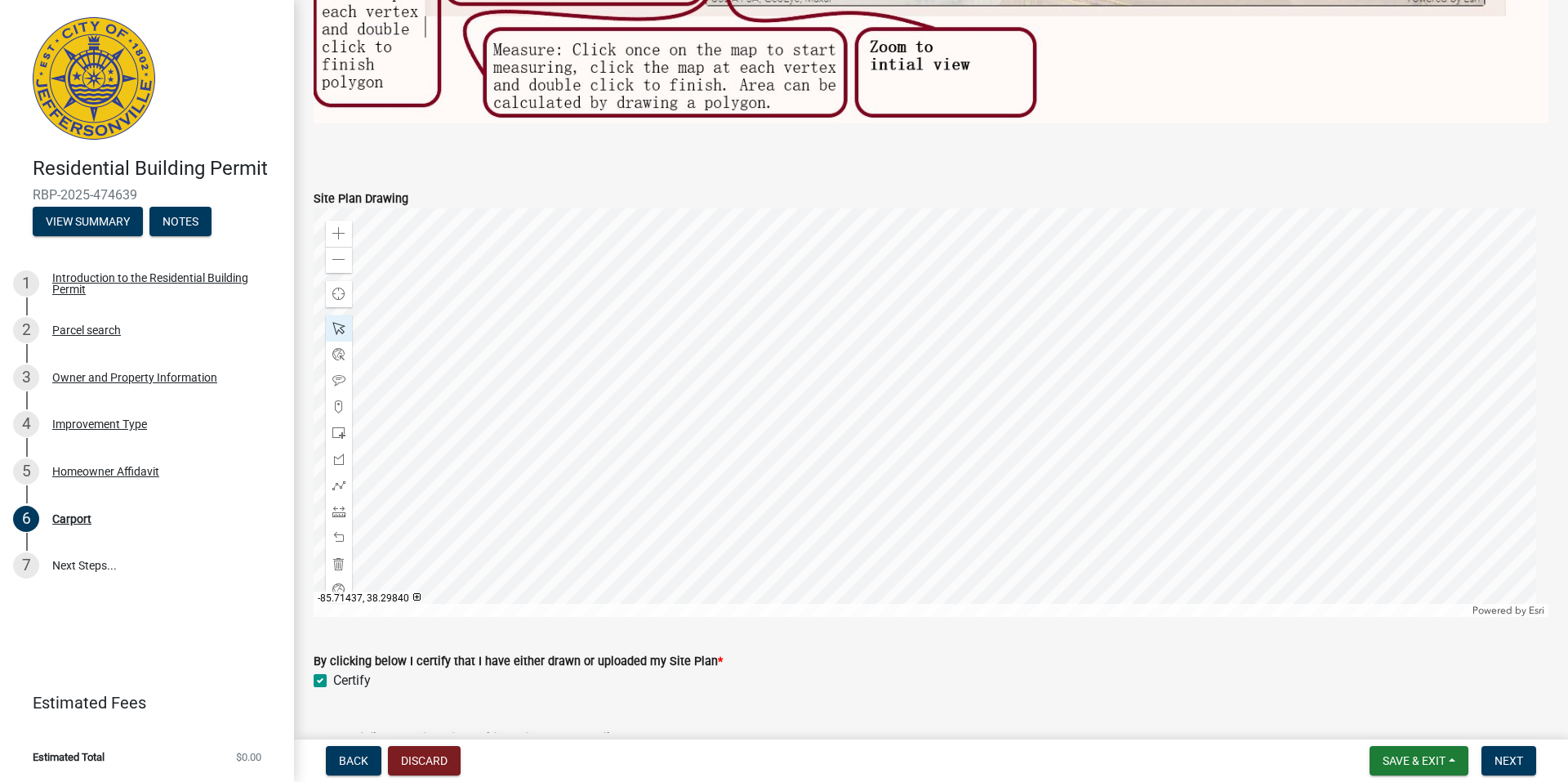
click at [889, 346] on div at bounding box center [931, 412] width 1234 height 408
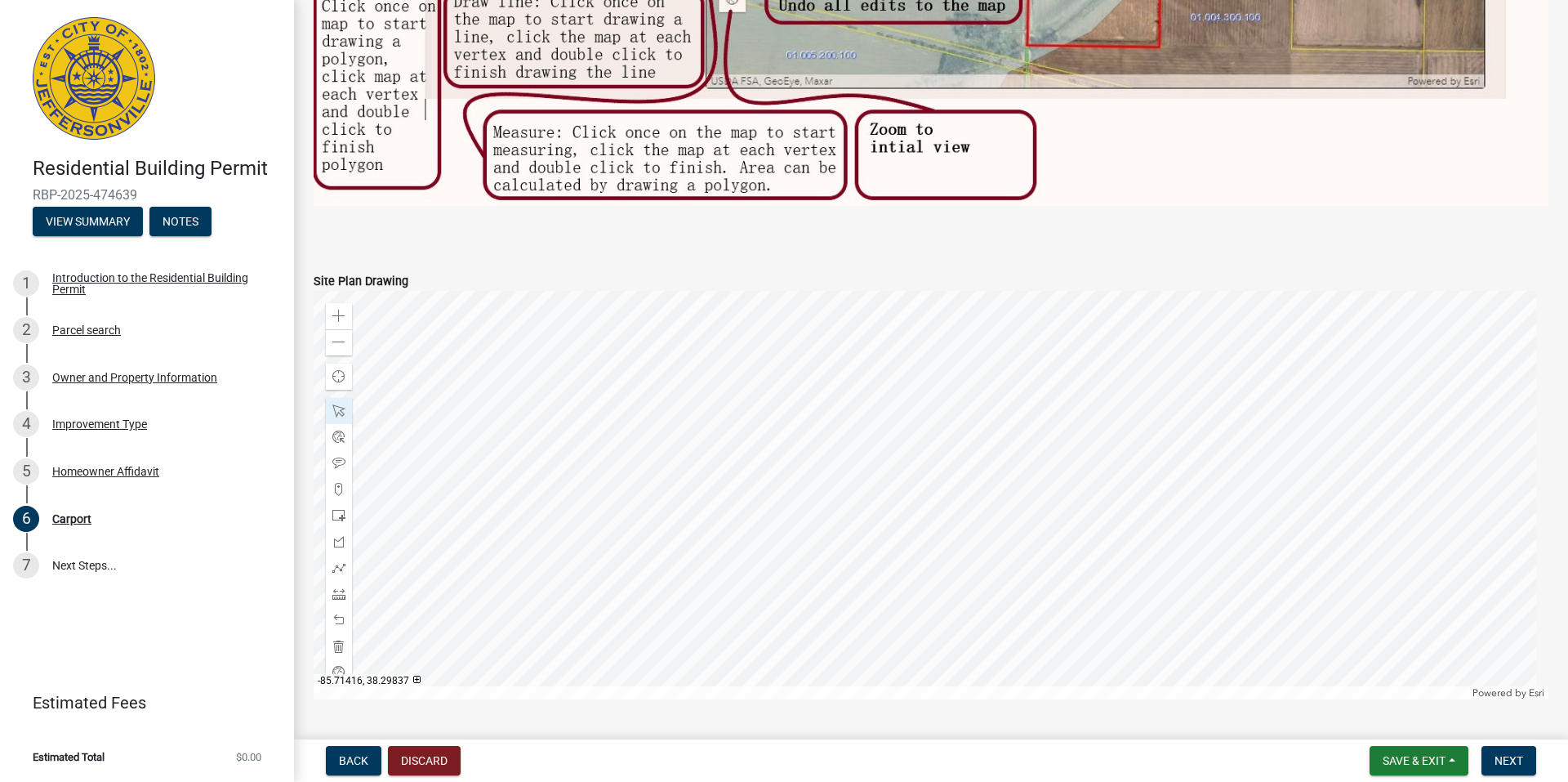
scroll to position [938, 0]
click at [333, 335] on span at bounding box center [339, 341] width 13 height 13
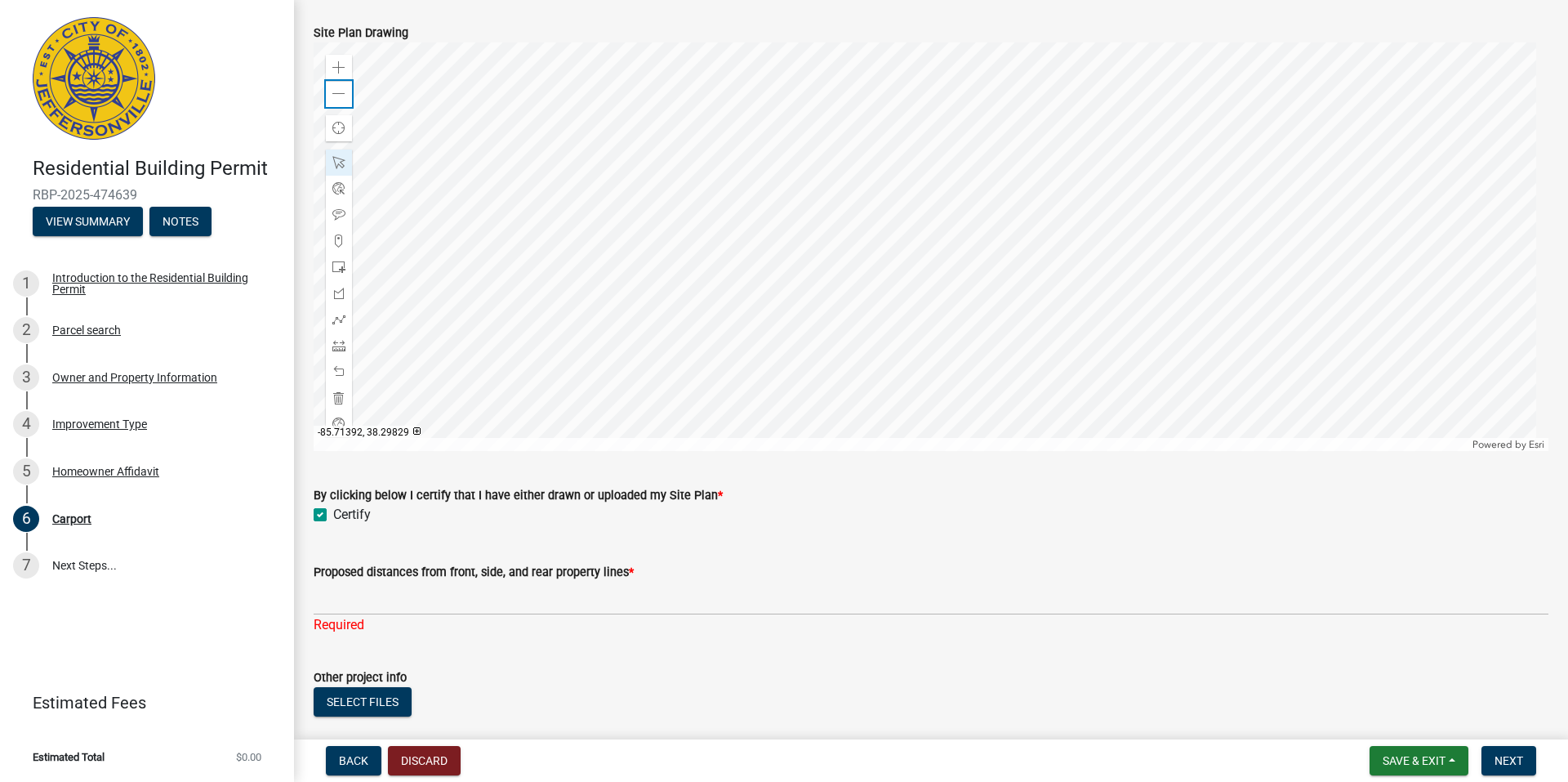
scroll to position [1264, 0]
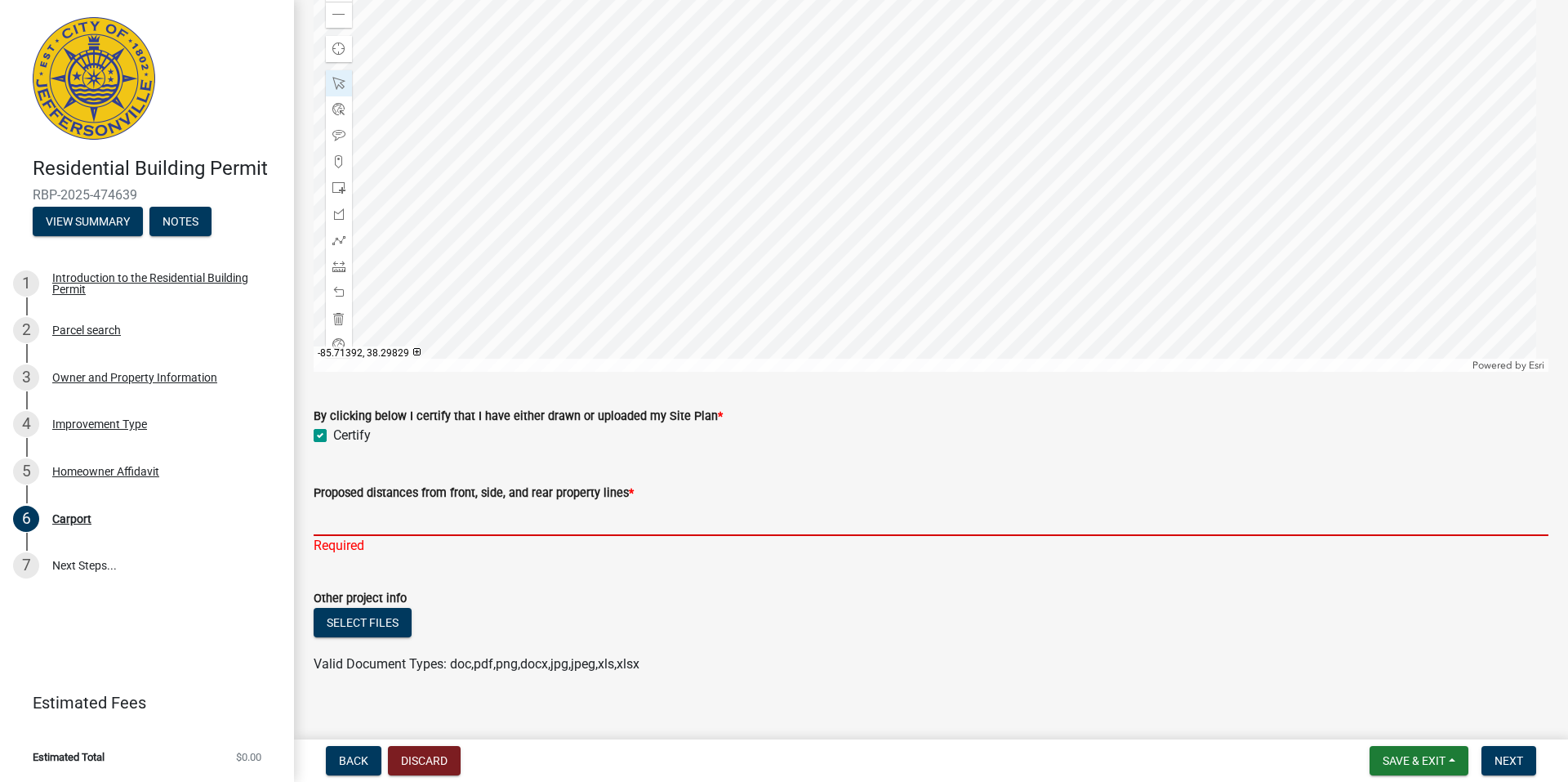
click at [404, 520] on input "Proposed distances from front, side, and rear property lines *" at bounding box center [931, 520] width 1234 height 34
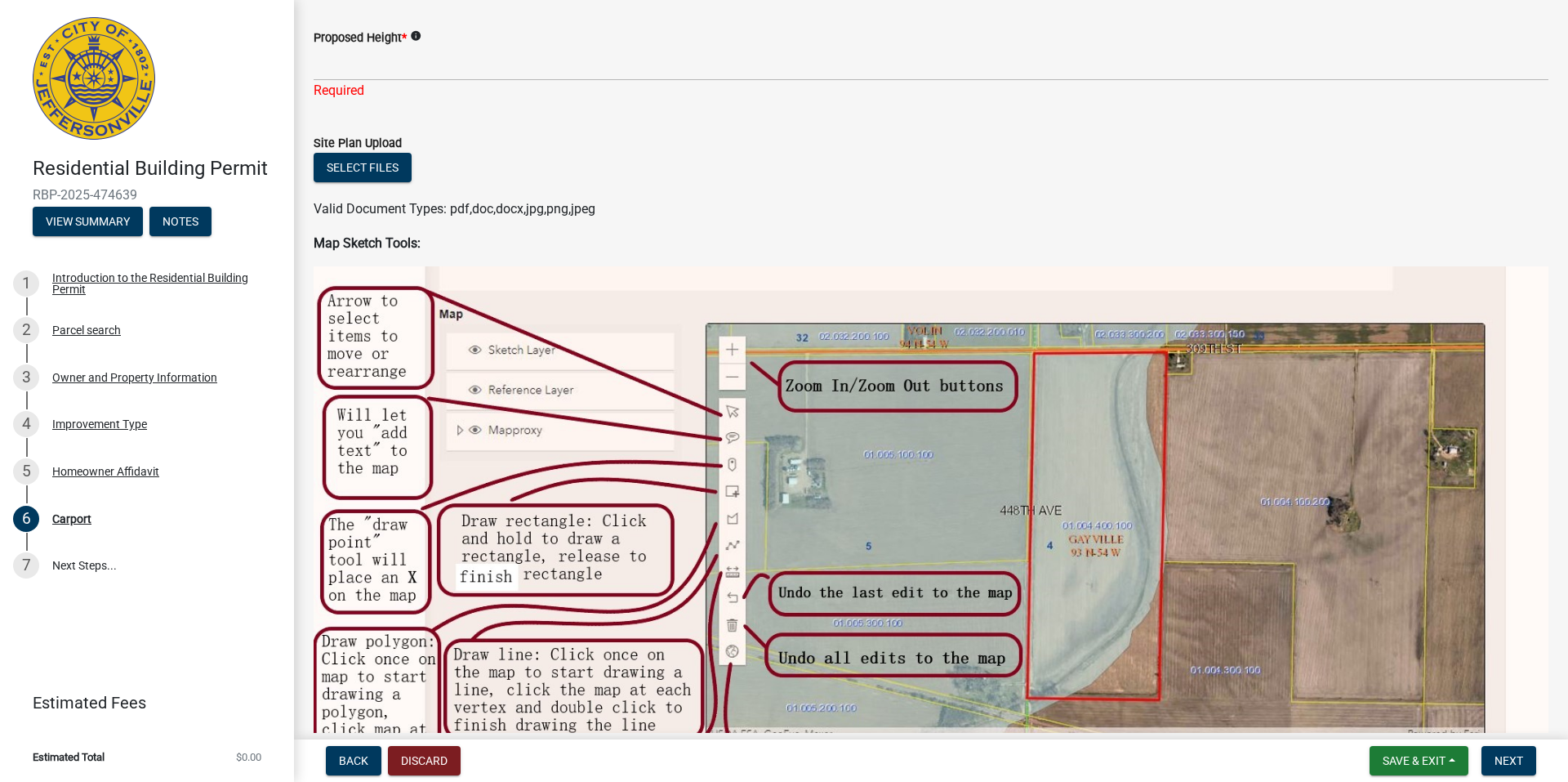
scroll to position [0, 0]
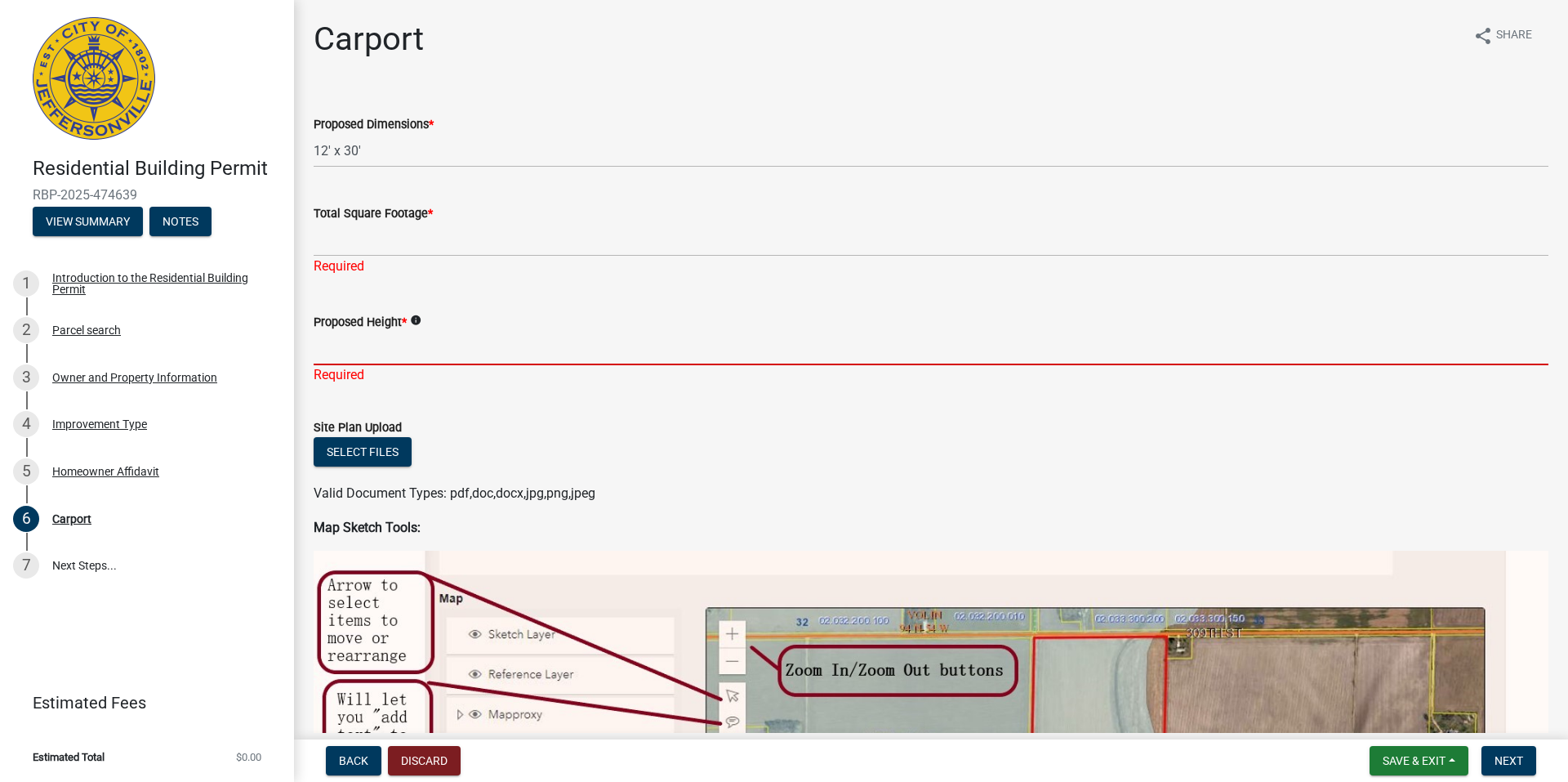
click at [394, 343] on input "Proposed Height *" at bounding box center [931, 349] width 1234 height 34
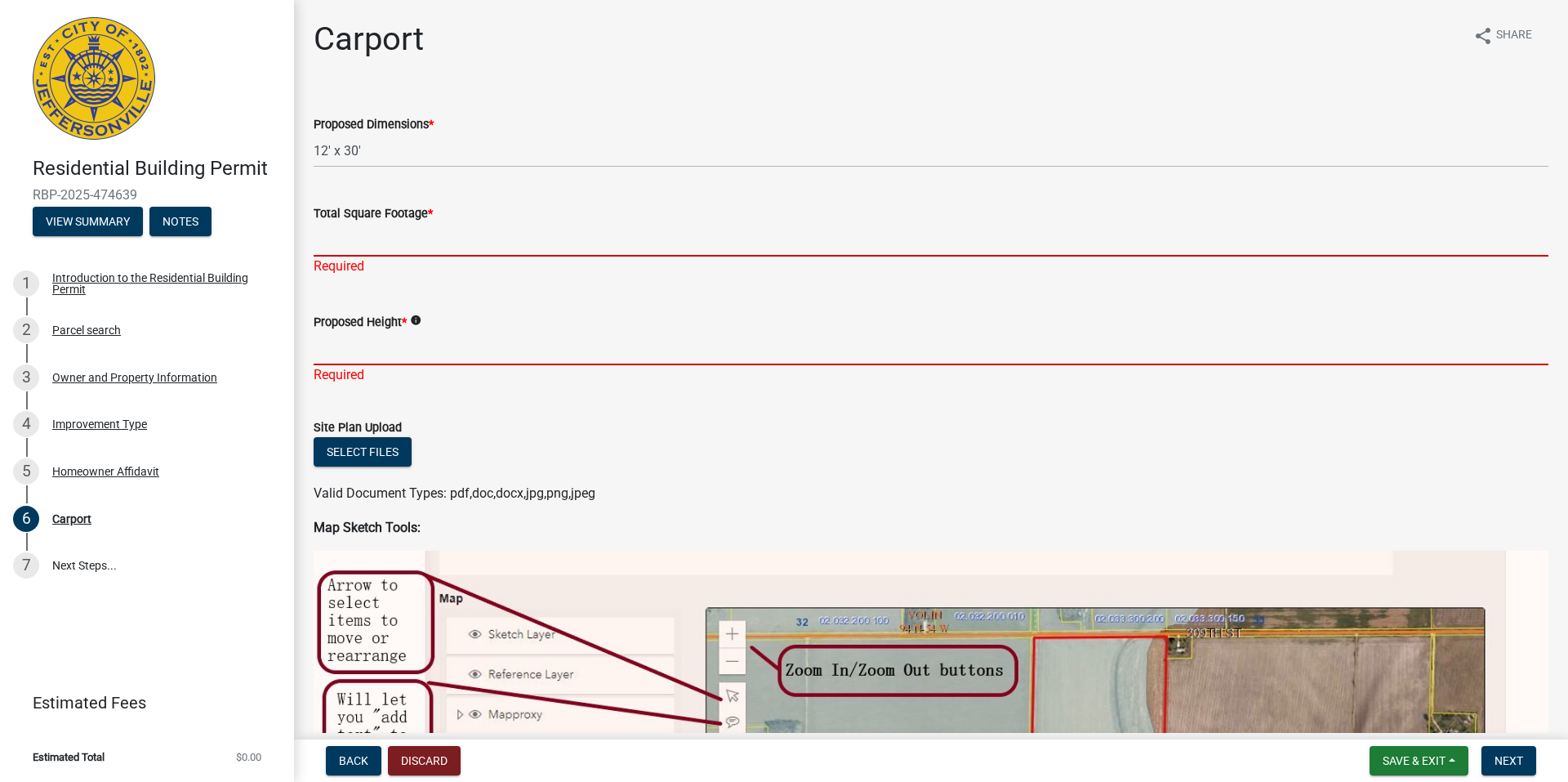
click at [388, 238] on input "Total Square Footage *" at bounding box center [931, 240] width 1234 height 34
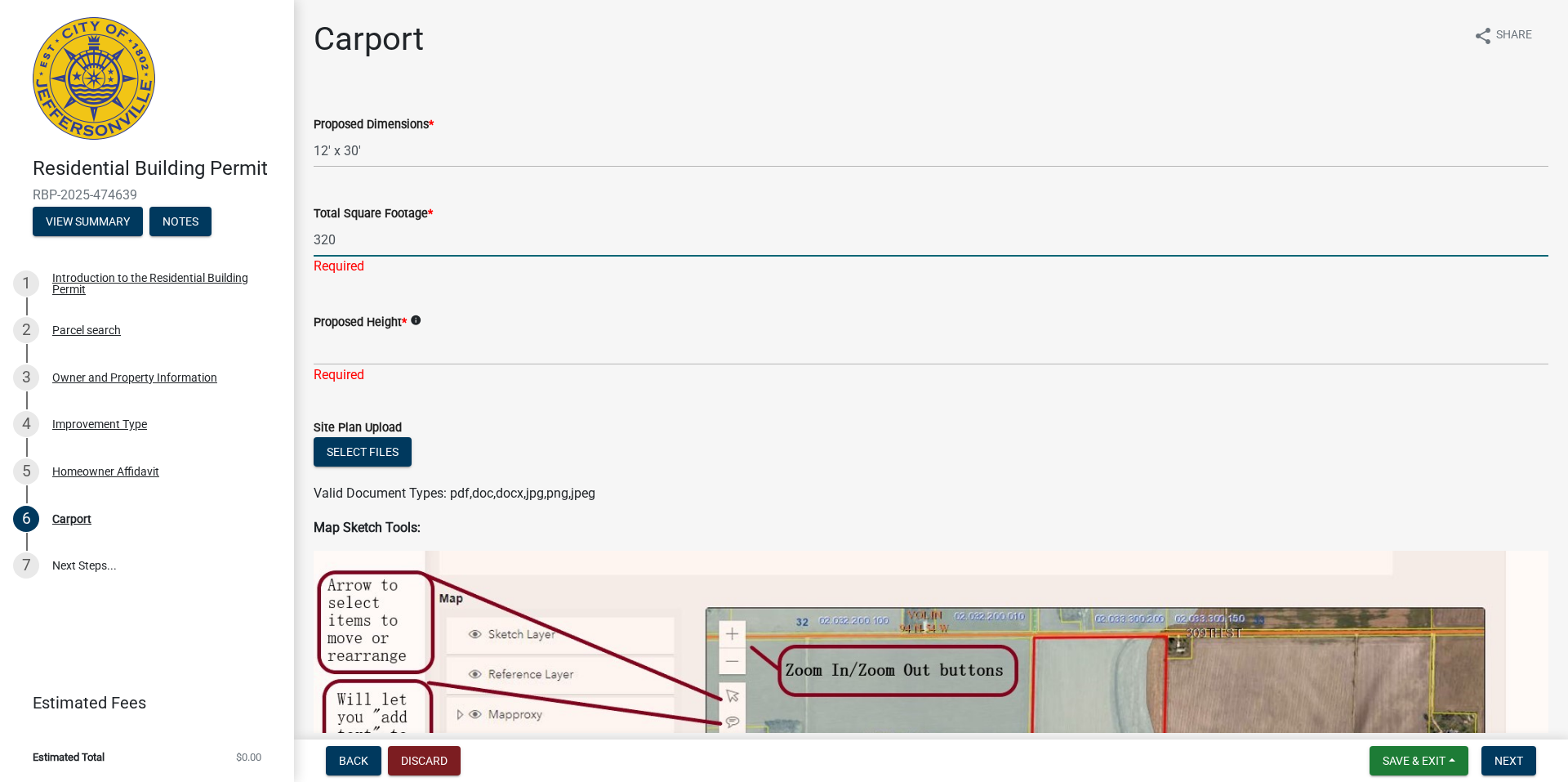
type input "320"
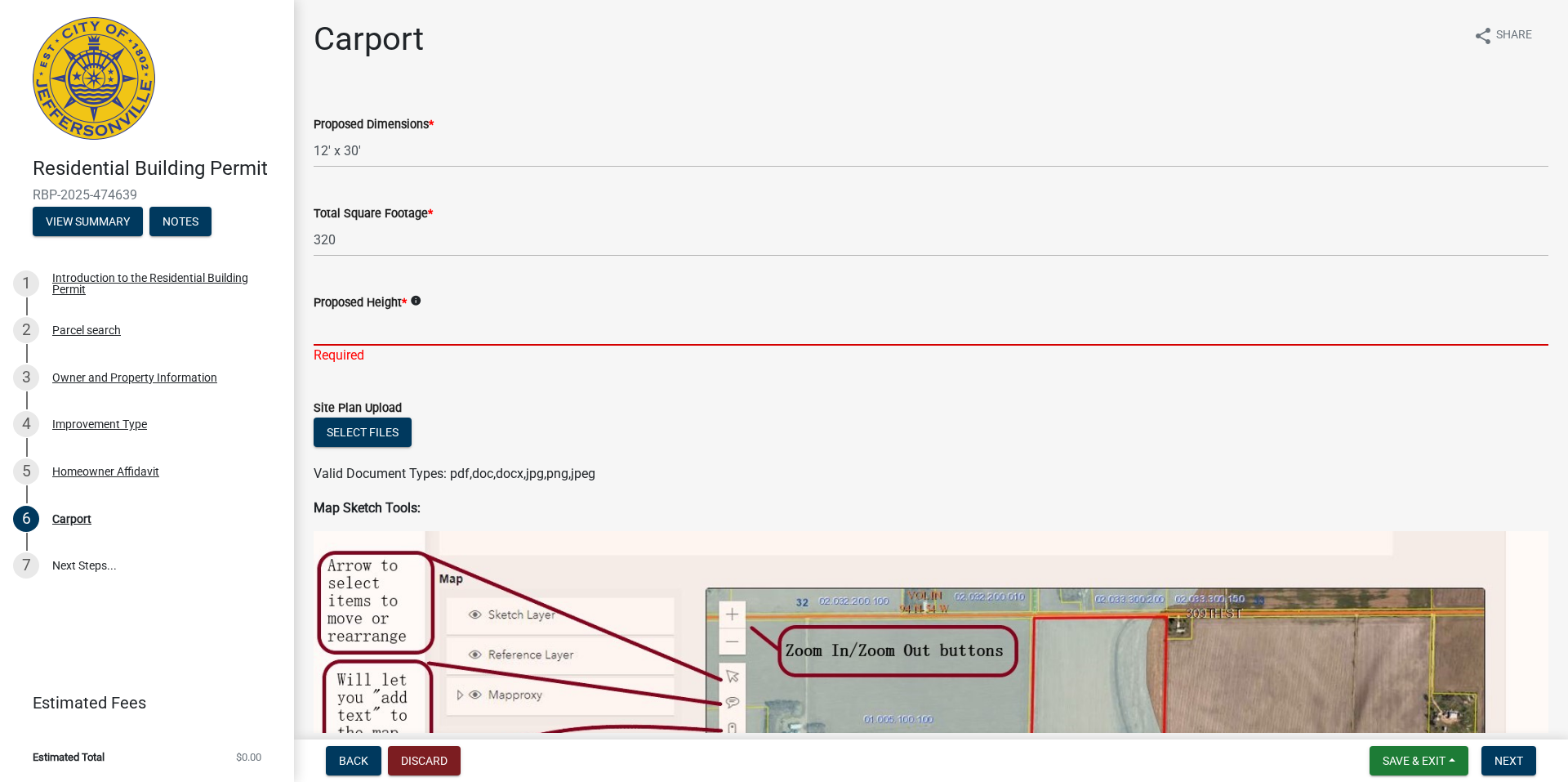
click at [364, 359] on div "Proposed Height * info Required" at bounding box center [931, 317] width 1234 height 95
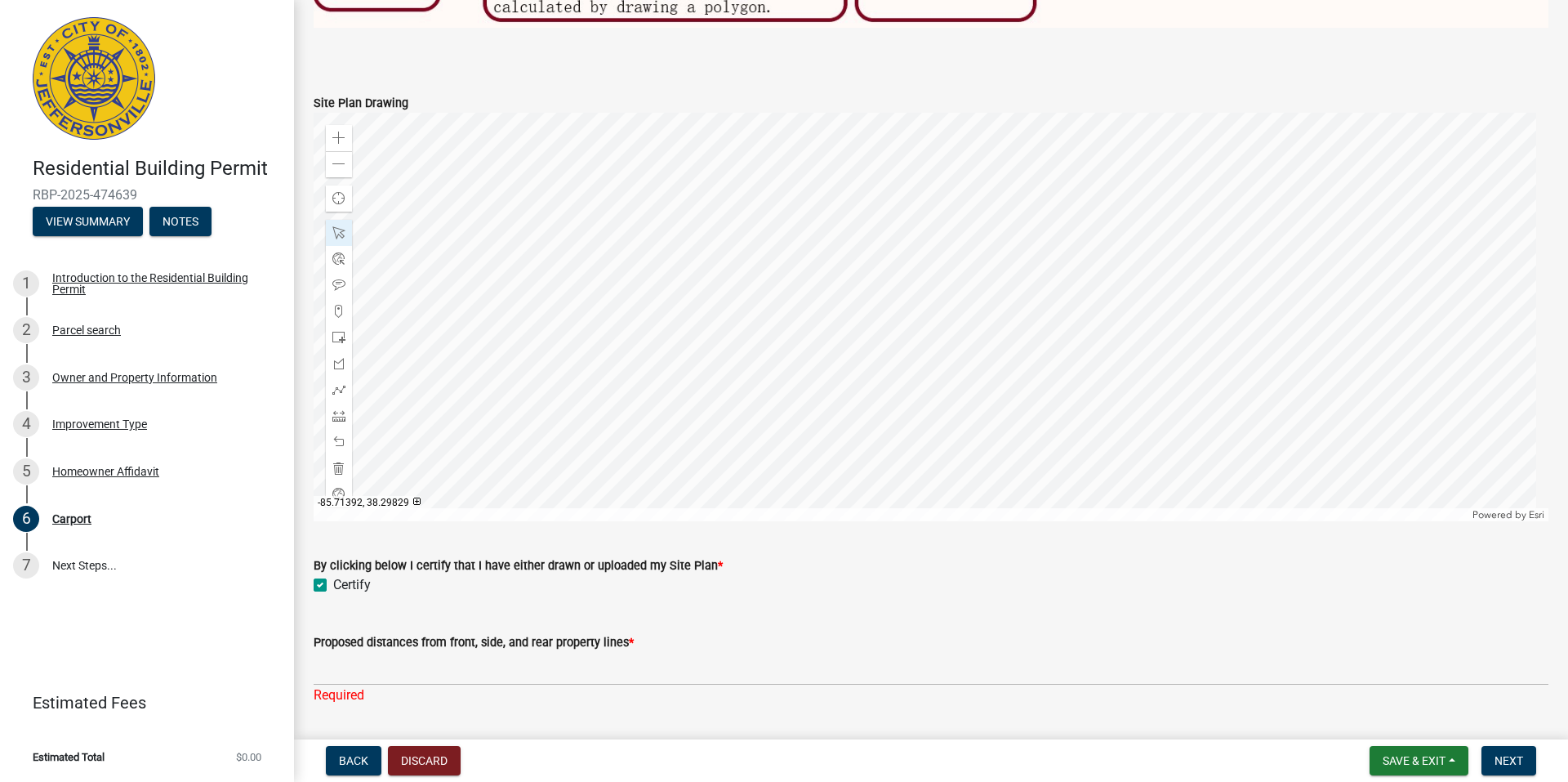
scroll to position [1143, 0]
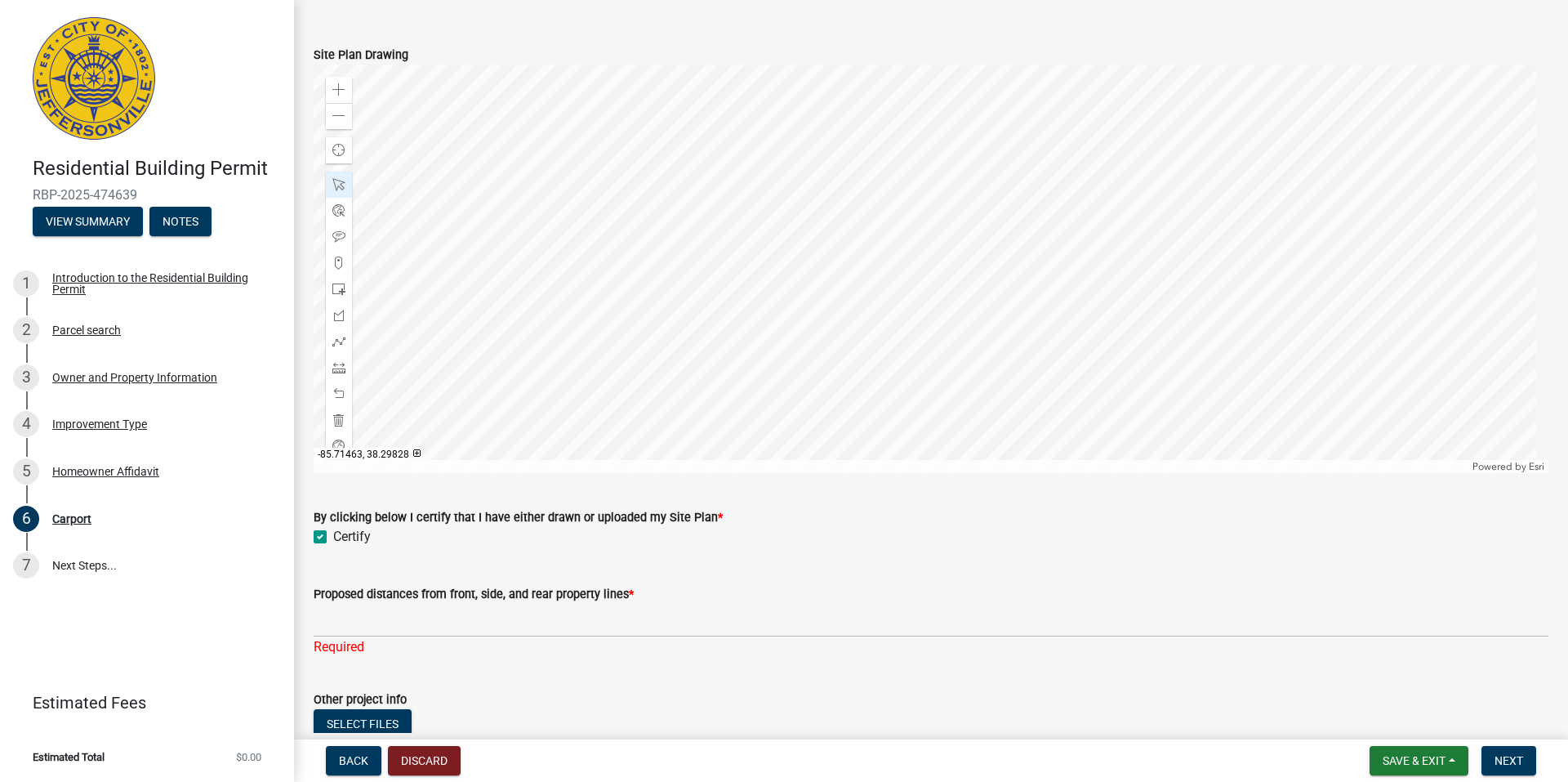
type input "10'"
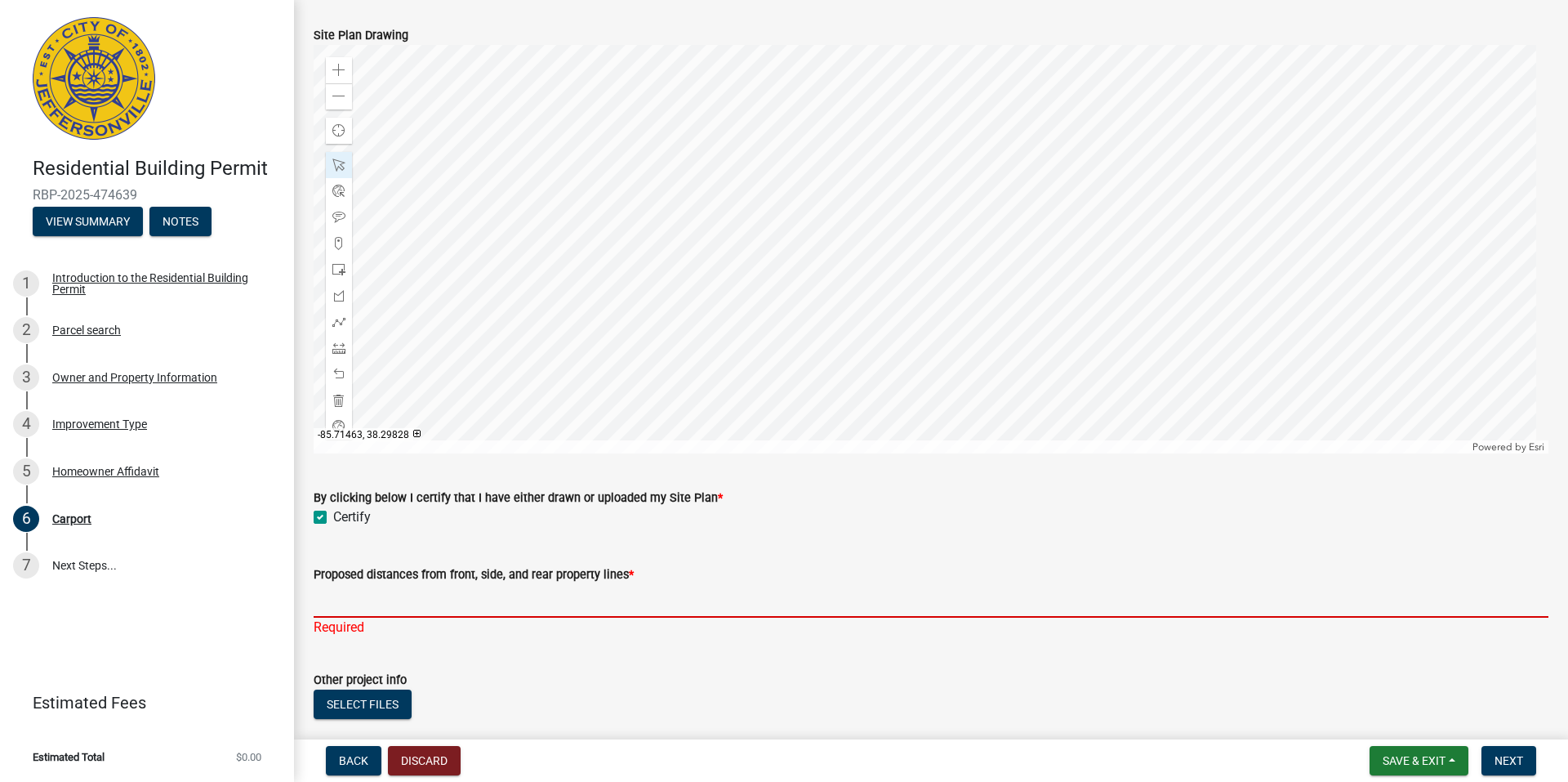
click at [388, 617] on input "Proposed distances from front, side, and rear property lines *" at bounding box center [931, 601] width 1234 height 34
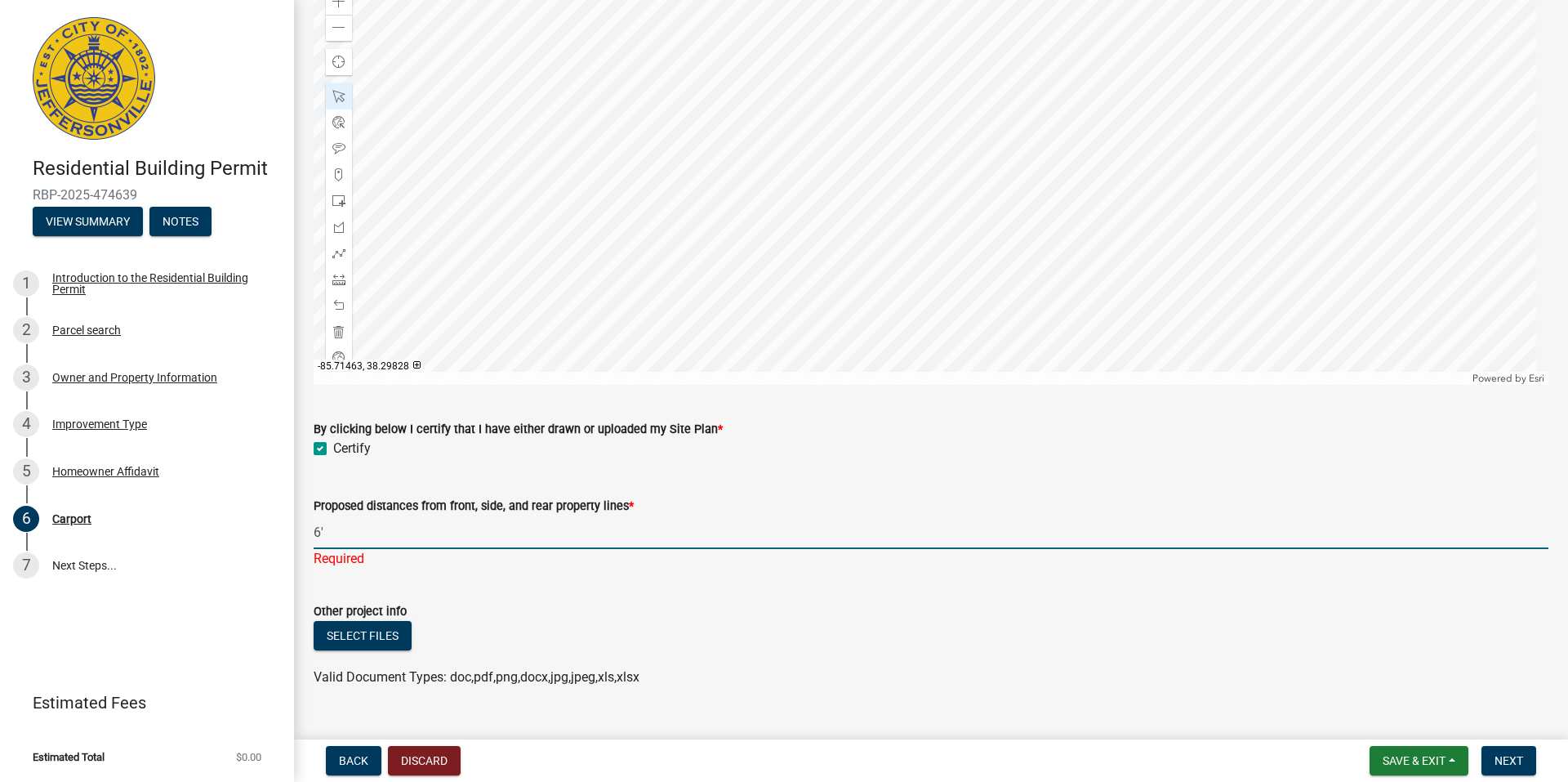
scroll to position [1238, 0]
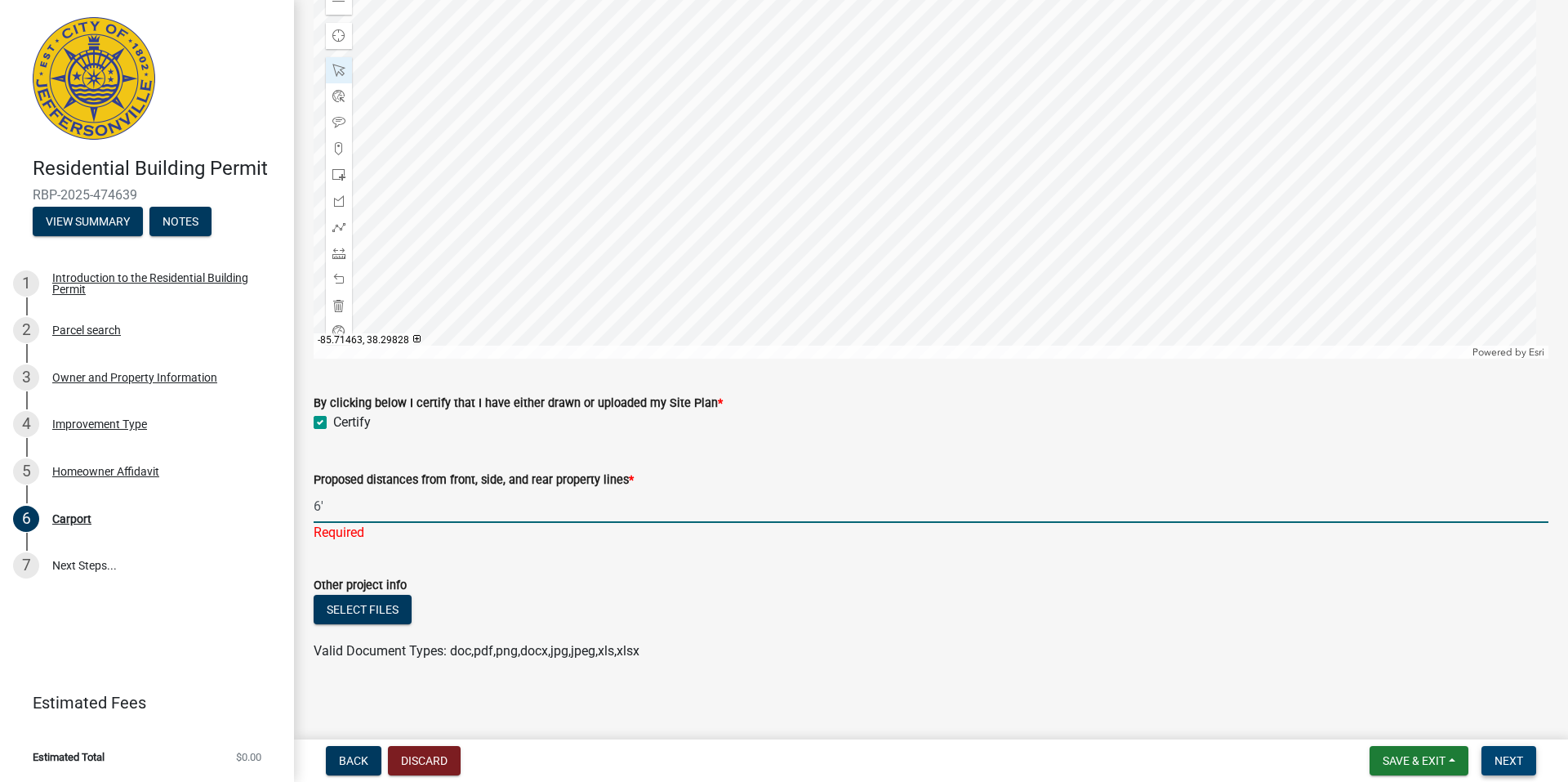
type input "6'"
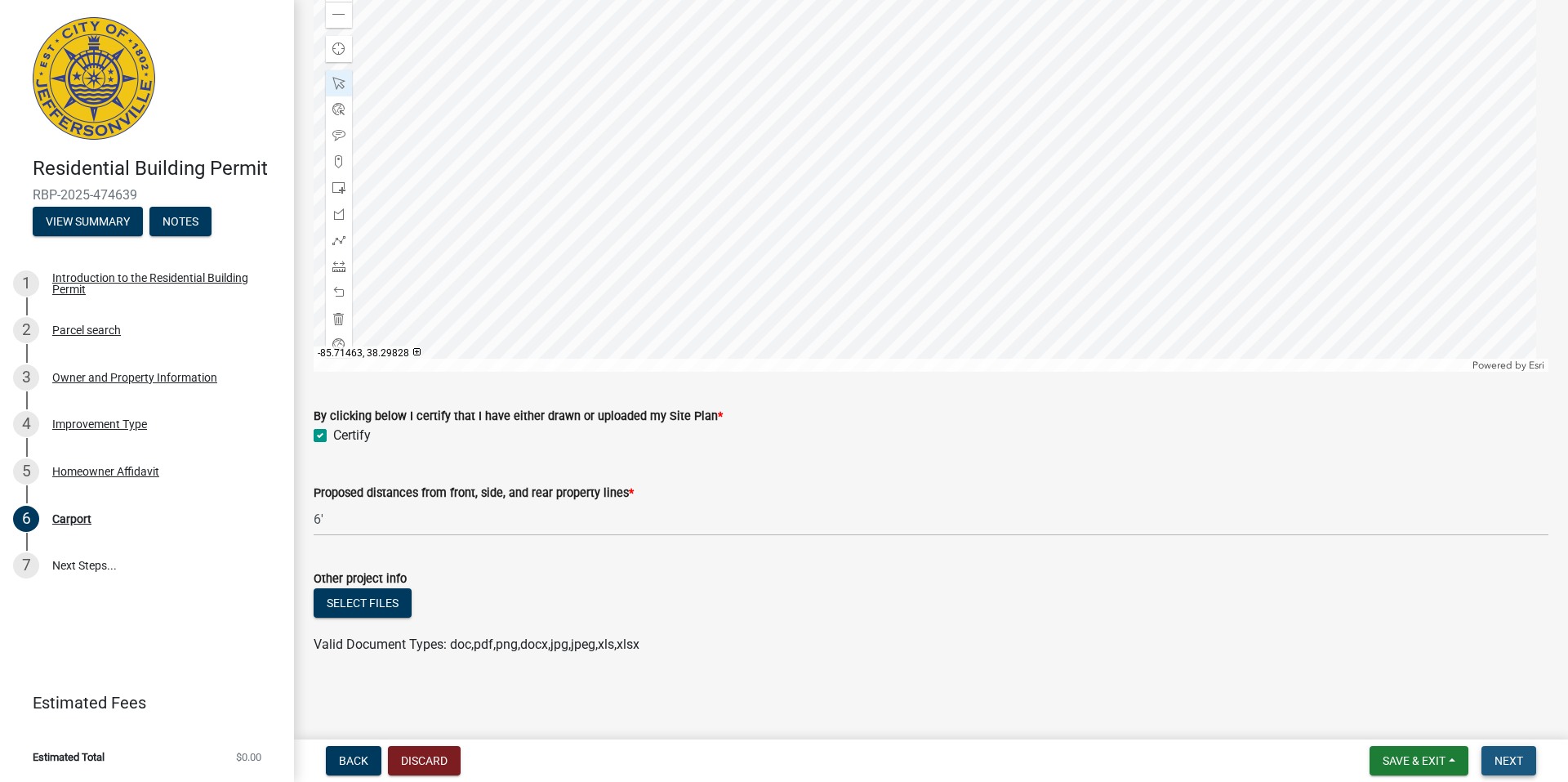
click at [1524, 752] on button "Next" at bounding box center [1508, 760] width 55 height 29
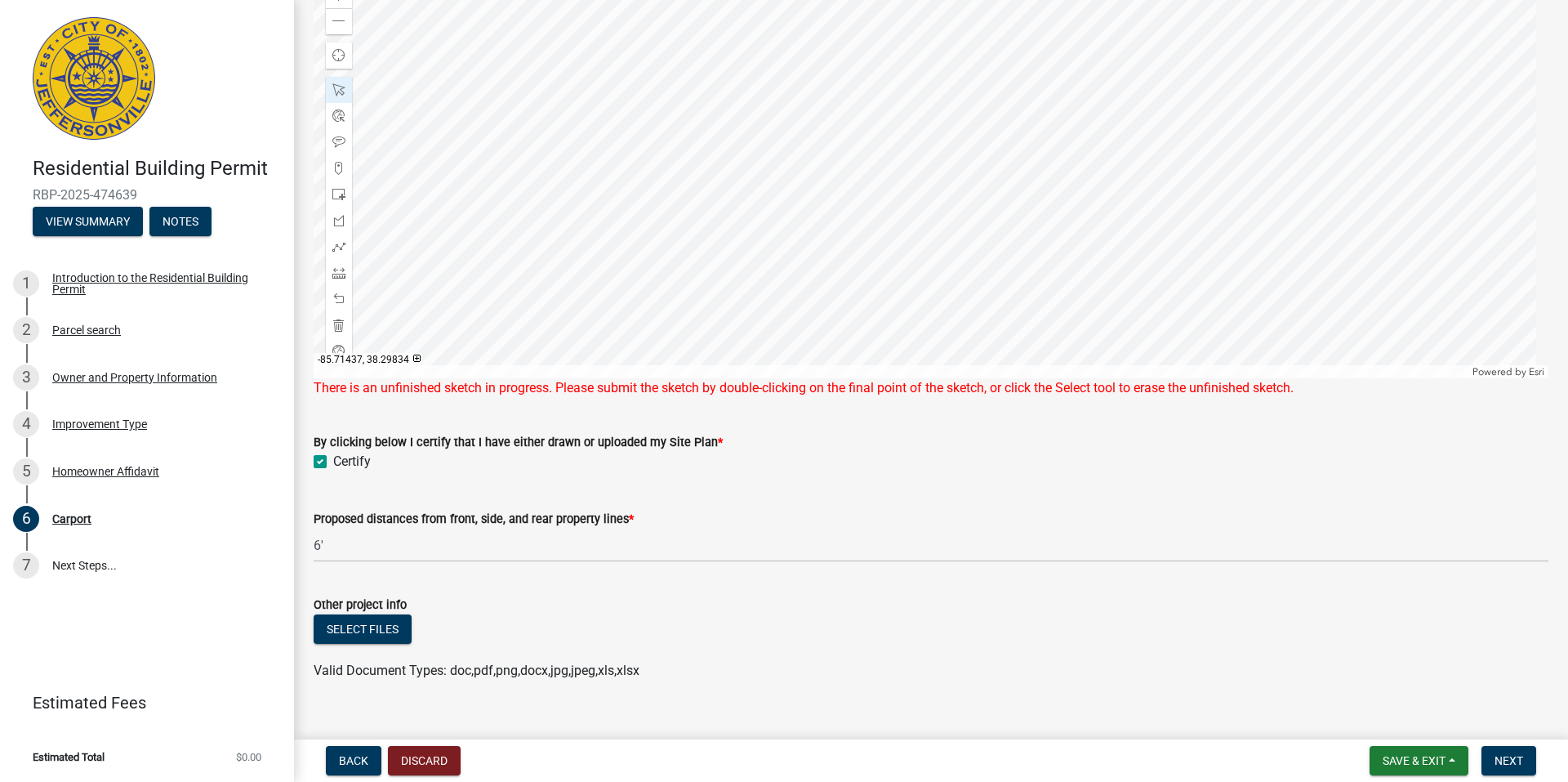
click at [913, 245] on div at bounding box center [931, 173] width 1234 height 408
click at [1506, 762] on span "Next" at bounding box center [1508, 760] width 28 height 13
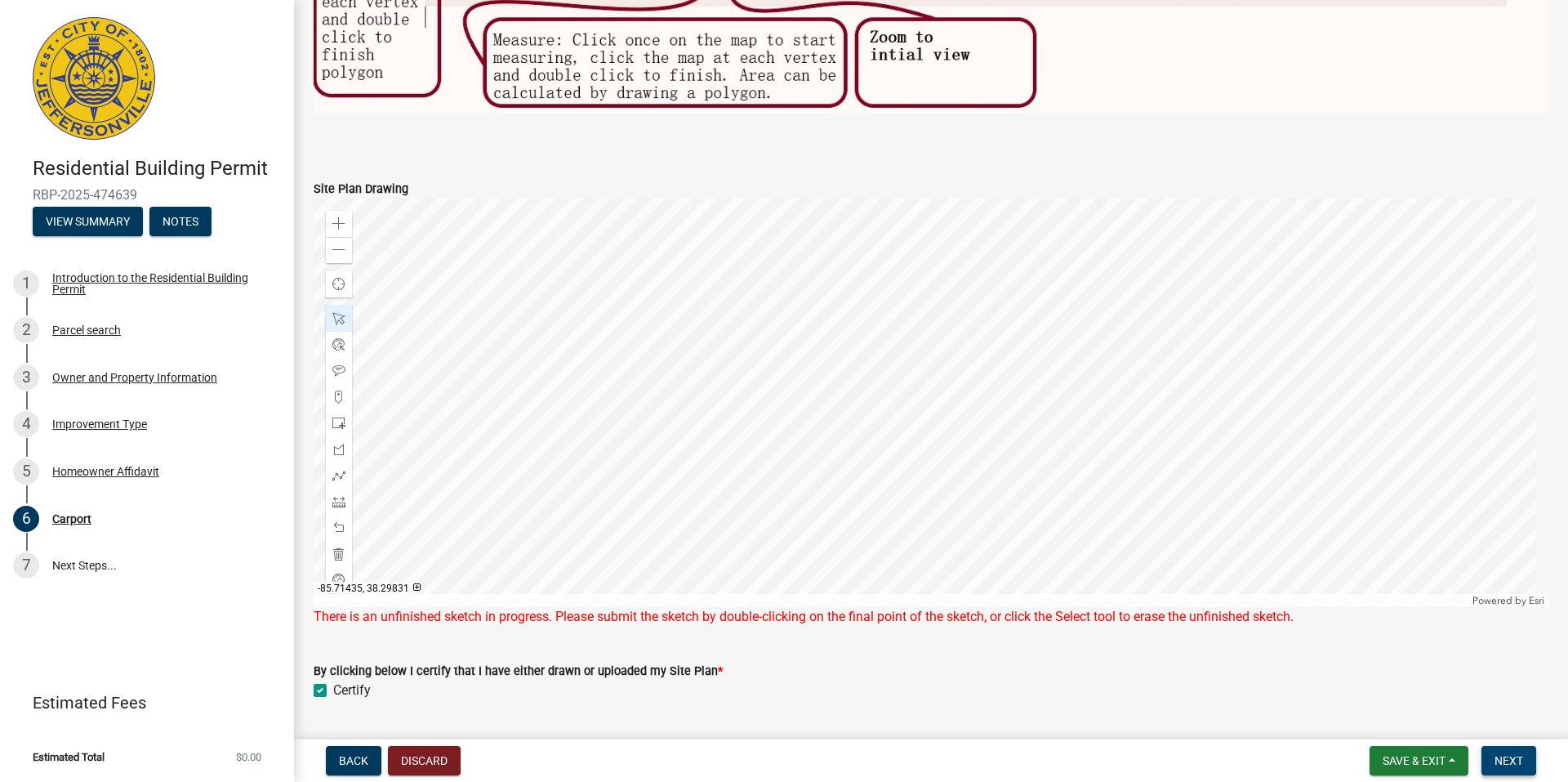
scroll to position [973, 0]
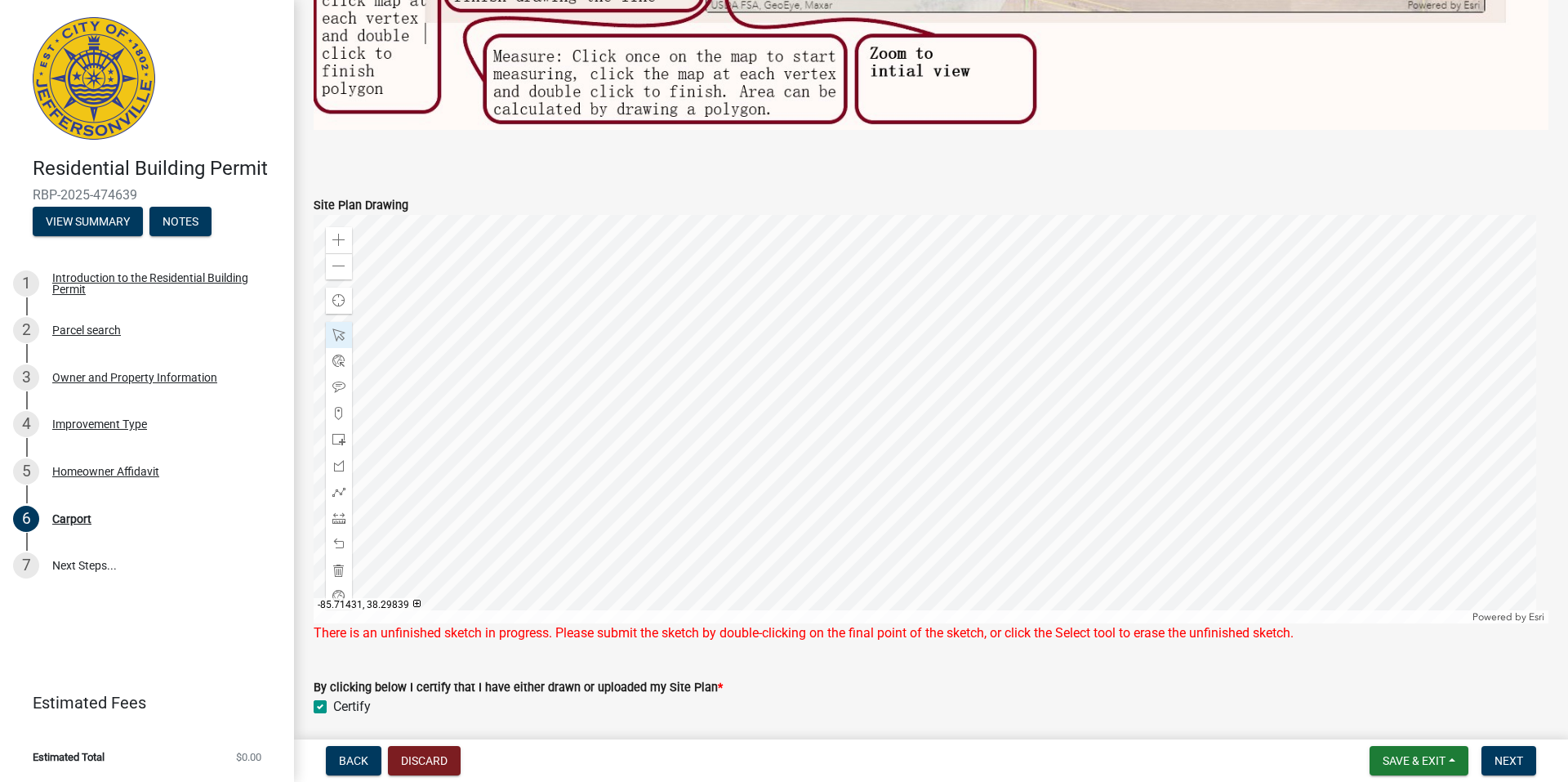
click at [1072, 302] on div at bounding box center [931, 418] width 1234 height 408
click at [329, 259] on div "Zoom out" at bounding box center [338, 266] width 26 height 26
click at [953, 364] on div at bounding box center [931, 418] width 1234 height 408
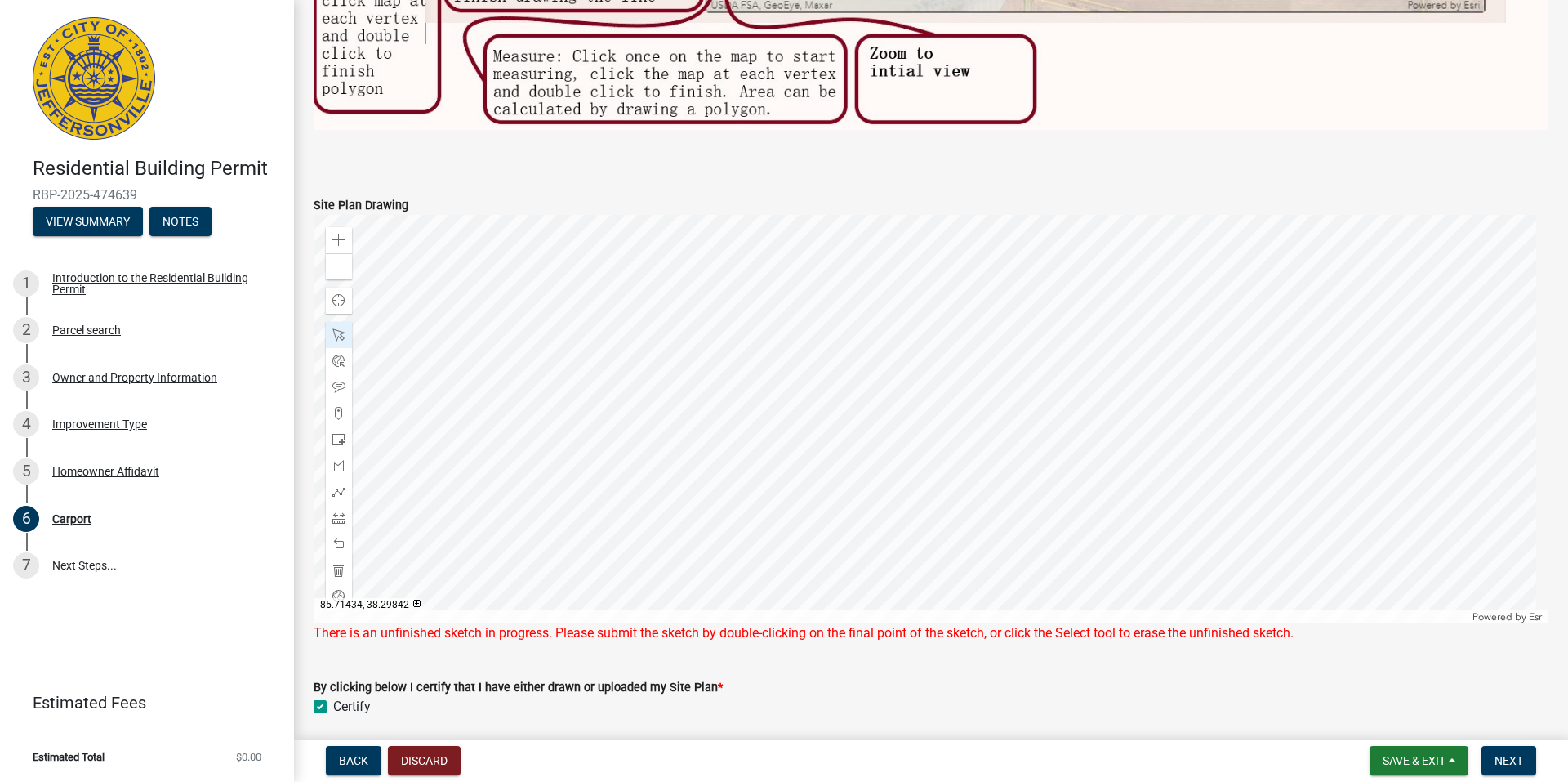
click at [916, 335] on div at bounding box center [931, 418] width 1234 height 408
click at [1521, 754] on span "Next" at bounding box center [1508, 760] width 28 height 13
click at [335, 322] on div at bounding box center [338, 335] width 26 height 26
click at [341, 590] on span at bounding box center [339, 596] width 13 height 13
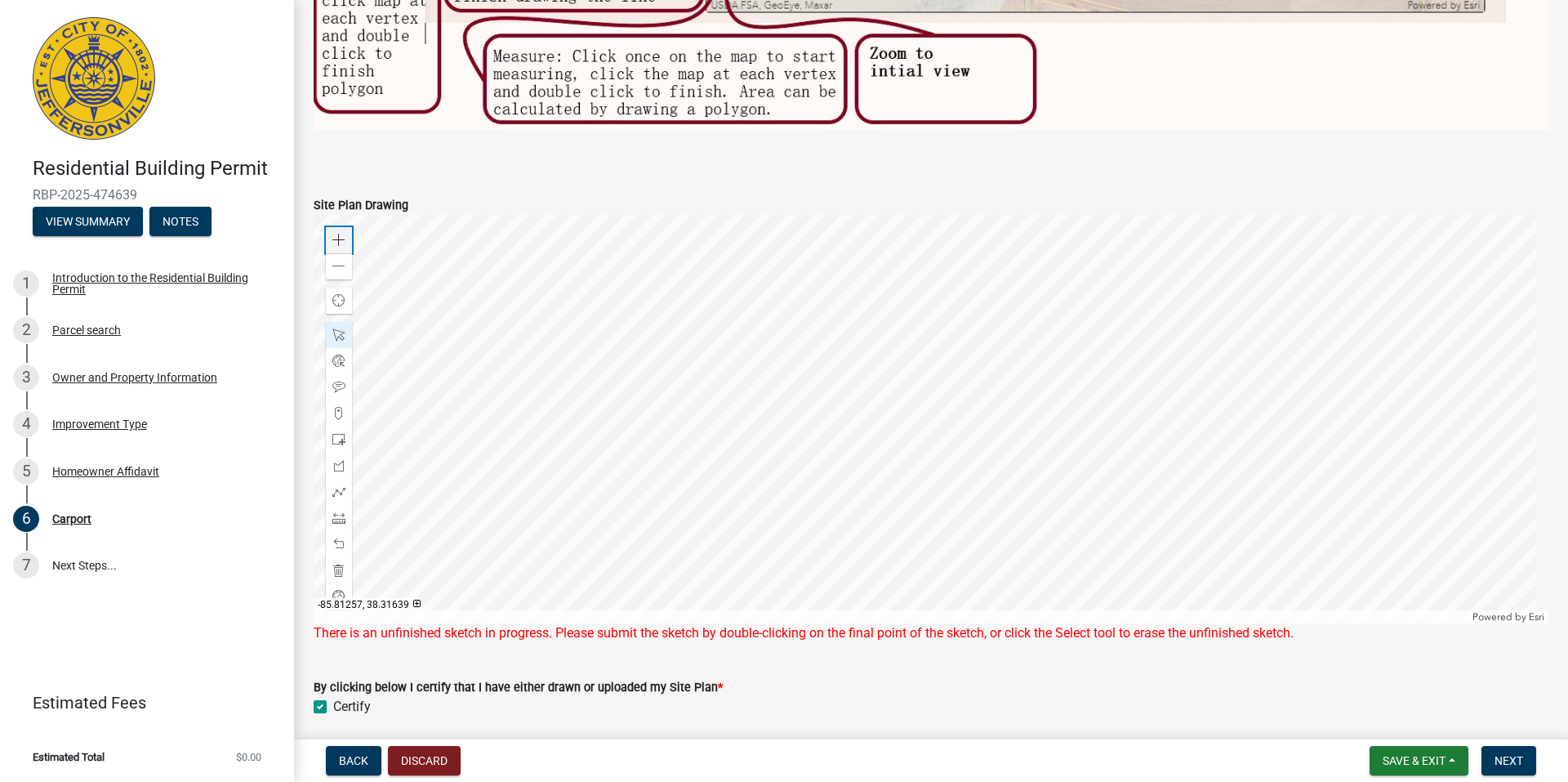
click at [340, 234] on span at bounding box center [339, 240] width 13 height 13
click at [623, 293] on div at bounding box center [931, 418] width 1234 height 408
click at [720, 393] on div at bounding box center [931, 418] width 1234 height 408
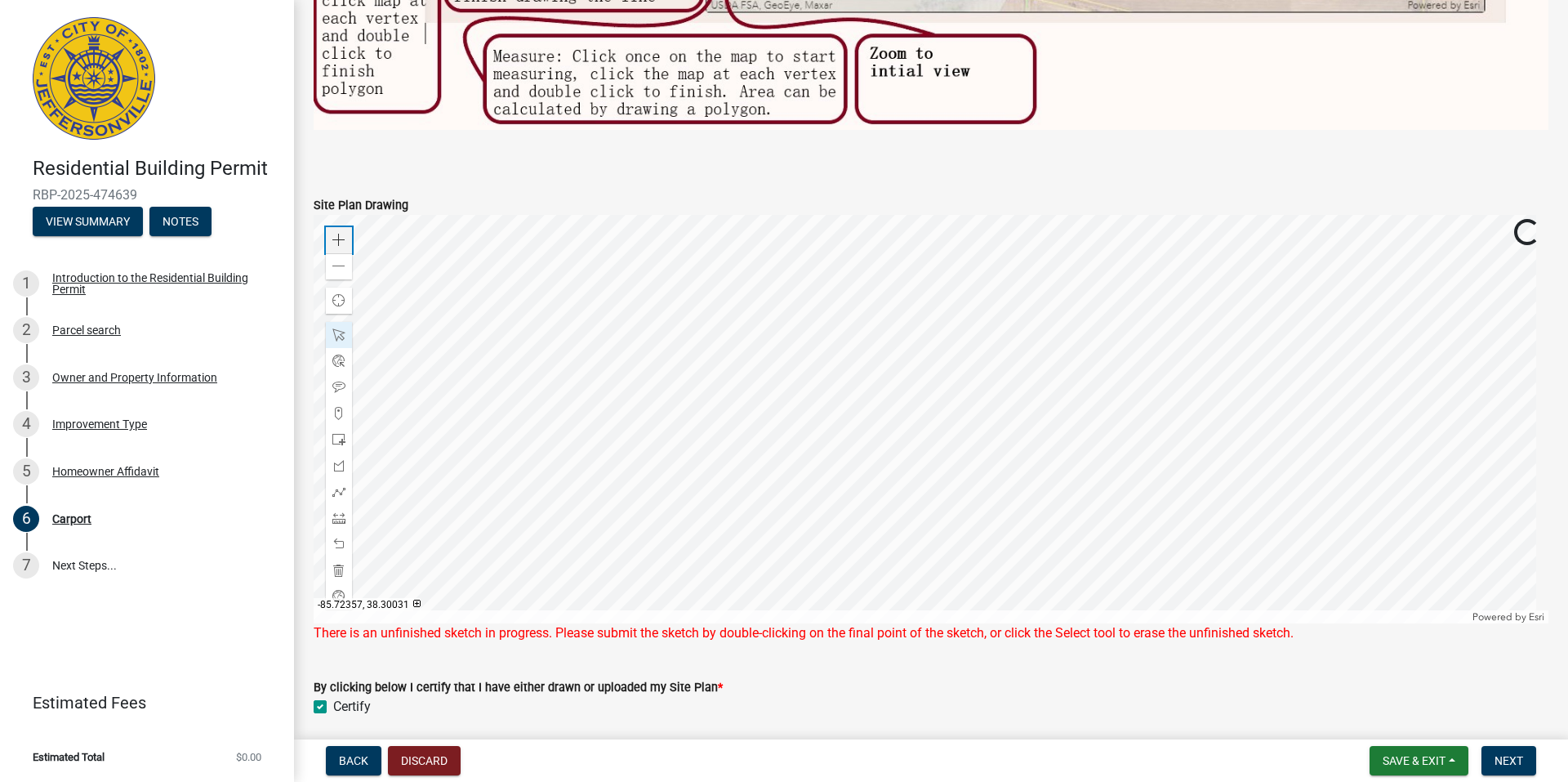
click at [346, 227] on div "Zoom in" at bounding box center [338, 239] width 26 height 26
click at [966, 522] on div at bounding box center [931, 418] width 1234 height 408
click at [338, 234] on span at bounding box center [339, 240] width 13 height 13
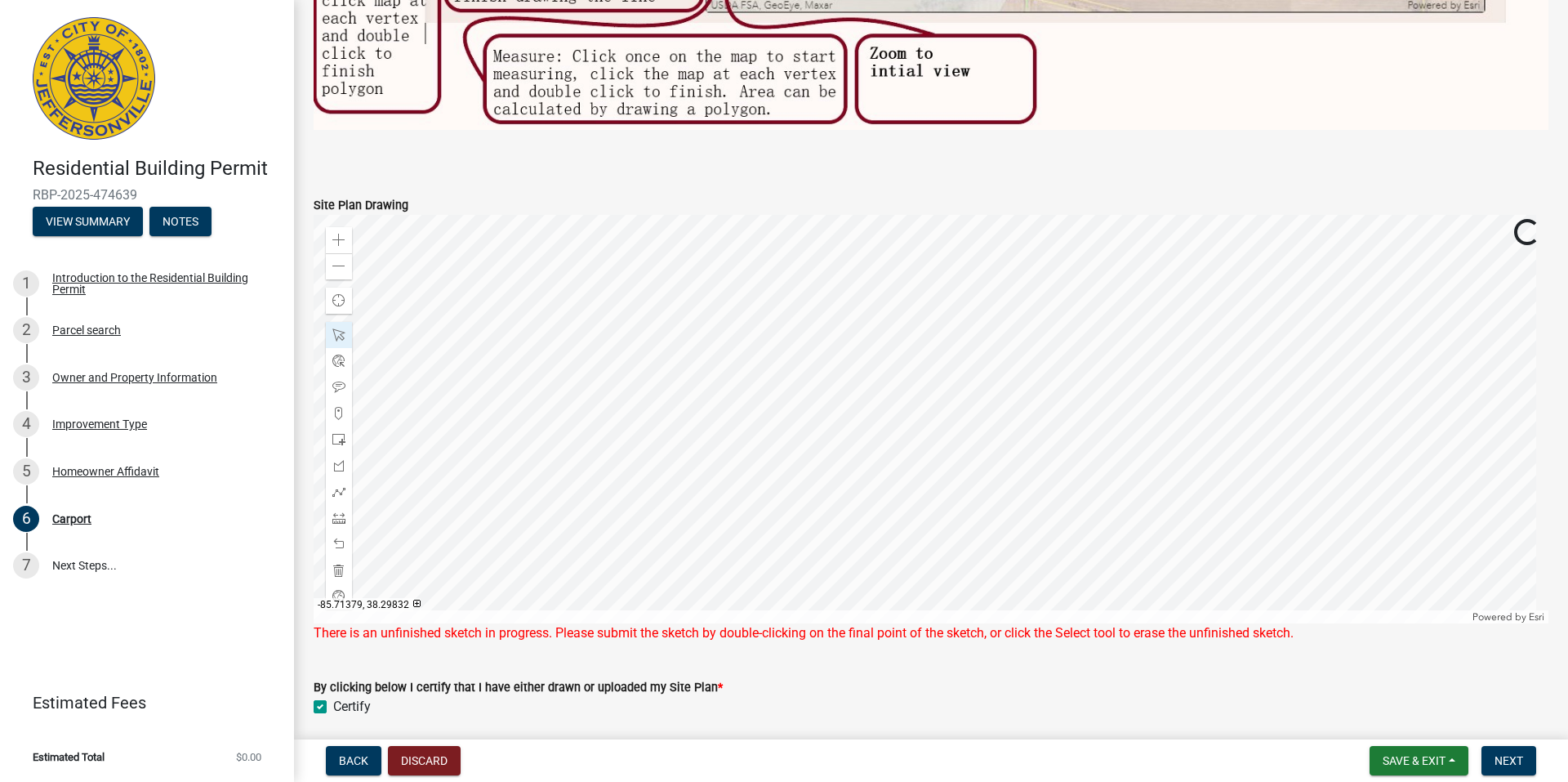
click at [1228, 466] on div at bounding box center [931, 418] width 1234 height 408
click at [845, 378] on div at bounding box center [931, 418] width 1234 height 408
click at [842, 296] on div at bounding box center [931, 418] width 1234 height 408
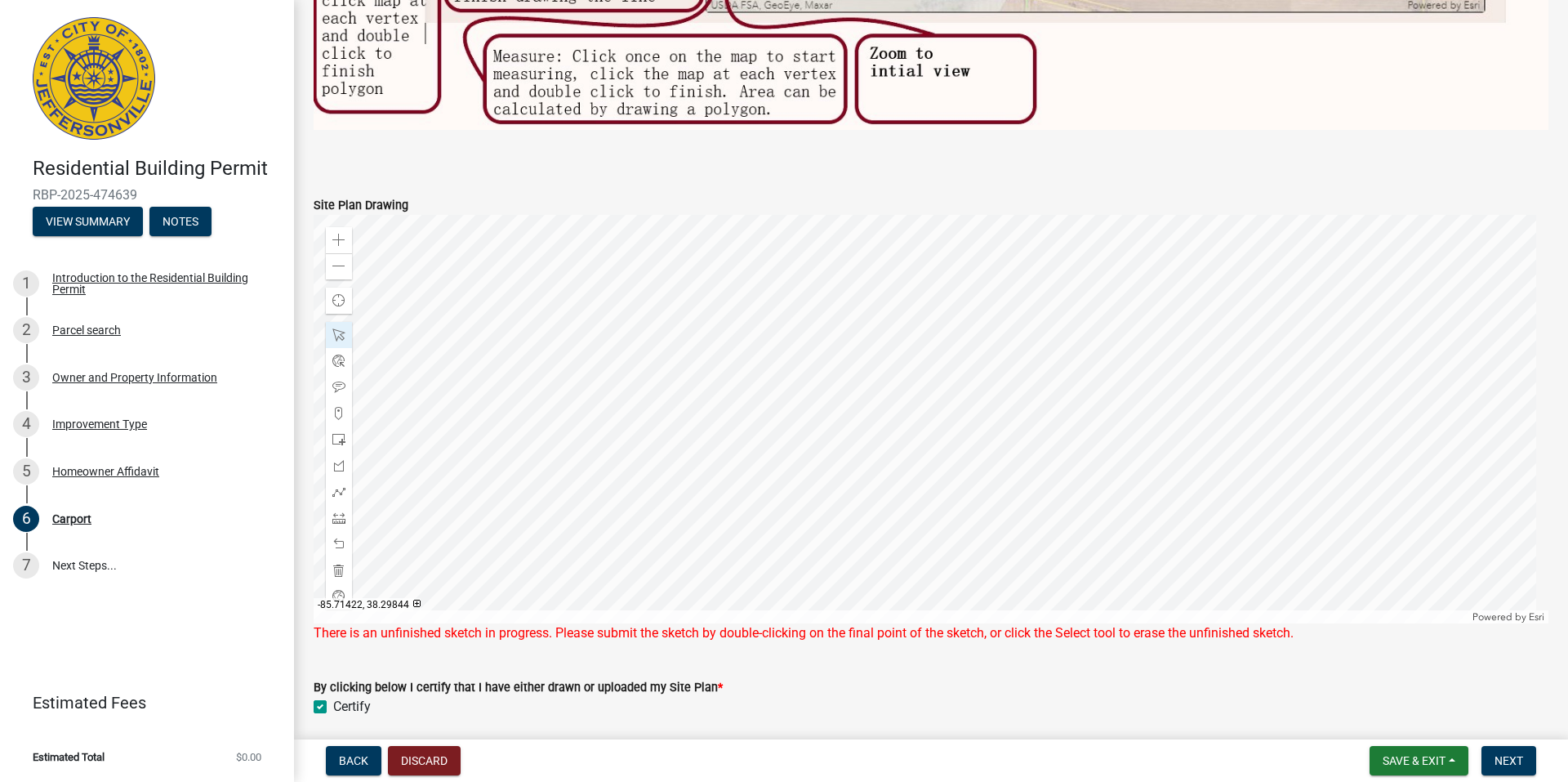
click at [831, 289] on div at bounding box center [931, 418] width 1234 height 408
click at [527, 512] on div at bounding box center [931, 418] width 1234 height 408
click at [839, 294] on div at bounding box center [931, 418] width 1234 height 408
click at [540, 513] on div at bounding box center [931, 418] width 1234 height 408
click at [915, 414] on div at bounding box center [931, 418] width 1234 height 408
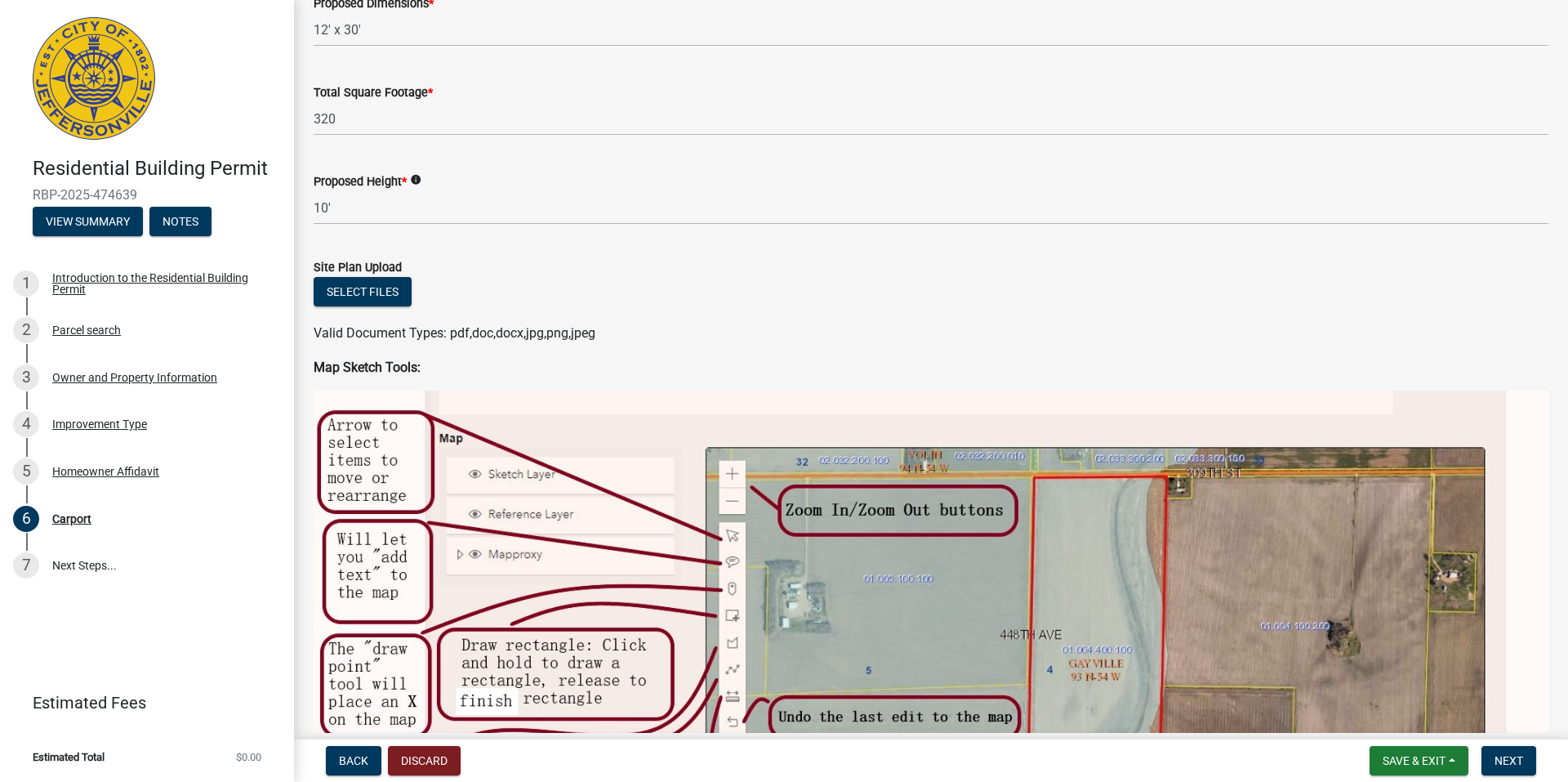
scroll to position [0, 0]
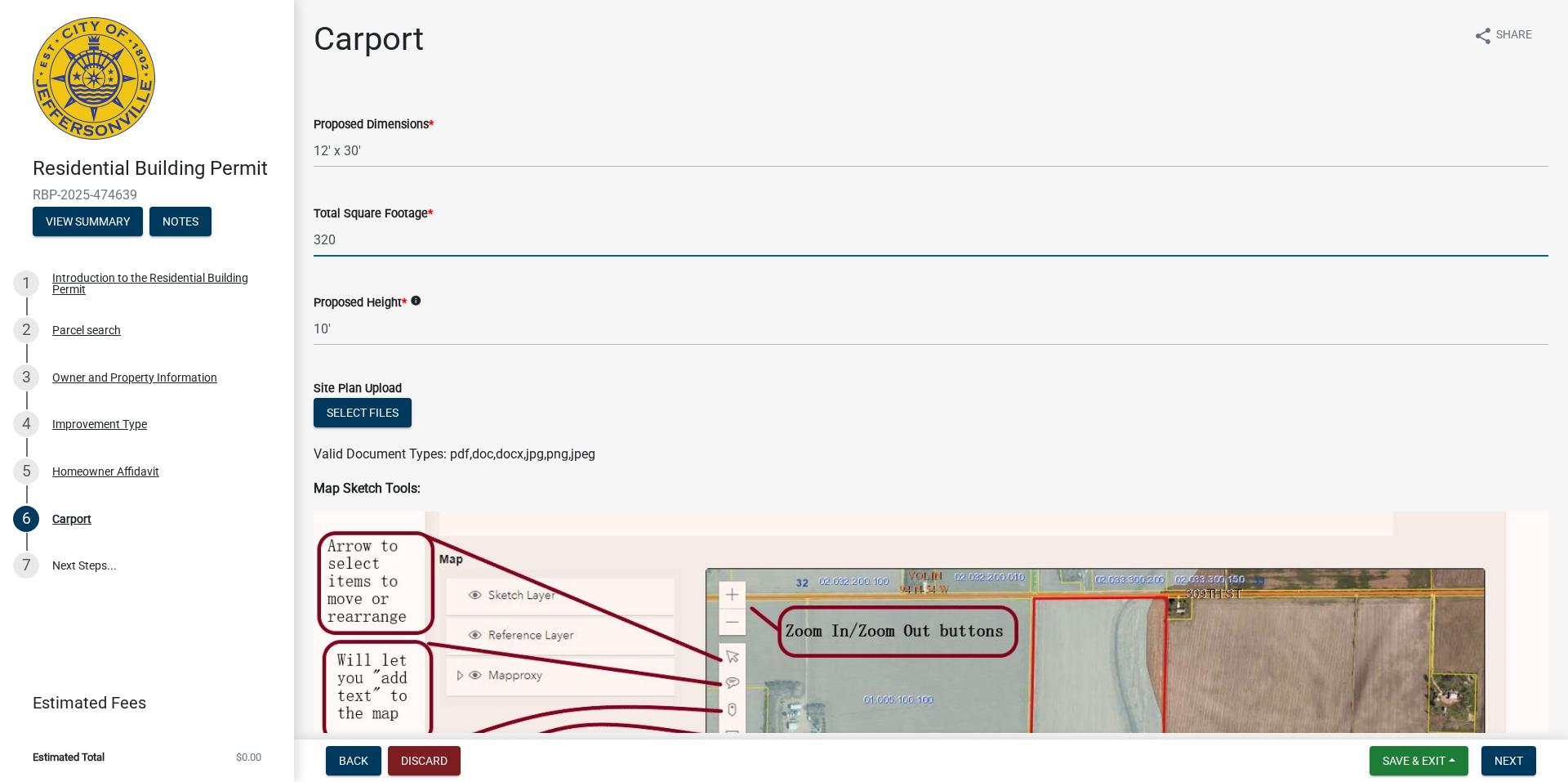
click at [347, 237] on input "320" at bounding box center [931, 240] width 1234 height 34
type input "350"
click at [515, 285] on div "Proposed Height * info 10'" at bounding box center [931, 307] width 1234 height 76
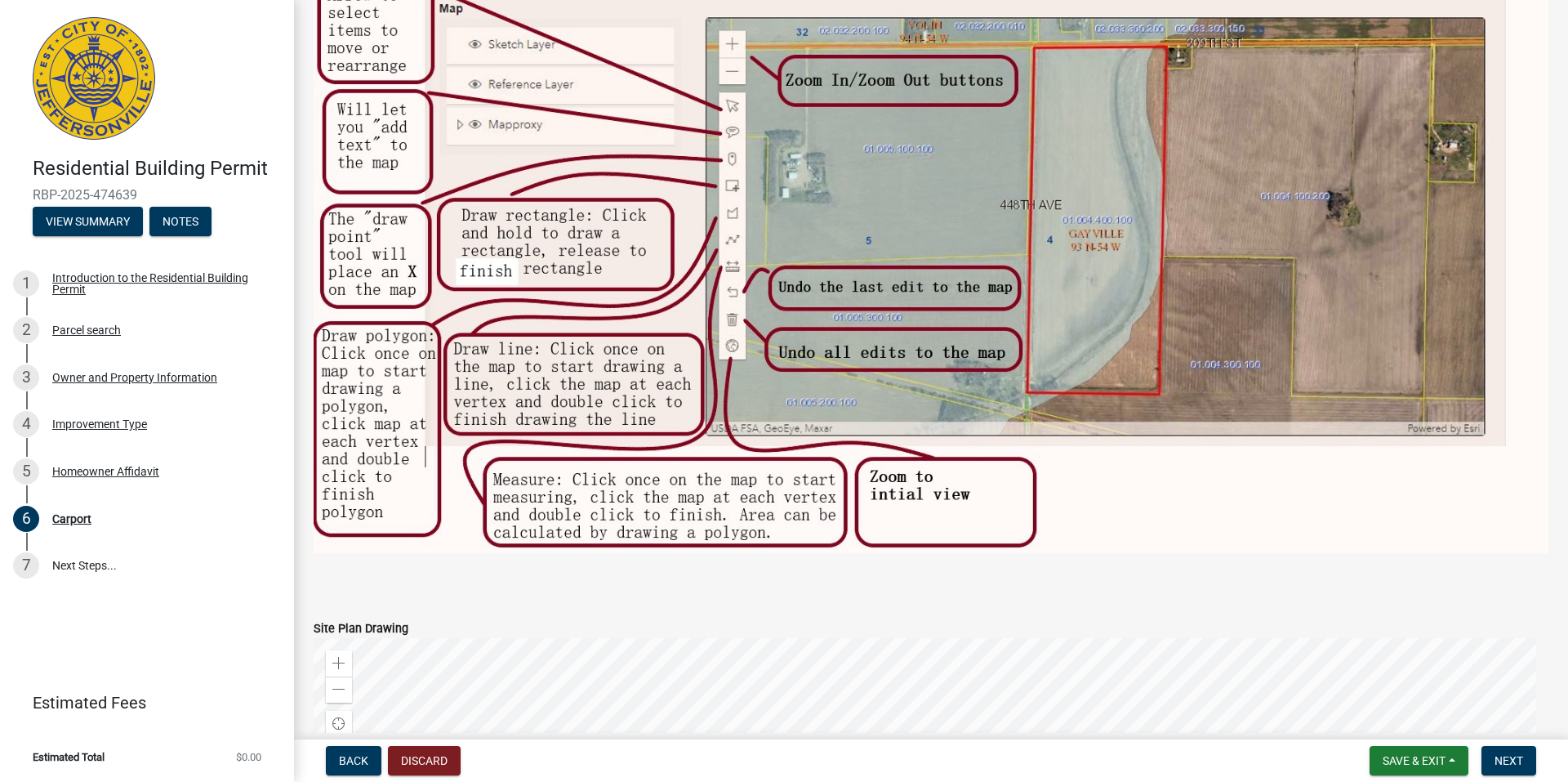
scroll to position [899, 0]
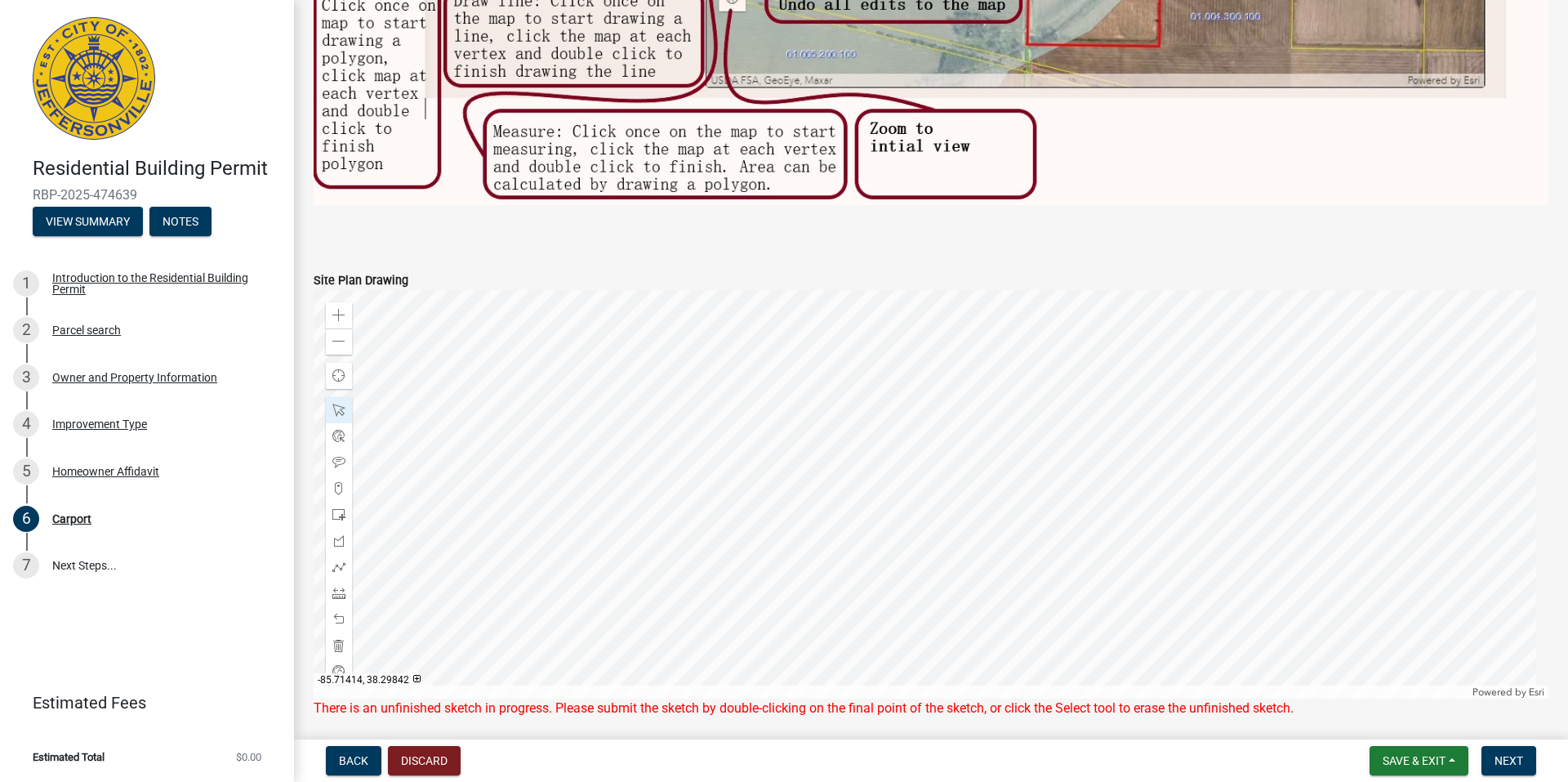
click at [1126, 450] on div at bounding box center [931, 494] width 1234 height 408
click at [1513, 760] on span "Next" at bounding box center [1508, 760] width 28 height 13
click at [692, 384] on div at bounding box center [931, 494] width 1234 height 408
click at [591, 394] on div at bounding box center [931, 494] width 1234 height 408
click at [482, 399] on div at bounding box center [931, 494] width 1234 height 408
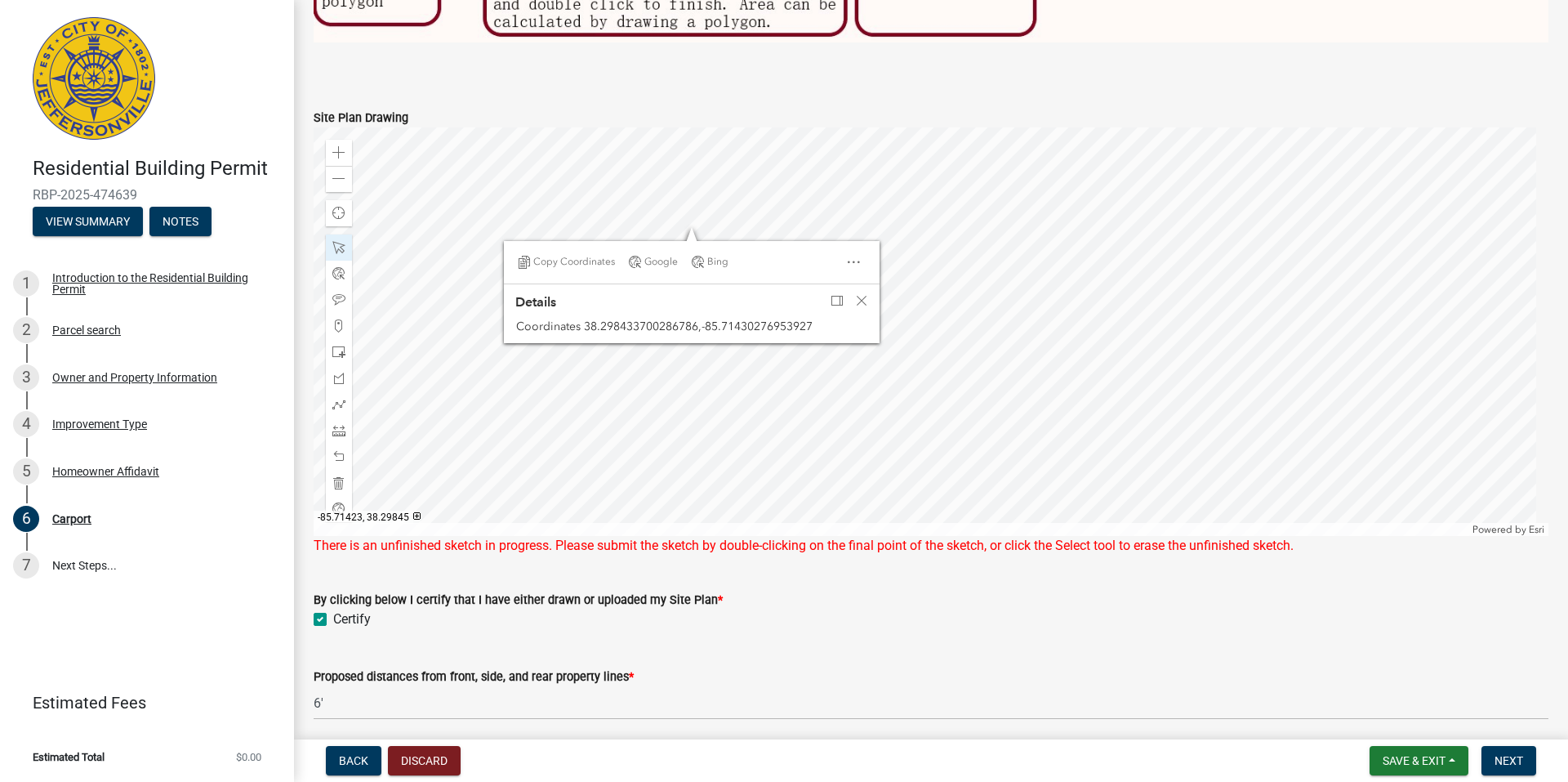
scroll to position [1062, 0]
click at [856, 294] on span "Close" at bounding box center [861, 300] width 13 height 13
click at [550, 252] on div at bounding box center [931, 330] width 1234 height 408
click at [541, 244] on div at bounding box center [931, 330] width 1234 height 408
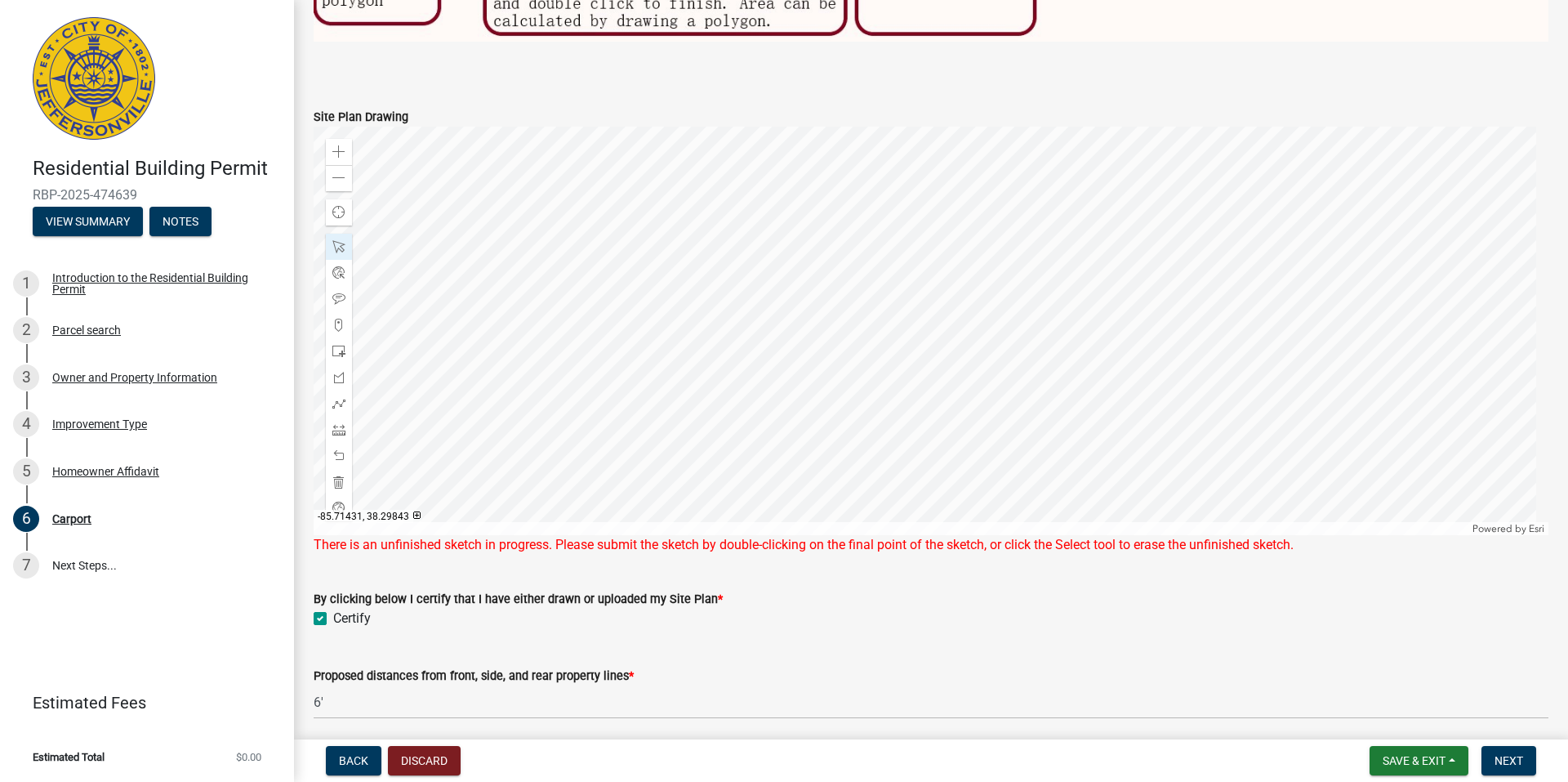
click at [541, 244] on div at bounding box center [931, 330] width 1234 height 408
click at [535, 285] on div at bounding box center [931, 330] width 1234 height 408
click at [560, 286] on div at bounding box center [931, 330] width 1234 height 408
click at [342, 475] on span at bounding box center [339, 481] width 13 height 13
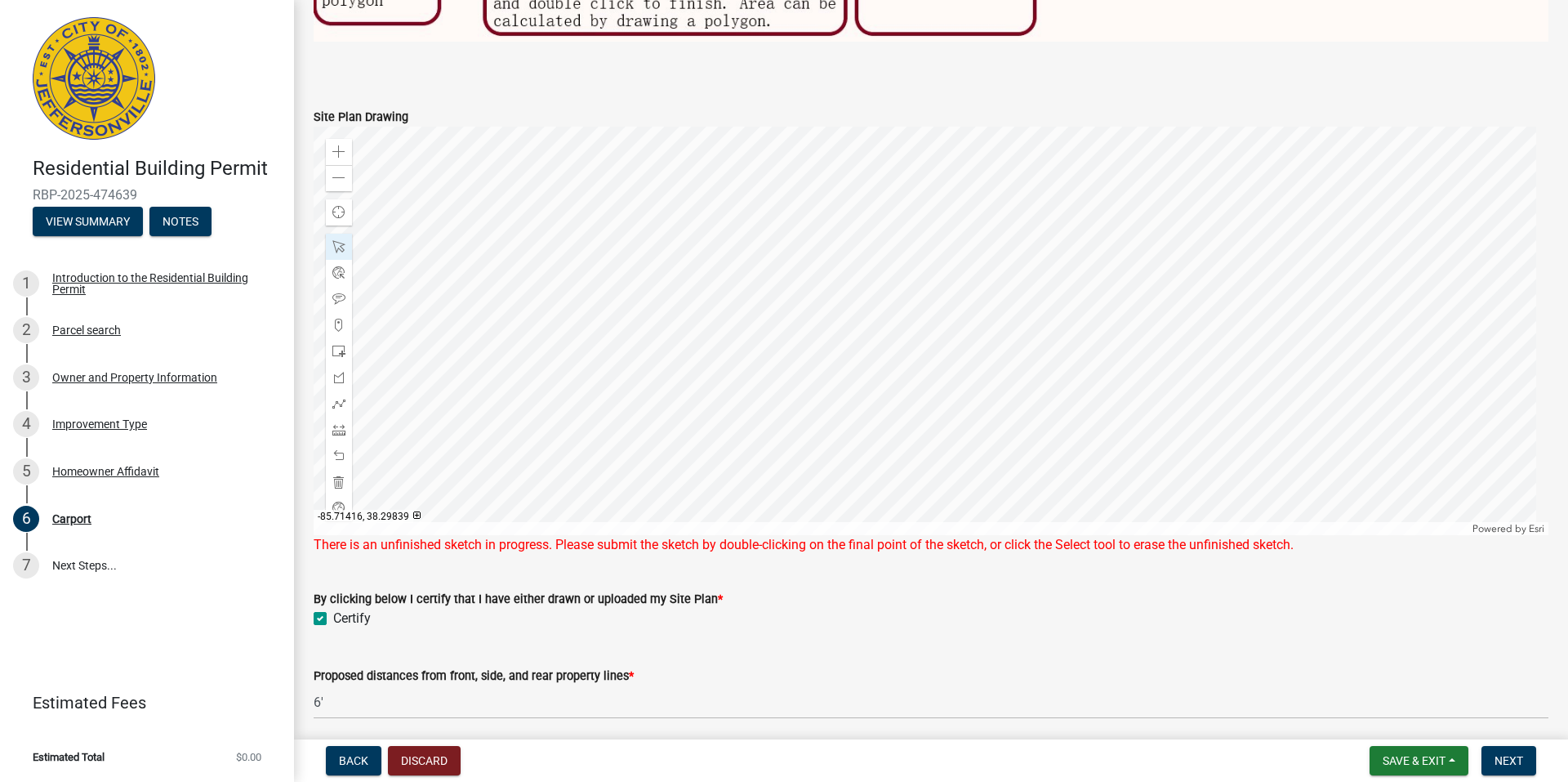
click at [1100, 334] on div at bounding box center [931, 330] width 1234 height 408
click at [340, 423] on span at bounding box center [339, 430] width 13 height 13
click at [959, 245] on div at bounding box center [931, 330] width 1234 height 408
click at [895, 126] on div at bounding box center [931, 330] width 1234 height 408
click at [594, 329] on div at bounding box center [931, 330] width 1234 height 408
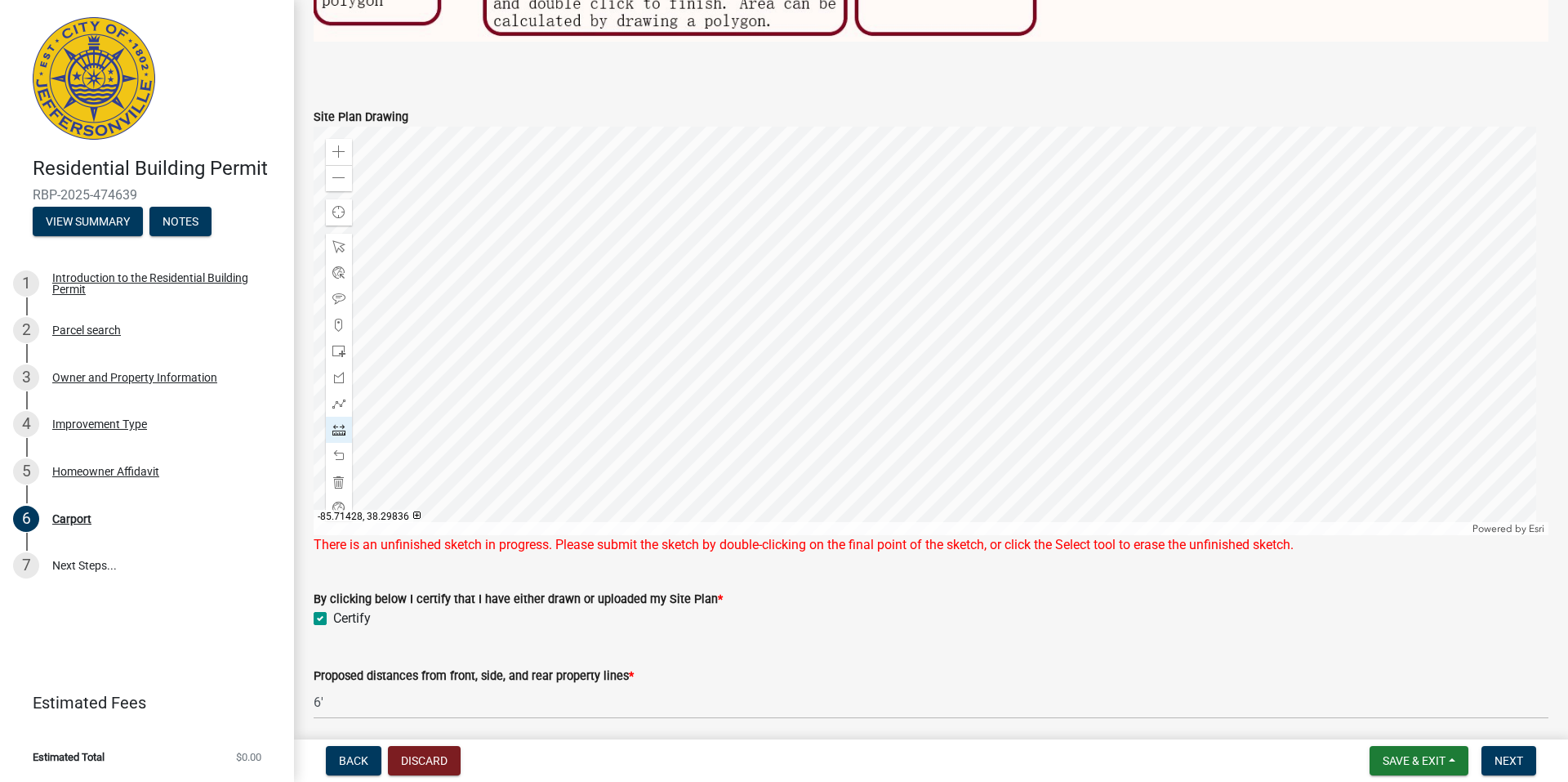
click at [693, 472] on div at bounding box center [931, 330] width 1234 height 408
click at [962, 246] on div at bounding box center [931, 330] width 1234 height 408
click at [957, 245] on div at bounding box center [931, 330] width 1234 height 408
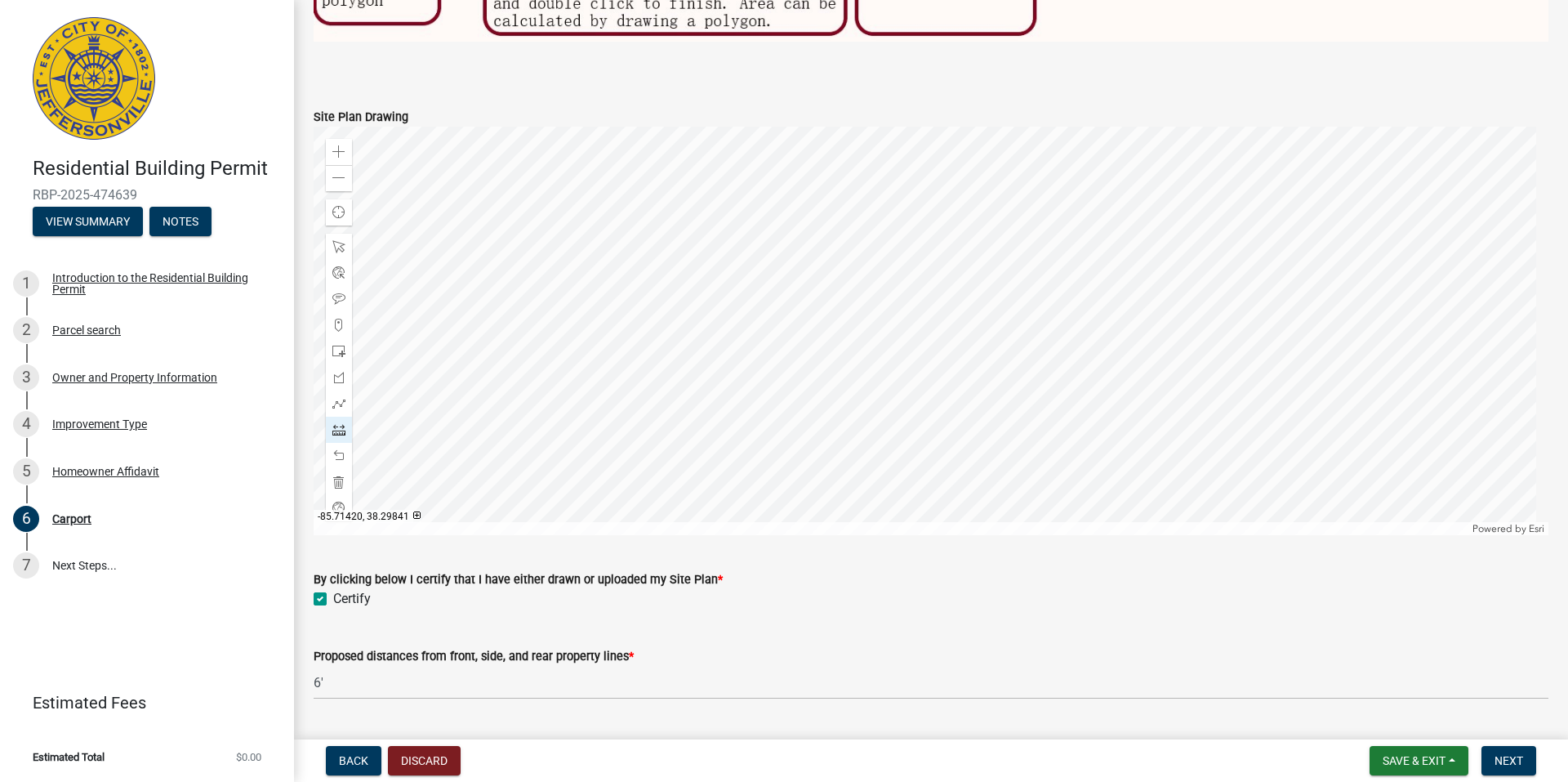
click at [960, 244] on div at bounding box center [931, 330] width 1234 height 408
click at [961, 244] on div at bounding box center [931, 330] width 1234 height 408
click at [342, 240] on span at bounding box center [339, 246] width 13 height 13
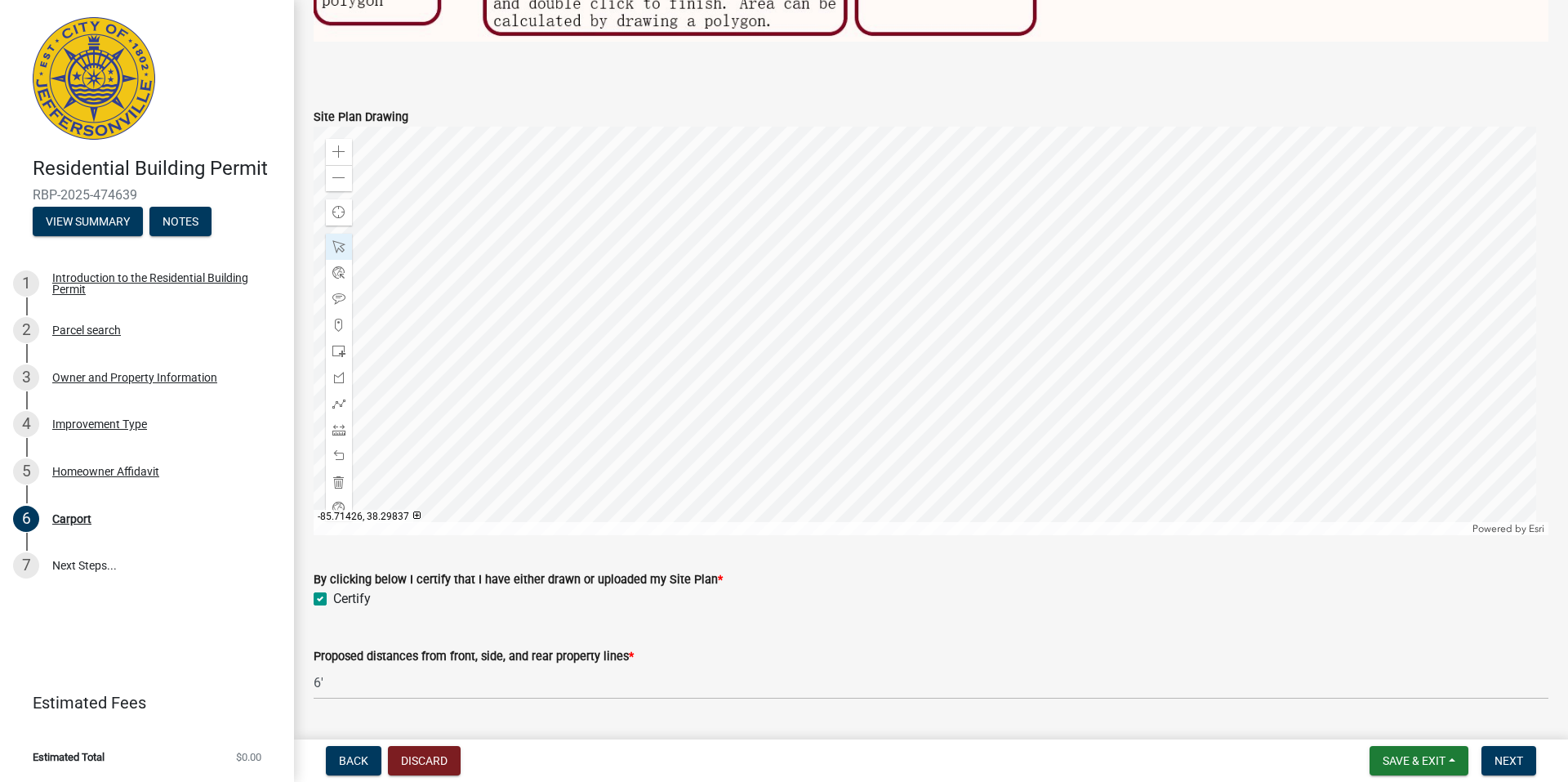
click at [743, 429] on div at bounding box center [931, 330] width 1234 height 408
click at [333, 172] on span at bounding box center [339, 178] width 13 height 13
click at [1280, 374] on div at bounding box center [931, 330] width 1234 height 408
click at [350, 176] on div "Zoom out" at bounding box center [338, 177] width 26 height 26
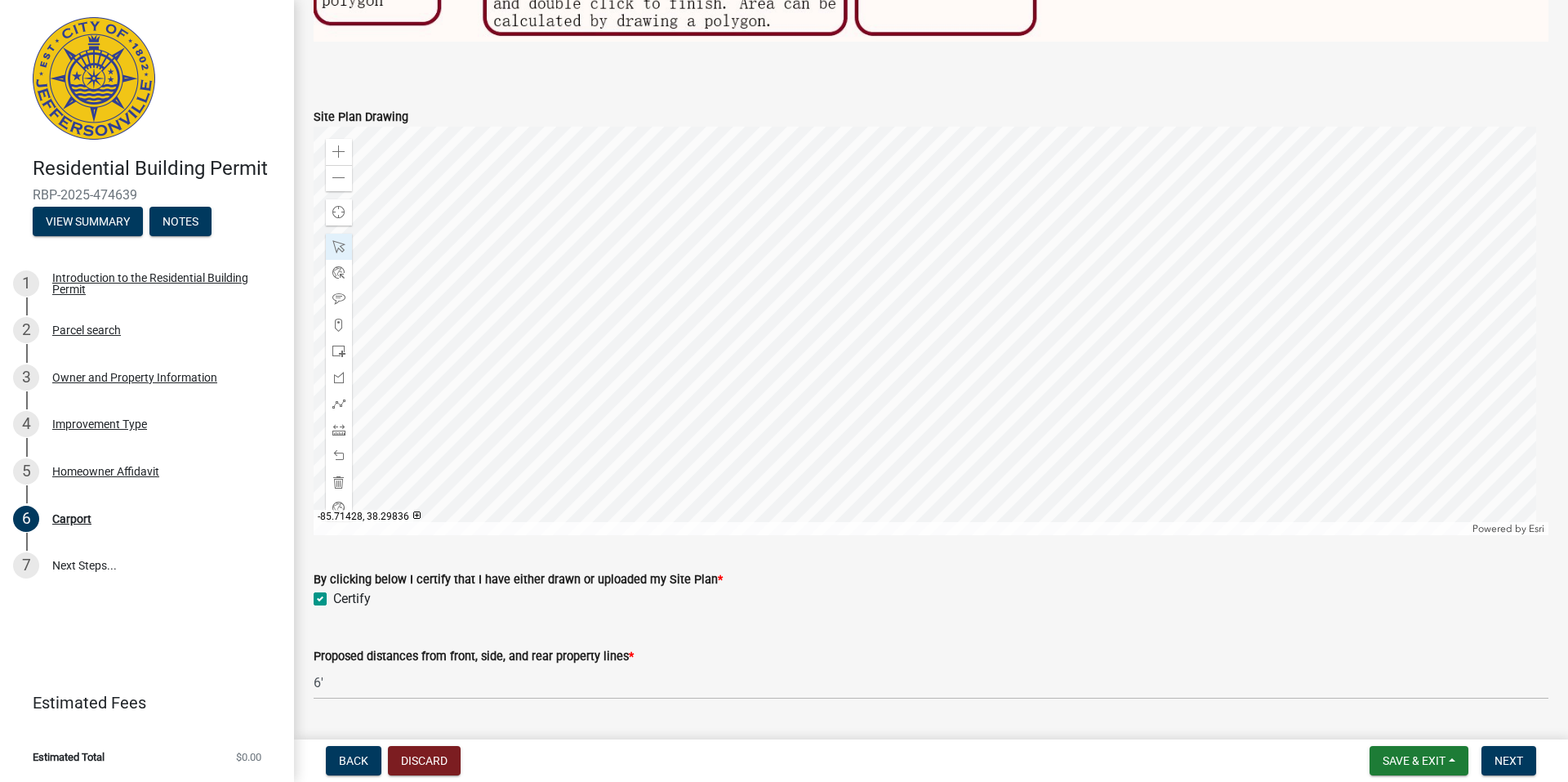
click at [874, 423] on div at bounding box center [931, 330] width 1234 height 408
click at [1016, 315] on div at bounding box center [931, 330] width 1234 height 408
click at [977, 247] on div at bounding box center [931, 330] width 1234 height 408
click at [836, 356] on div at bounding box center [931, 330] width 1234 height 408
click at [880, 428] on div at bounding box center [931, 330] width 1234 height 408
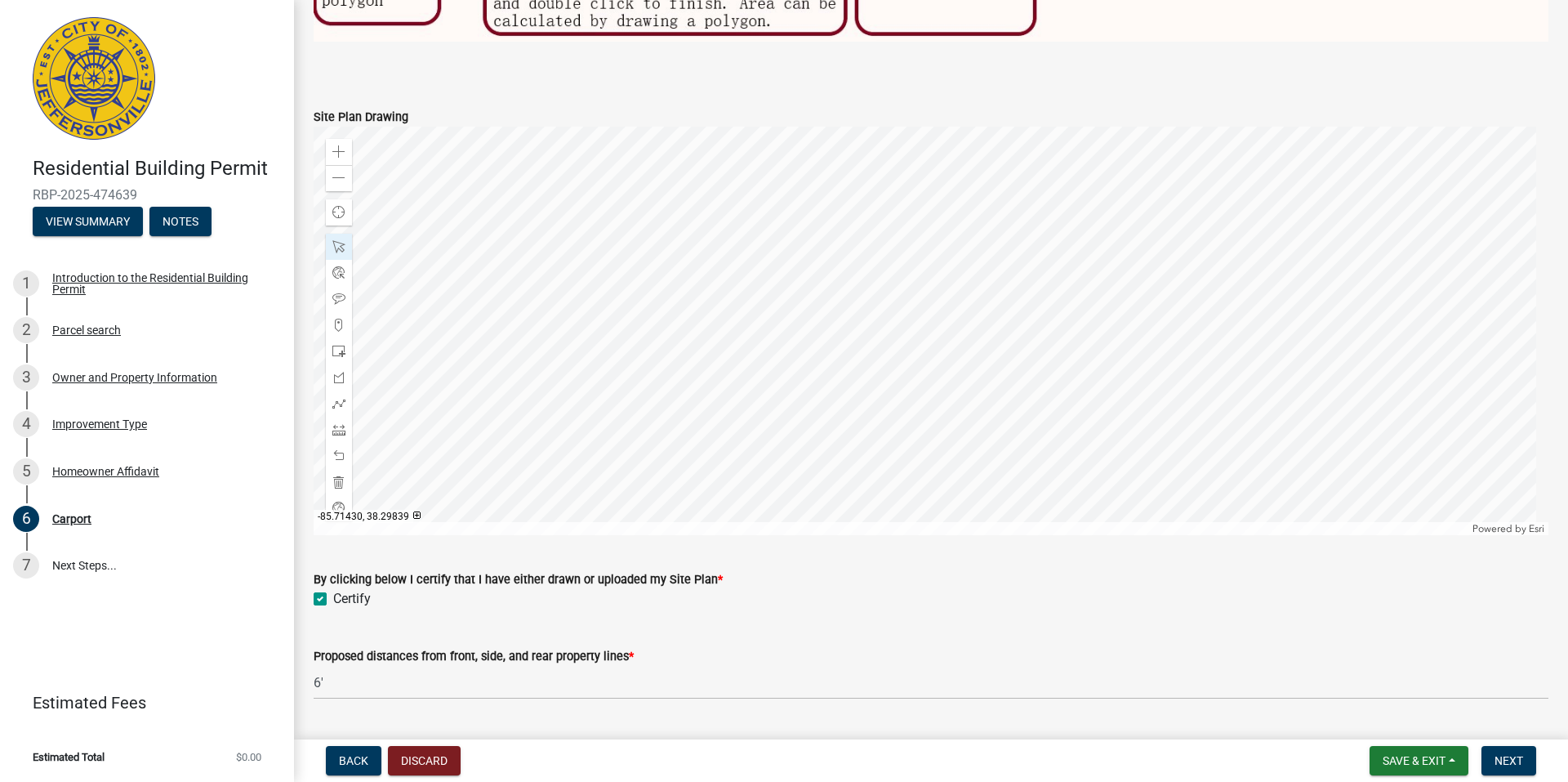
click at [836, 354] on div at bounding box center [931, 330] width 1234 height 408
click at [839, 358] on div at bounding box center [931, 330] width 1234 height 408
click at [1022, 312] on div at bounding box center [931, 330] width 1234 height 408
click at [978, 252] on div at bounding box center [931, 330] width 1234 height 408
click at [1018, 314] on div at bounding box center [931, 330] width 1234 height 408
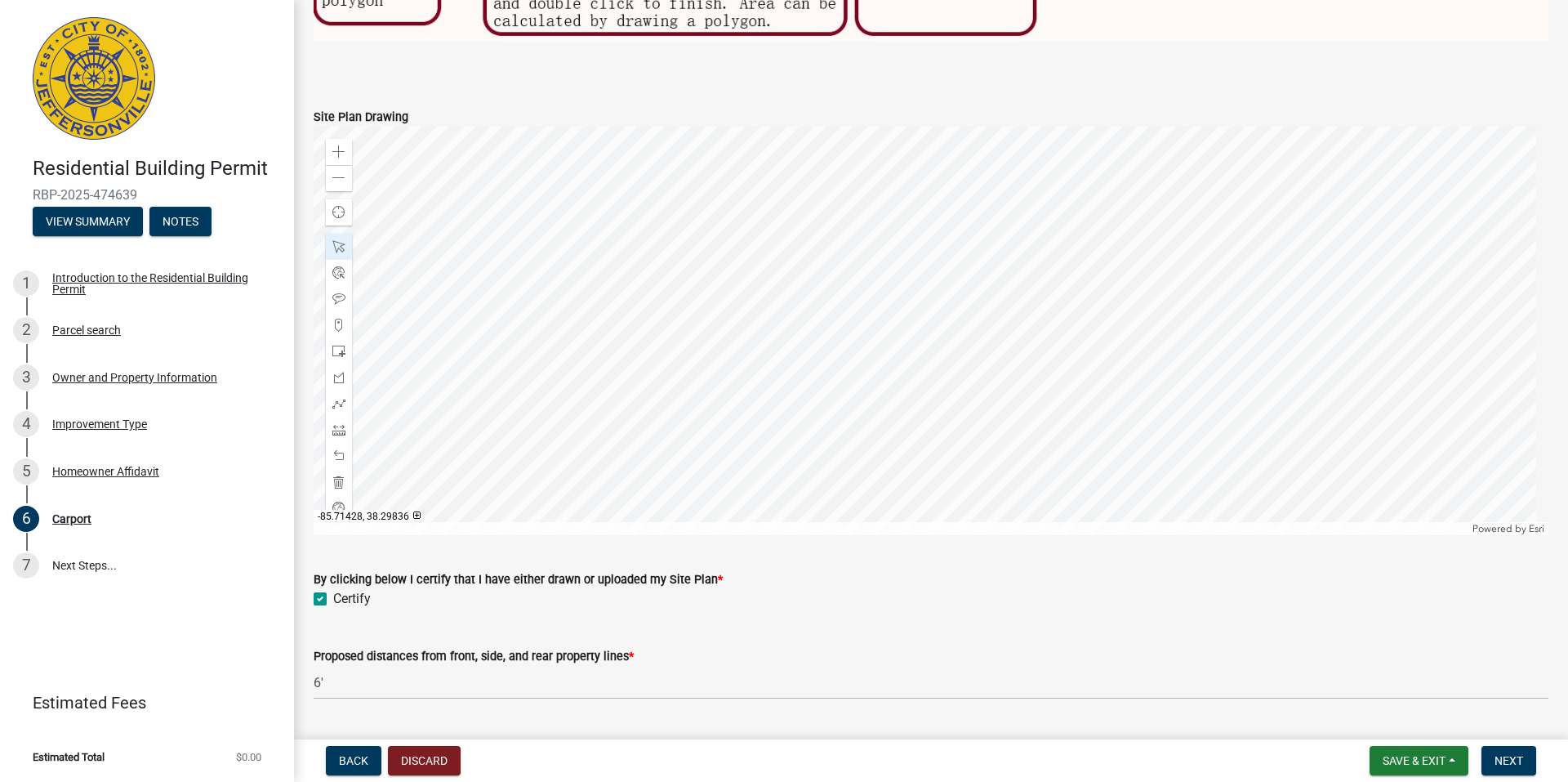
click at [874, 419] on div at bounding box center [931, 330] width 1234 height 408
click at [829, 359] on div at bounding box center [931, 330] width 1234 height 408
click at [1510, 757] on span "Next" at bounding box center [1508, 760] width 28 height 13
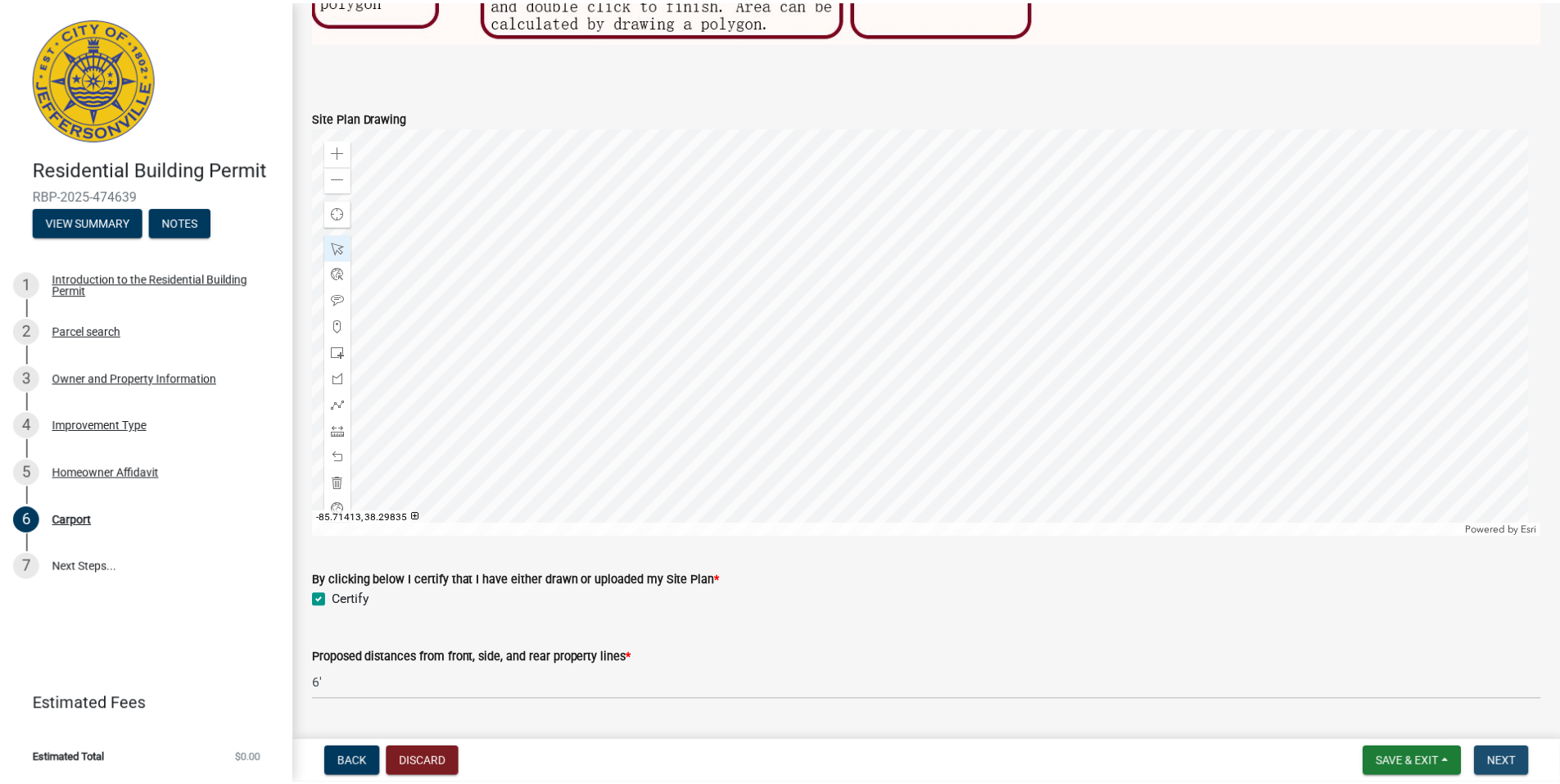
scroll to position [0, 0]
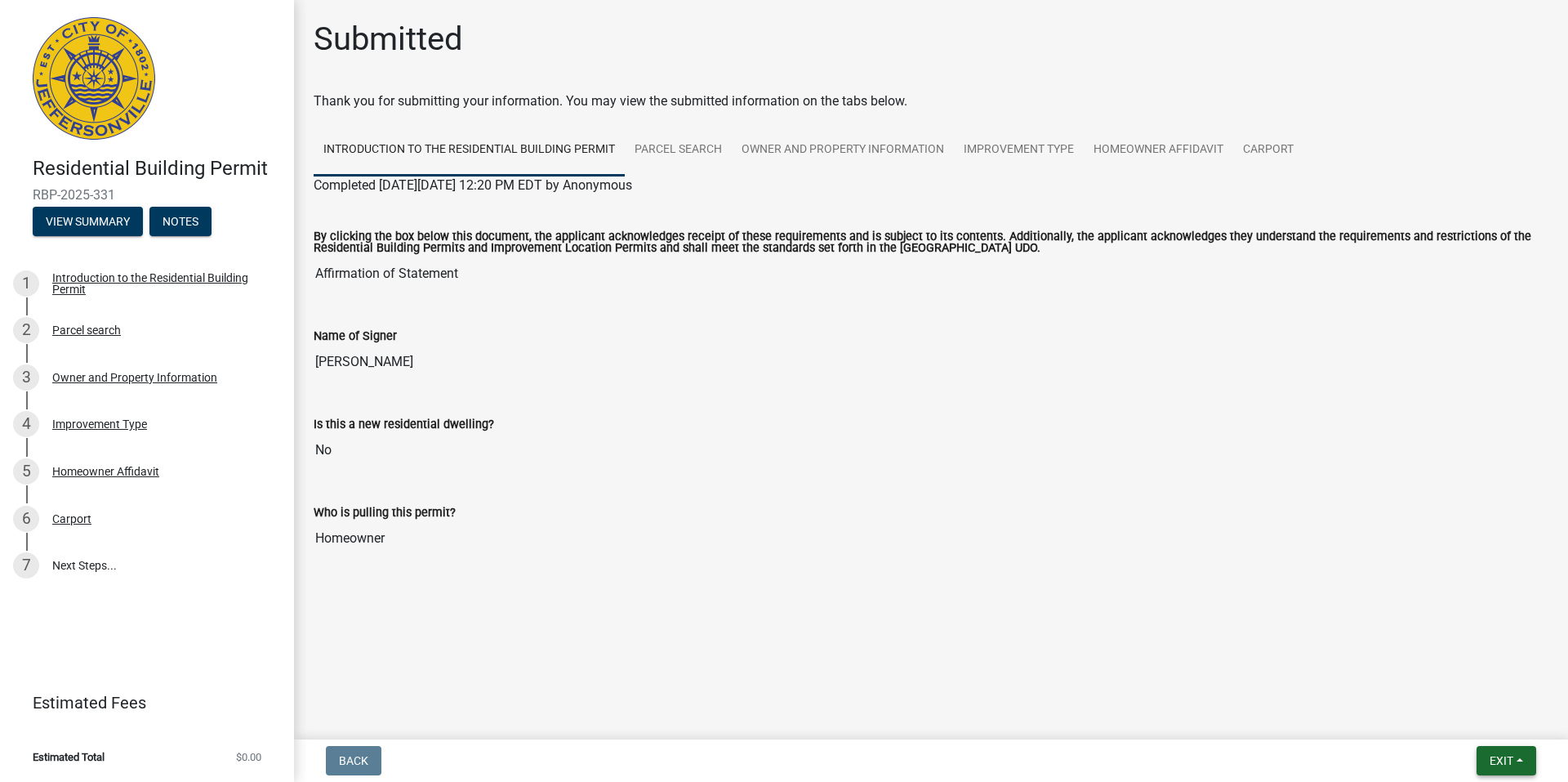
click at [1526, 760] on button "Exit" at bounding box center [1506, 760] width 60 height 29
click at [1453, 719] on button "Save & Exit" at bounding box center [1470, 718] width 131 height 39
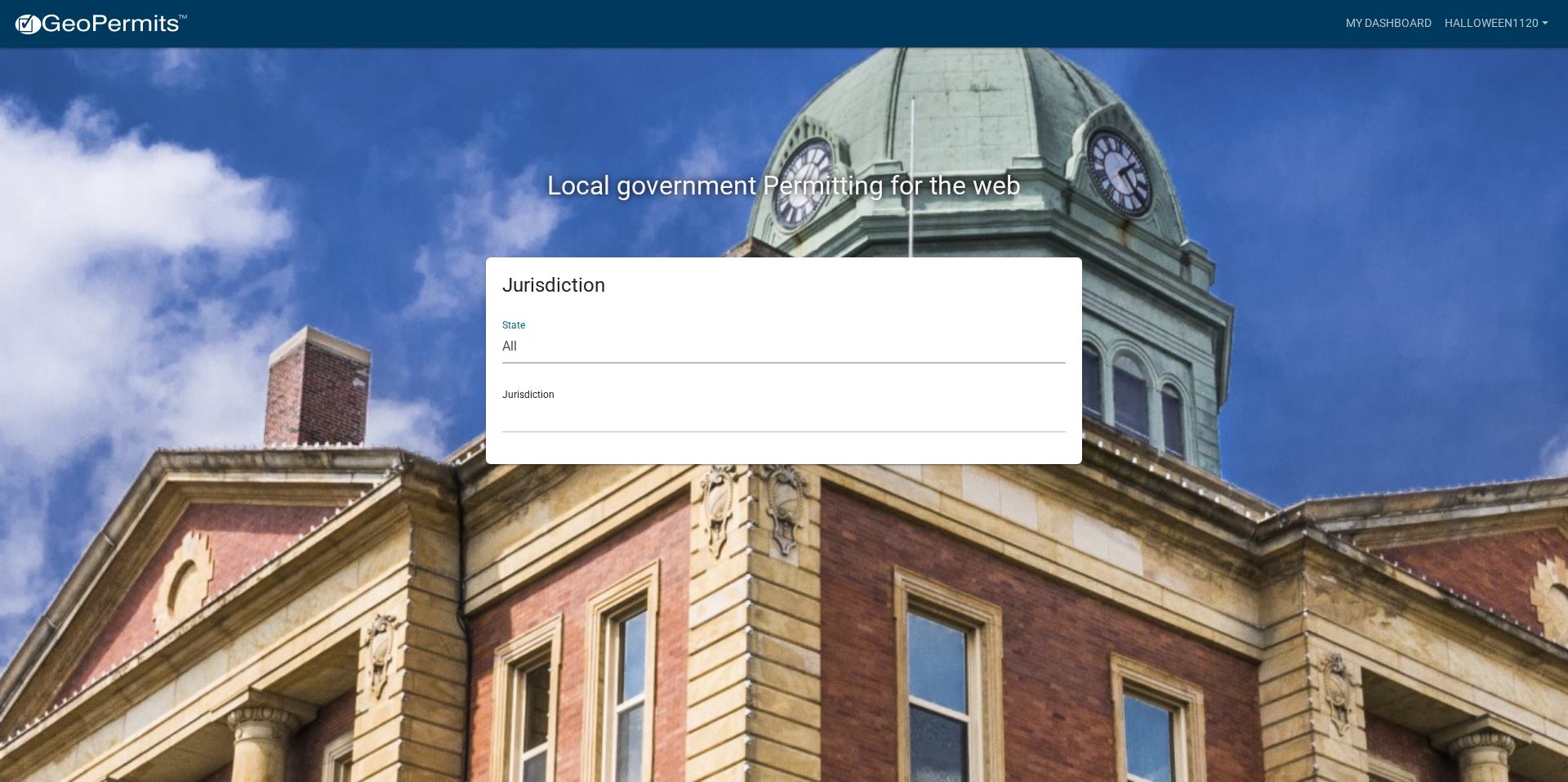
click at [556, 347] on select "All [US_STATE] [US_STATE] [US_STATE] [US_STATE] [US_STATE] [US_STATE] [US_STATE…" at bounding box center [784, 347] width 564 height 34
select select "[US_STATE]"
click at [503, 330] on select "All [US_STATE] [US_STATE] [US_STATE] [US_STATE] [US_STATE] [US_STATE] [US_STATE…" at bounding box center [784, 347] width 564 height 34
click at [566, 419] on select "City of [GEOGRAPHIC_DATA], [US_STATE] City of [GEOGRAPHIC_DATA], [US_STATE] Cit…" at bounding box center [784, 416] width 564 height 34
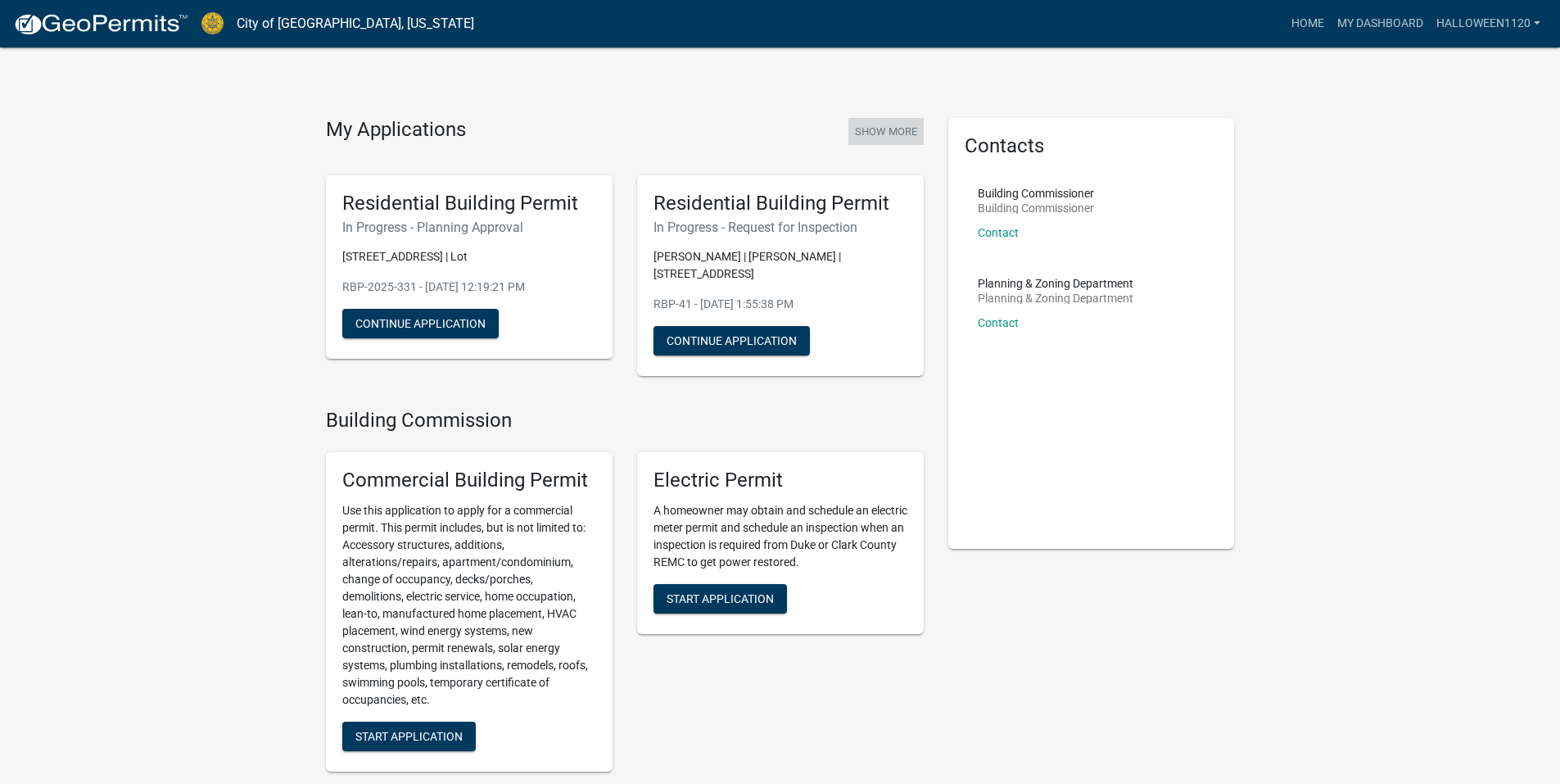
click at [874, 129] on button "Show More" at bounding box center [886, 131] width 75 height 27
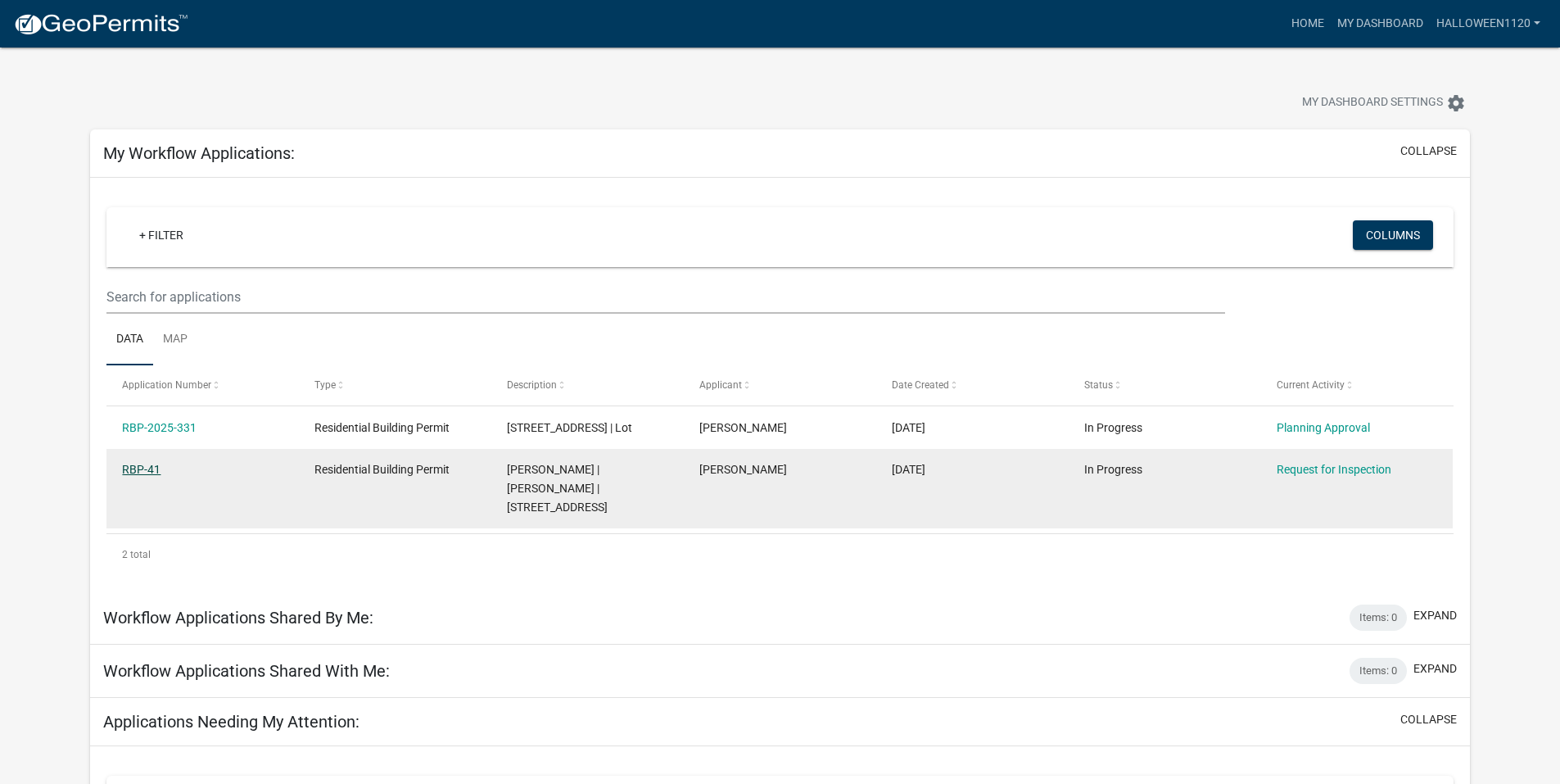
click at [136, 471] on link "RBP-41" at bounding box center [141, 469] width 38 height 13
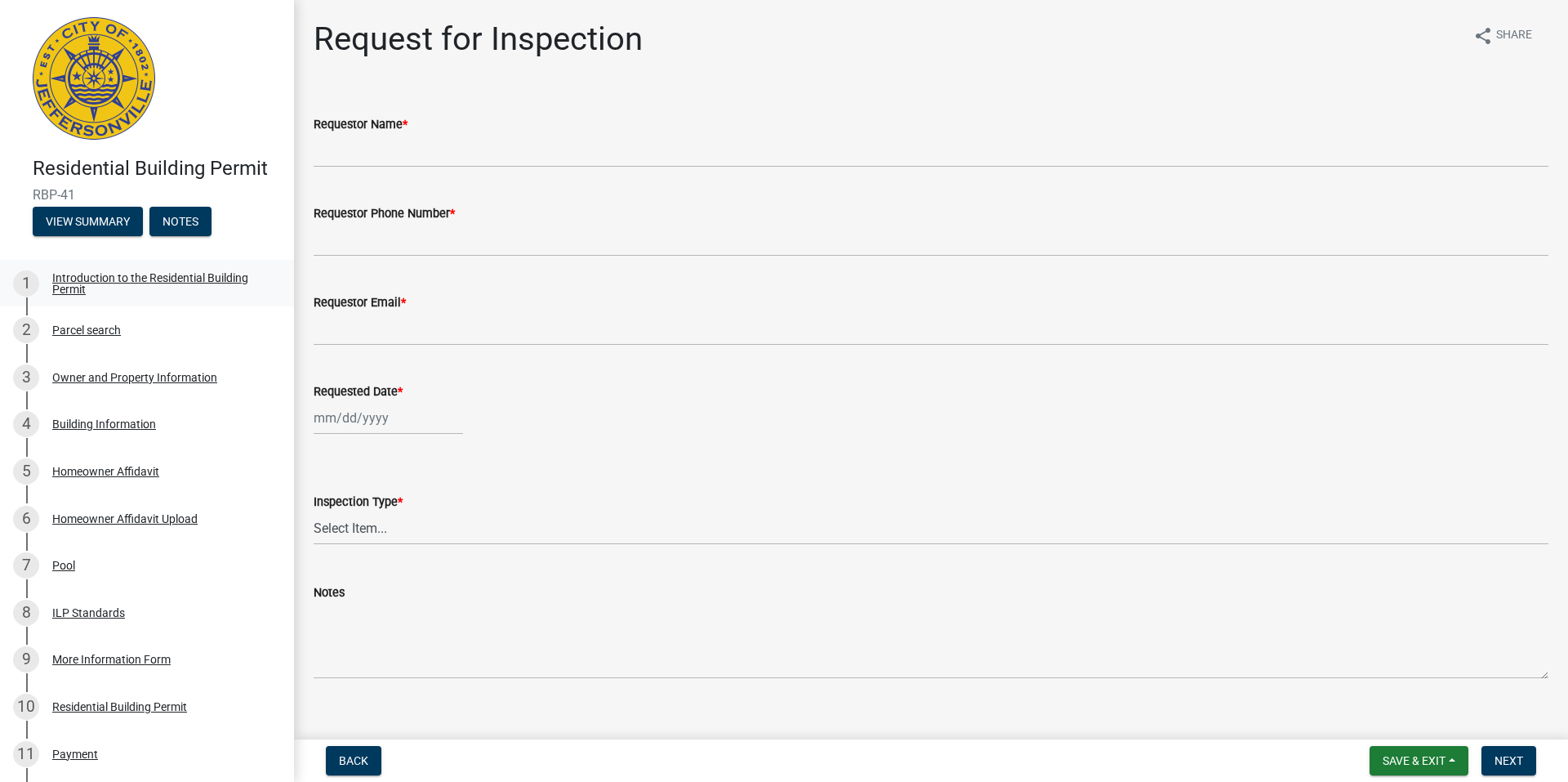
click at [157, 278] on div "Introduction to the Residential Building Permit" at bounding box center [160, 284] width 215 height 23
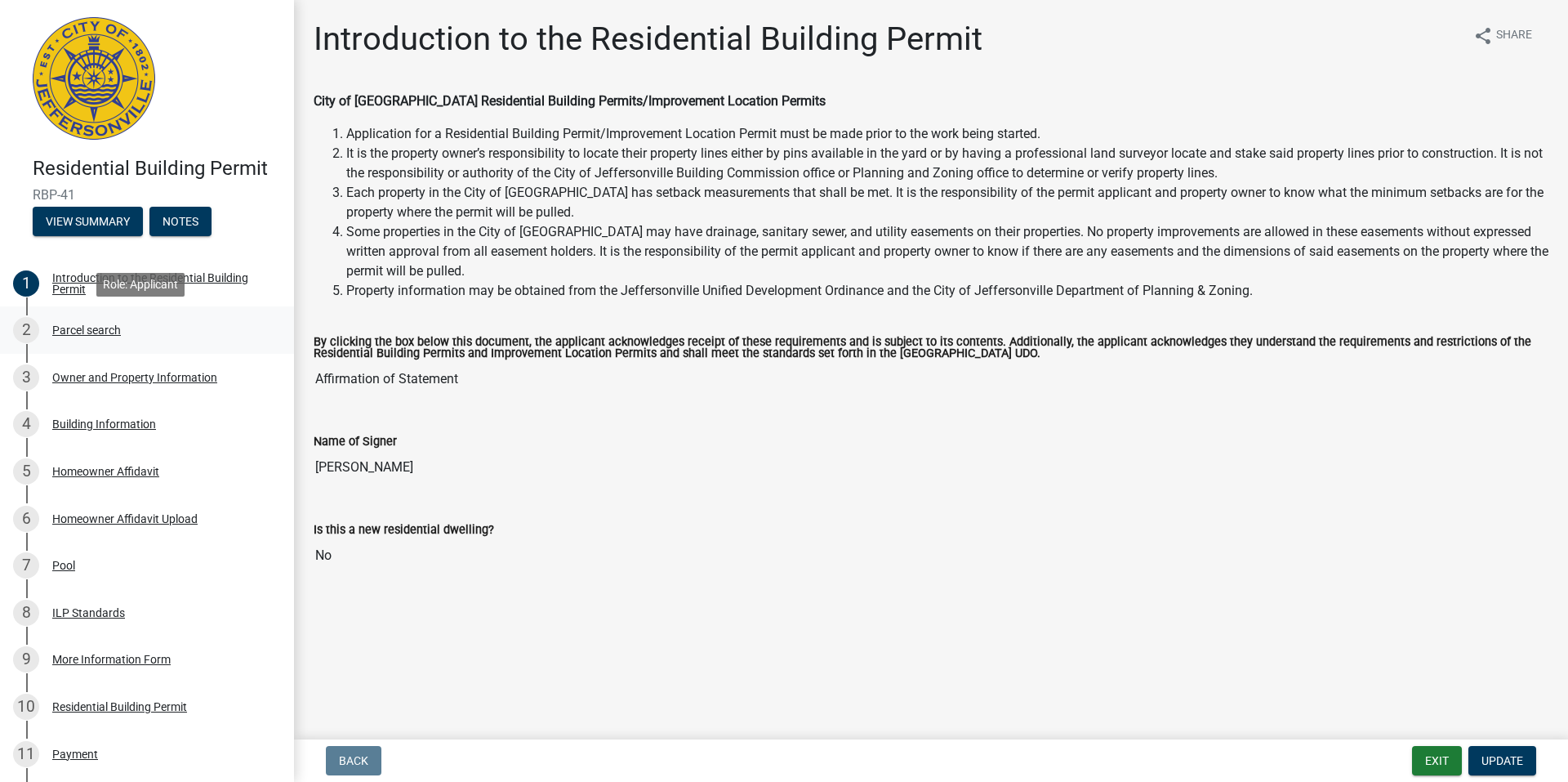
click at [91, 327] on div "Parcel search" at bounding box center [86, 329] width 68 height 12
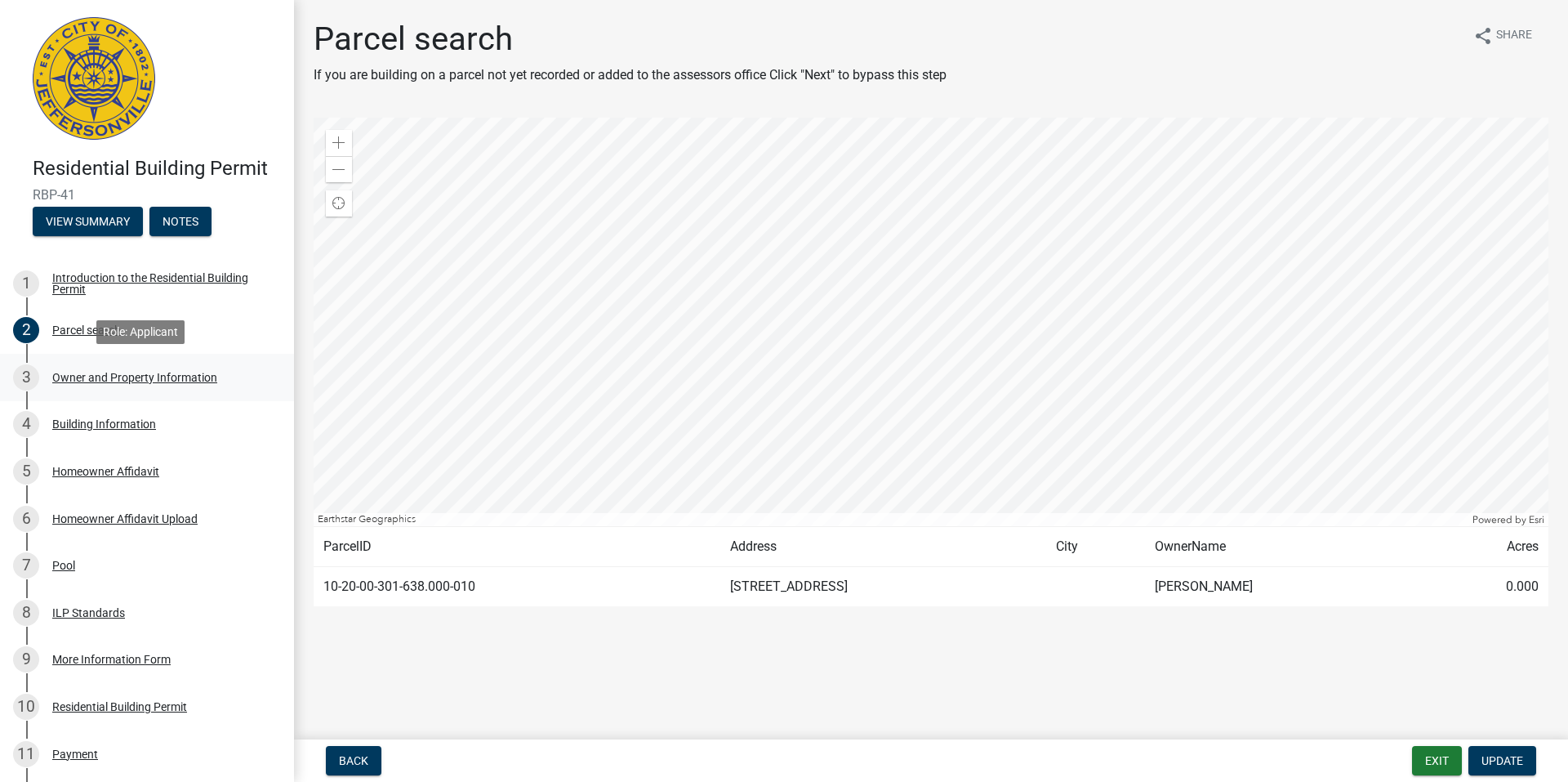
click at [94, 374] on div "Owner and Property Information" at bounding box center [134, 377] width 165 height 12
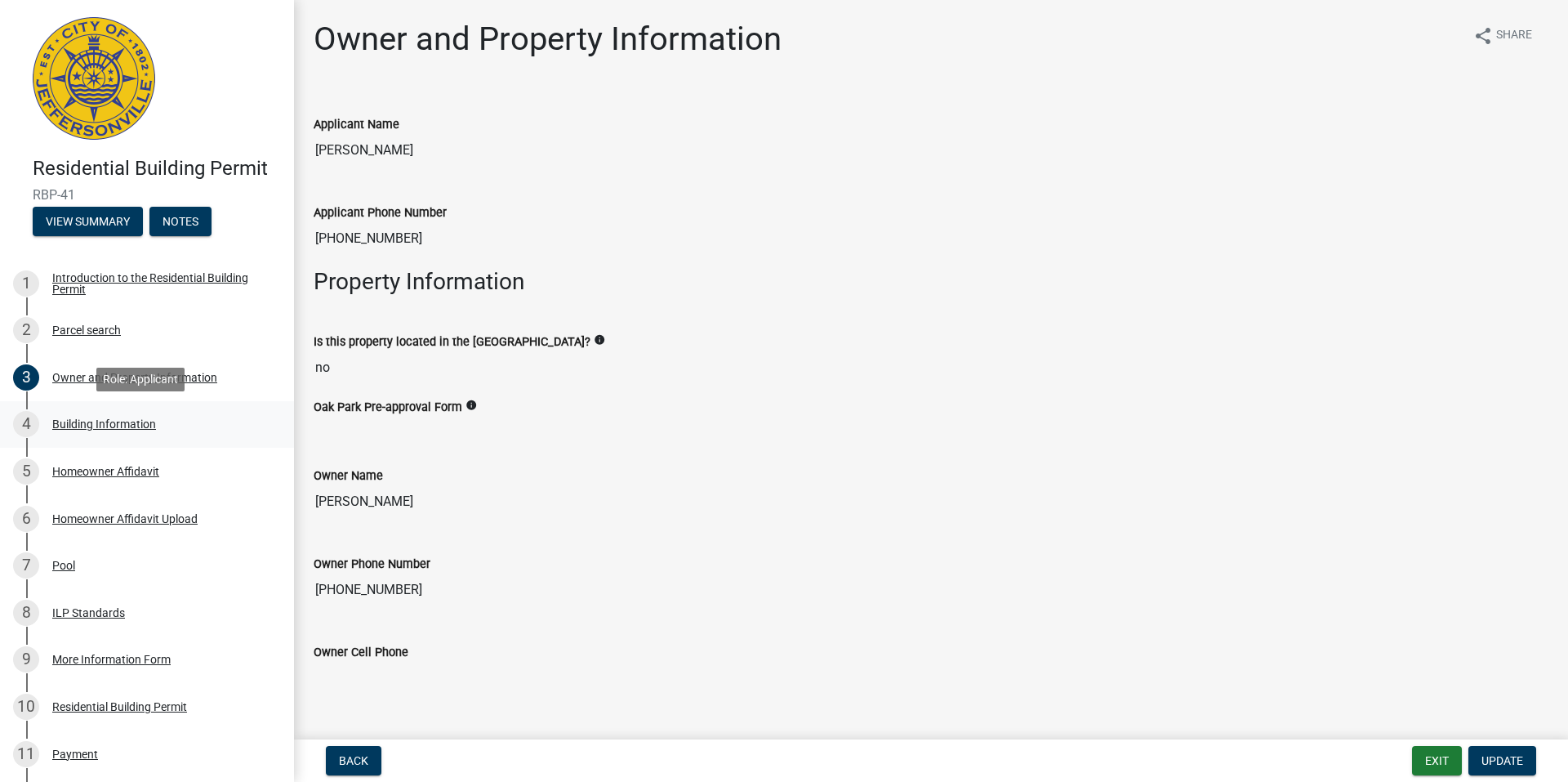
click at [103, 424] on div "Building Information" at bounding box center [104, 423] width 104 height 12
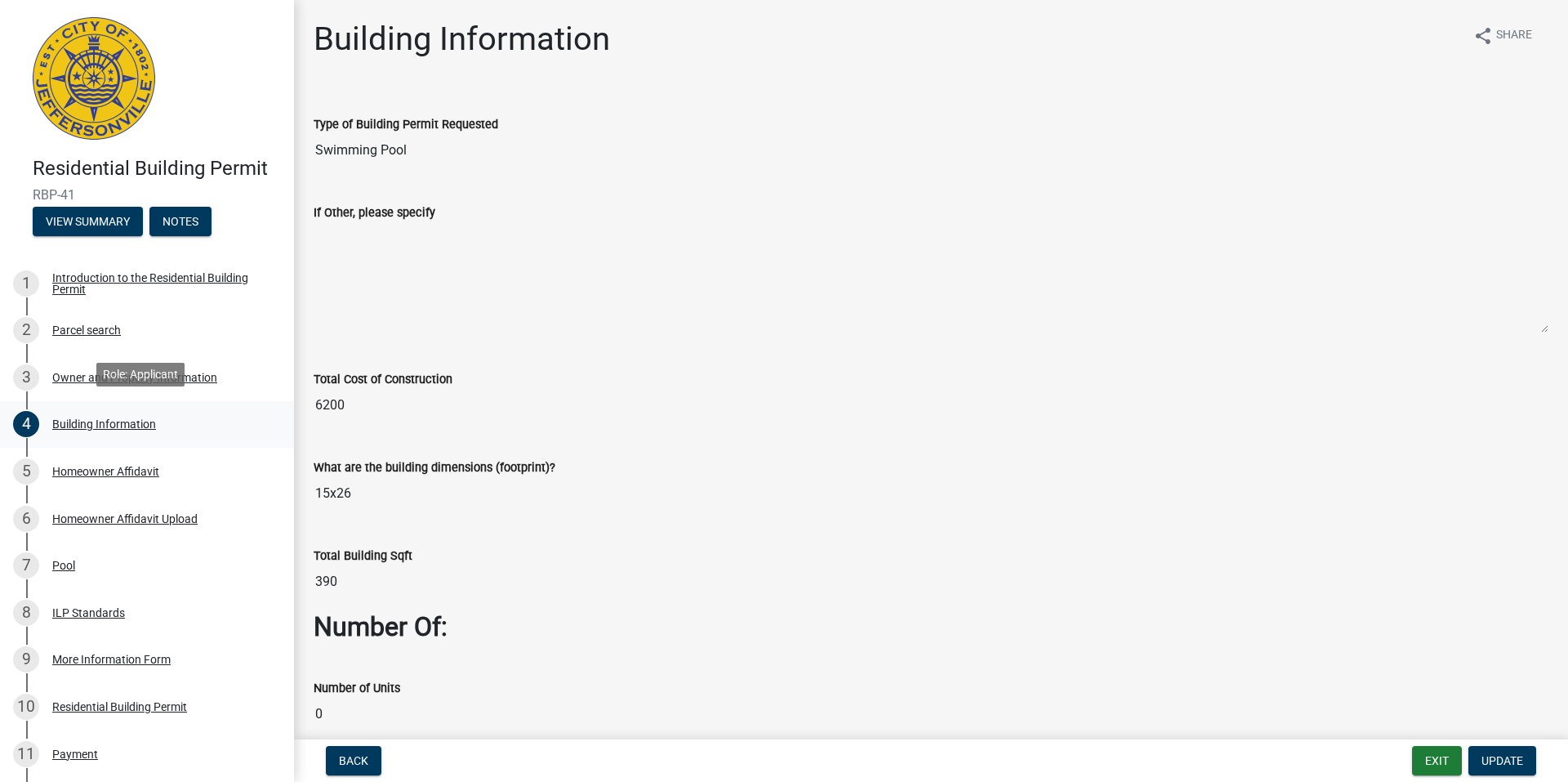
scroll to position [82, 0]
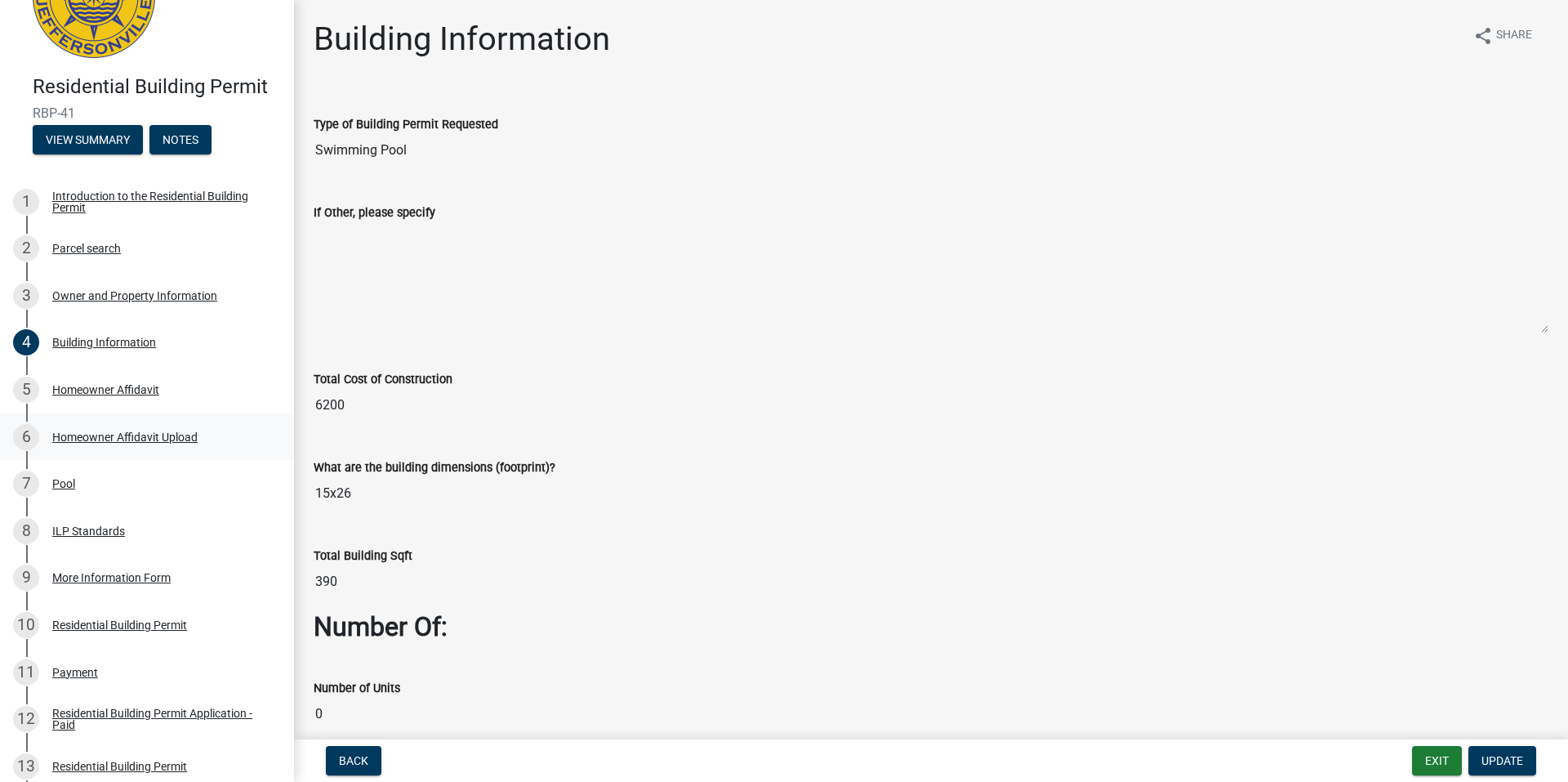
click at [144, 435] on div "Homeowner Affidavit Upload" at bounding box center [125, 437] width 145 height 12
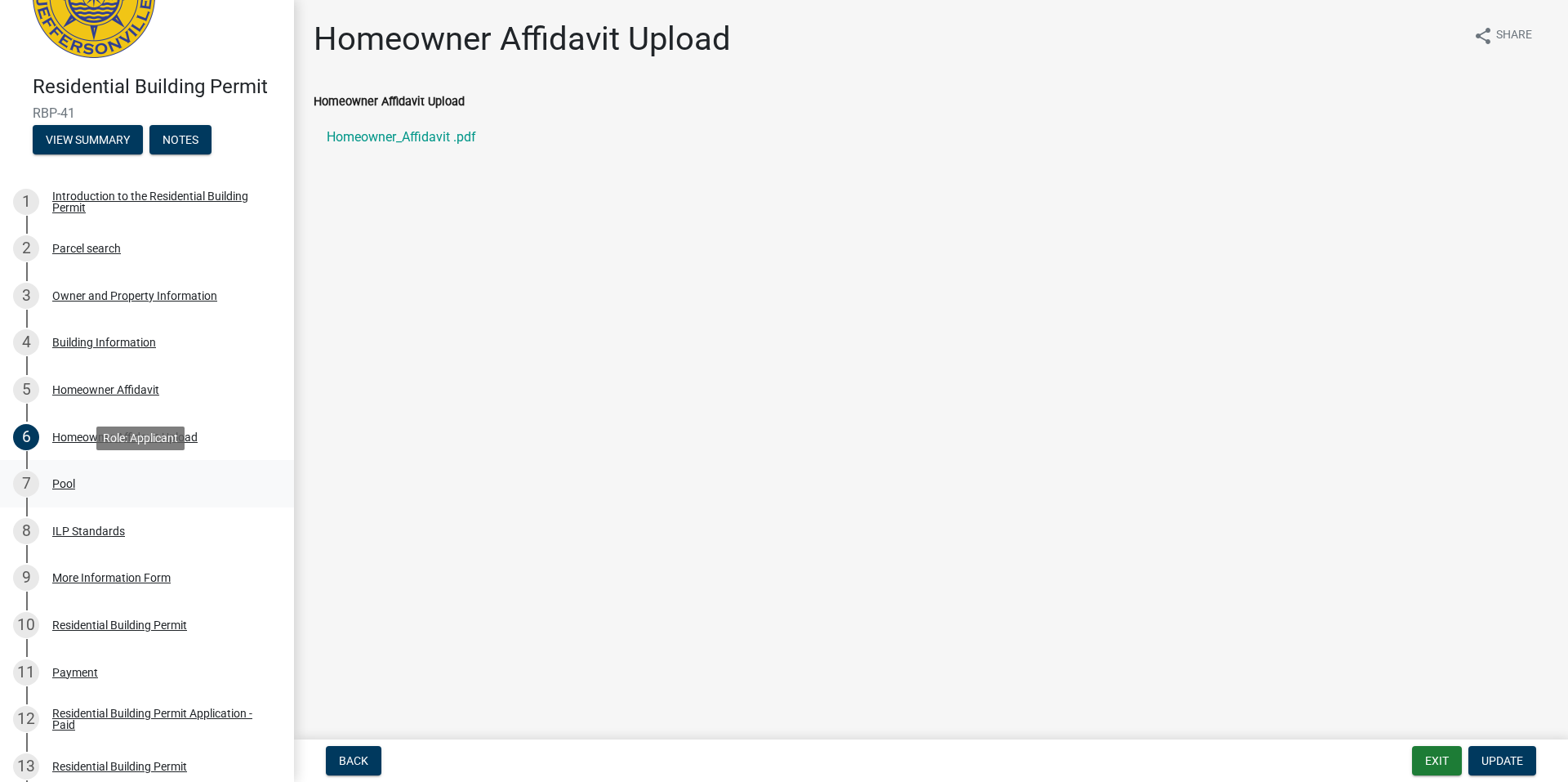
click at [64, 480] on div "Pool" at bounding box center [64, 483] width 23 height 12
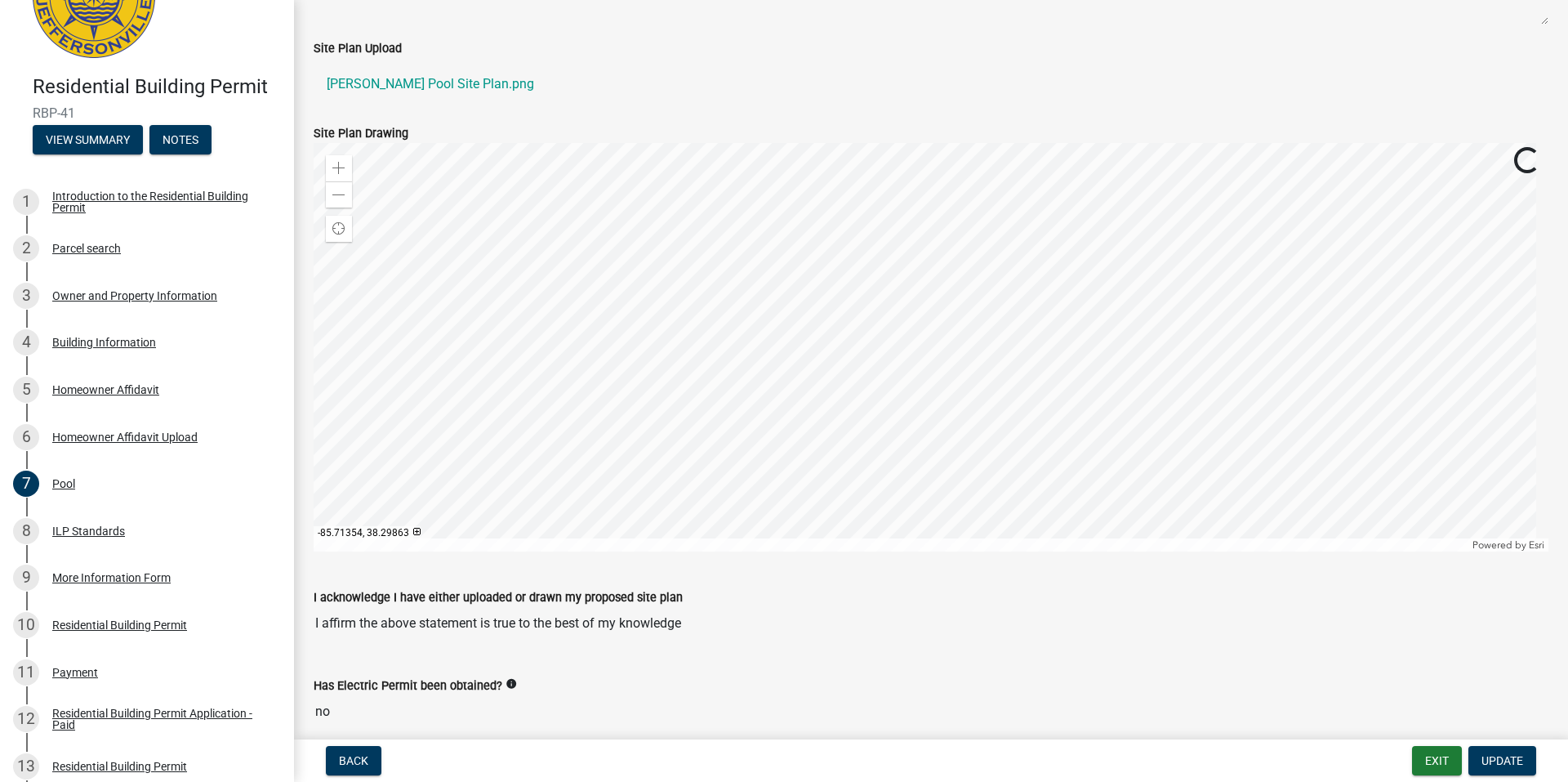
scroll to position [408, 0]
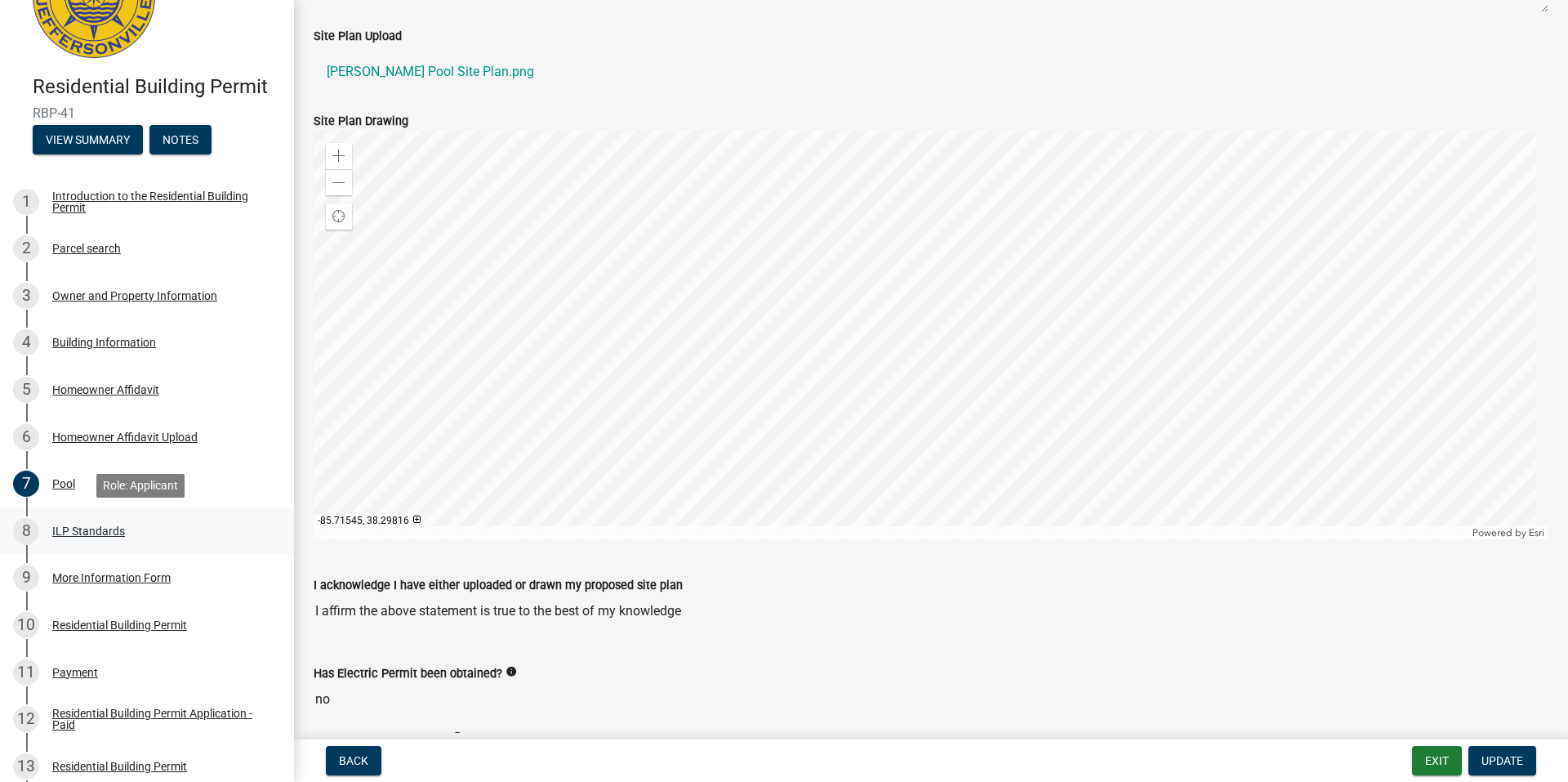
click at [101, 530] on div "ILP Standards" at bounding box center [89, 530] width 73 height 12
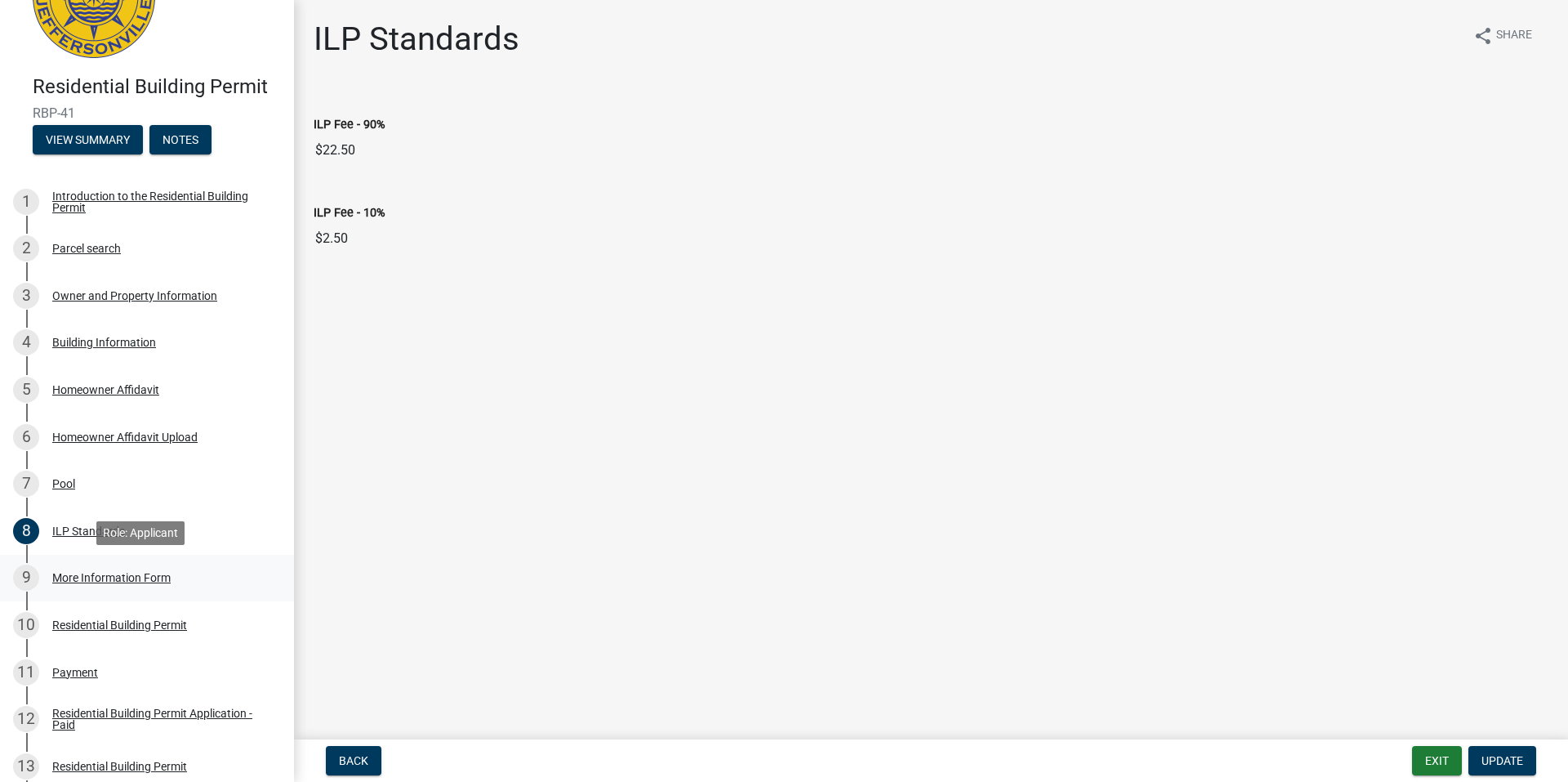
click at [116, 588] on div "9 More Information Form" at bounding box center [141, 576] width 254 height 26
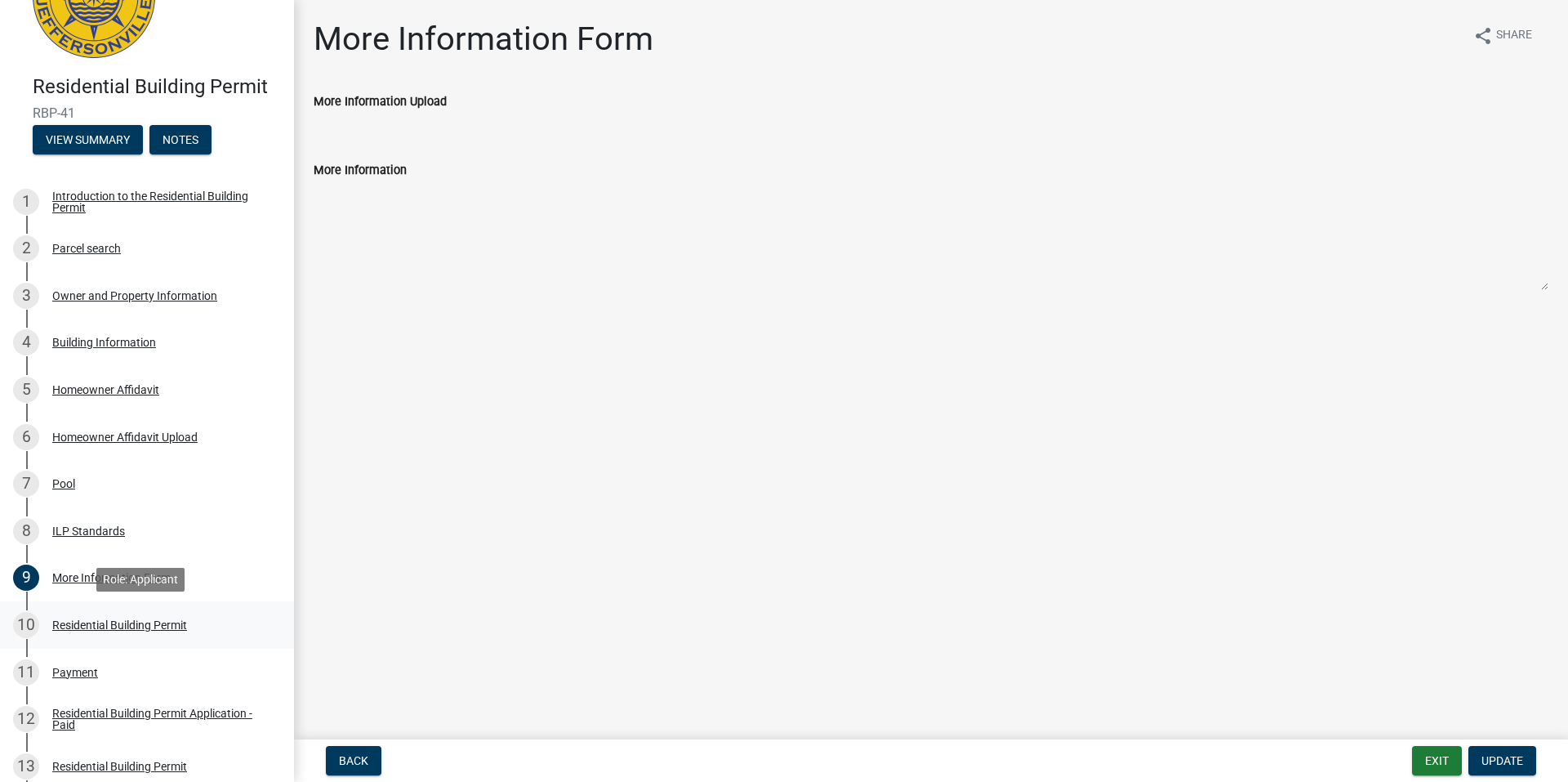
click at [117, 619] on div "Residential Building Permit" at bounding box center [119, 625] width 134 height 12
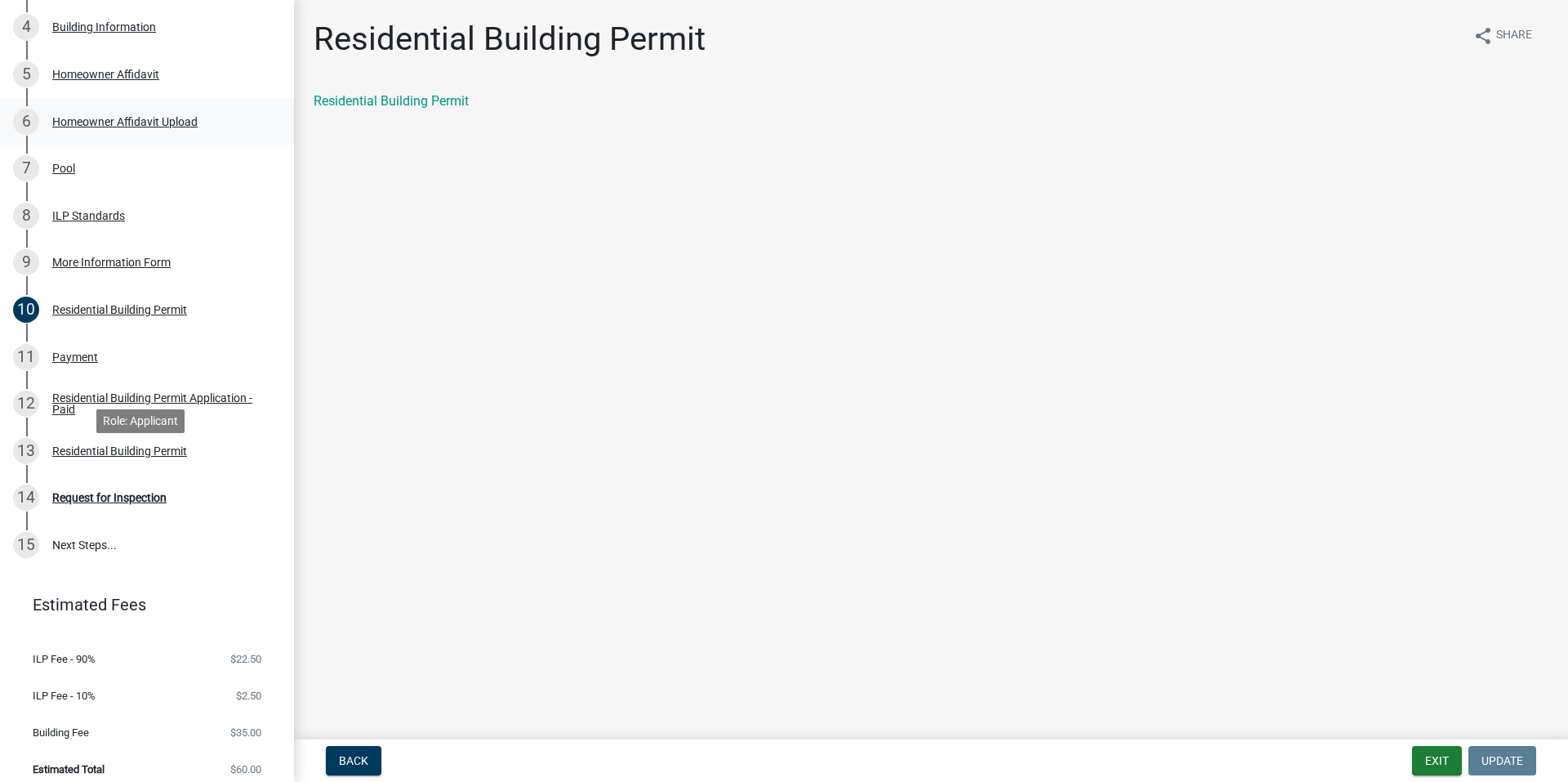
scroll to position [409, 0]
